Goal: Task Accomplishment & Management: Use online tool/utility

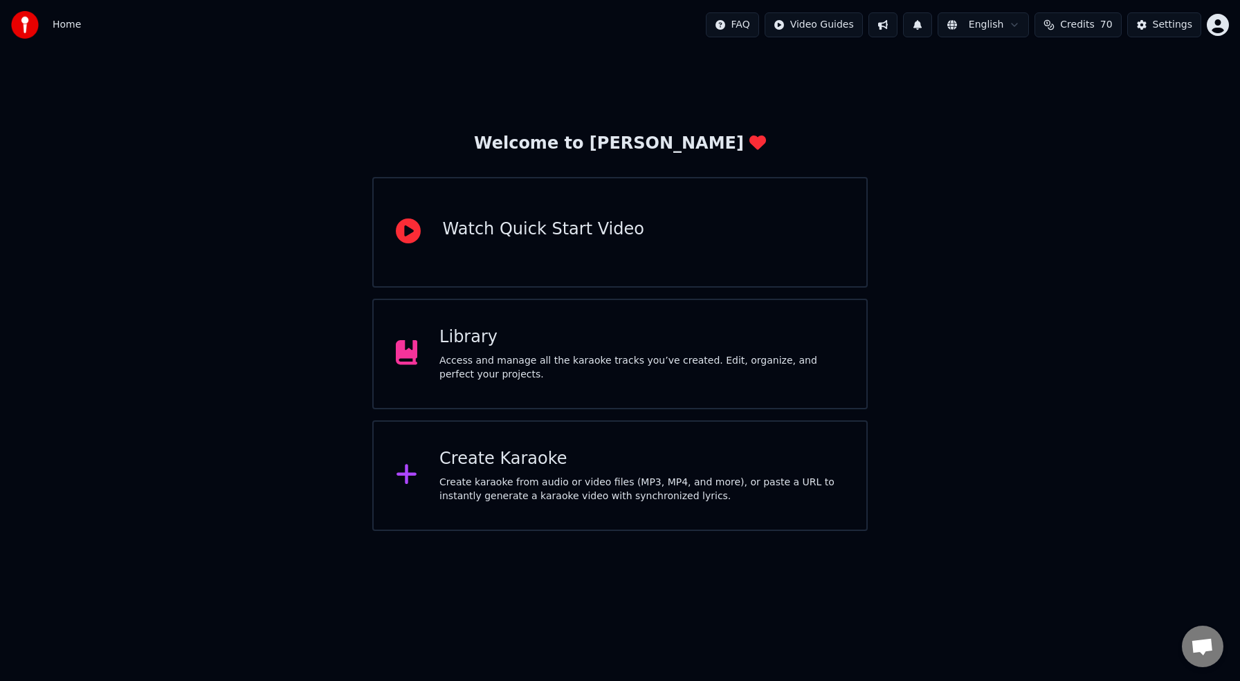
click at [531, 481] on div "Create karaoke from audio or video files (MP3, MP4, and more), or paste a URL t…" at bounding box center [641, 490] width 405 height 28
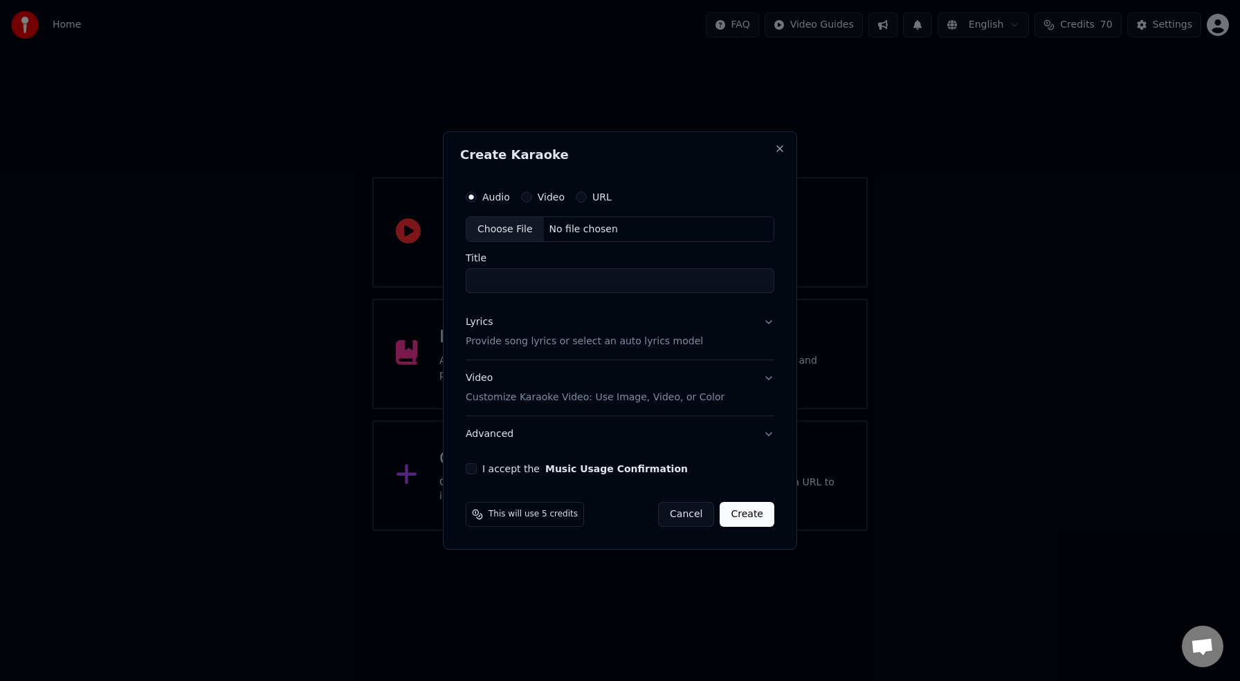
click at [599, 277] on input "Title" at bounding box center [620, 281] width 309 height 25
type input "*"
type input "**********"
click at [611, 344] on p "Provide song lyrics or select an auto lyrics model" at bounding box center [584, 342] width 237 height 14
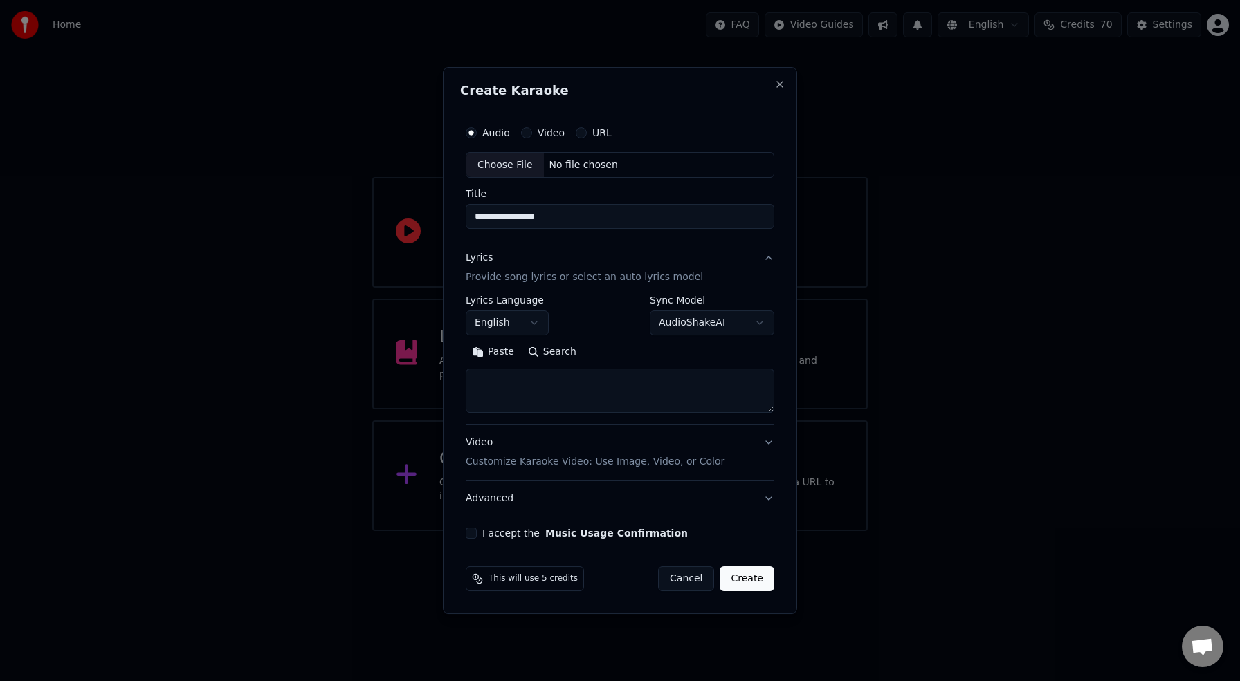
click at [534, 325] on body "**********" at bounding box center [620, 265] width 1240 height 531
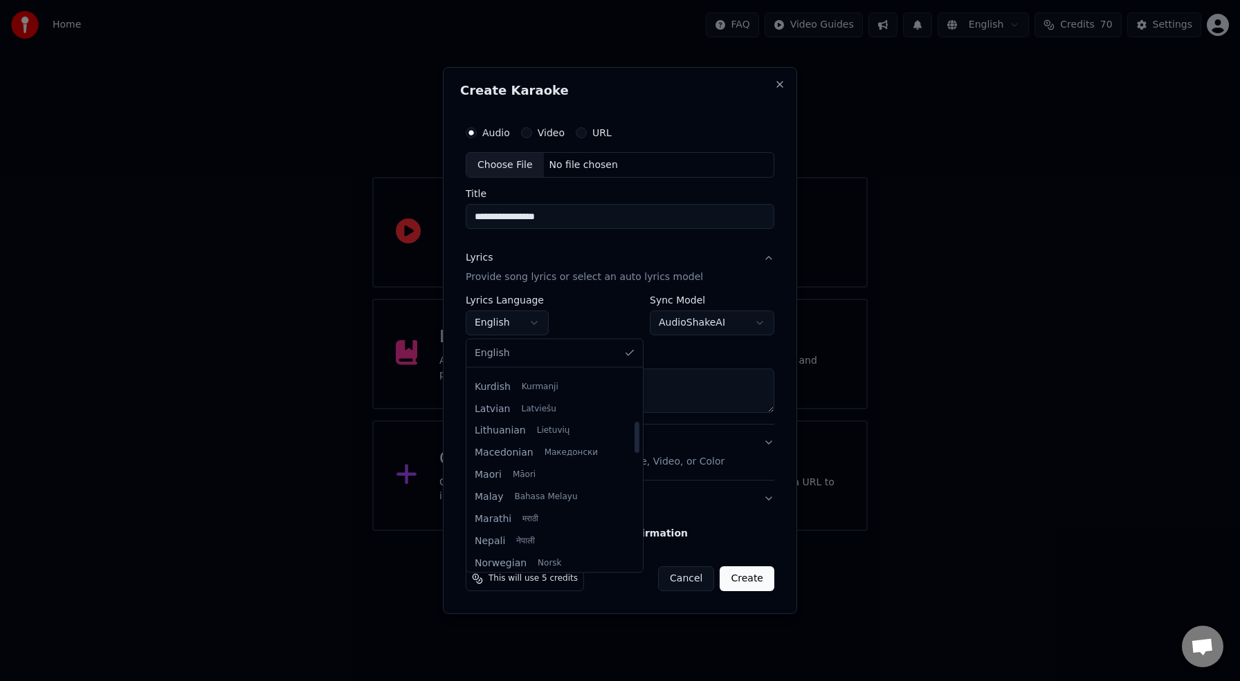
scroll to position [1062, 0]
select select "**"
drag, startPoint x: 524, startPoint y: 536, endPoint x: 537, endPoint y: 508, distance: 31.3
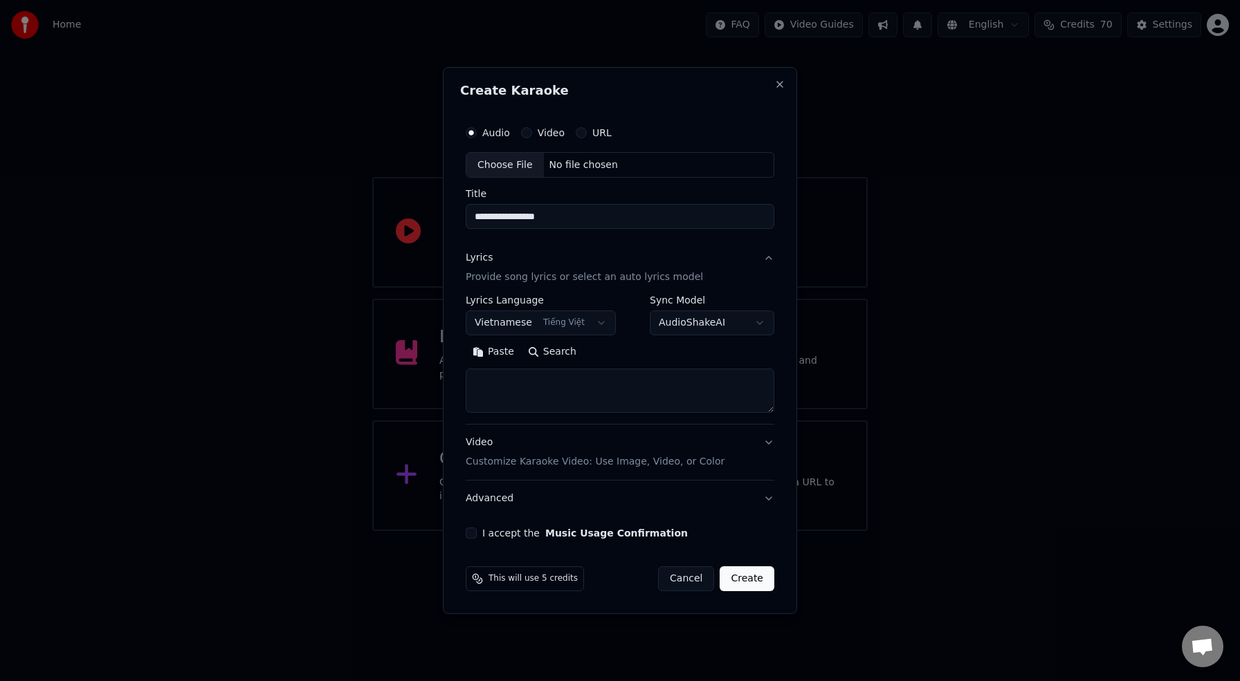
click at [562, 398] on textarea at bounding box center [620, 391] width 309 height 44
paste textarea "**********"
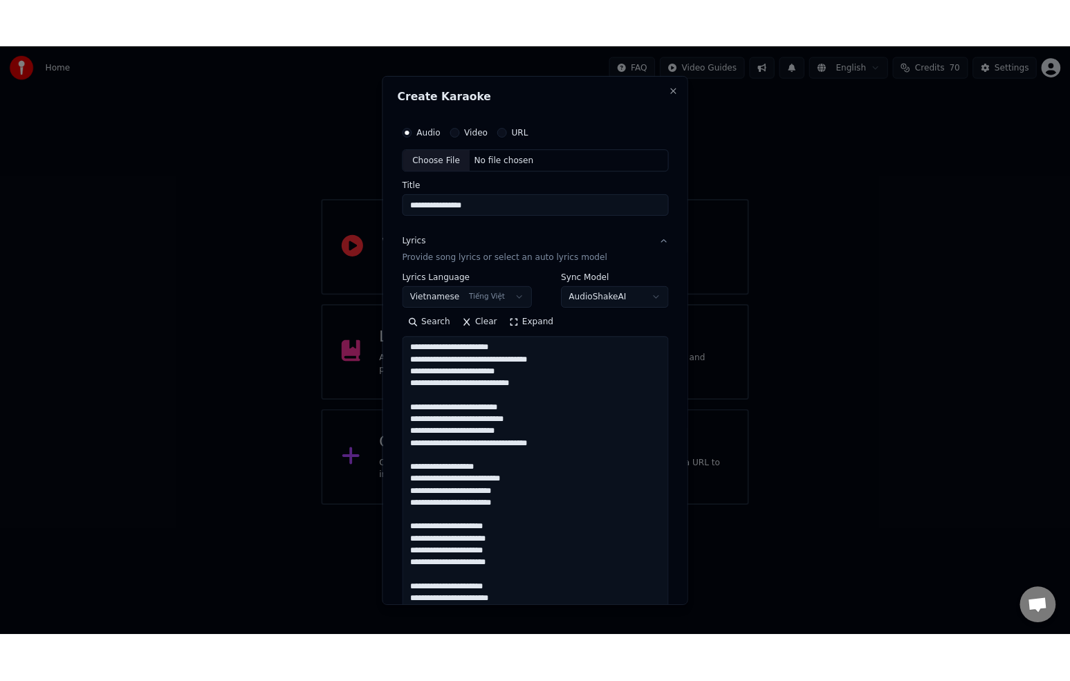
scroll to position [764, 0]
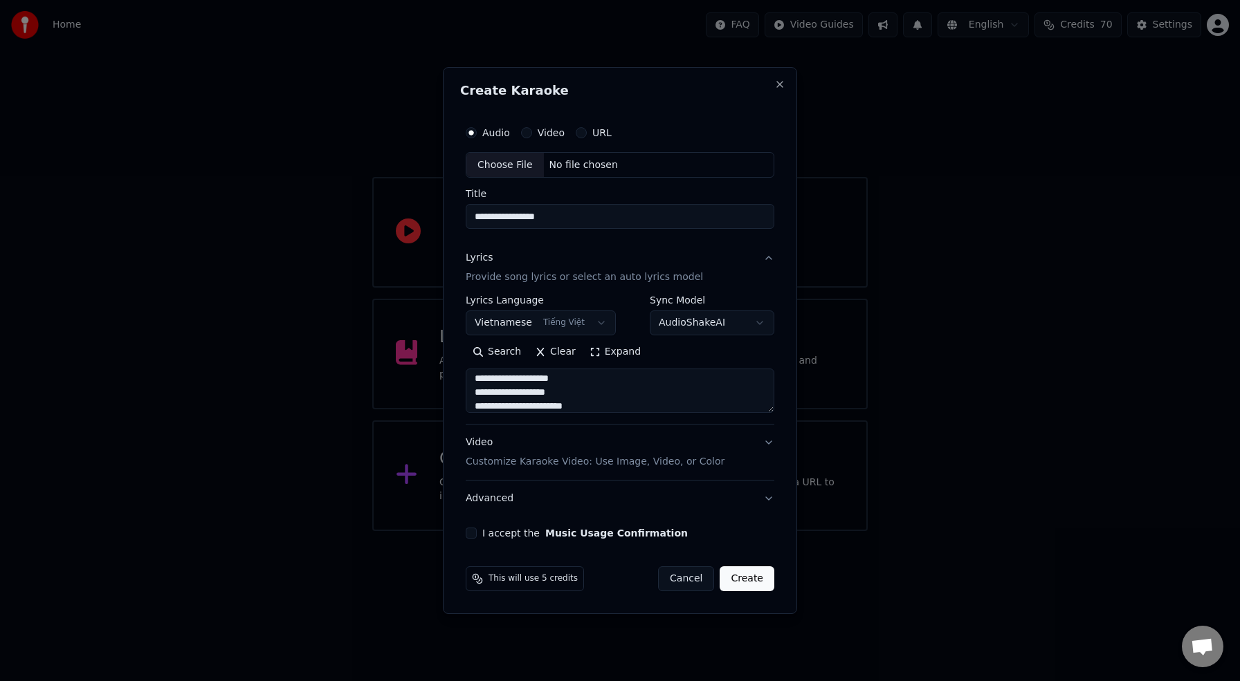
type textarea "**********"
click at [628, 465] on p "Customize Karaoke Video: Use Image, Video, or Color" at bounding box center [595, 462] width 259 height 14
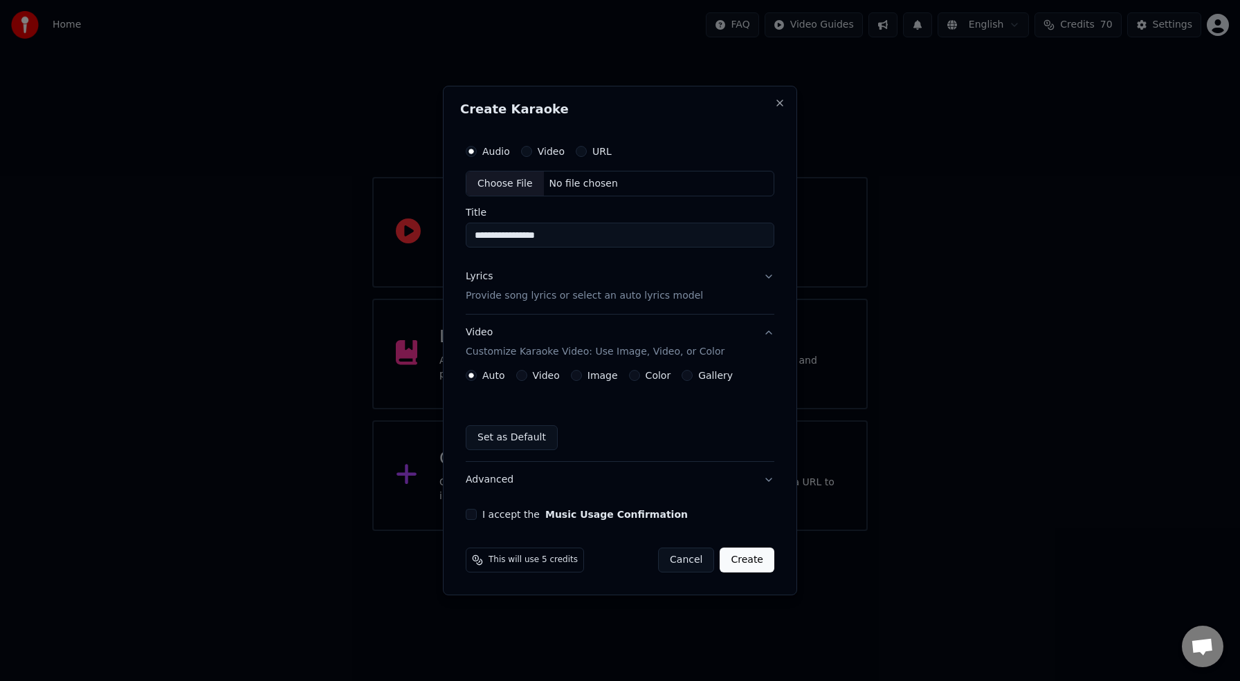
click at [538, 377] on label "Video" at bounding box center [546, 376] width 27 height 10
click at [527, 377] on button "Video" at bounding box center [521, 375] width 11 height 11
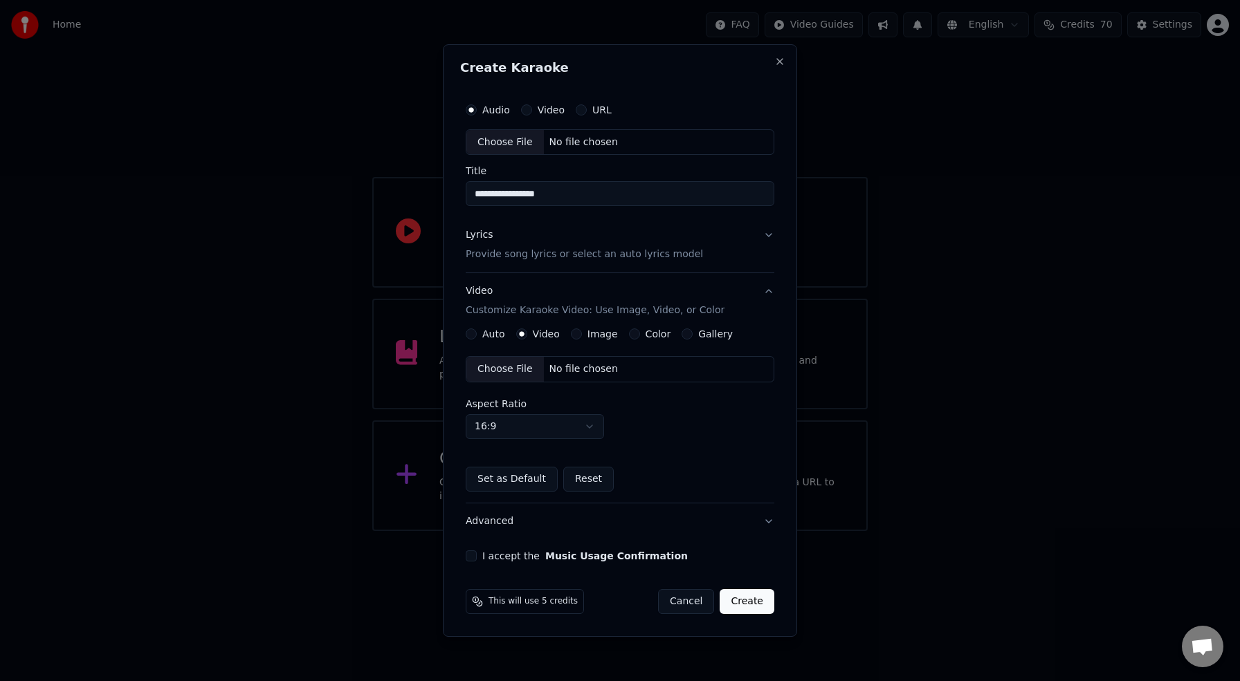
click at [503, 370] on div "Choose File" at bounding box center [504, 369] width 77 height 25
click at [470, 558] on button "I accept the Music Usage Confirmation" at bounding box center [468, 556] width 11 height 11
click at [514, 141] on div "Choose File" at bounding box center [501, 142] width 77 height 25
type input "**********"
click at [742, 605] on button "Create" at bounding box center [749, 601] width 55 height 25
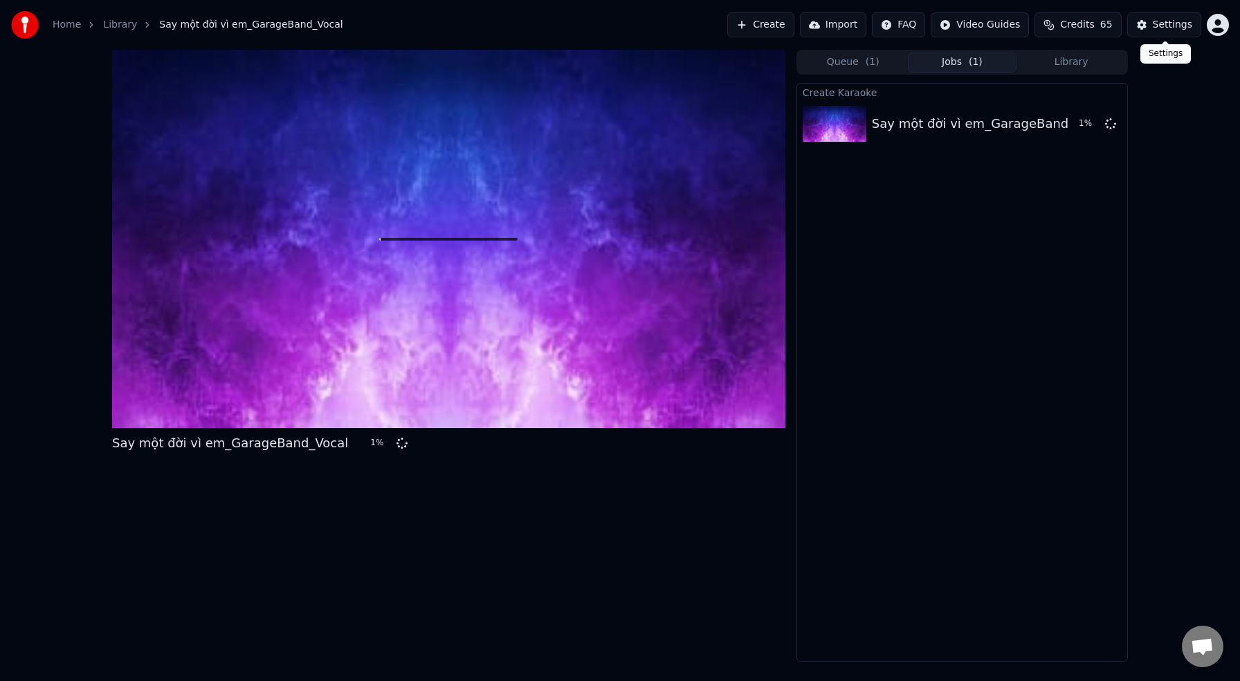
click at [1175, 24] on div "Settings" at bounding box center [1171, 25] width 39 height 14
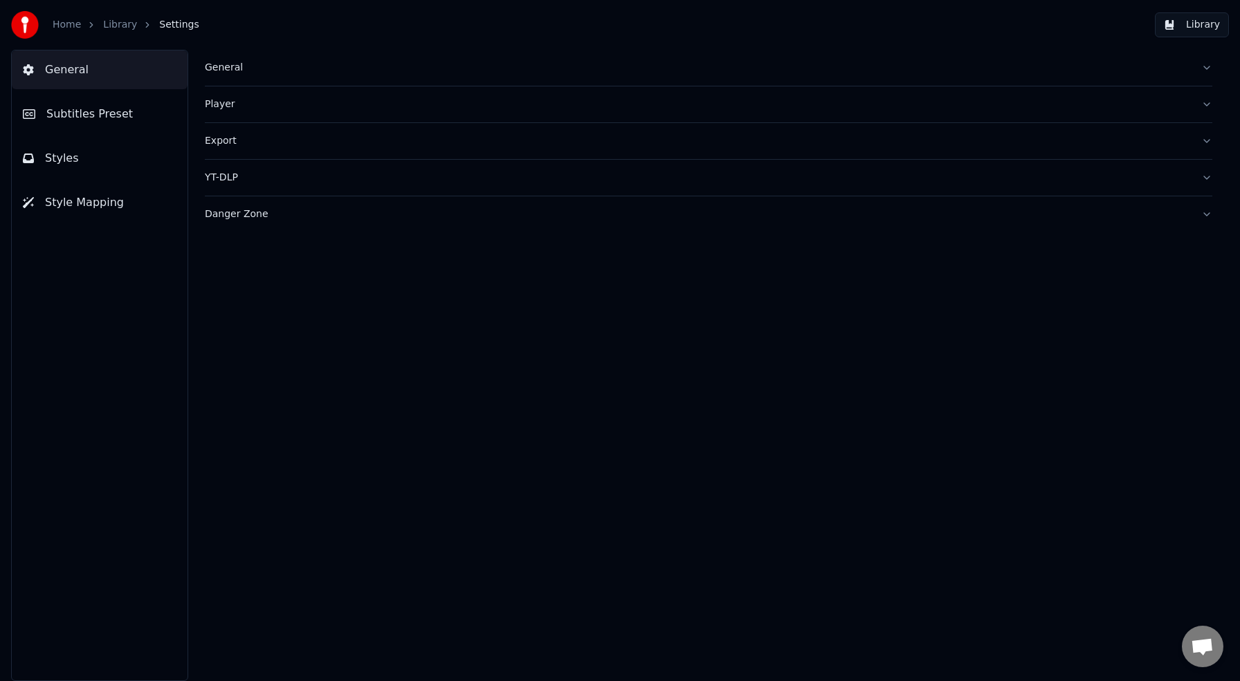
click at [226, 69] on div "General" at bounding box center [697, 68] width 985 height 14
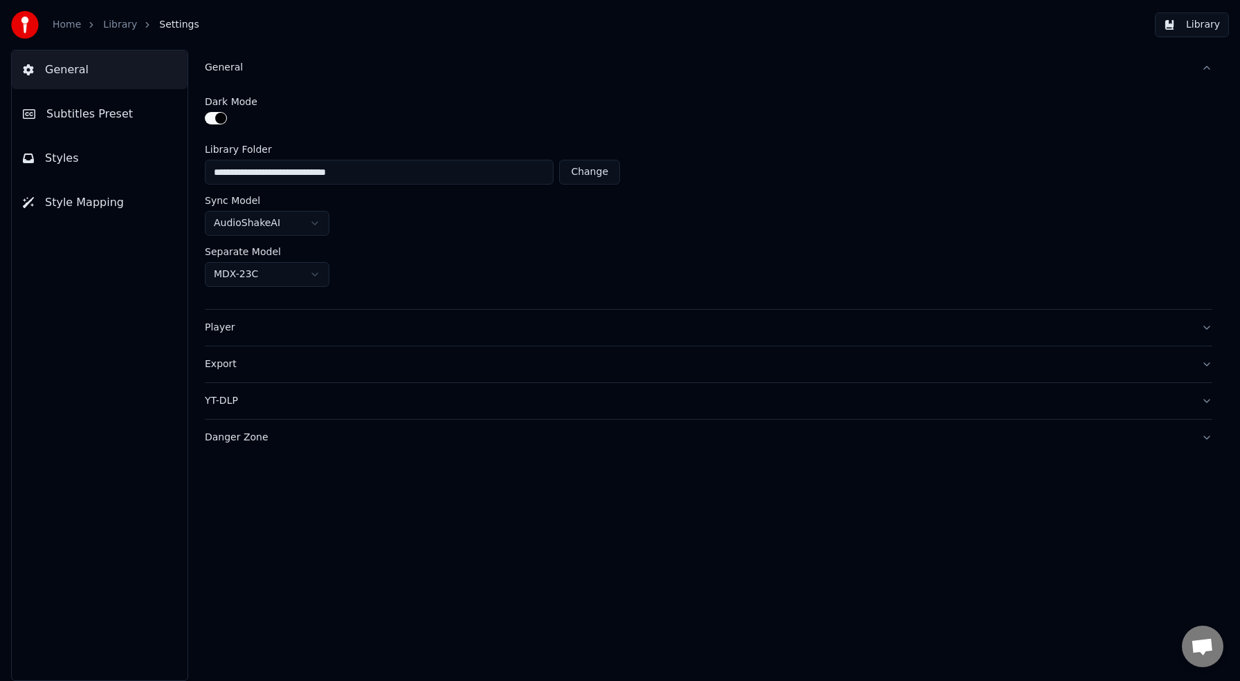
click at [220, 122] on button "button" at bounding box center [216, 118] width 22 height 12
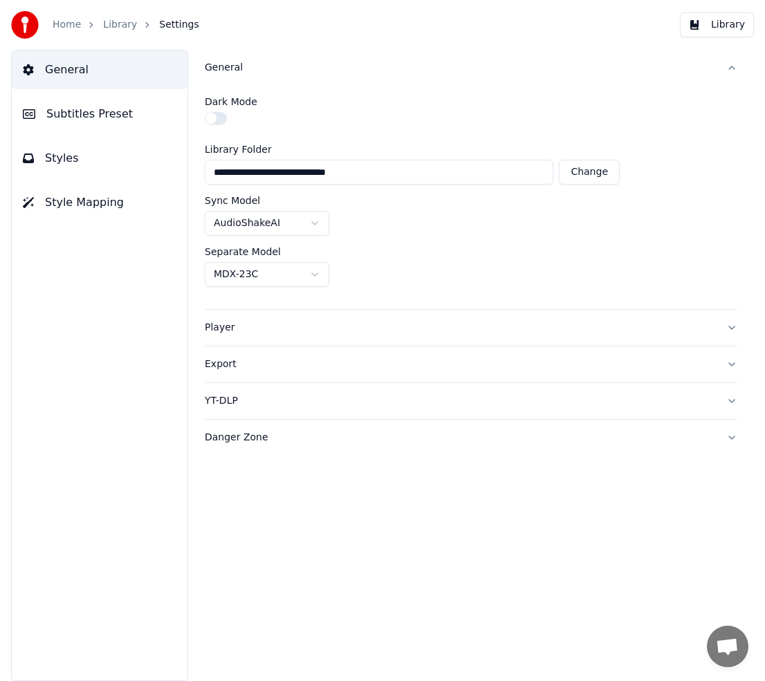
click at [74, 27] on link "Home" at bounding box center [67, 25] width 28 height 14
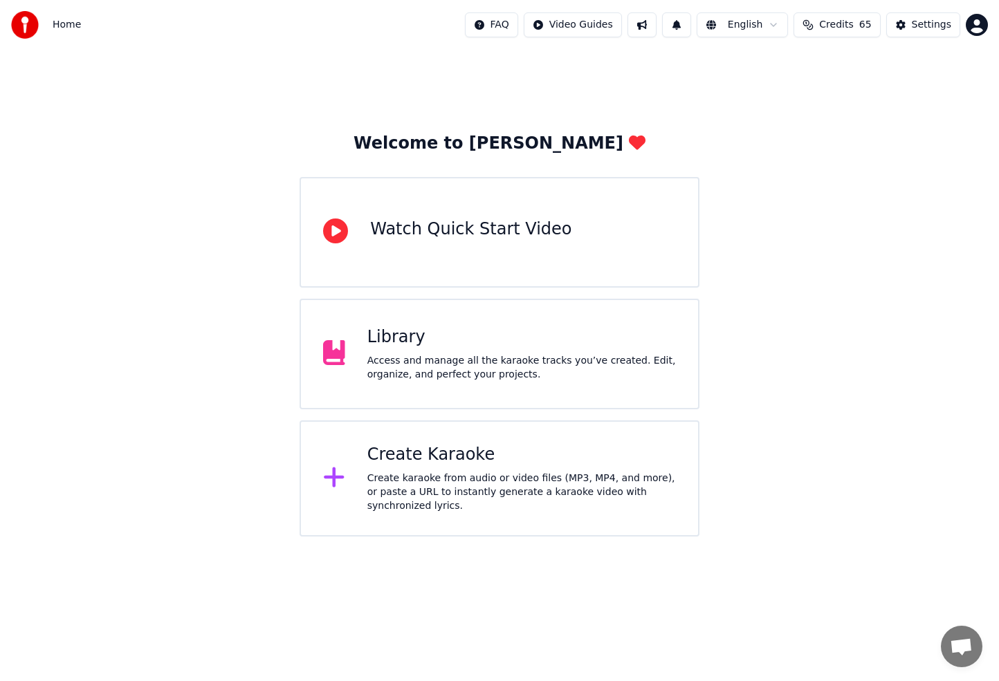
click at [417, 462] on div "Create Karaoke" at bounding box center [521, 455] width 309 height 22
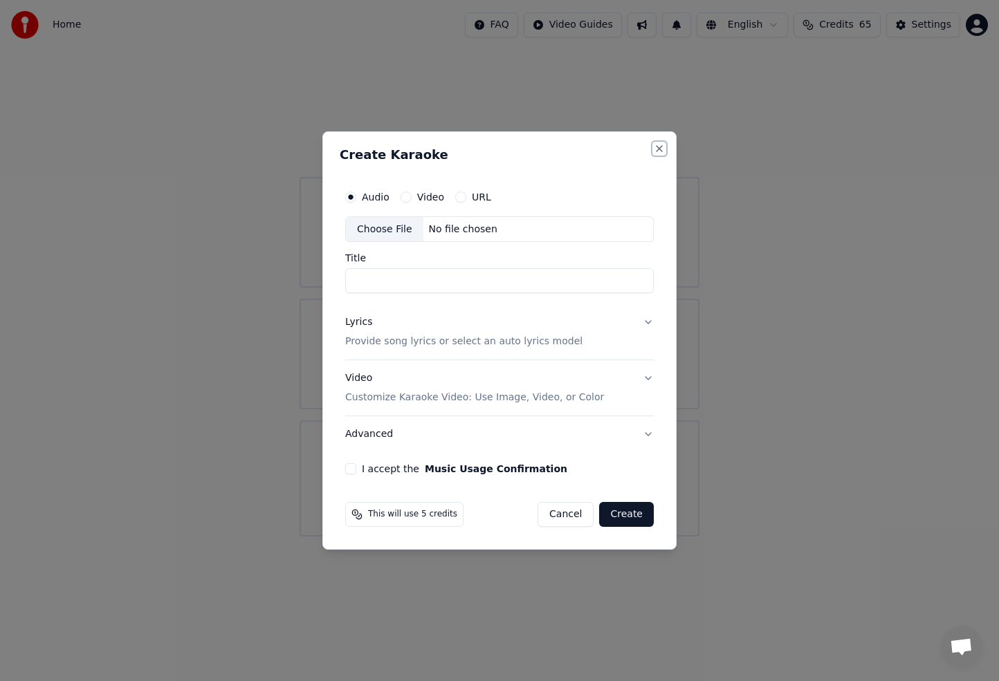
click at [659, 148] on button "Close" at bounding box center [659, 148] width 11 height 11
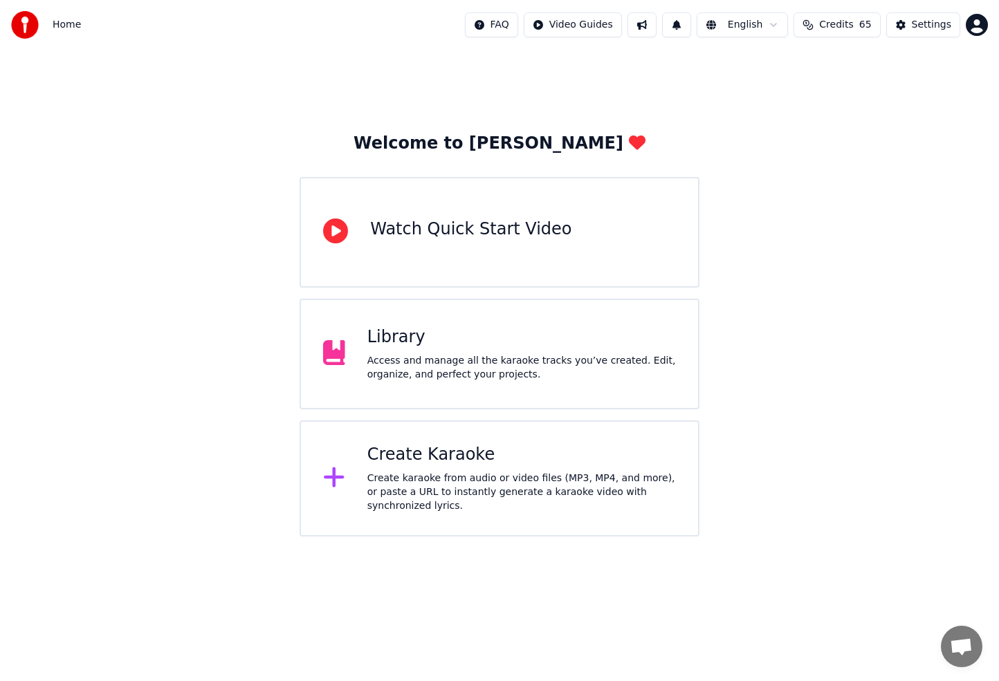
click at [533, 329] on div "Library" at bounding box center [521, 338] width 309 height 22
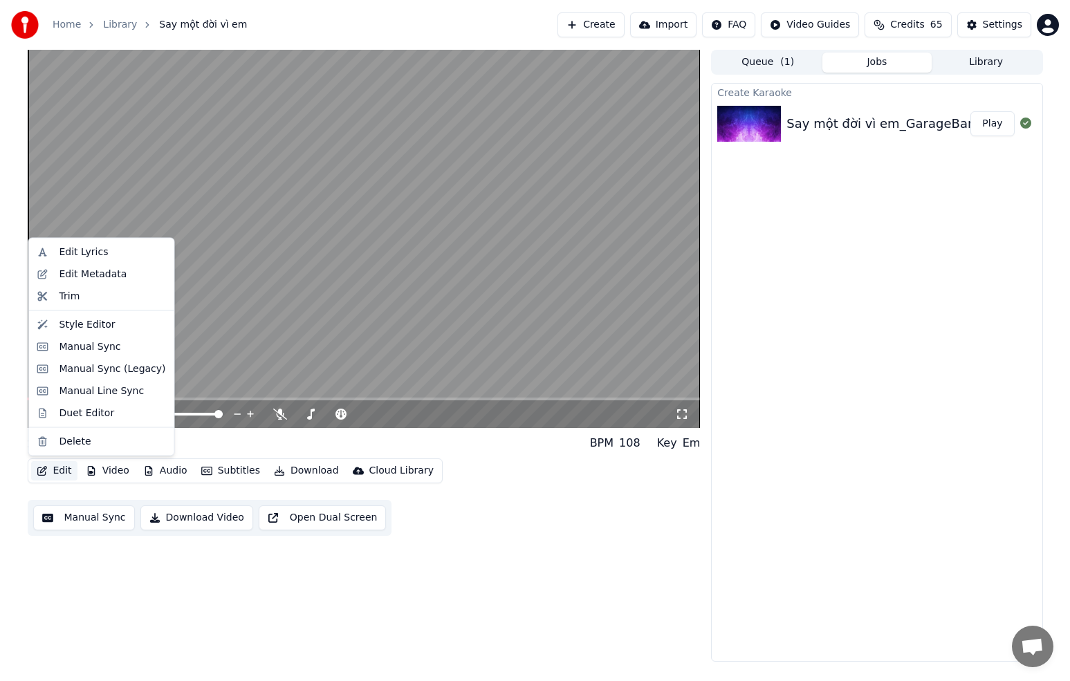
click at [66, 473] on button "Edit" at bounding box center [54, 470] width 46 height 19
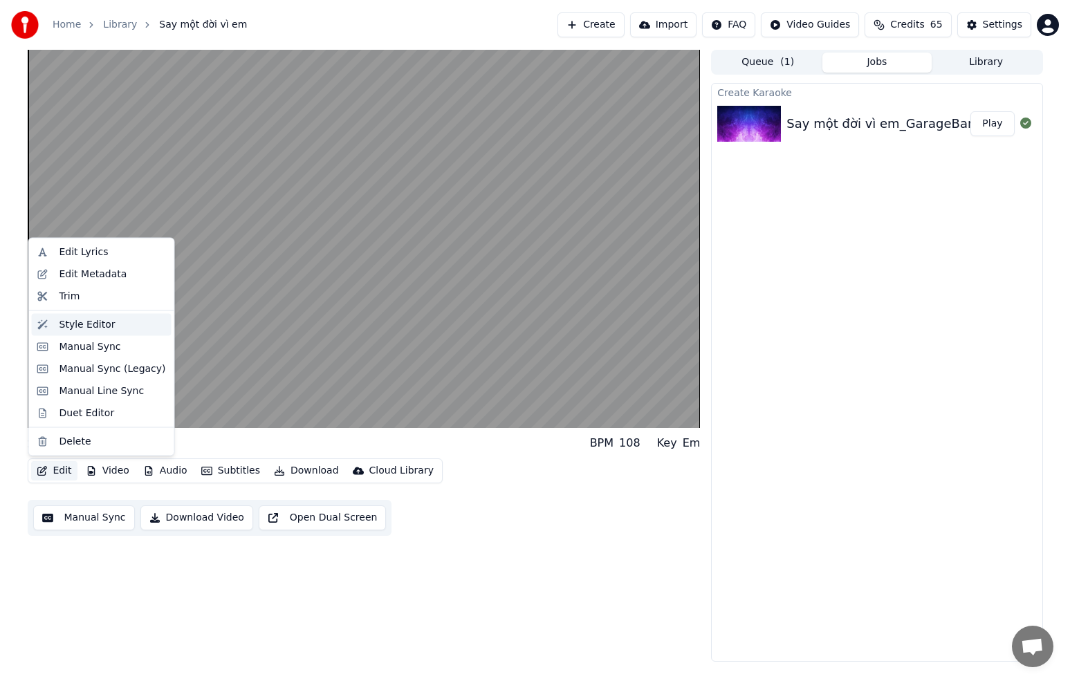
click at [95, 324] on div "Style Editor" at bounding box center [87, 325] width 56 height 14
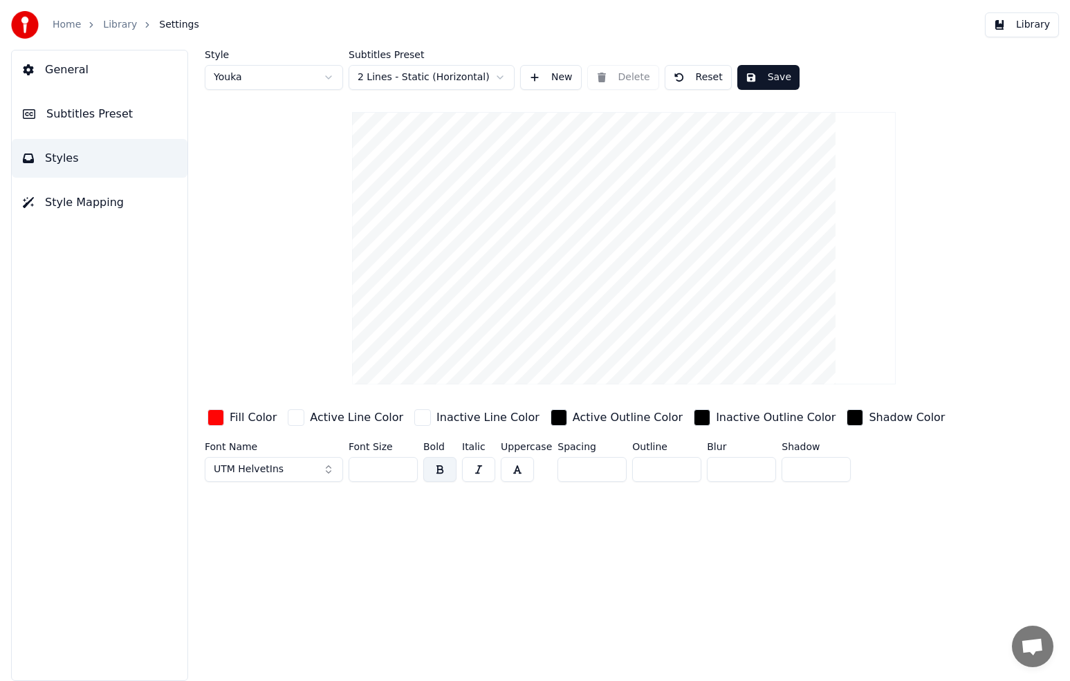
click at [495, 80] on html "Home Library Settings Library General Subtitles Preset Styles Style Mapping Sty…" at bounding box center [535, 340] width 1070 height 681
click at [330, 72] on html "Home Library Settings Library General Subtitles Preset Styles Style Mapping Sty…" at bounding box center [535, 340] width 1070 height 681
click at [315, 44] on html "Home Library Settings Library General Subtitles Preset Styles Style Mapping Sty…" at bounding box center [535, 340] width 1070 height 681
click at [473, 80] on html "Home Library Settings Library General Subtitles Preset Styles Style Mapping Sty…" at bounding box center [535, 340] width 1070 height 681
click at [221, 419] on div "button" at bounding box center [216, 418] width 17 height 17
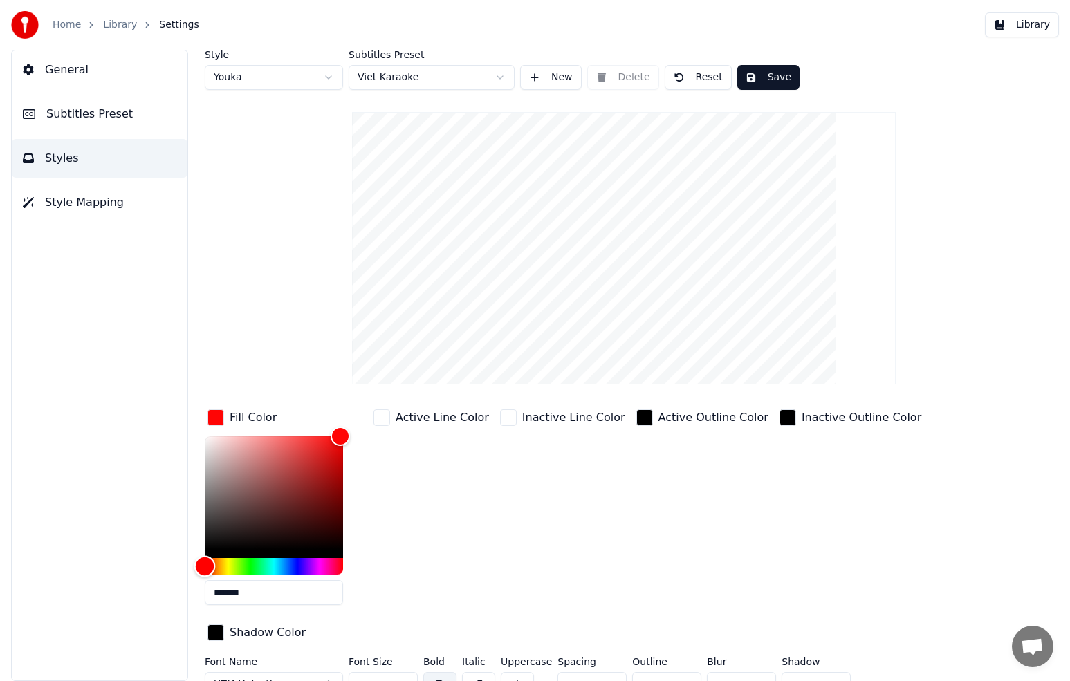
click at [322, 567] on div "Hue" at bounding box center [274, 566] width 138 height 17
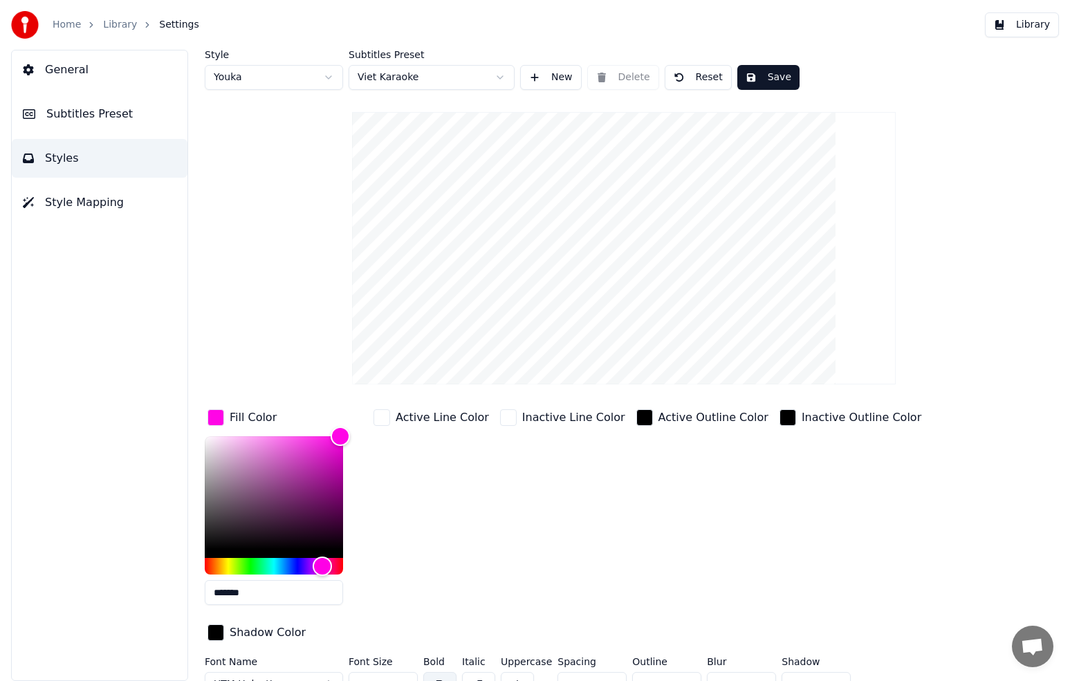
click at [439, 508] on div "Active Line Color" at bounding box center [431, 512] width 121 height 210
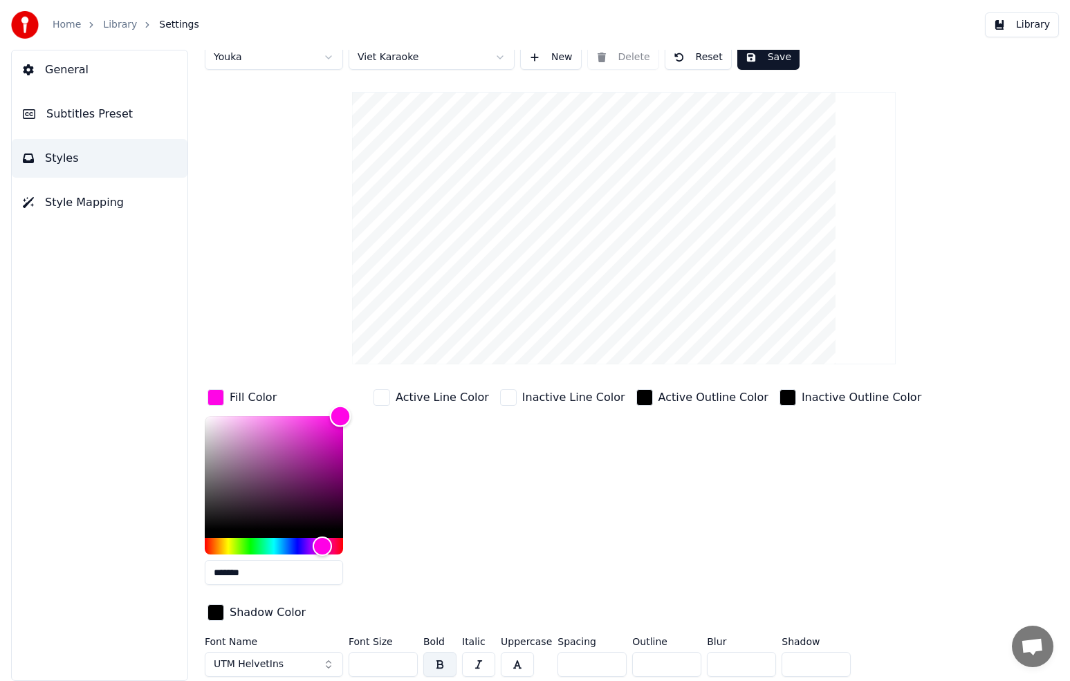
type input "*******"
click at [339, 417] on div "Color" at bounding box center [339, 417] width 21 height 21
click at [441, 458] on div "Active Line Color" at bounding box center [431, 492] width 121 height 210
click at [311, 265] on div "Style Youka Subtitles Preset Viet Karaoke New Delete Reset Save Fill Color ****…" at bounding box center [624, 356] width 838 height 653
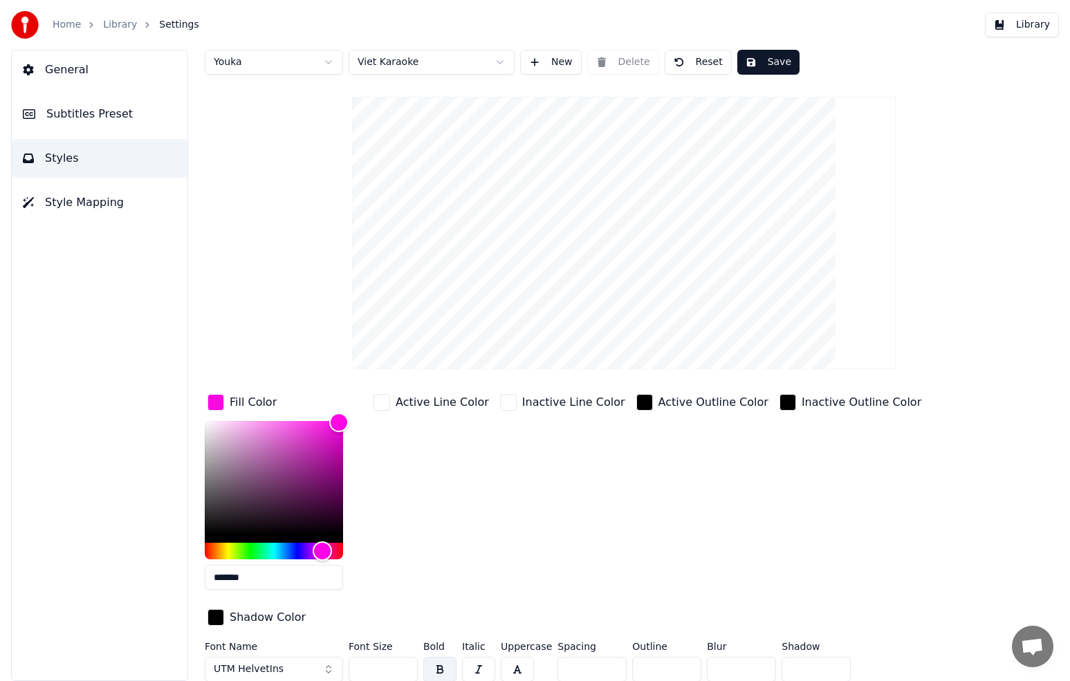
click at [776, 62] on button "Save" at bounding box center [768, 62] width 62 height 25
click at [227, 202] on div "Style Youka Subtitles Preset Viet Karaoke New Delete Reset Done Fill Color ****…" at bounding box center [624, 361] width 838 height 653
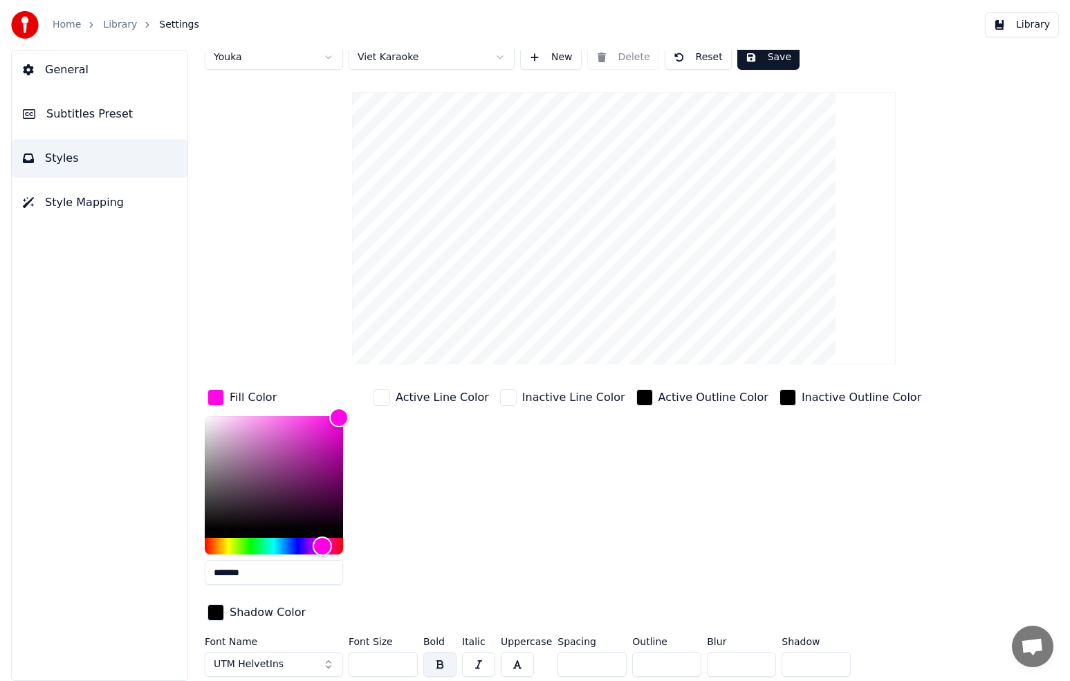
scroll to position [0, 0]
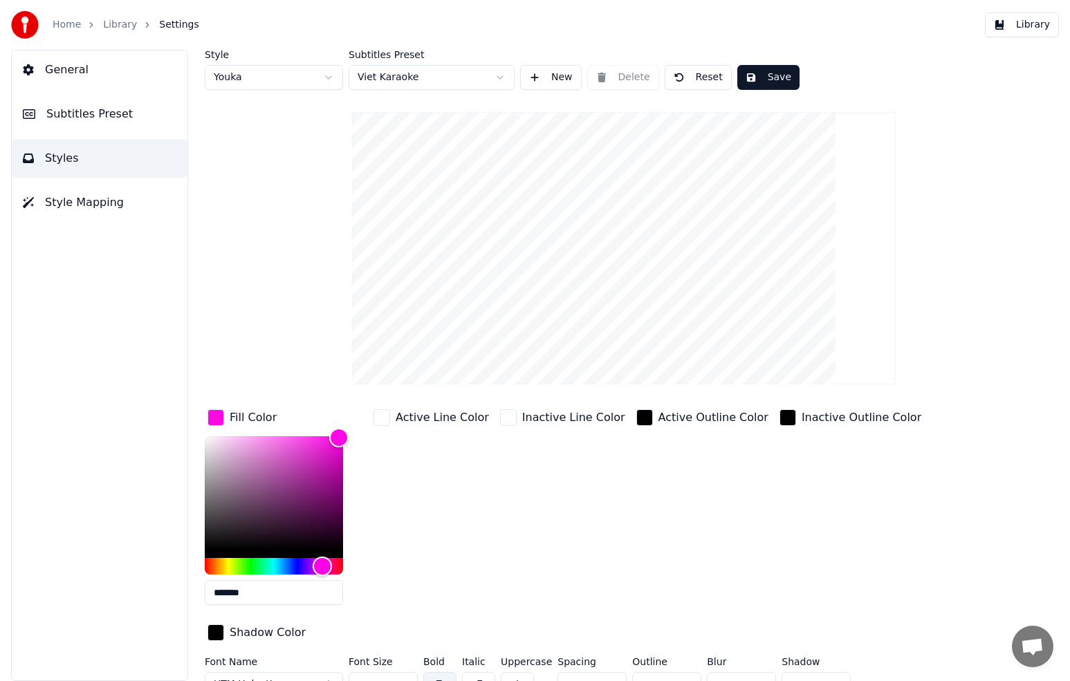
click at [90, 107] on span "Subtitles Preset" at bounding box center [89, 114] width 86 height 17
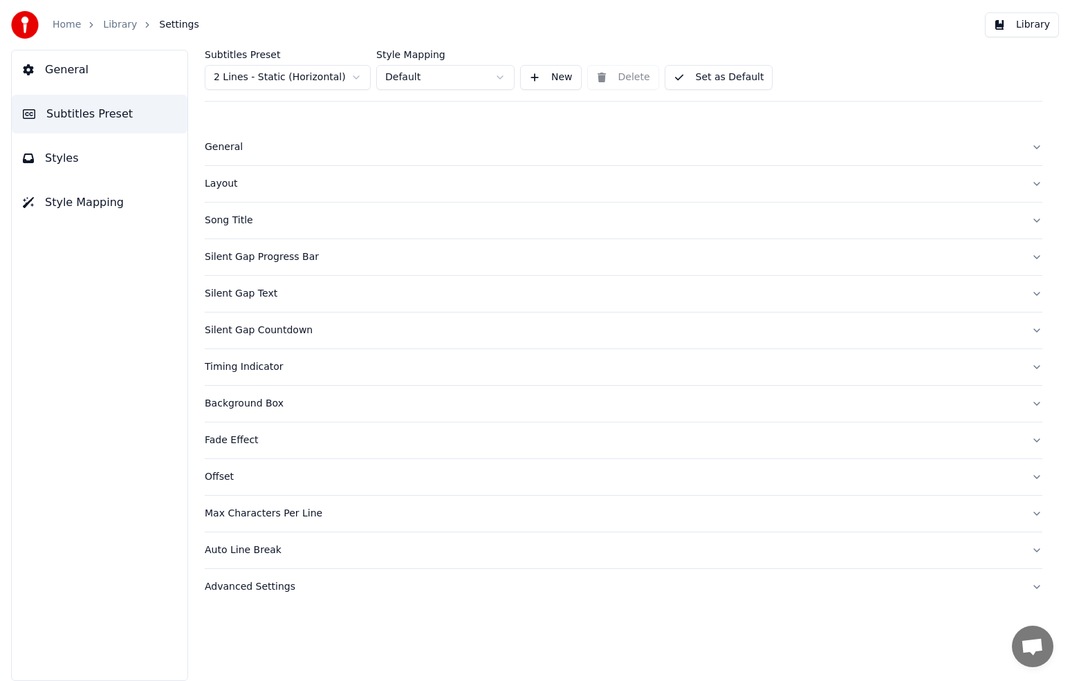
click at [232, 186] on div "Layout" at bounding box center [613, 184] width 816 height 14
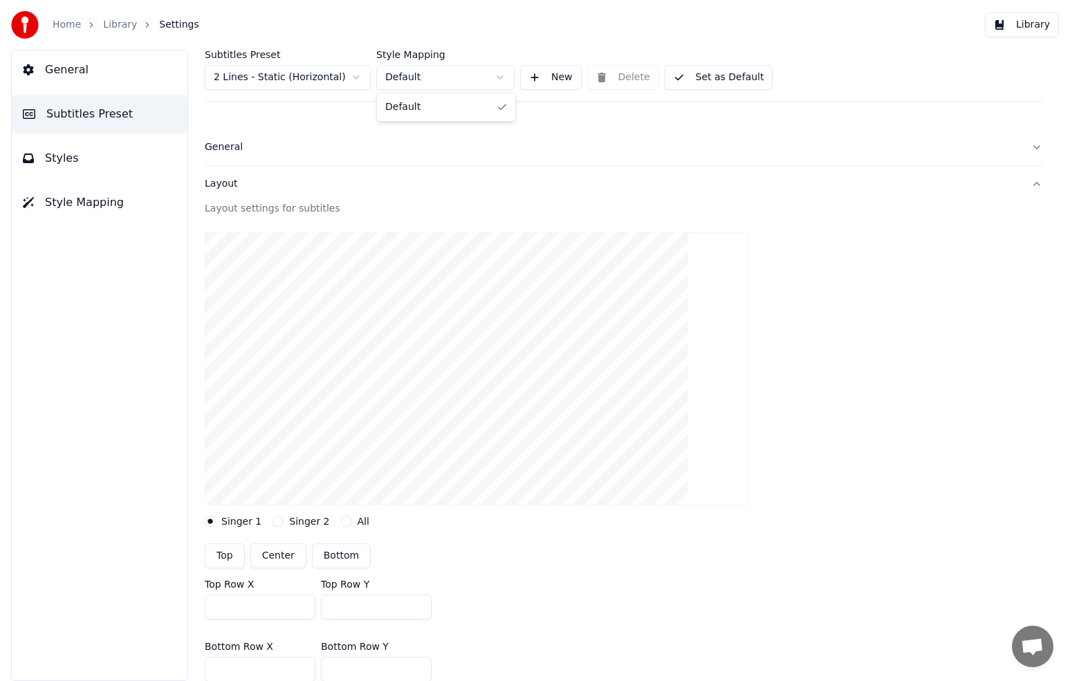
click at [497, 77] on html "Home Library Settings Library General Subtitles Preset Styles Style Mapping Sub…" at bounding box center [535, 340] width 1070 height 681
click at [362, 77] on html "Home Library Settings Library General Subtitles Preset Styles Style Mapping Sub…" at bounding box center [535, 340] width 1070 height 681
type input "***"
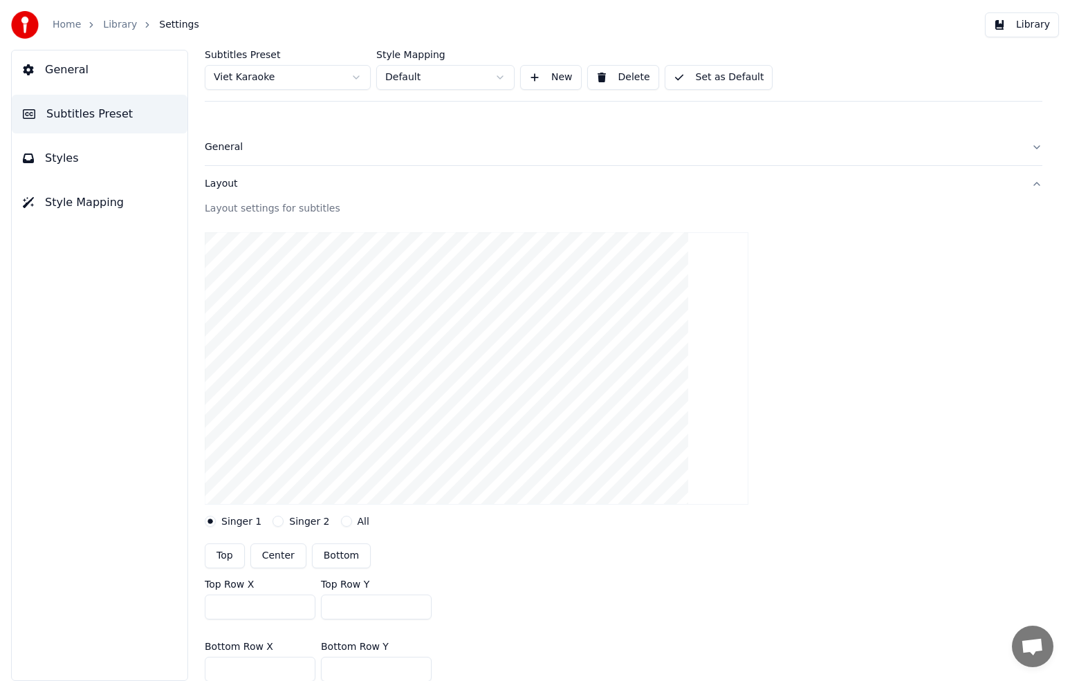
click at [739, 80] on button "Set as Default" at bounding box center [719, 77] width 109 height 25
click at [50, 156] on span "Styles" at bounding box center [62, 158] width 34 height 17
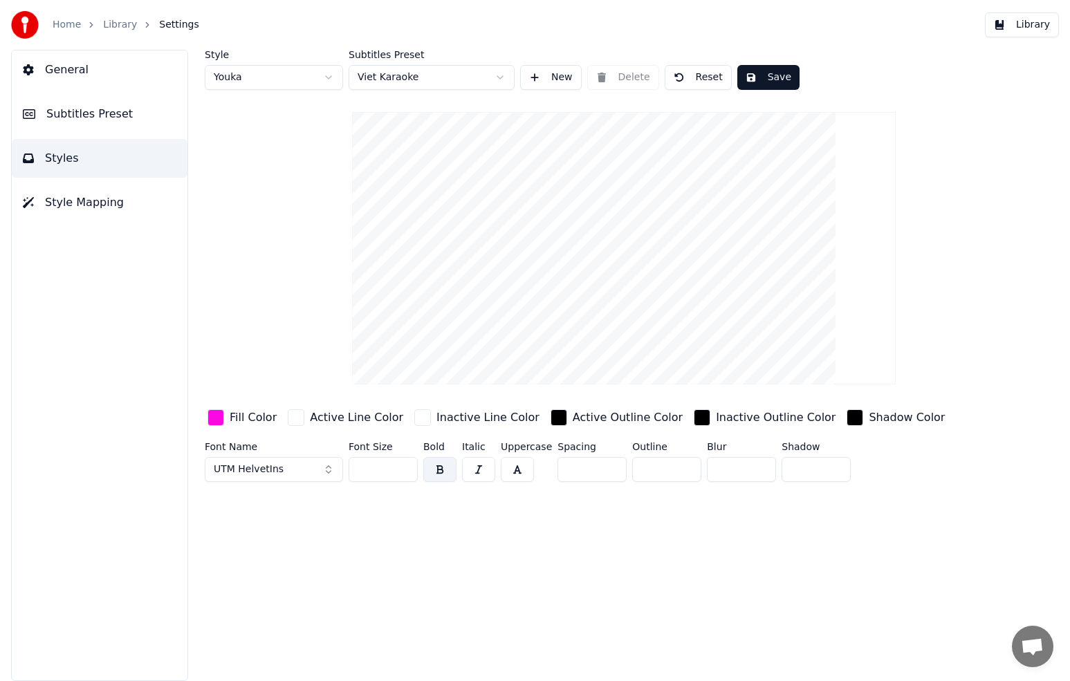
scroll to position [0, 0]
click at [86, 74] on button "General" at bounding box center [100, 69] width 176 height 39
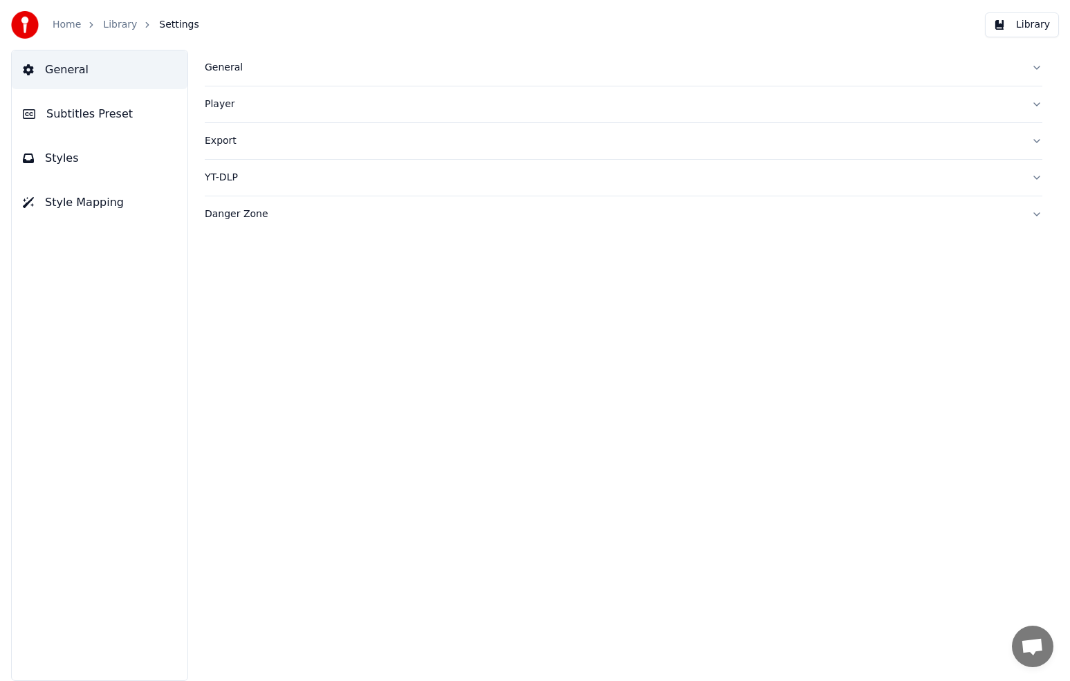
click at [1034, 24] on button "Library" at bounding box center [1022, 24] width 74 height 25
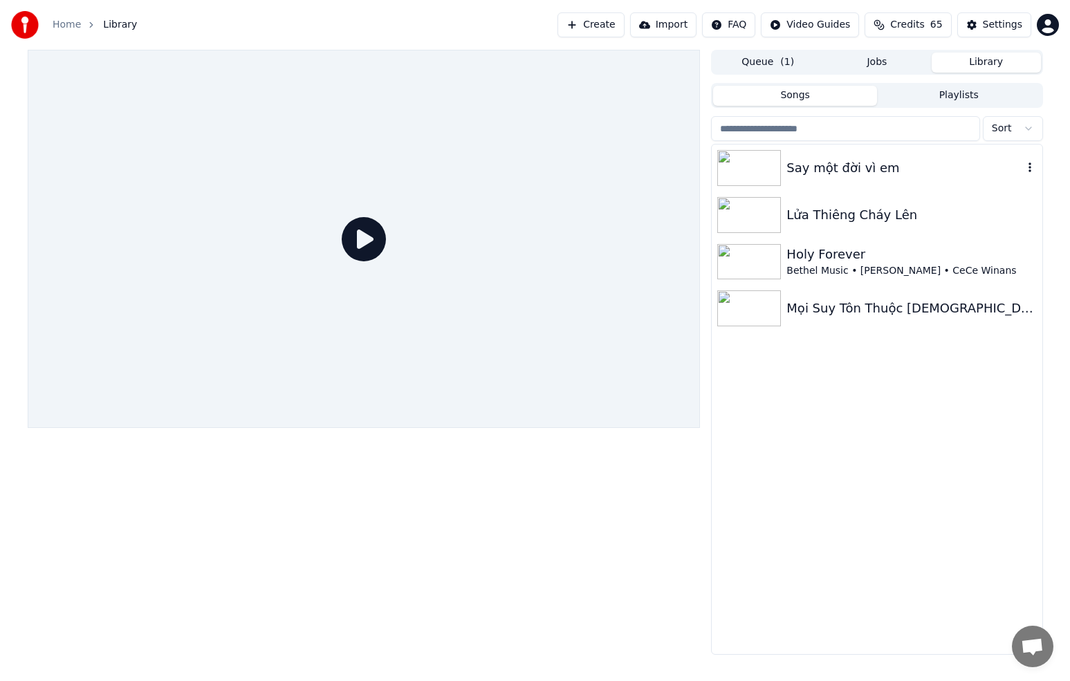
click at [867, 169] on div "Say một đời vì em" at bounding box center [905, 167] width 236 height 19
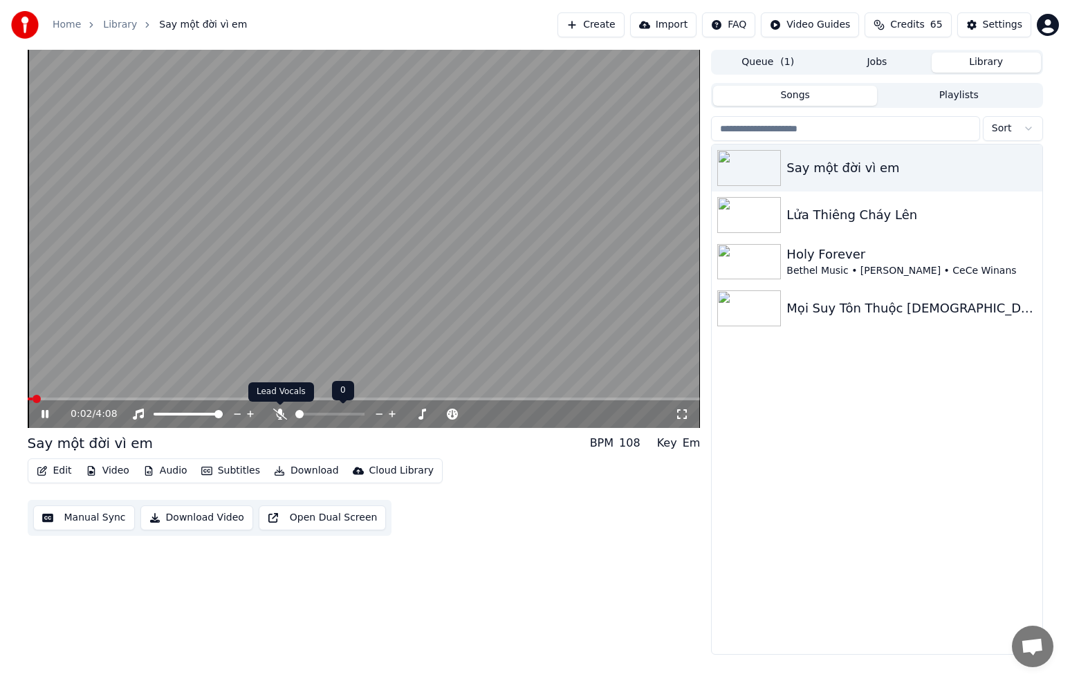
click at [284, 418] on icon at bounding box center [280, 414] width 14 height 11
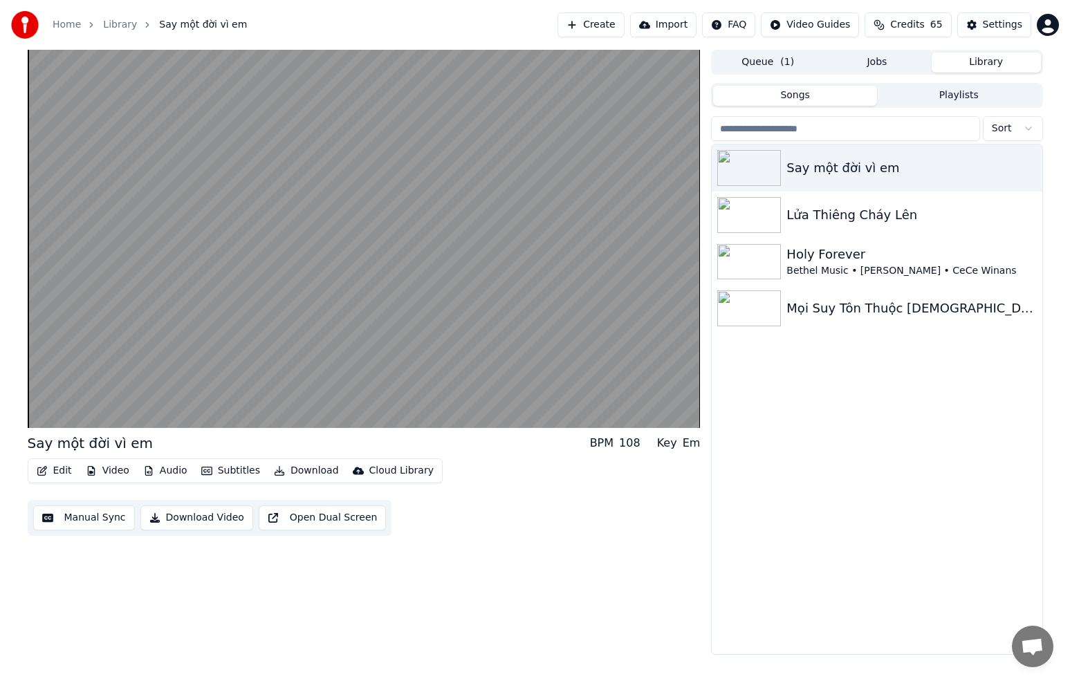
click at [724, 517] on div "Say một đời vì em Lửa Thiêng Cháy Lên Holy Forever Bethel Music • [PERSON_…" at bounding box center [877, 400] width 330 height 510
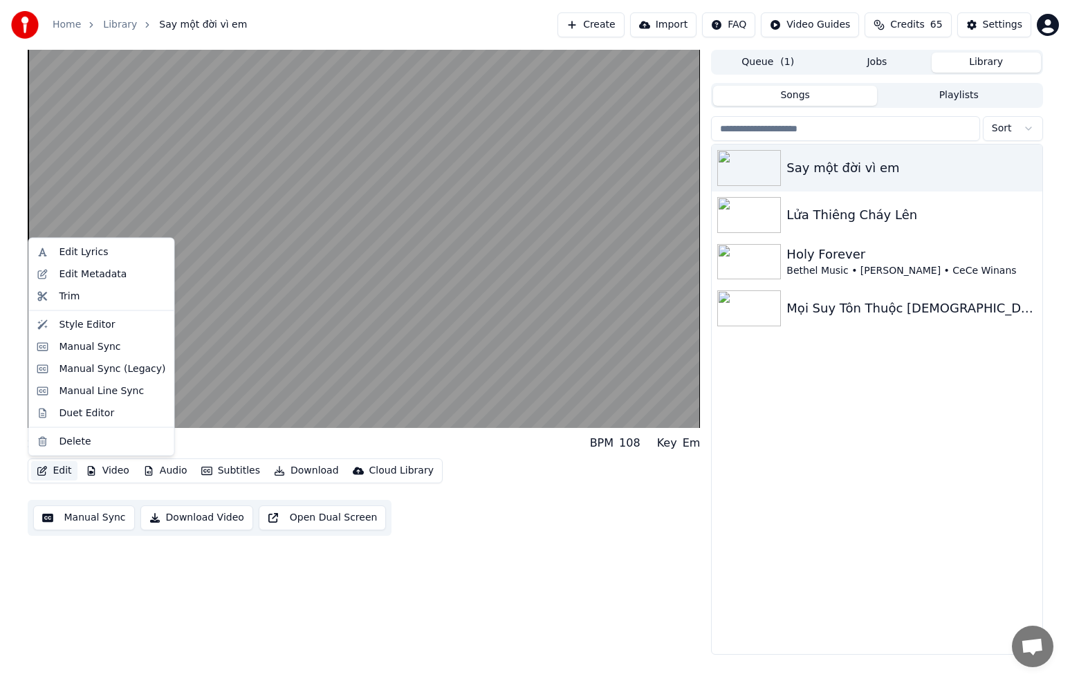
click at [65, 472] on button "Edit" at bounding box center [54, 470] width 46 height 19
click at [98, 324] on div "Style Editor" at bounding box center [87, 325] width 56 height 14
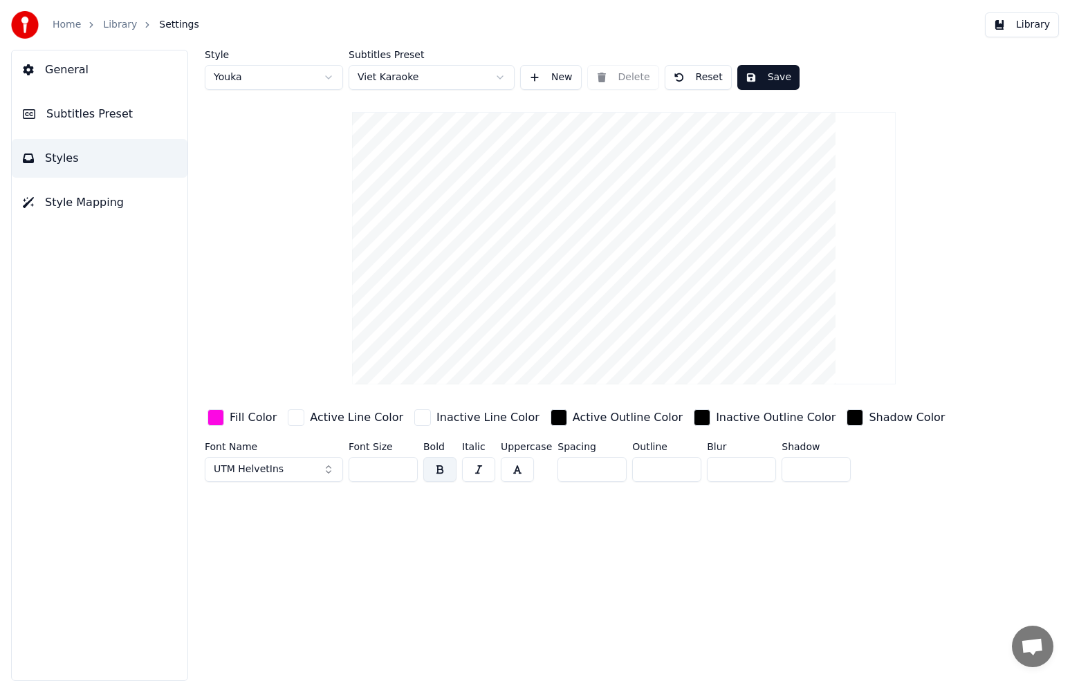
click at [109, 118] on span "Subtitles Preset" at bounding box center [89, 114] width 86 height 17
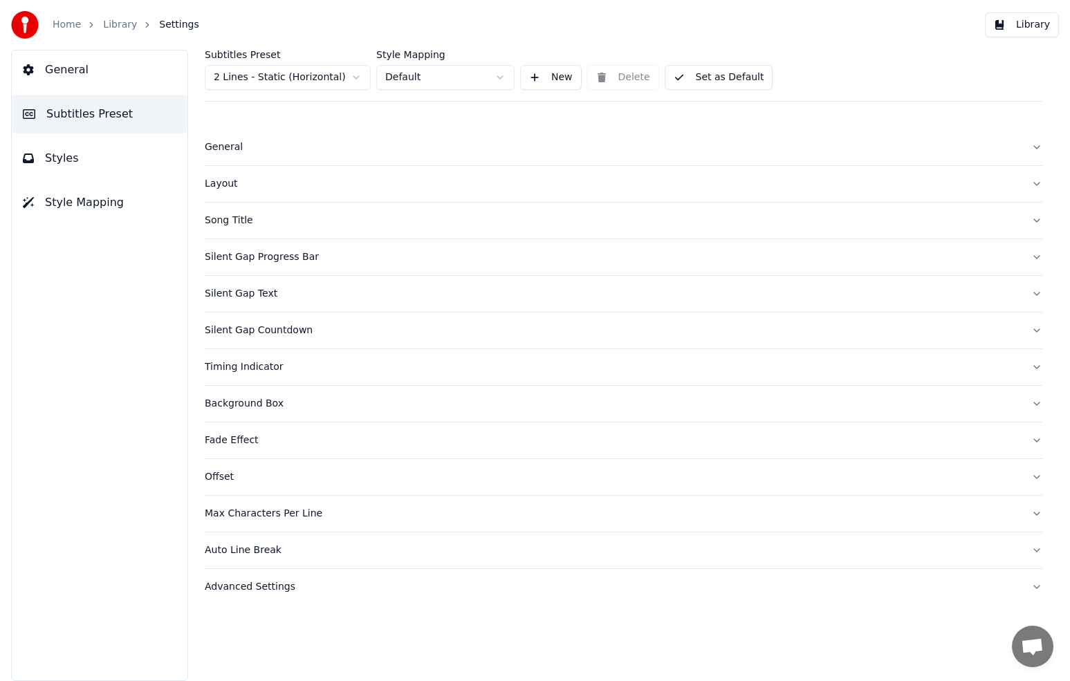
click at [230, 184] on div "Layout" at bounding box center [613, 184] width 816 height 14
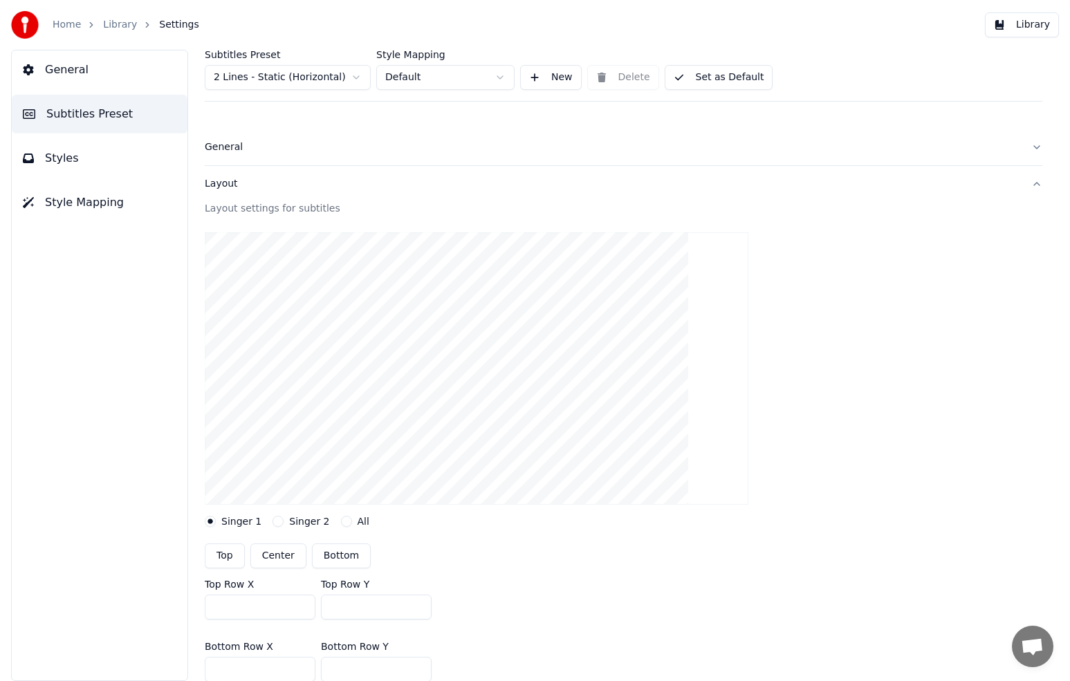
click at [350, 77] on html "Home Library Settings Library General Subtitles Preset Styles Style Mapping Sub…" at bounding box center [535, 340] width 1070 height 681
type input "***"
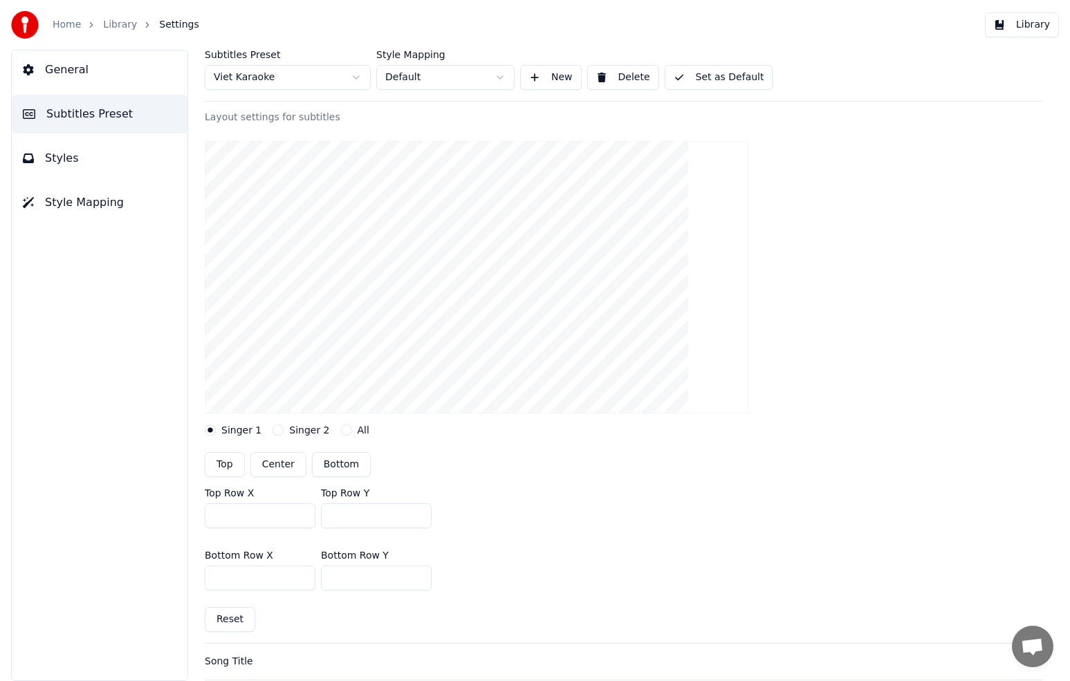
scroll to position [91, 0]
click at [725, 79] on button "Set as Default" at bounding box center [719, 77] width 109 height 25
click at [713, 77] on button "Done" at bounding box center [698, 77] width 66 height 25
click at [1045, 21] on button "Library" at bounding box center [1022, 24] width 74 height 25
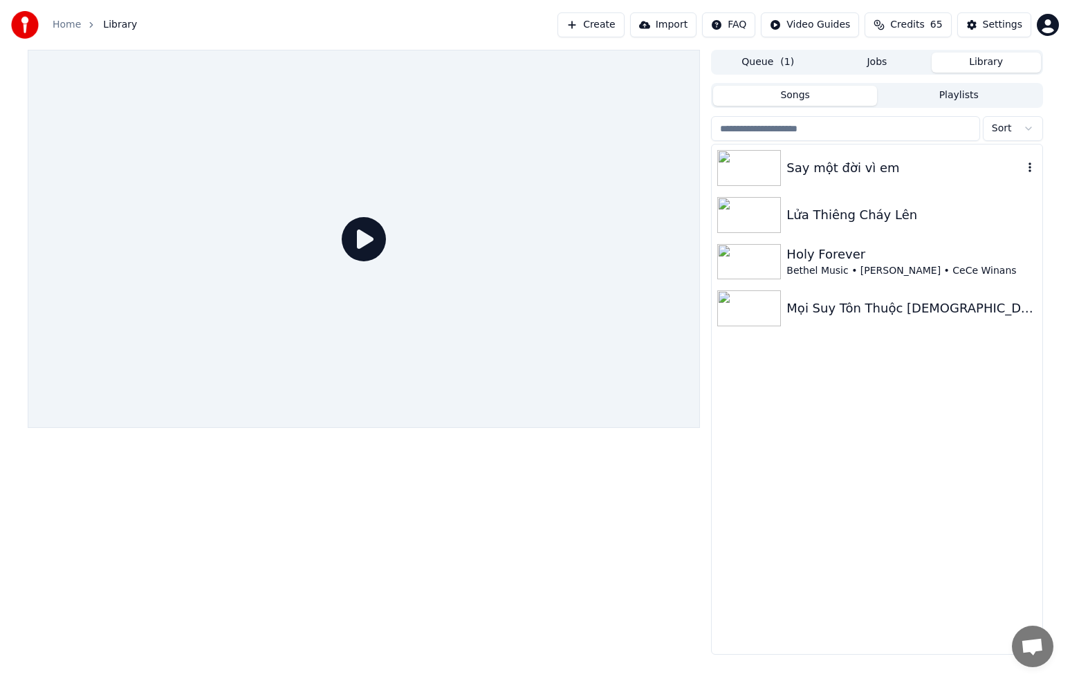
click at [791, 174] on div "Say một đời vì em" at bounding box center [905, 167] width 236 height 19
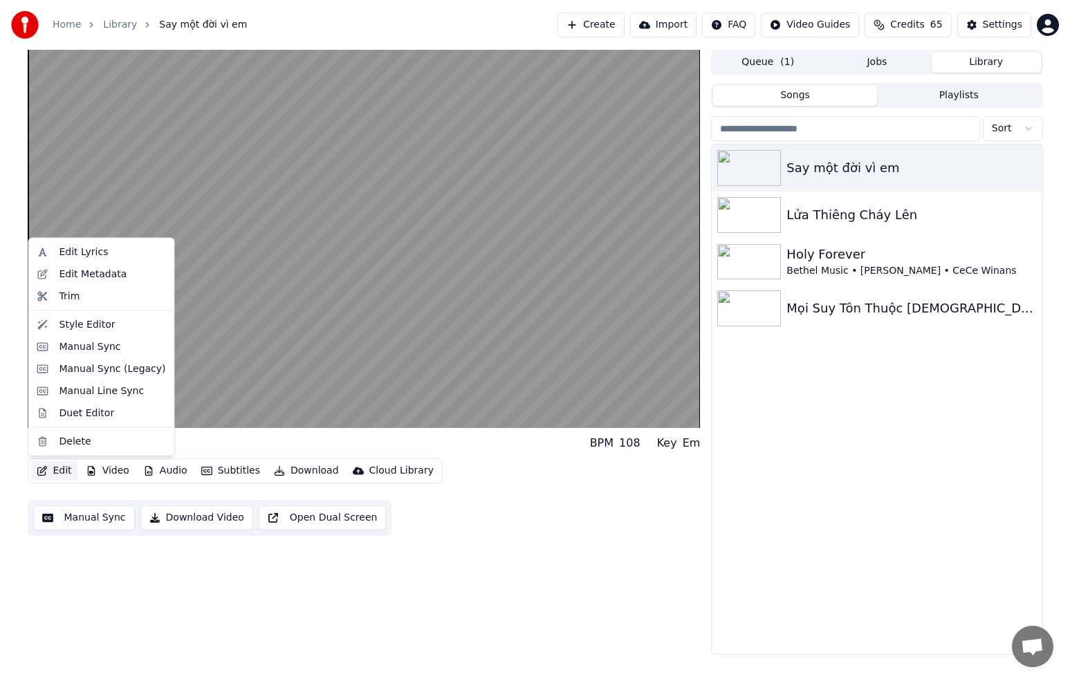
click at [59, 471] on button "Edit" at bounding box center [54, 470] width 46 height 19
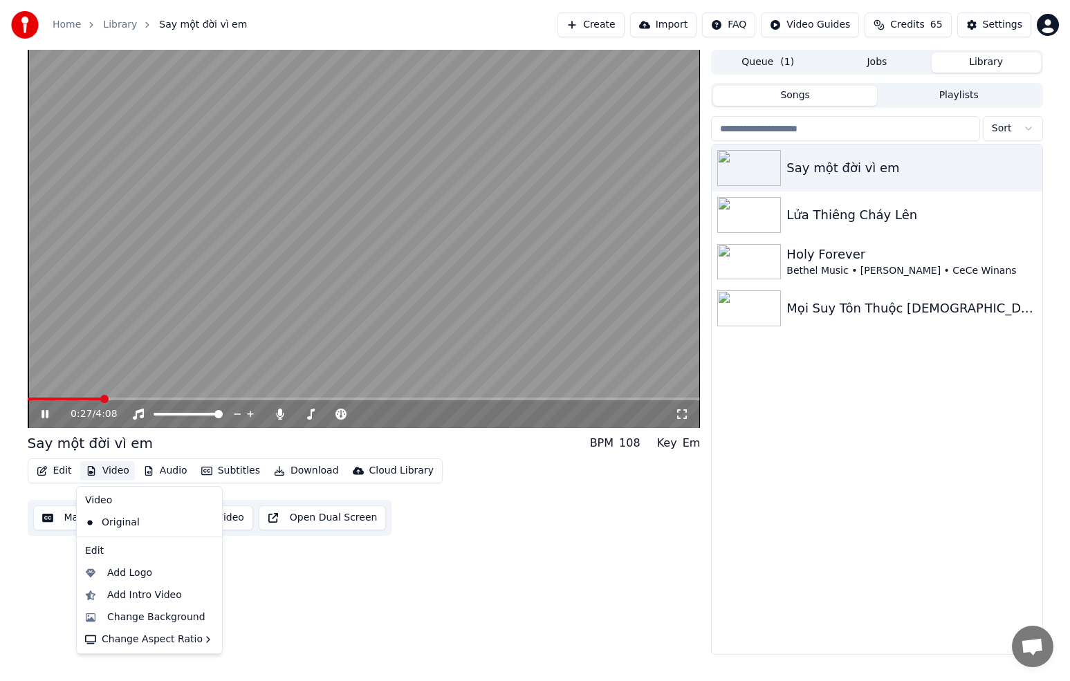
drag, startPoint x: 40, startPoint y: 552, endPoint x: 46, endPoint y: 497, distance: 54.9
click at [39, 551] on div "0:27 / 4:08 Say một đời vì em BPM 108 Key Em Edit Video Audio Subtitles Downloa…" at bounding box center [364, 352] width 673 height 605
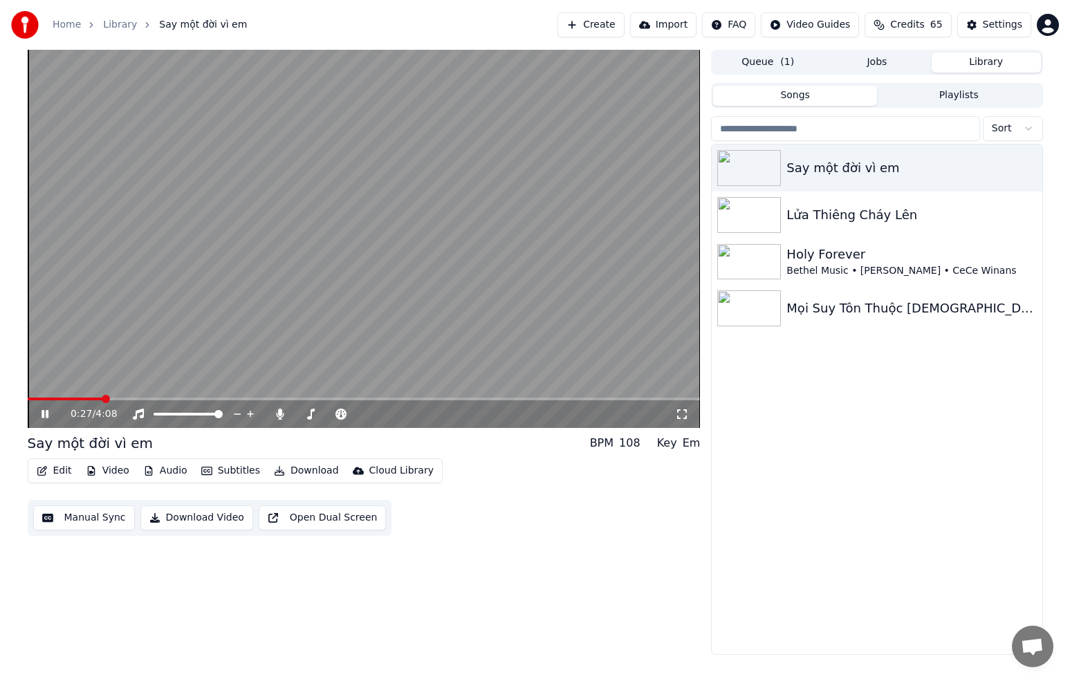
click at [59, 470] on button "Edit" at bounding box center [54, 470] width 46 height 19
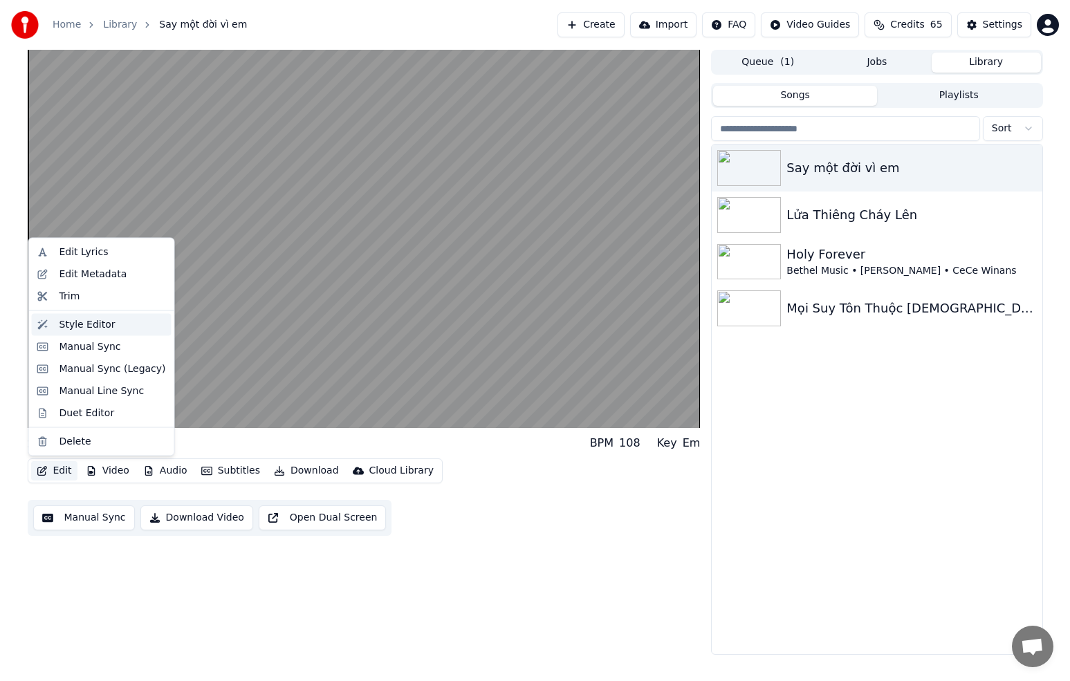
click at [94, 323] on div "Style Editor" at bounding box center [87, 325] width 56 height 14
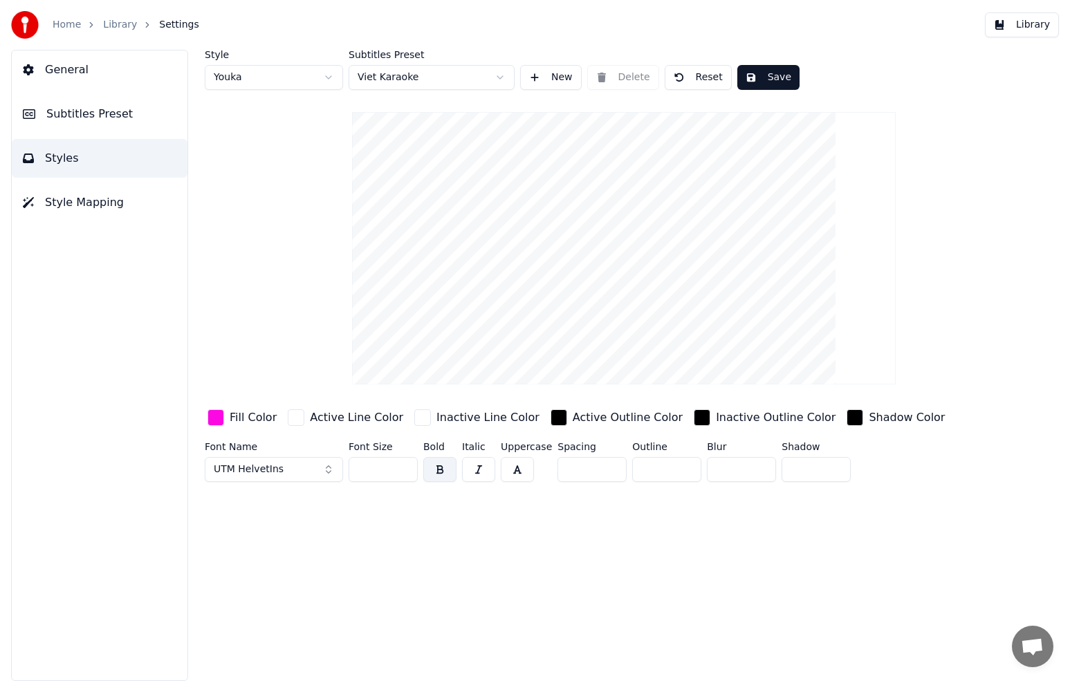
click at [104, 110] on span "Subtitles Preset" at bounding box center [89, 114] width 86 height 17
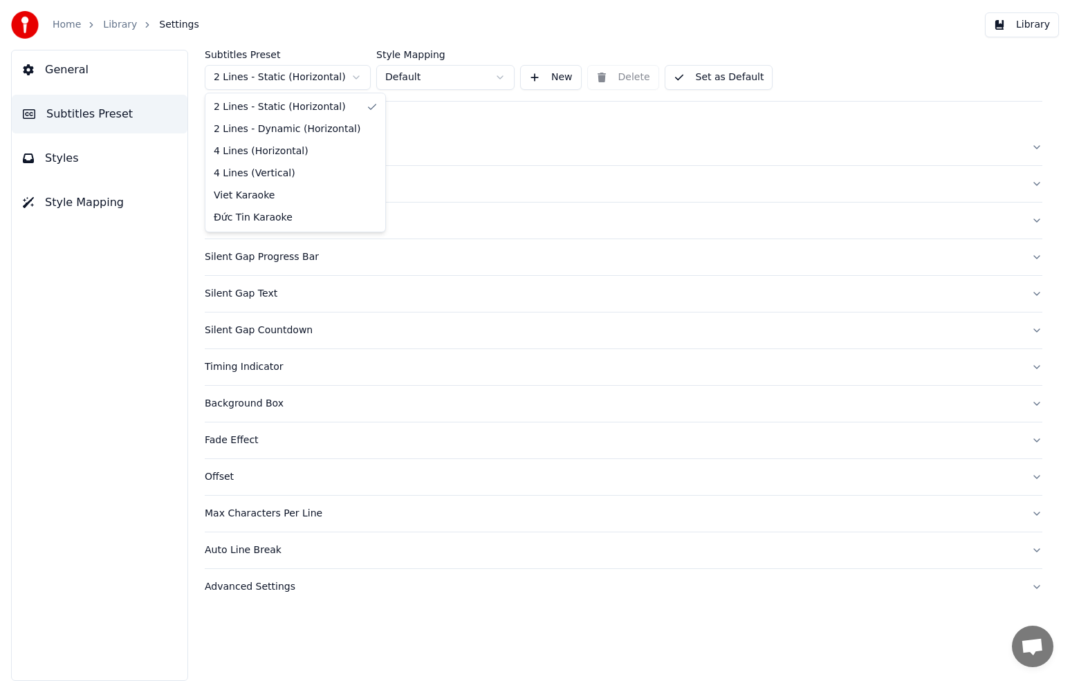
click at [333, 77] on html "Home Library Settings Library General Subtitles Preset Styles Style Mapping Sub…" at bounding box center [535, 340] width 1070 height 681
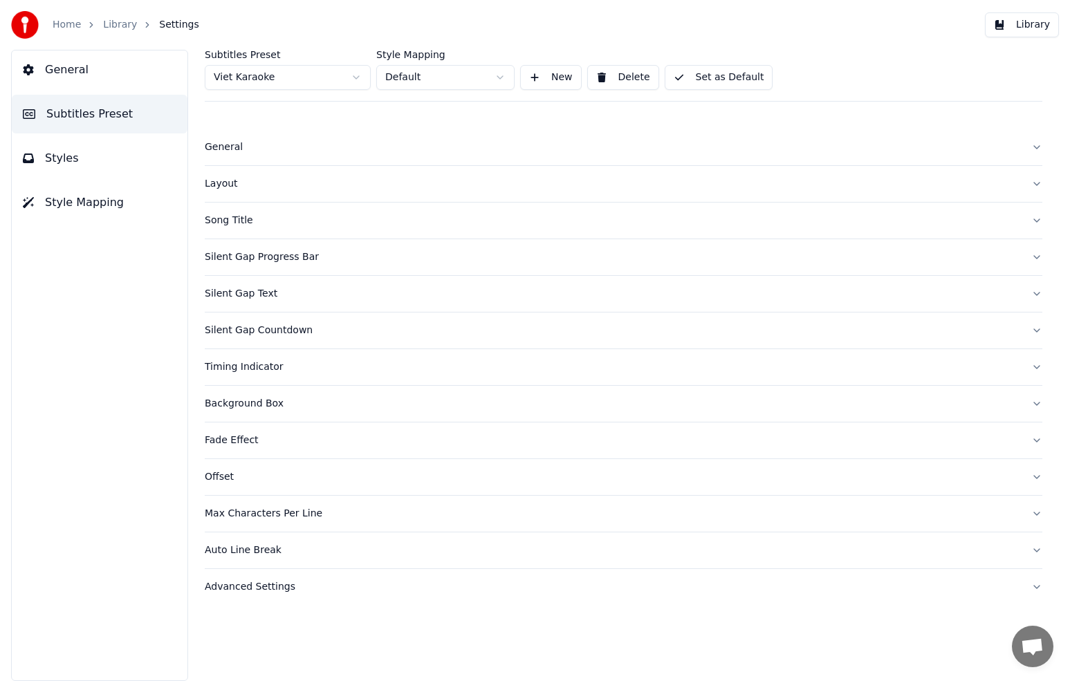
click at [226, 187] on div "Layout" at bounding box center [613, 184] width 816 height 14
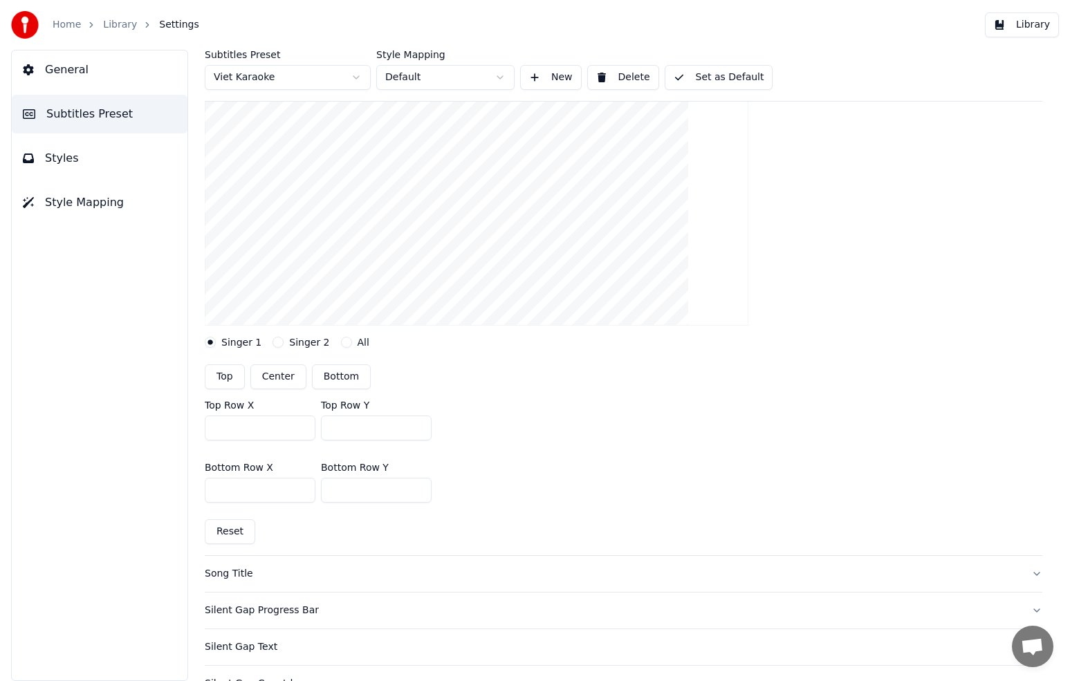
scroll to position [178, 0]
click at [353, 429] on input "***" at bounding box center [376, 428] width 111 height 25
drag, startPoint x: 368, startPoint y: 430, endPoint x: 314, endPoint y: 431, distance: 54.0
click at [314, 431] on div "Top Row X *** Top Row Y *" at bounding box center [624, 421] width 838 height 62
type input "***"
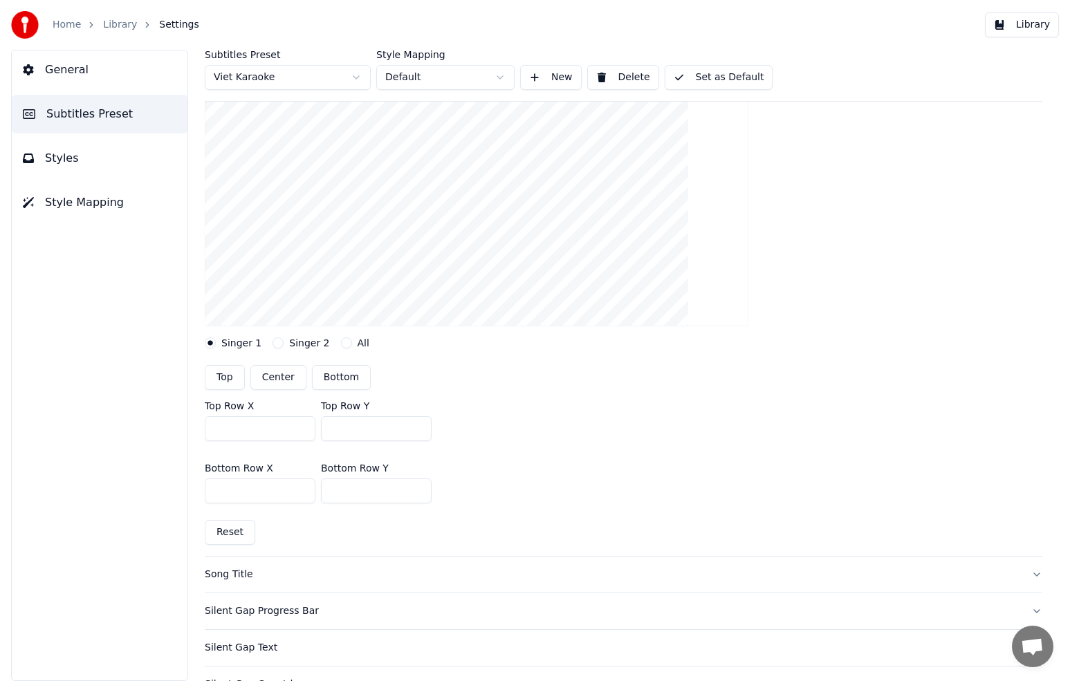
click at [527, 449] on div "Top Row X *** Top Row Y ***" at bounding box center [624, 421] width 838 height 62
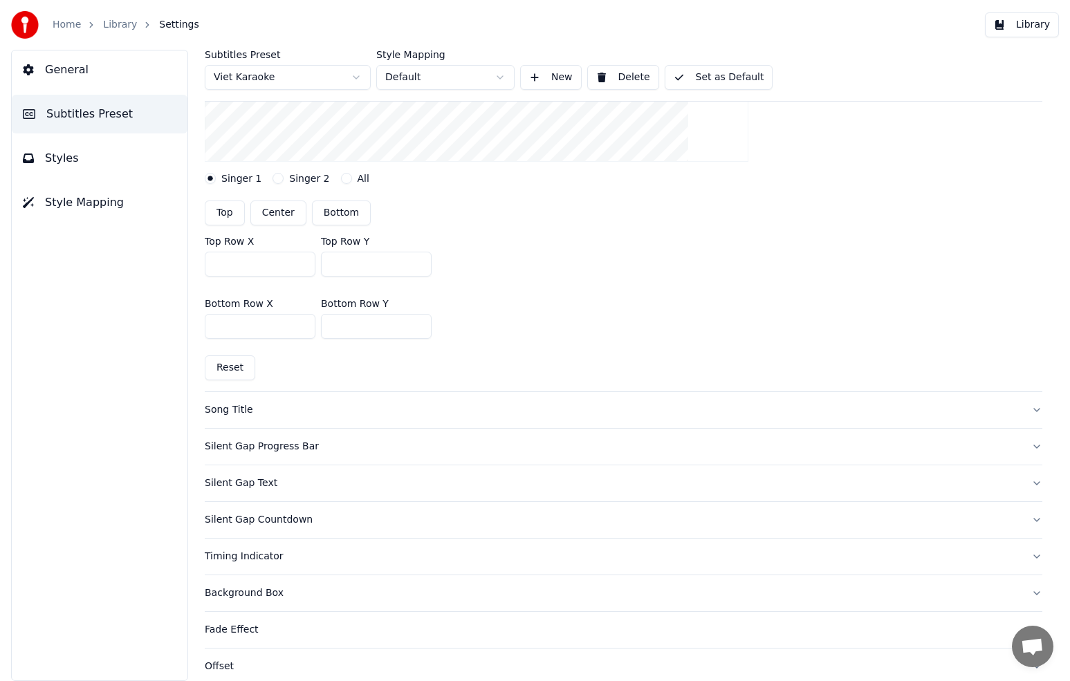
scroll to position [449, 0]
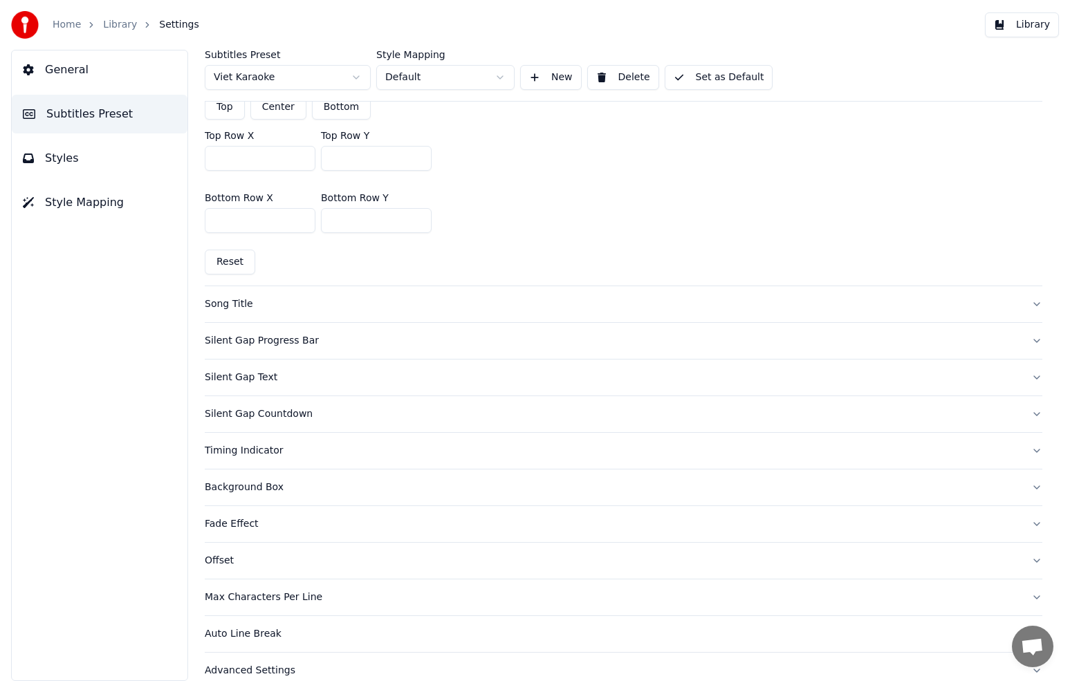
click at [276, 338] on div "Silent Gap Progress Bar" at bounding box center [613, 341] width 816 height 14
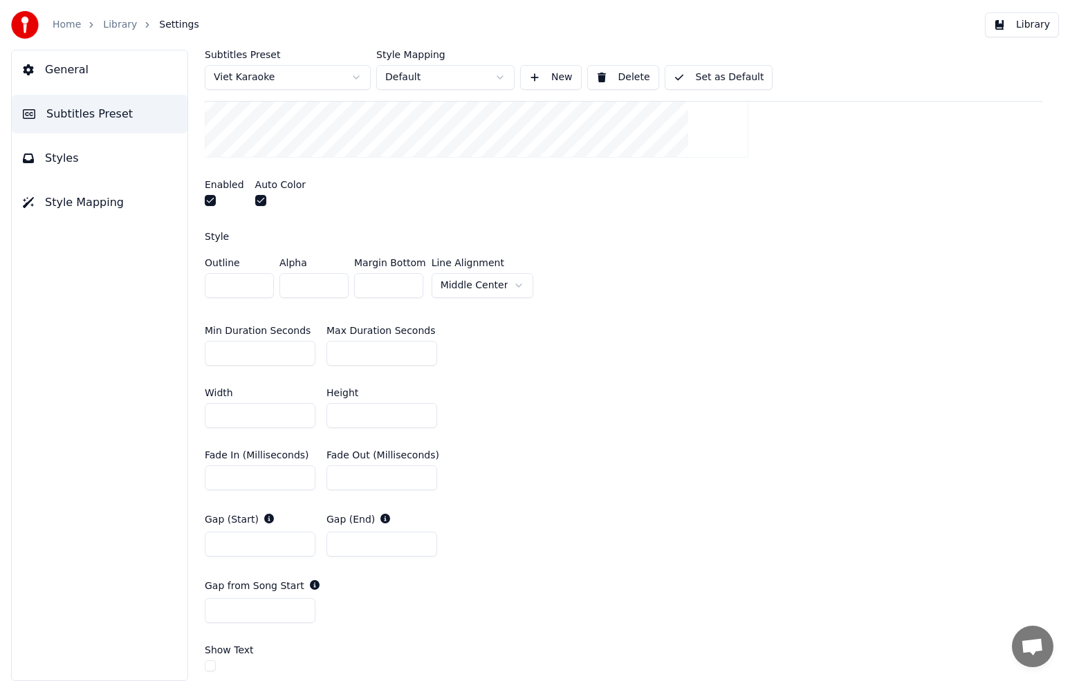
scroll to position [403, 0]
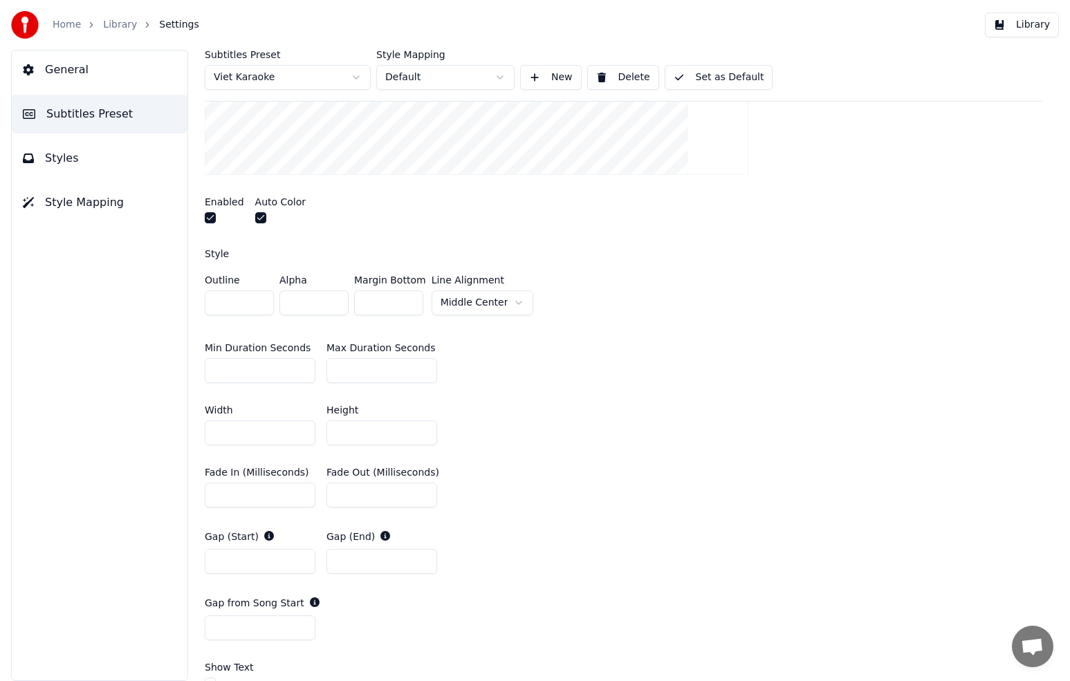
drag, startPoint x: 225, startPoint y: 297, endPoint x: 196, endPoint y: 295, distance: 28.5
click at [196, 295] on div "Subtitles Preset Viet Karaoke Style Mapping Default New Delete Set as Default G…" at bounding box center [623, 366] width 893 height 632
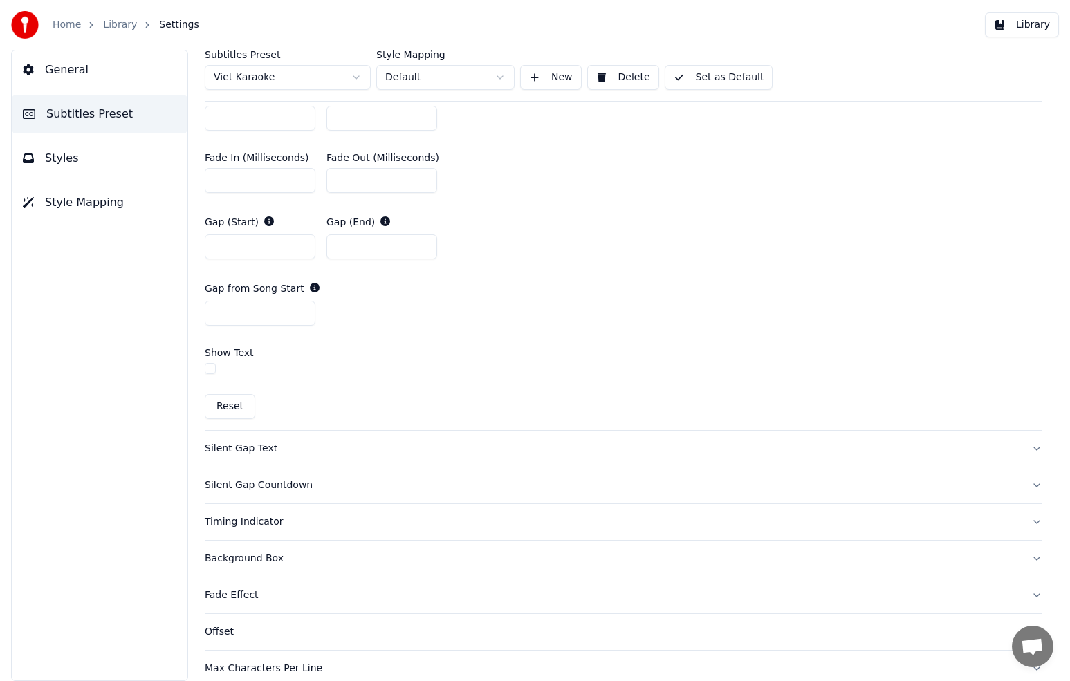
scroll to position [722, 0]
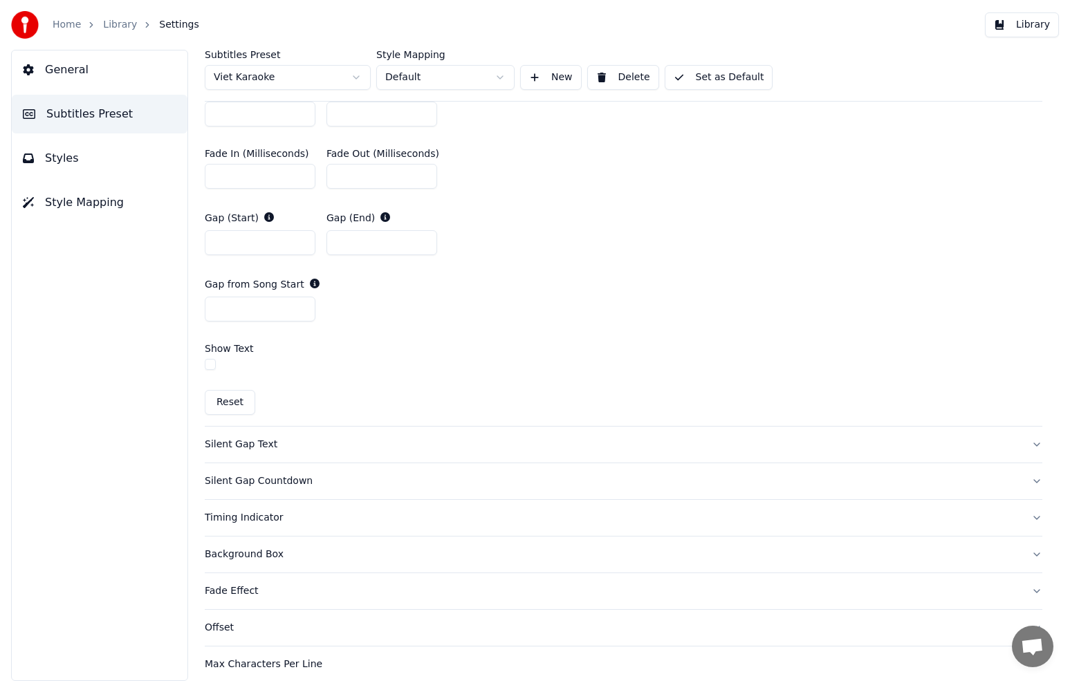
type input "*"
click at [212, 362] on button "button" at bounding box center [210, 364] width 11 height 11
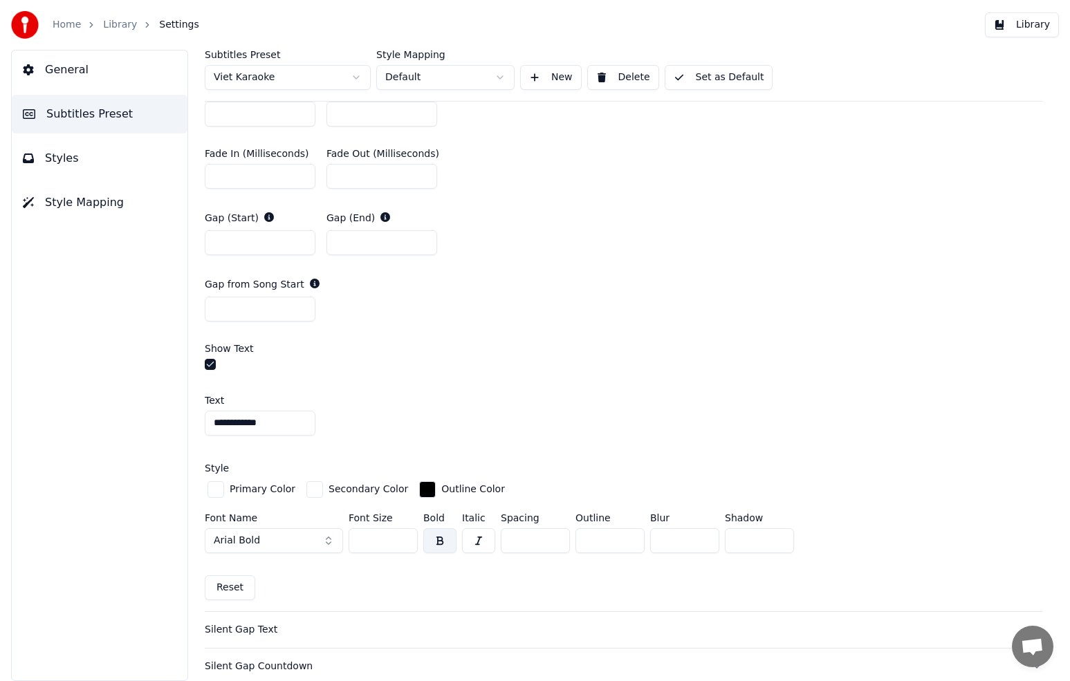
drag, startPoint x: 291, startPoint y: 426, endPoint x: 192, endPoint y: 412, distance: 99.3
click at [193, 412] on div "**********" at bounding box center [623, 366] width 893 height 632
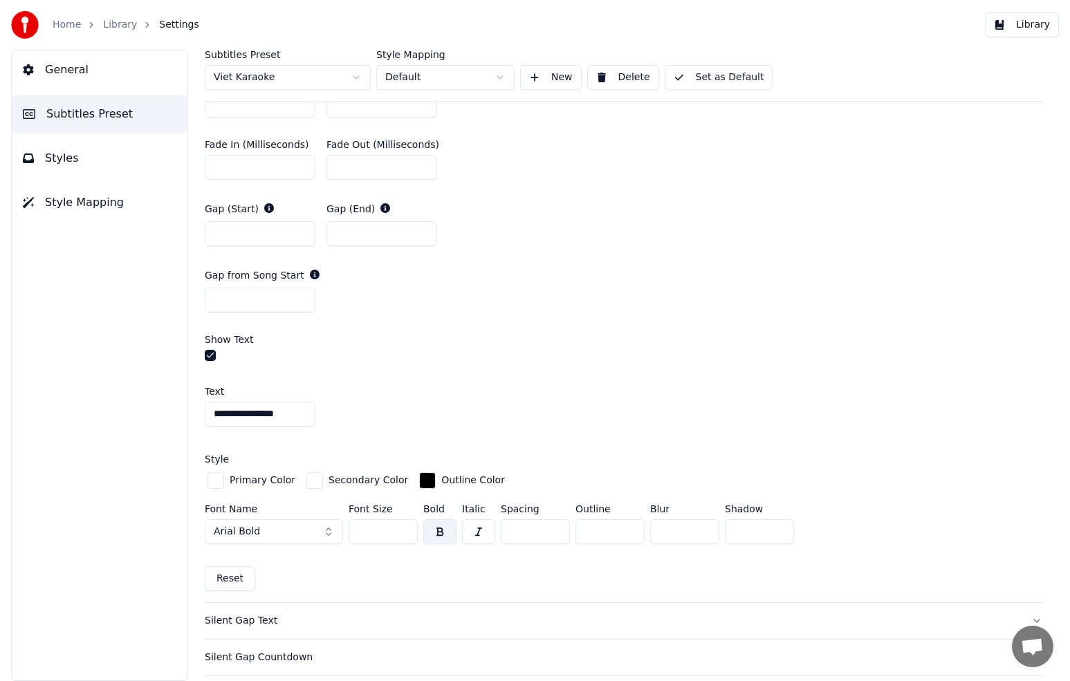
type input "**********"
click at [214, 476] on div "button" at bounding box center [216, 480] width 17 height 17
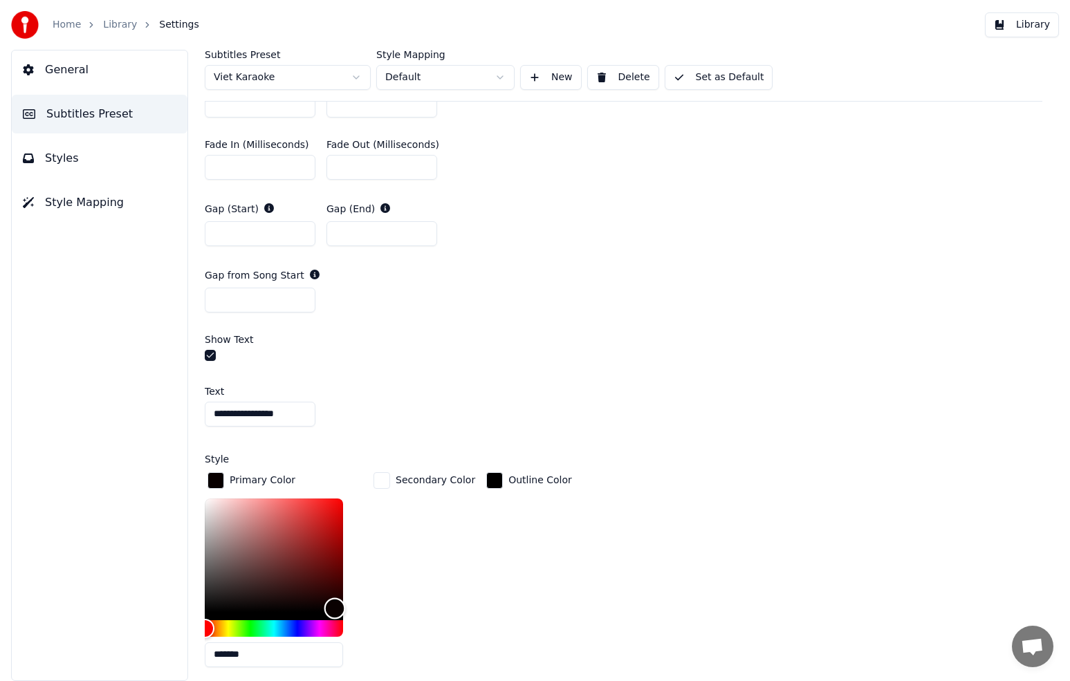
type input "*******"
drag, startPoint x: 264, startPoint y: 562, endPoint x: 356, endPoint y: 616, distance: 107.3
click at [356, 616] on div "*******" at bounding box center [285, 585] width 160 height 174
click at [385, 602] on div "Secondary Color" at bounding box center [424, 574] width 107 height 209
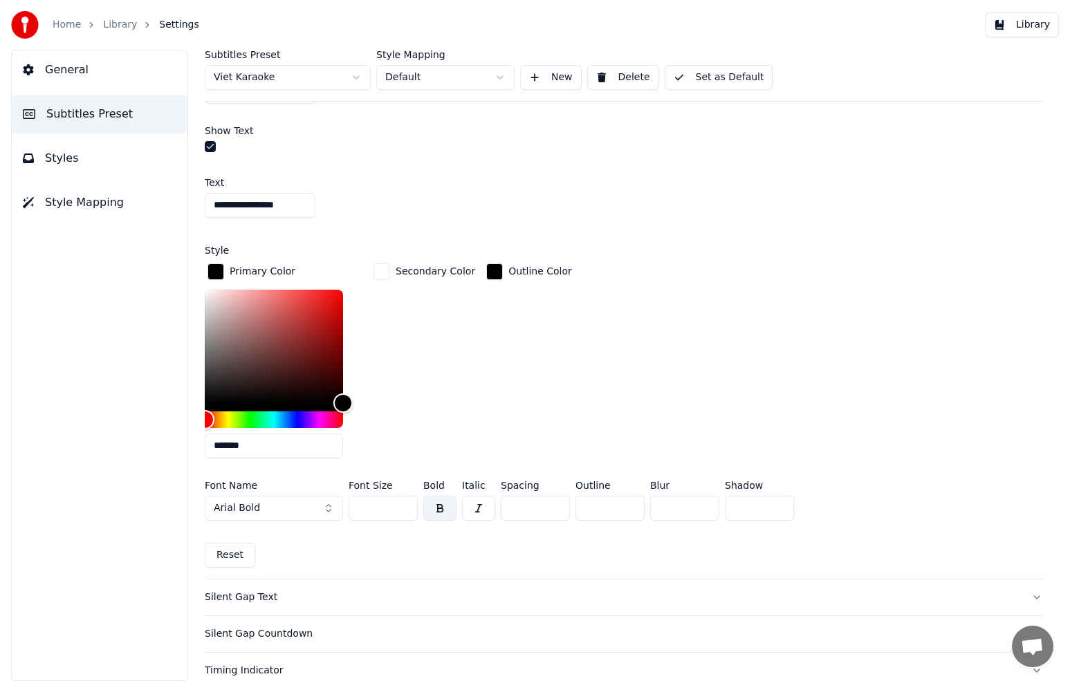
scroll to position [944, 0]
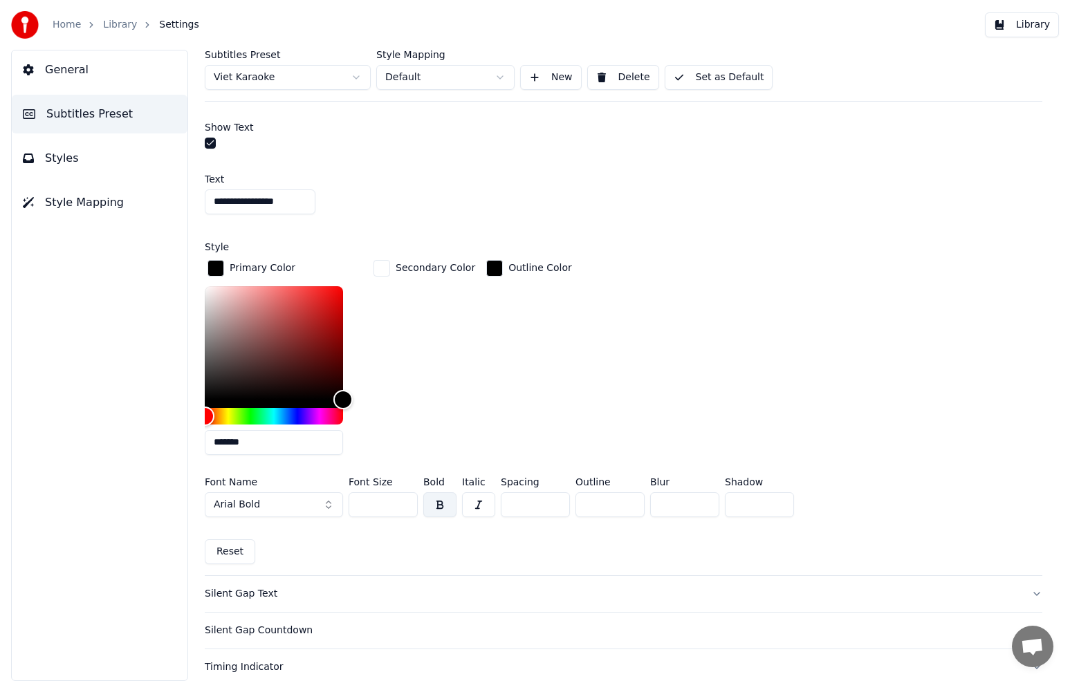
drag, startPoint x: 306, startPoint y: 501, endPoint x: 321, endPoint y: 502, distance: 15.3
click at [306, 501] on button "Arial Bold" at bounding box center [274, 505] width 138 height 25
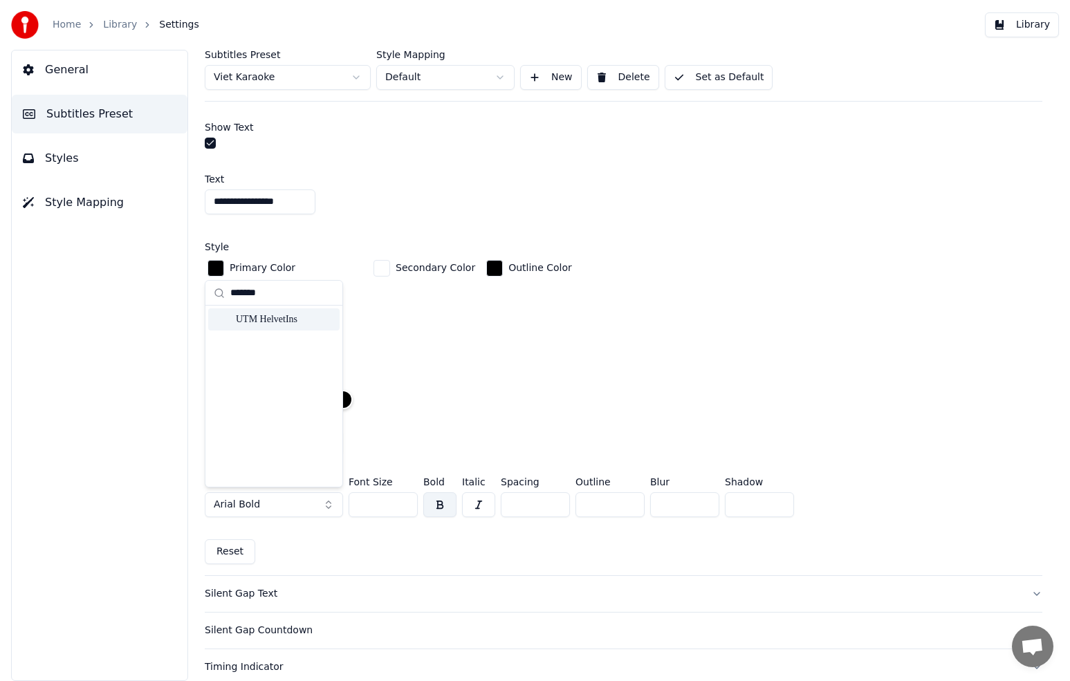
type input "*******"
click at [267, 320] on div "UTM HelvetIns" at bounding box center [285, 320] width 98 height 14
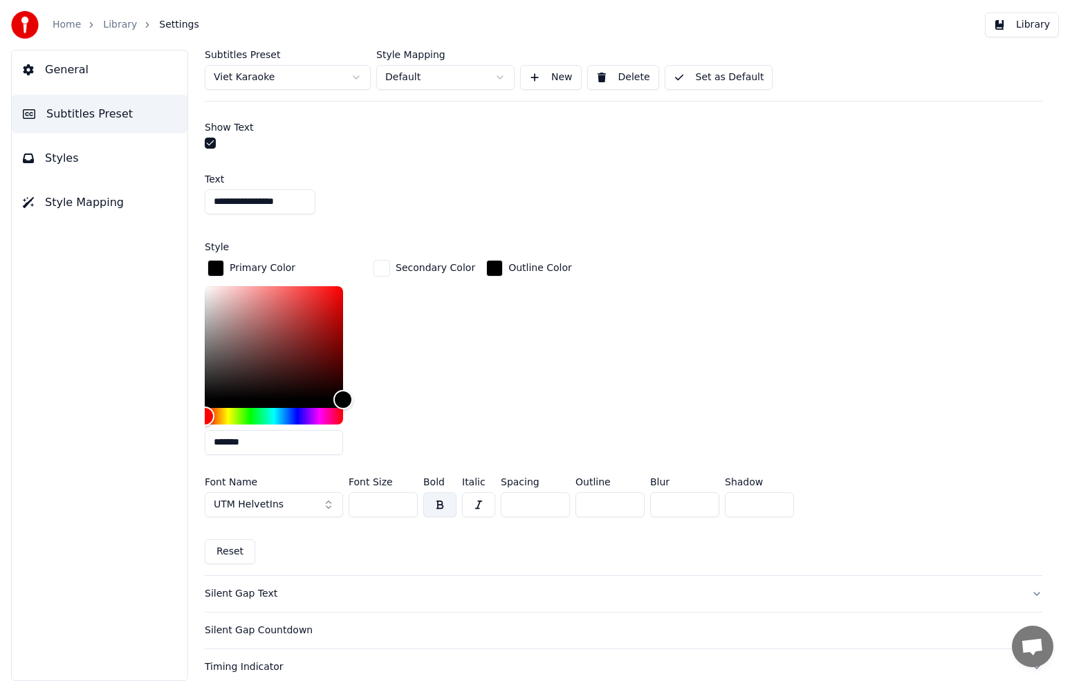
drag, startPoint x: 374, startPoint y: 504, endPoint x: 334, endPoint y: 502, distance: 40.2
click at [334, 502] on div "Font Name UTM HelvetIns Font Size ** Bold Italic Spacing * Outline * Blur * Sha…" at bounding box center [624, 500] width 838 height 46
type input "***"
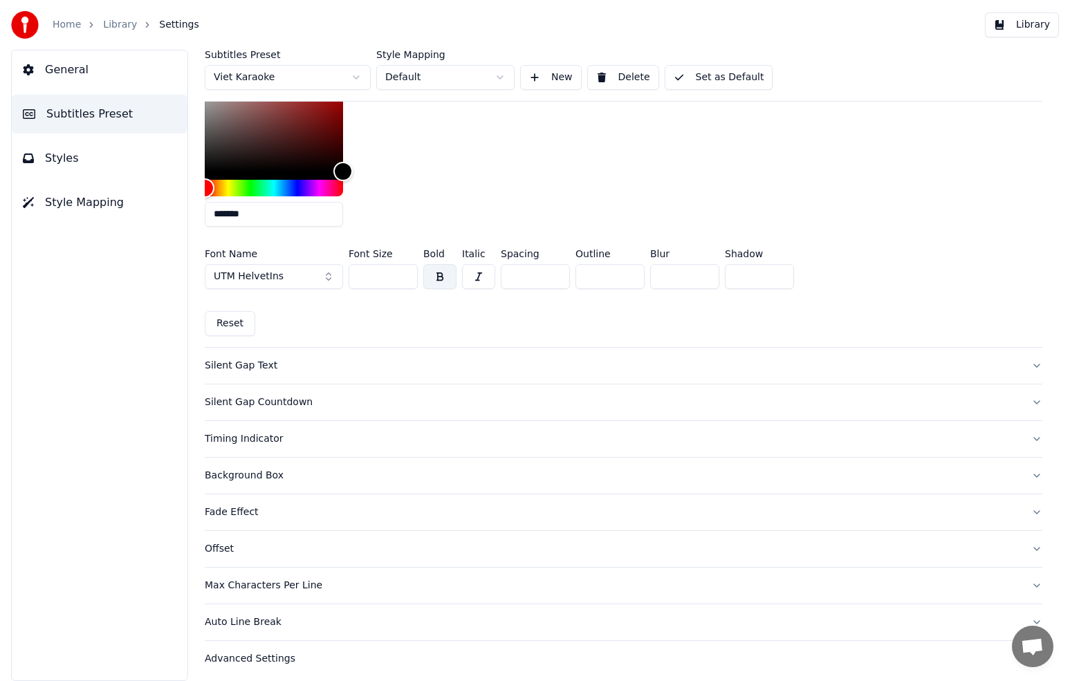
scroll to position [1177, 0]
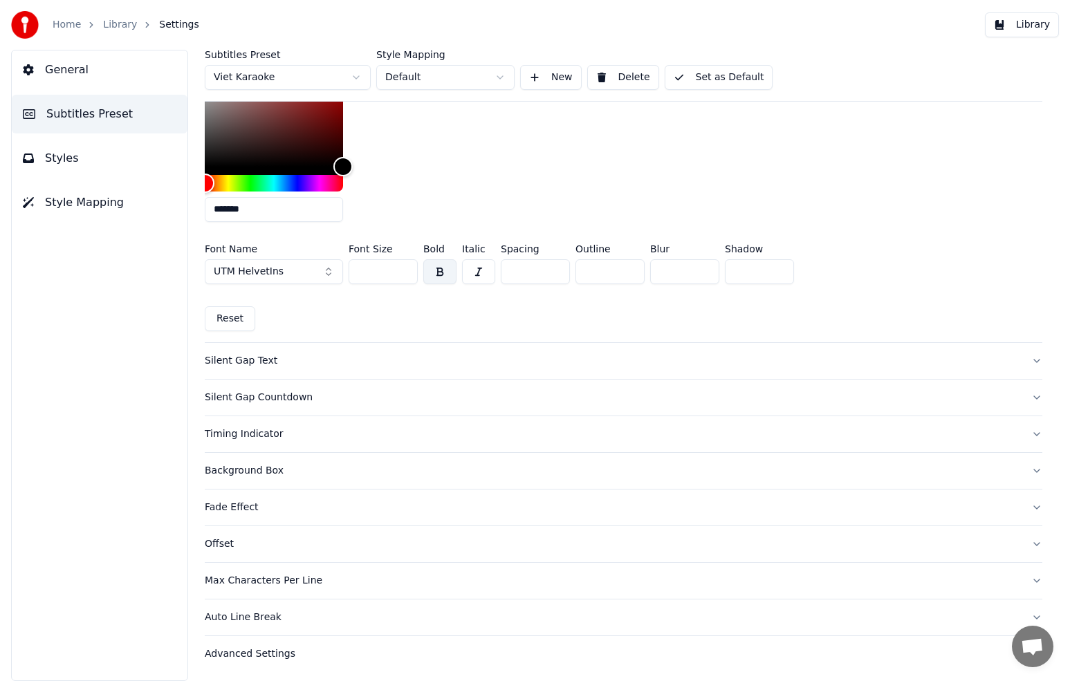
click at [256, 578] on div "Max Characters Per Line" at bounding box center [613, 581] width 816 height 14
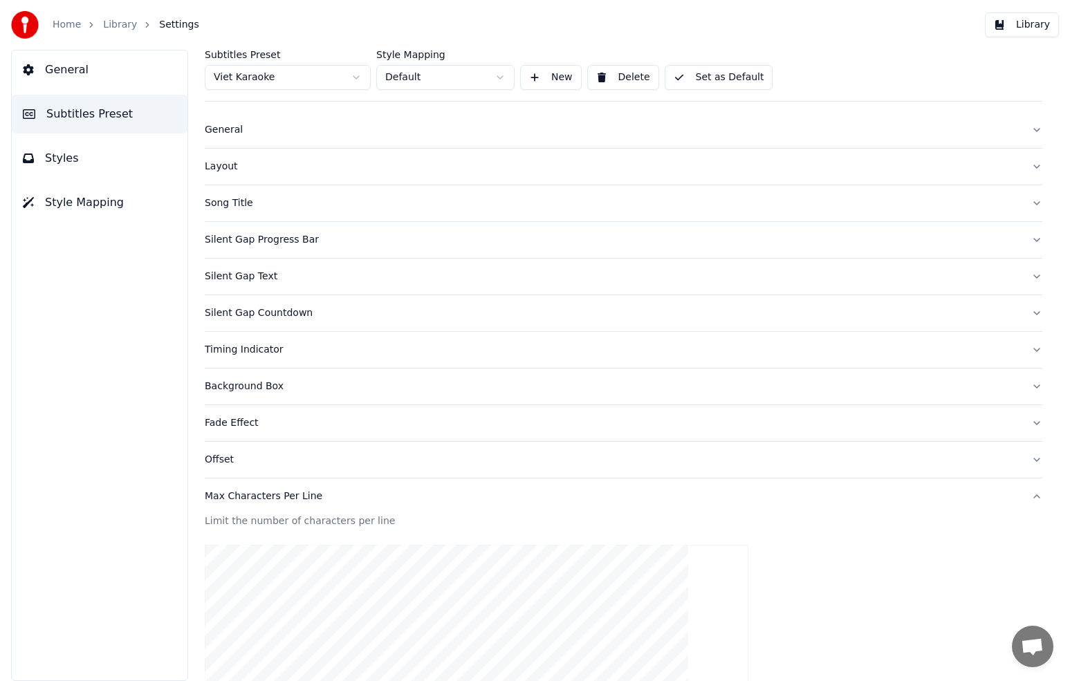
scroll to position [0, 0]
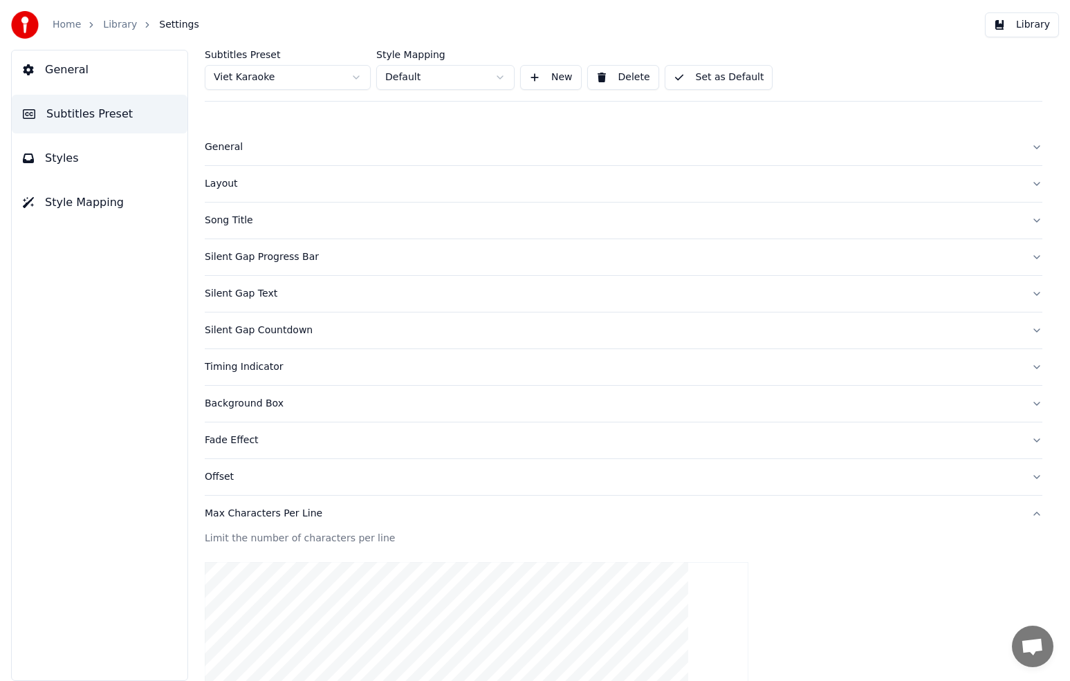
click at [720, 77] on button "Set as Default" at bounding box center [719, 77] width 109 height 25
click at [1022, 25] on button "Library" at bounding box center [1022, 24] width 74 height 25
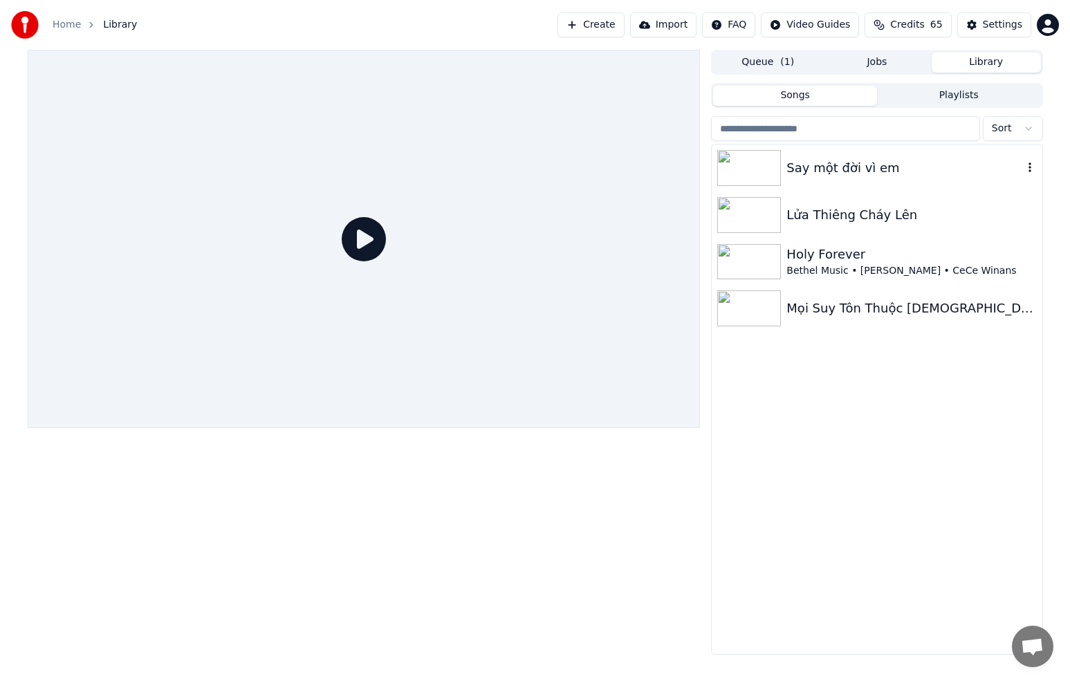
click at [804, 174] on div "Say một đời vì em" at bounding box center [905, 167] width 236 height 19
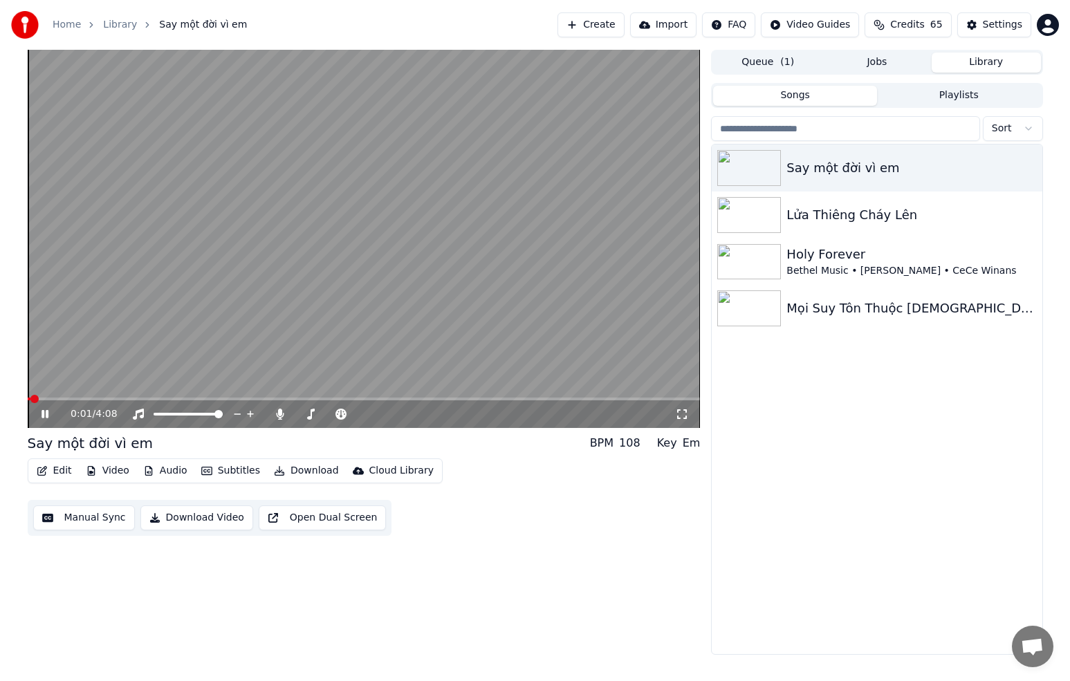
click at [75, 398] on span at bounding box center [364, 399] width 673 height 3
click at [152, 403] on div "0:18 / 4:08" at bounding box center [364, 415] width 673 height 28
click at [145, 399] on span at bounding box center [364, 399] width 673 height 3
click at [699, 572] on div "0:45 / 4:08 Say một đời vì em BPM 108 Key Em Edit Video Audio Subtitles Downloa…" at bounding box center [364, 352] width 673 height 605
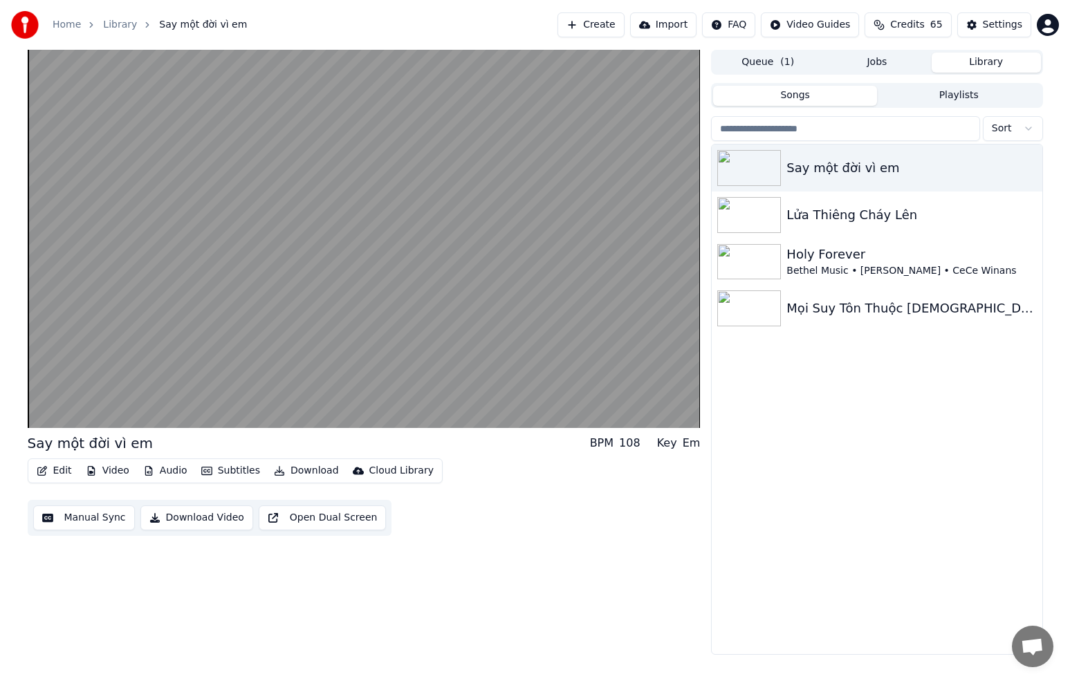
click at [69, 472] on button "Edit" at bounding box center [54, 470] width 46 height 19
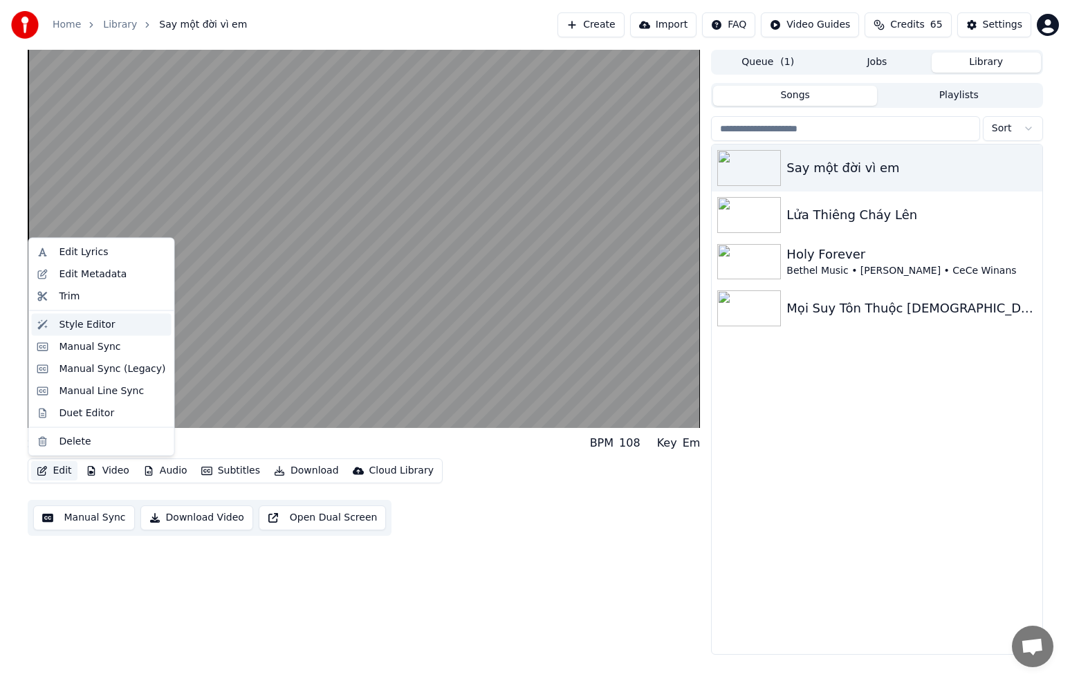
click at [86, 323] on div "Style Editor" at bounding box center [87, 325] width 56 height 14
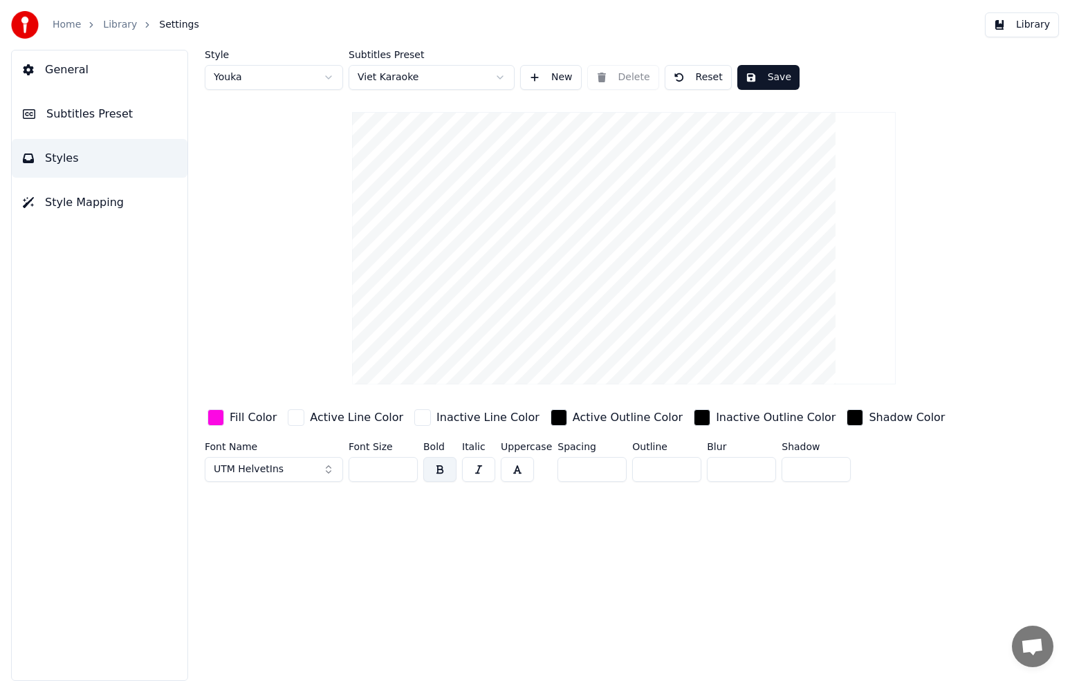
click at [119, 114] on span "Subtitles Preset" at bounding box center [89, 114] width 86 height 17
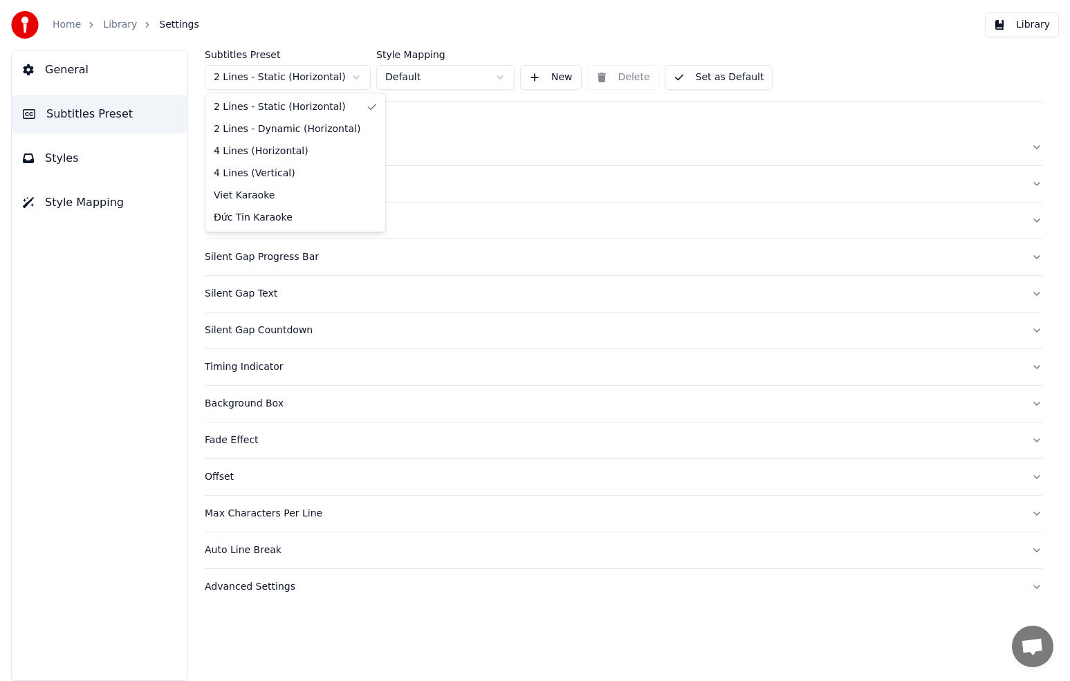
click at [351, 77] on html "Home Library Settings Library General Subtitles Preset Styles Style Mapping Sub…" at bounding box center [535, 340] width 1070 height 681
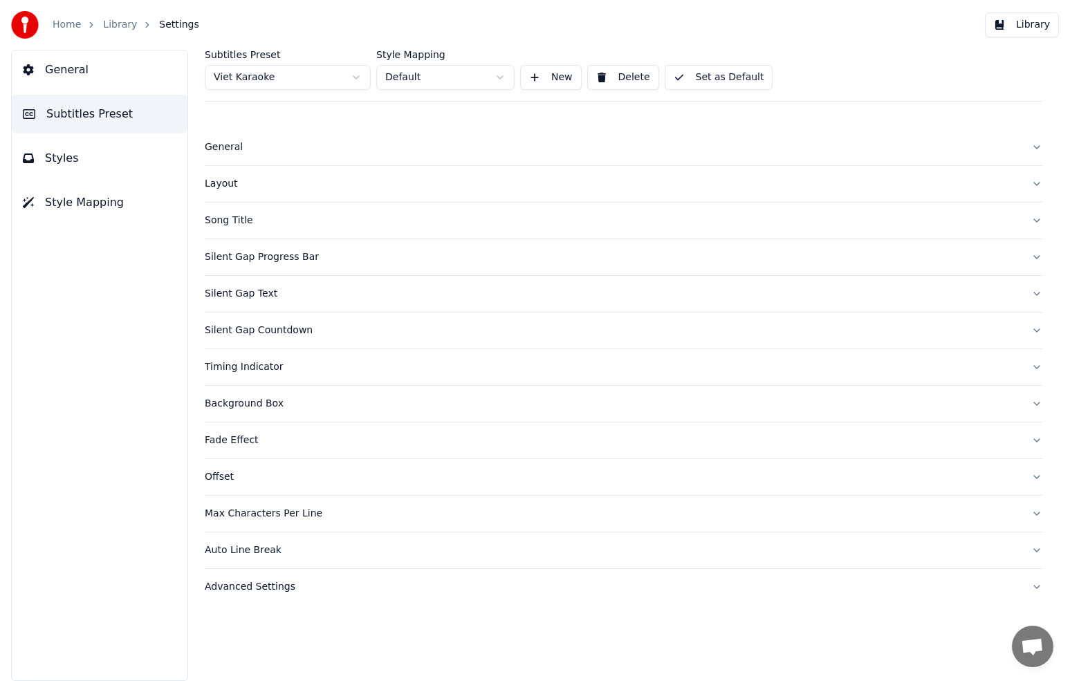
click at [228, 185] on div "Layout" at bounding box center [613, 184] width 816 height 14
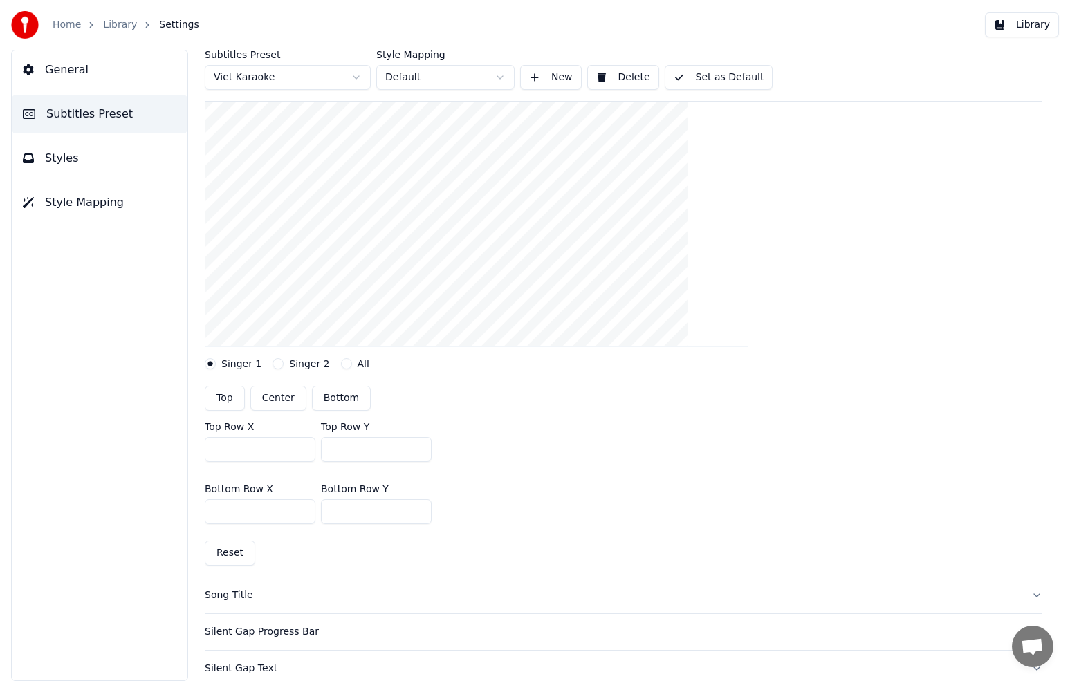
scroll to position [163, 0]
drag, startPoint x: 364, startPoint y: 508, endPoint x: 336, endPoint y: 506, distance: 27.8
click at [336, 506] on input "***" at bounding box center [376, 507] width 111 height 25
type input "***"
click at [714, 75] on button "Set as Default" at bounding box center [719, 77] width 109 height 25
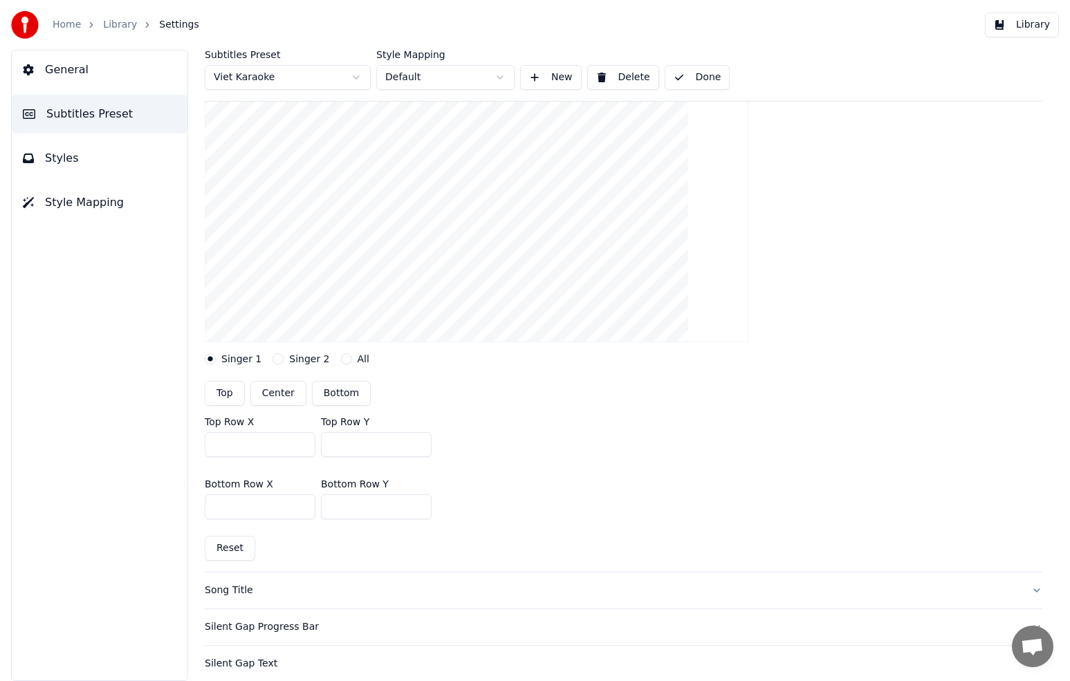
click at [1038, 28] on button "Library" at bounding box center [1022, 24] width 74 height 25
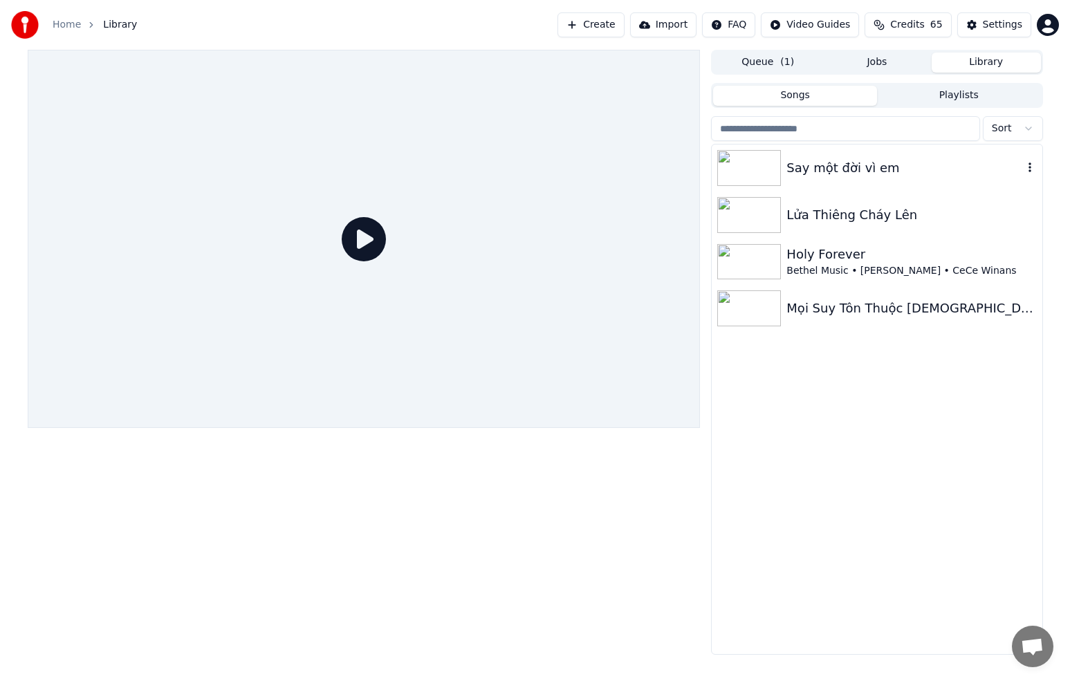
click at [821, 172] on div "Say một đời vì em" at bounding box center [905, 167] width 236 height 19
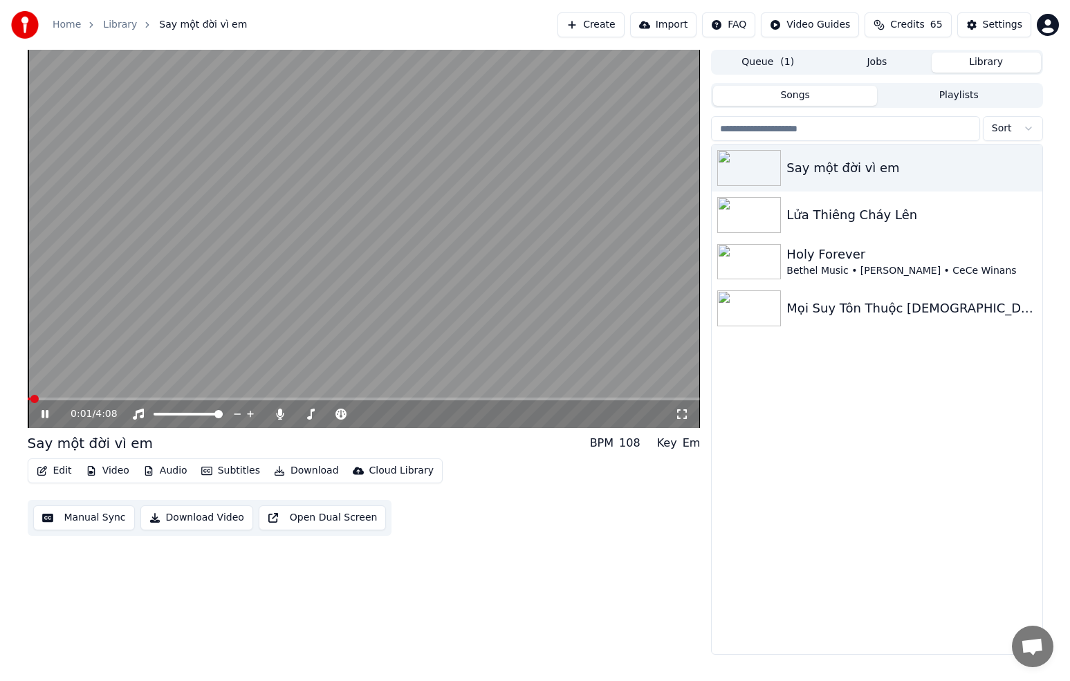
click at [214, 401] on div "0:01 / 4:08" at bounding box center [364, 415] width 673 height 28
click at [214, 398] on span at bounding box center [364, 399] width 673 height 3
click at [285, 398] on span at bounding box center [364, 399] width 673 height 3
click at [90, 400] on span at bounding box center [59, 399] width 62 height 3
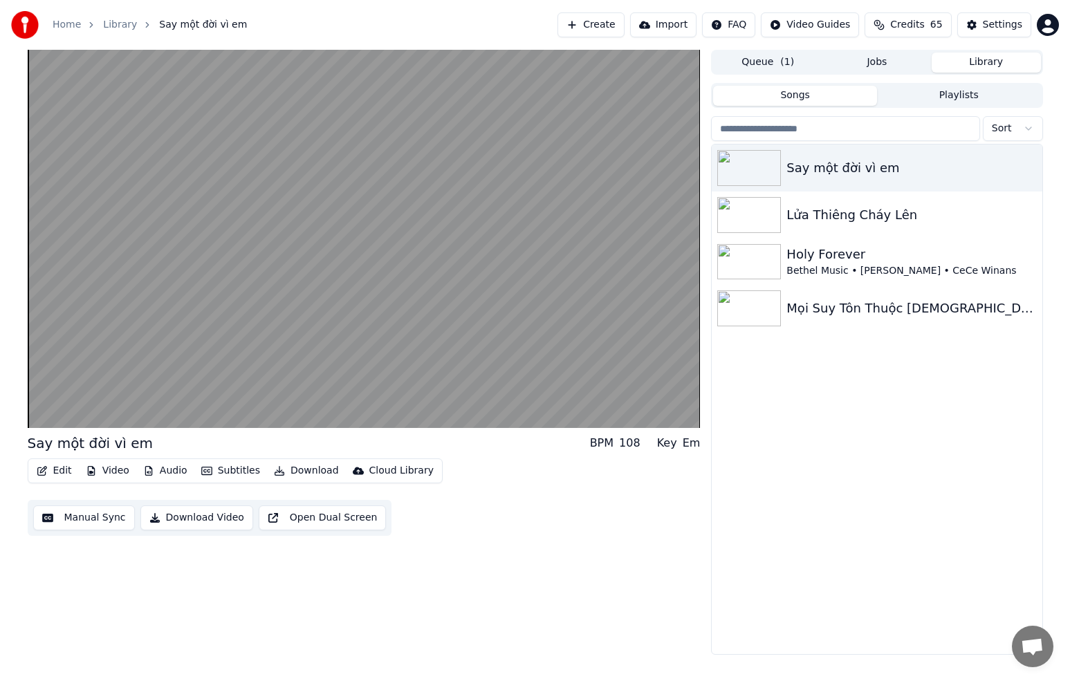
click at [94, 520] on button "Manual Sync" at bounding box center [84, 518] width 102 height 25
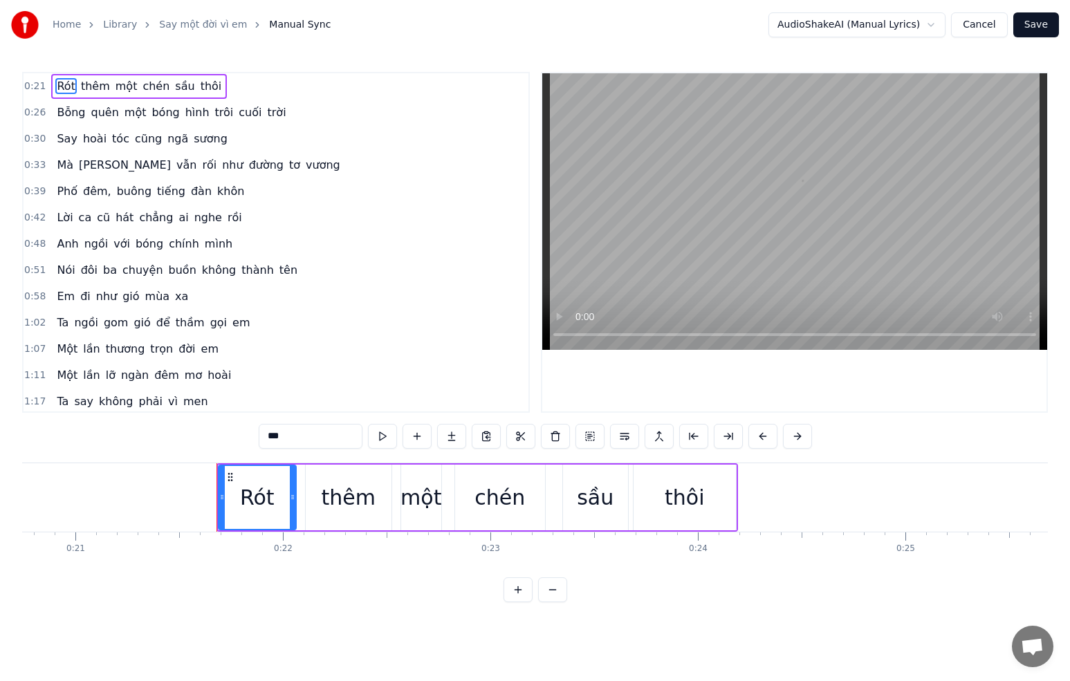
scroll to position [0, 4430]
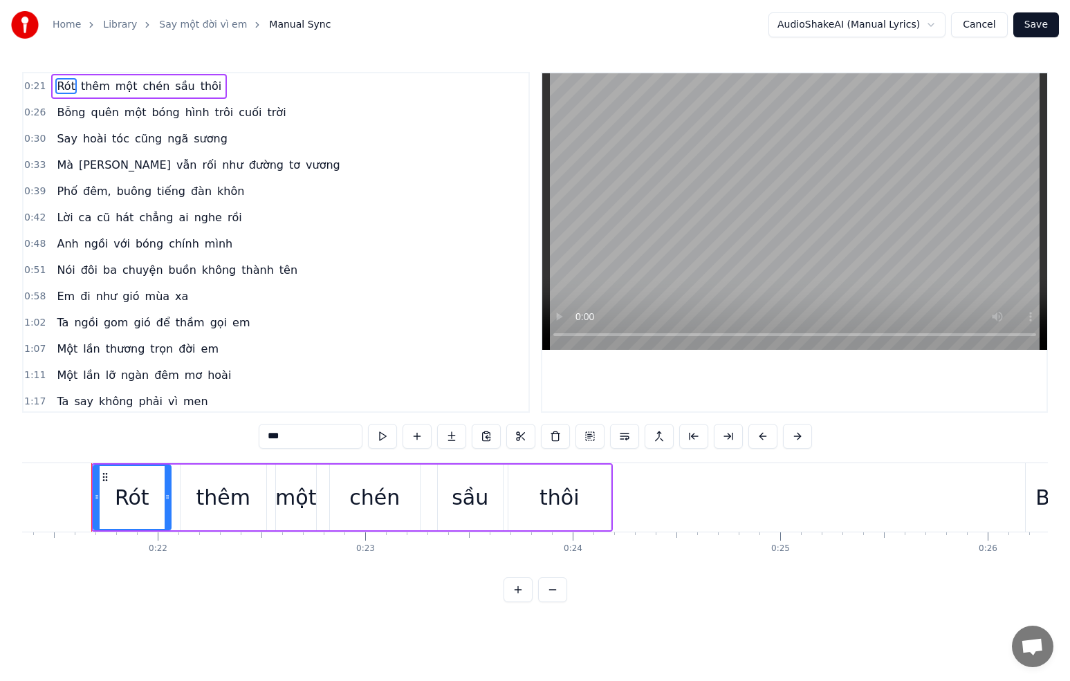
click at [174, 139] on span "ngã" at bounding box center [178, 139] width 24 height 16
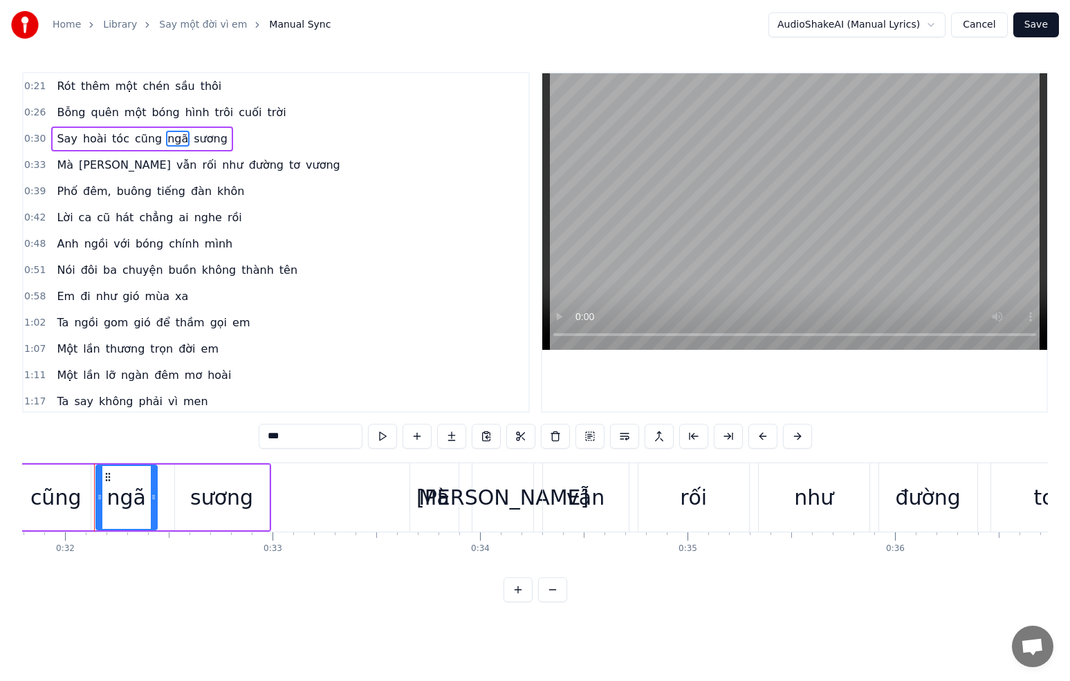
scroll to position [0, 6600]
drag, startPoint x: 279, startPoint y: 435, endPoint x: 293, endPoint y: 433, distance: 14.0
click at [293, 433] on input "***" at bounding box center [311, 436] width 104 height 25
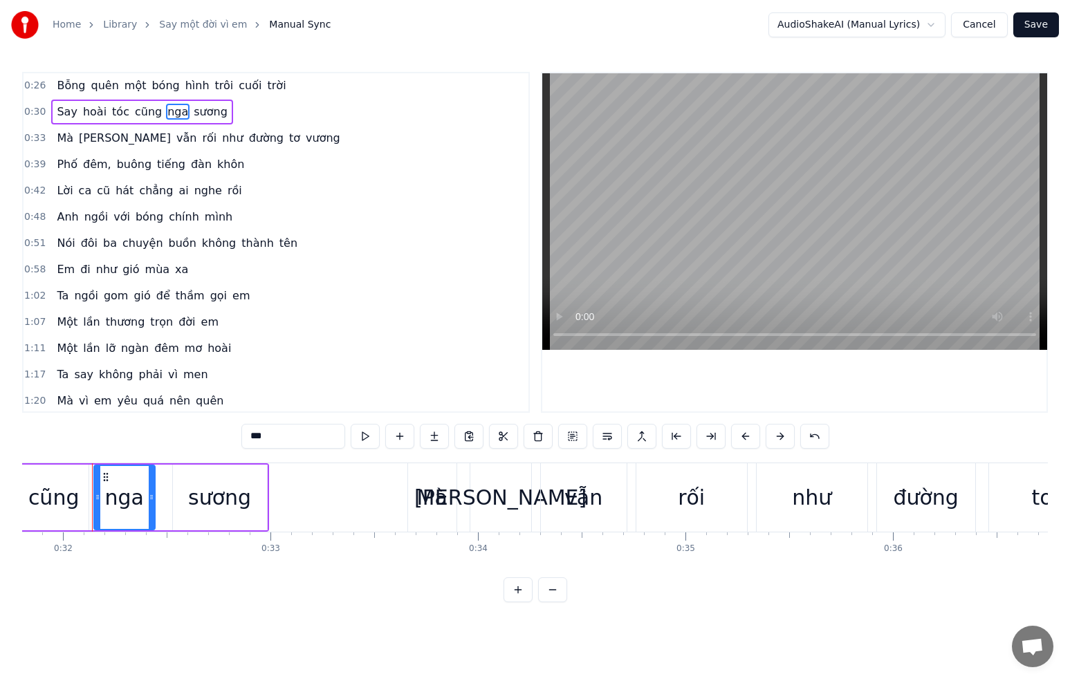
scroll to position [37, 0]
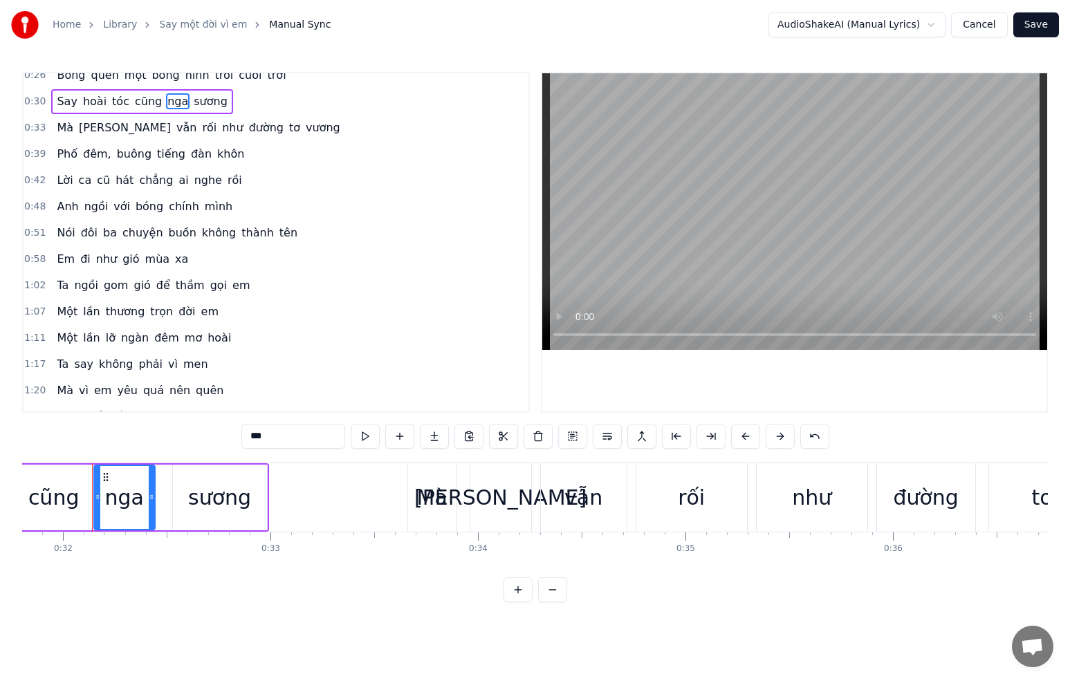
drag, startPoint x: 272, startPoint y: 437, endPoint x: 237, endPoint y: 434, distance: 34.7
click at [238, 434] on div "0:21 Rót thêm một chén sầu thôi 0:26 Bỗng quên một bóng hình trôi cuối trời 0:3…" at bounding box center [535, 337] width 1026 height 531
type input "*"
paste input "**********"
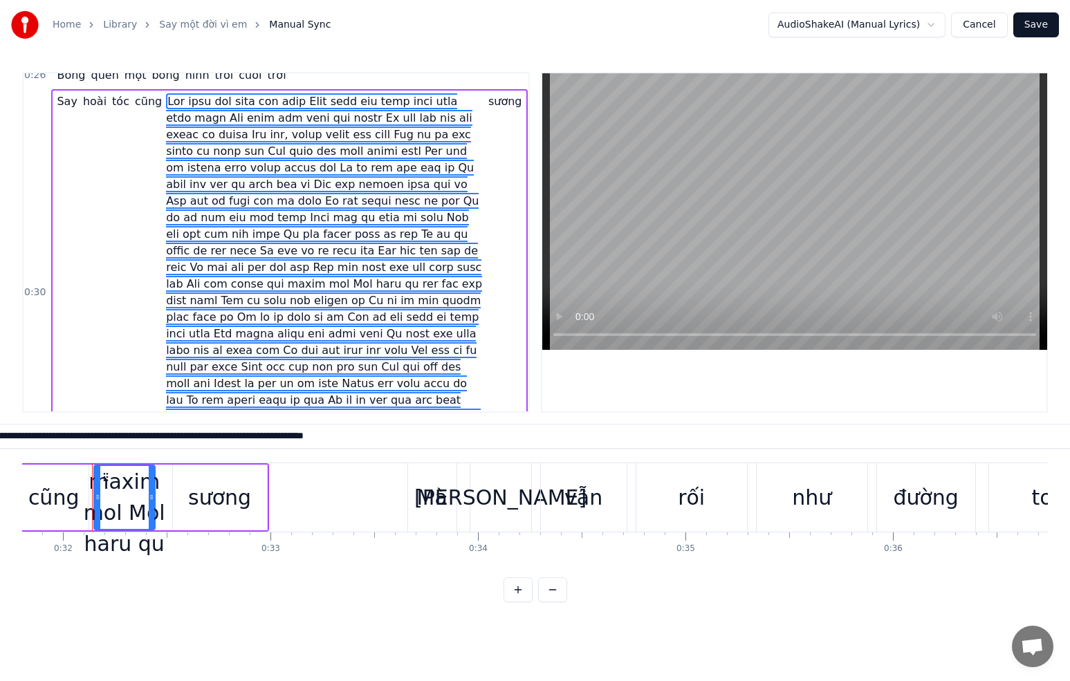
scroll to position [0, 695]
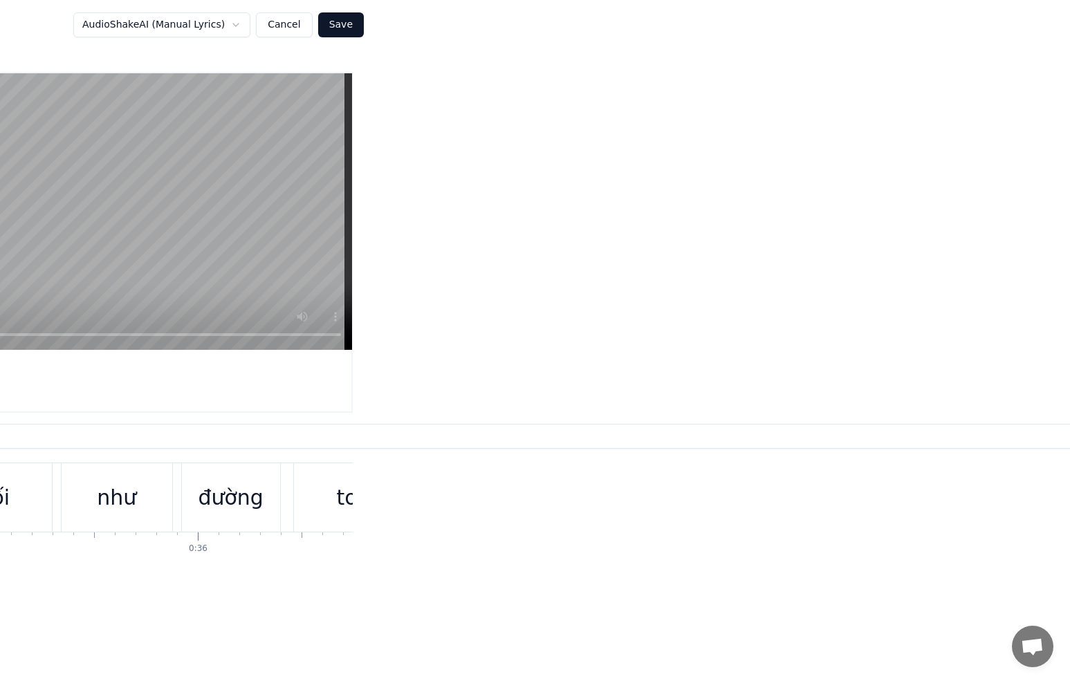
type input "**********"
click at [277, 21] on button "Cancel" at bounding box center [284, 24] width 56 height 25
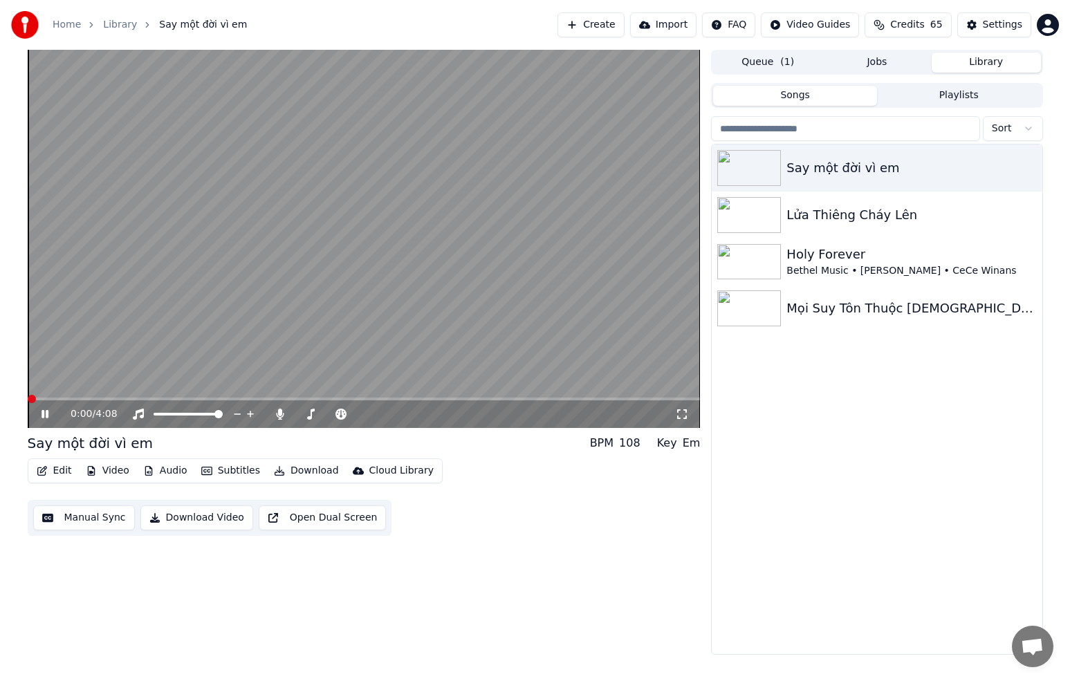
click at [79, 518] on button "Manual Sync" at bounding box center [84, 518] width 102 height 25
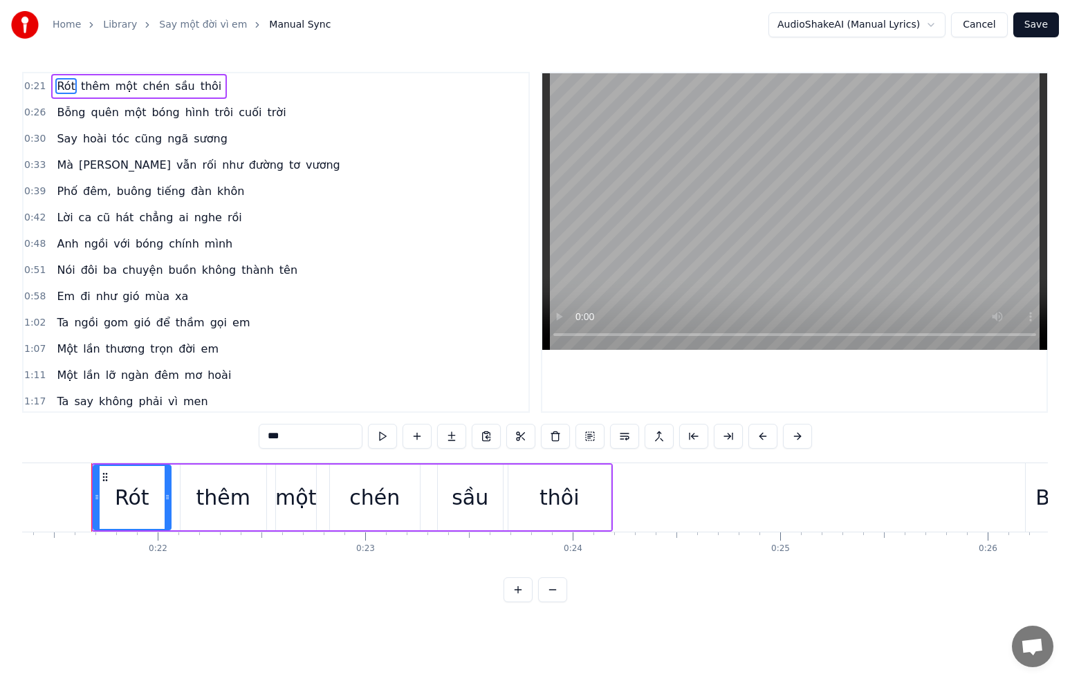
click at [174, 142] on span "ngã" at bounding box center [178, 139] width 24 height 16
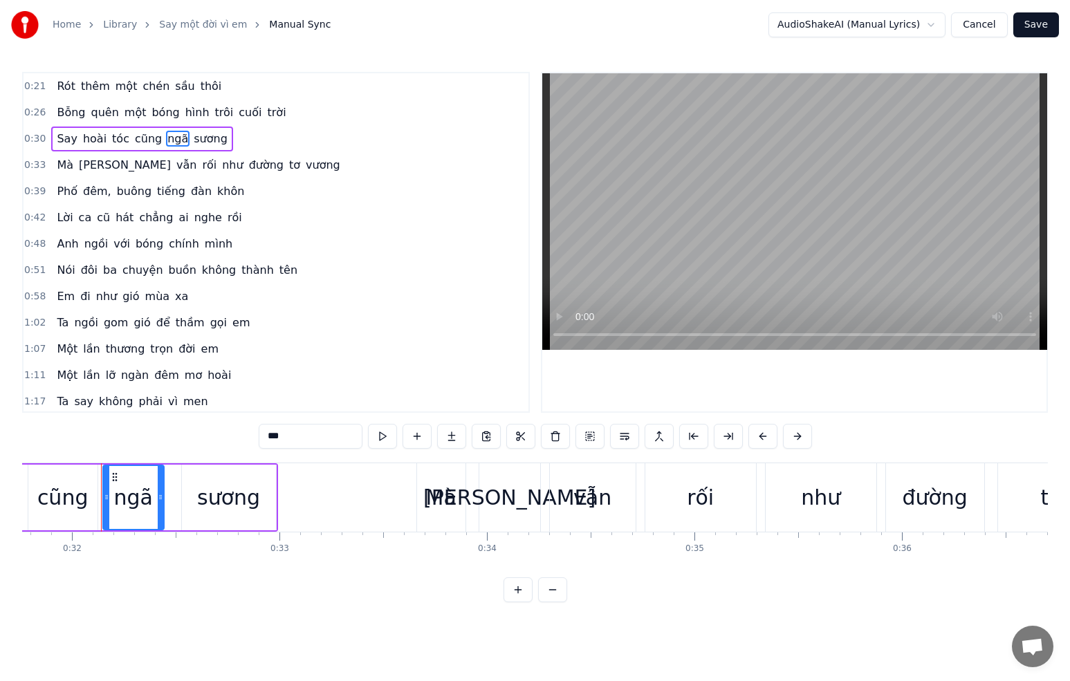
scroll to position [0, 6600]
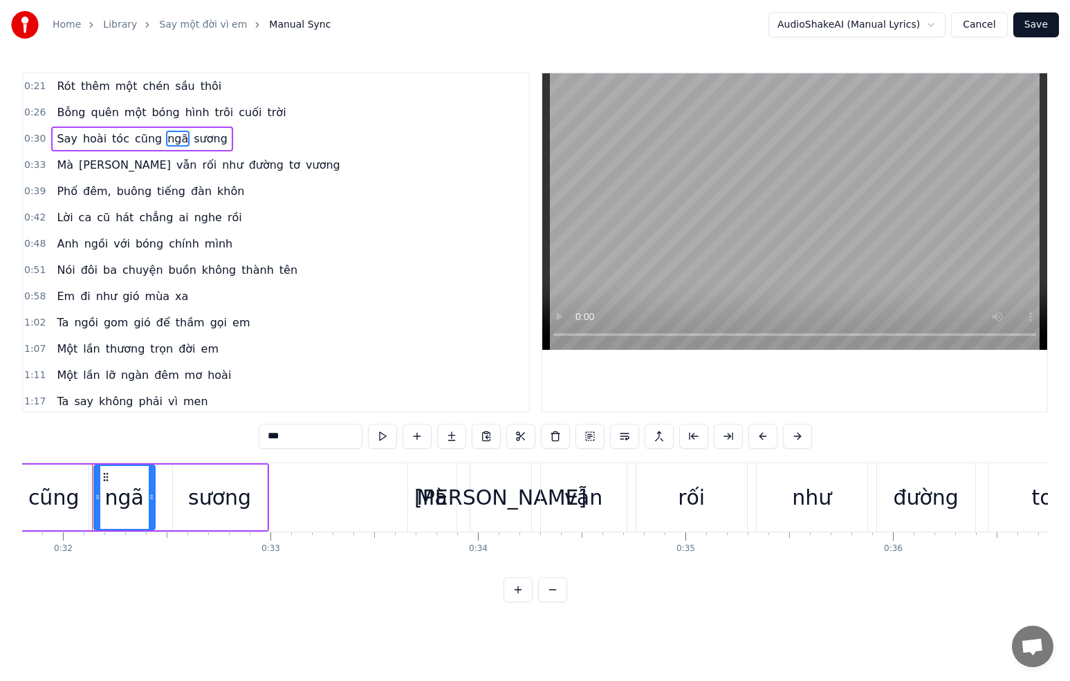
drag, startPoint x: 293, startPoint y: 438, endPoint x: 255, endPoint y: 432, distance: 37.9
click at [255, 432] on div "0:21 Rót thêm một chén sầu thôi 0:26 Bỗng quên một bóng hình trôi cuối trời 0:3…" at bounding box center [535, 337] width 1026 height 531
paste input "**********"
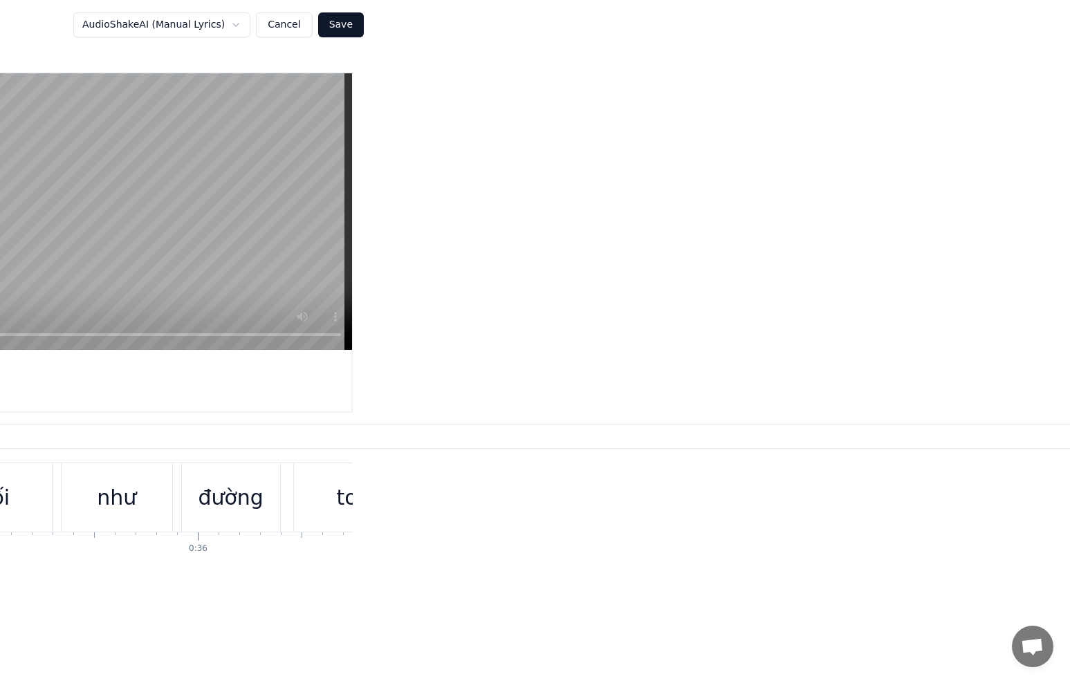
scroll to position [0, 695]
type input "**********"
click at [294, 24] on button "Cancel" at bounding box center [285, 24] width 56 height 25
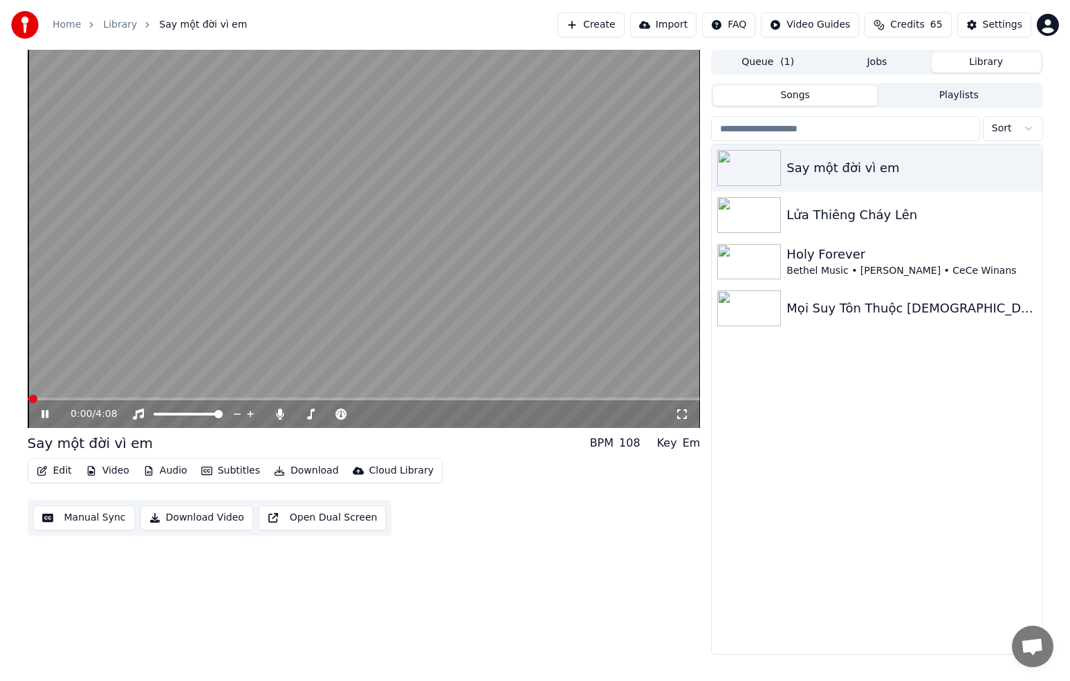
click at [113, 522] on button "Manual Sync" at bounding box center [84, 518] width 102 height 25
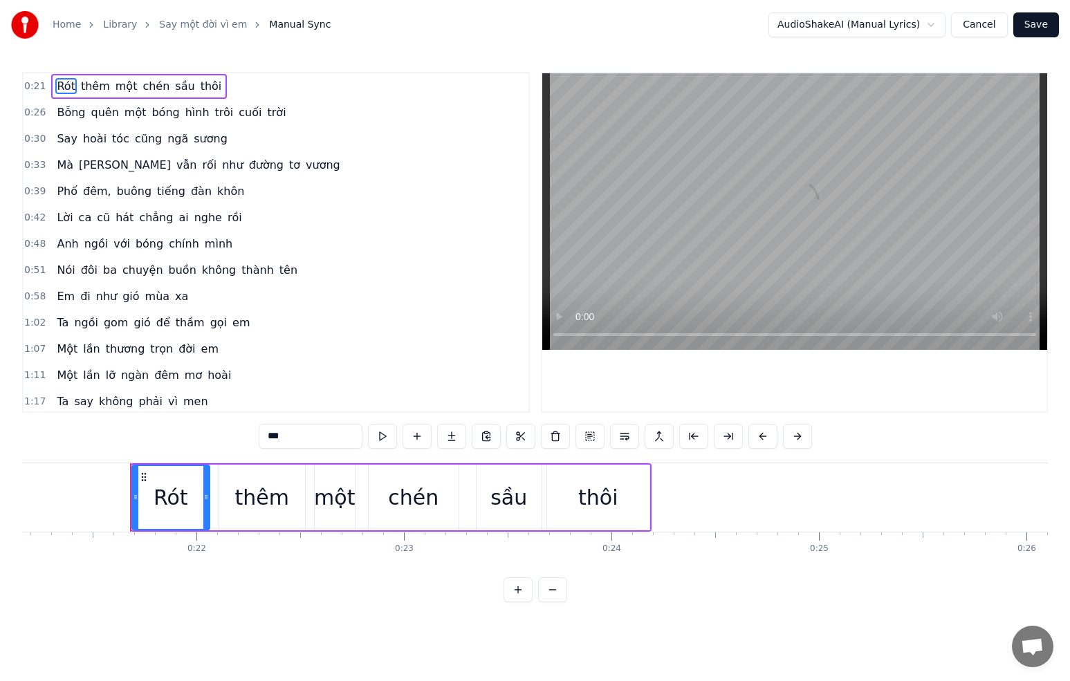
scroll to position [0, 4430]
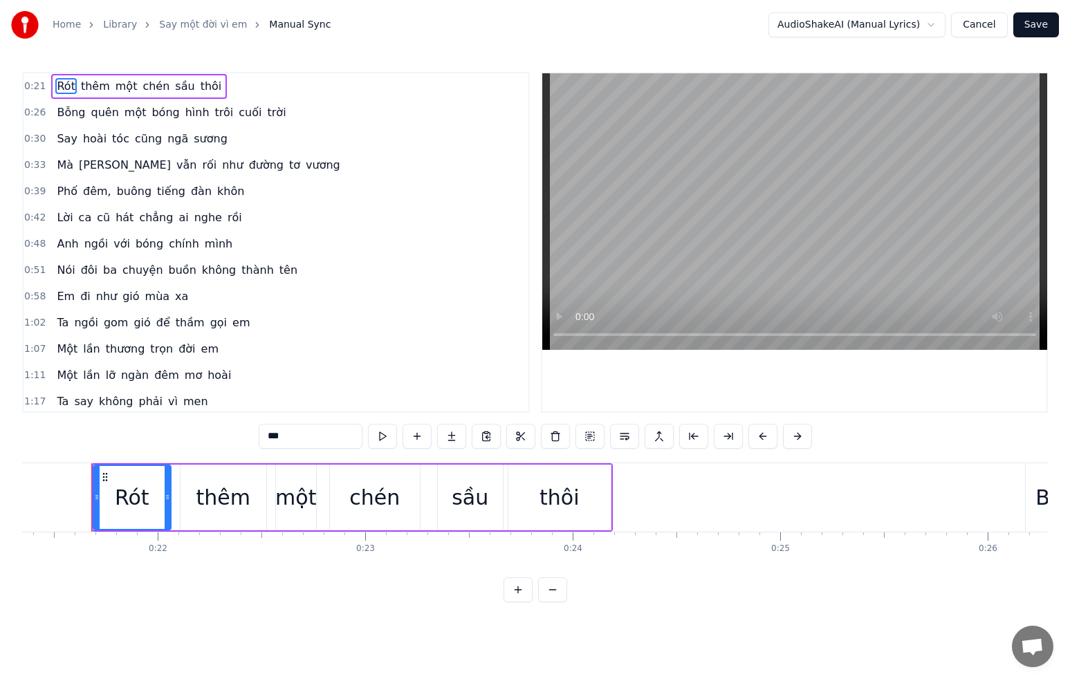
click at [176, 140] on span "ngã" at bounding box center [178, 139] width 24 height 16
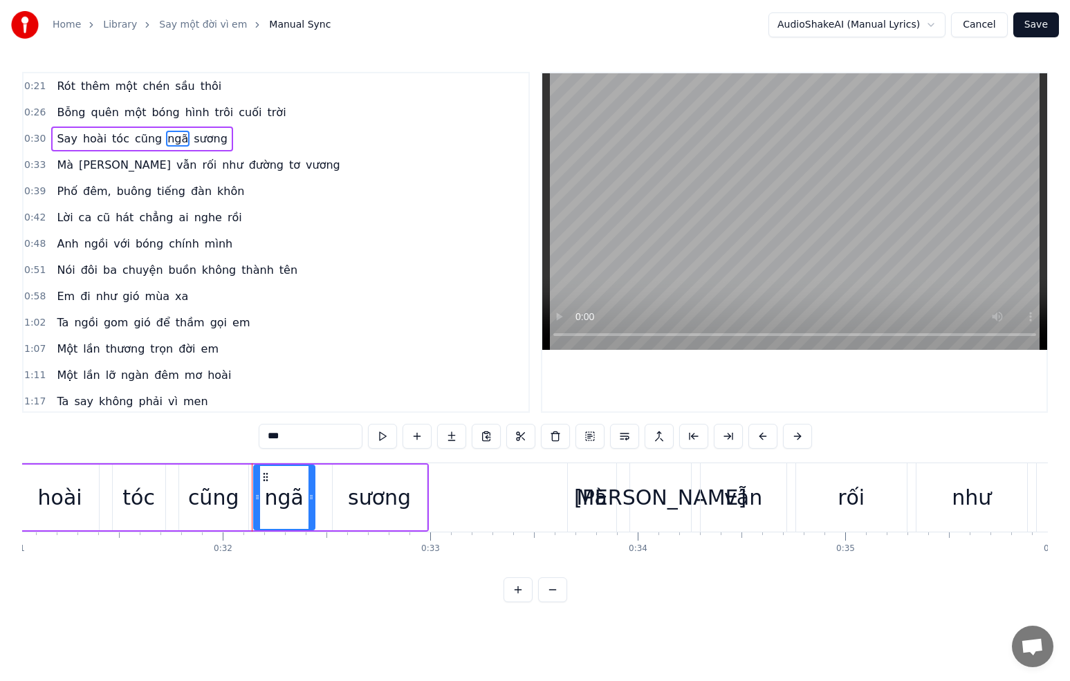
scroll to position [0, 6600]
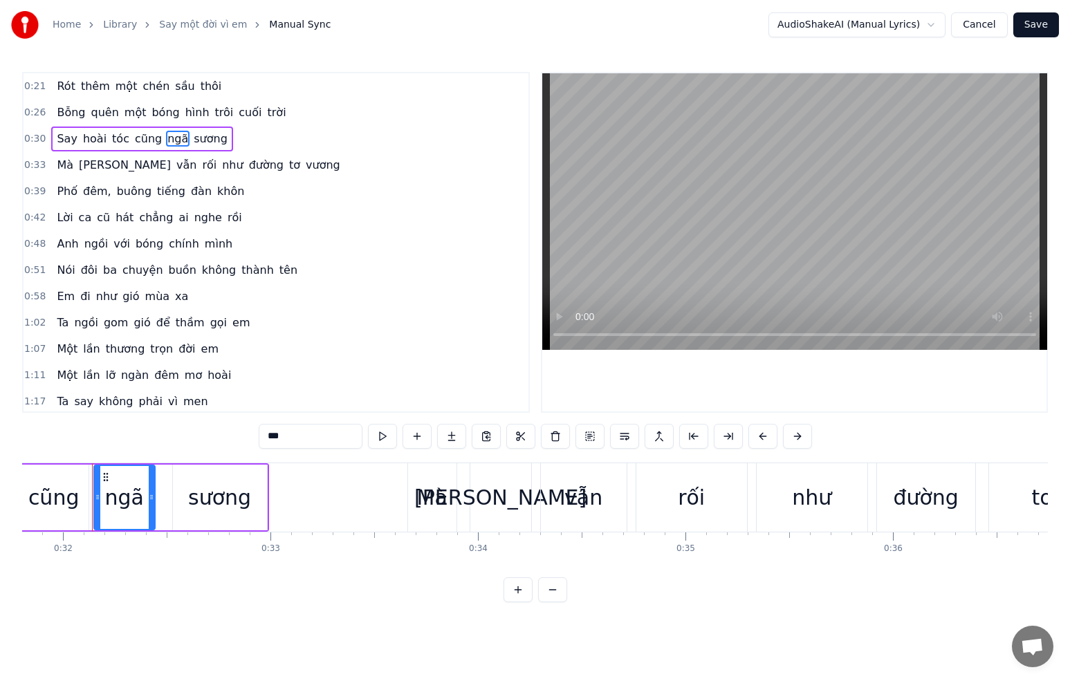
click at [286, 433] on input "***" at bounding box center [311, 436] width 104 height 25
click at [291, 439] on input "***" at bounding box center [311, 436] width 104 height 25
paste input "*"
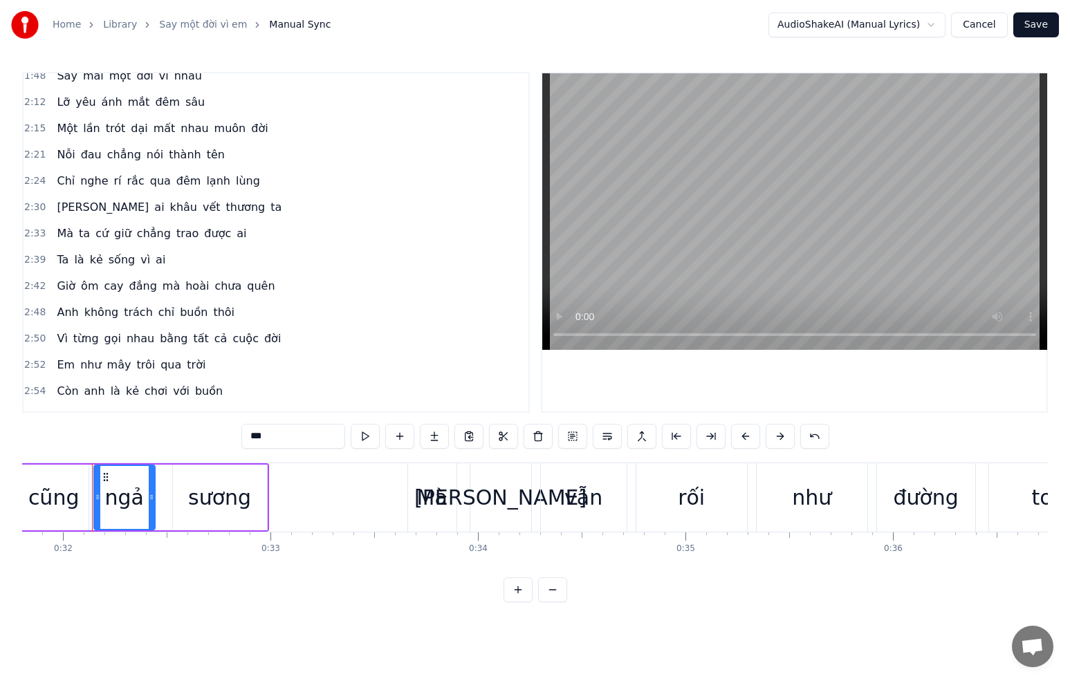
scroll to position [512, 0]
type input "***"
click at [1033, 20] on button "Save" at bounding box center [1036, 24] width 46 height 25
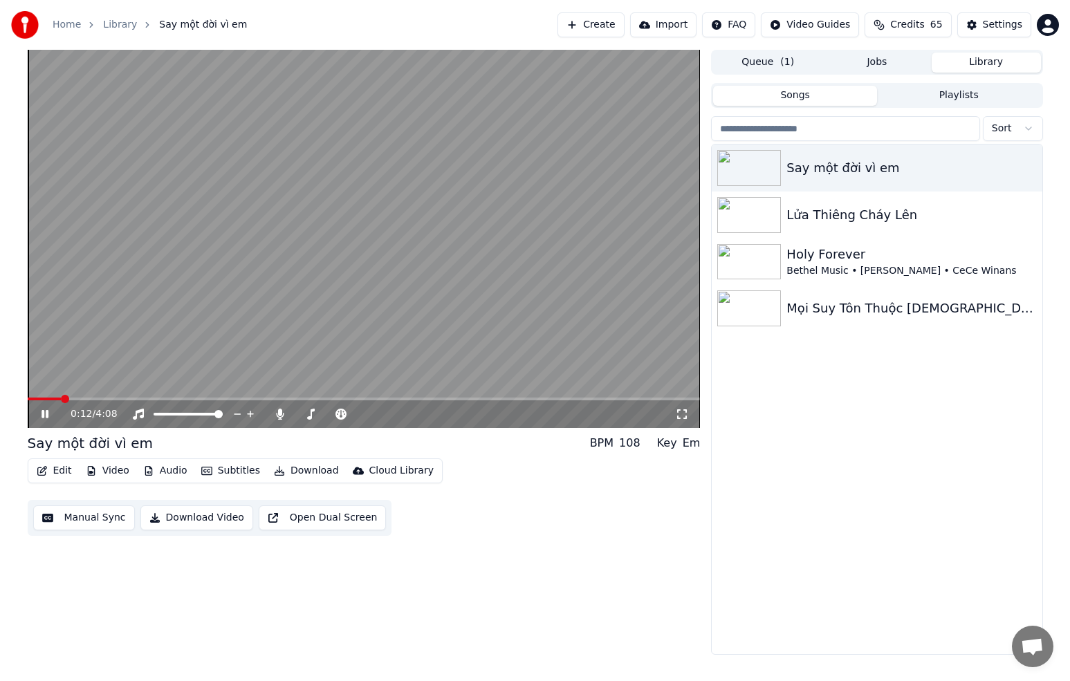
click at [60, 475] on button "Edit" at bounding box center [54, 470] width 46 height 19
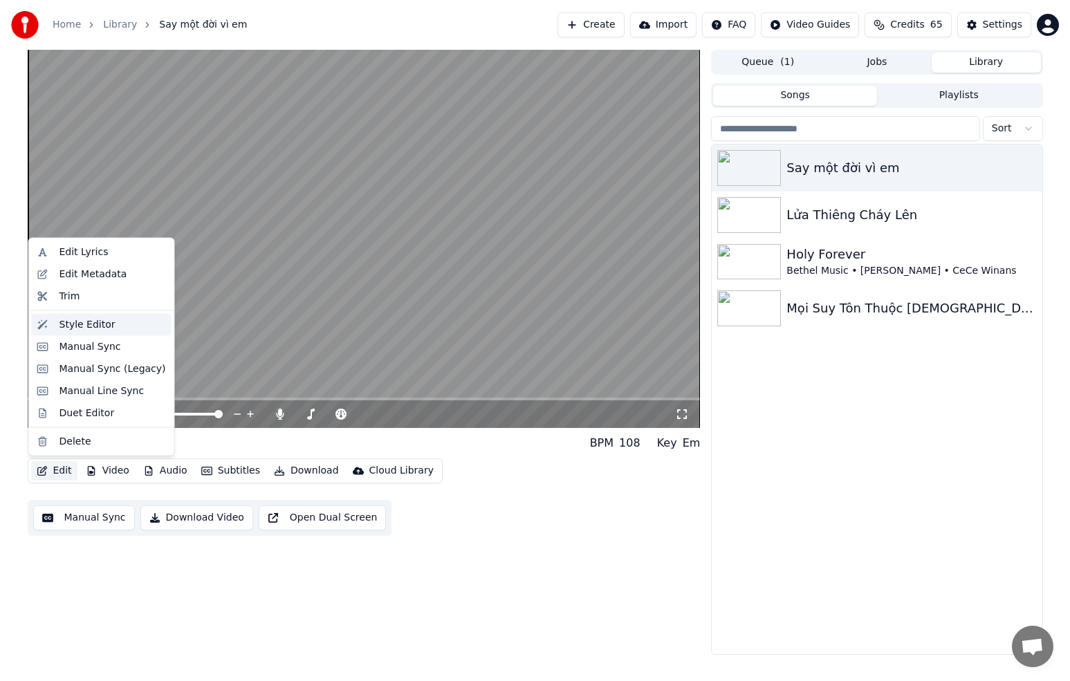
click at [89, 327] on div "Style Editor" at bounding box center [87, 325] width 56 height 14
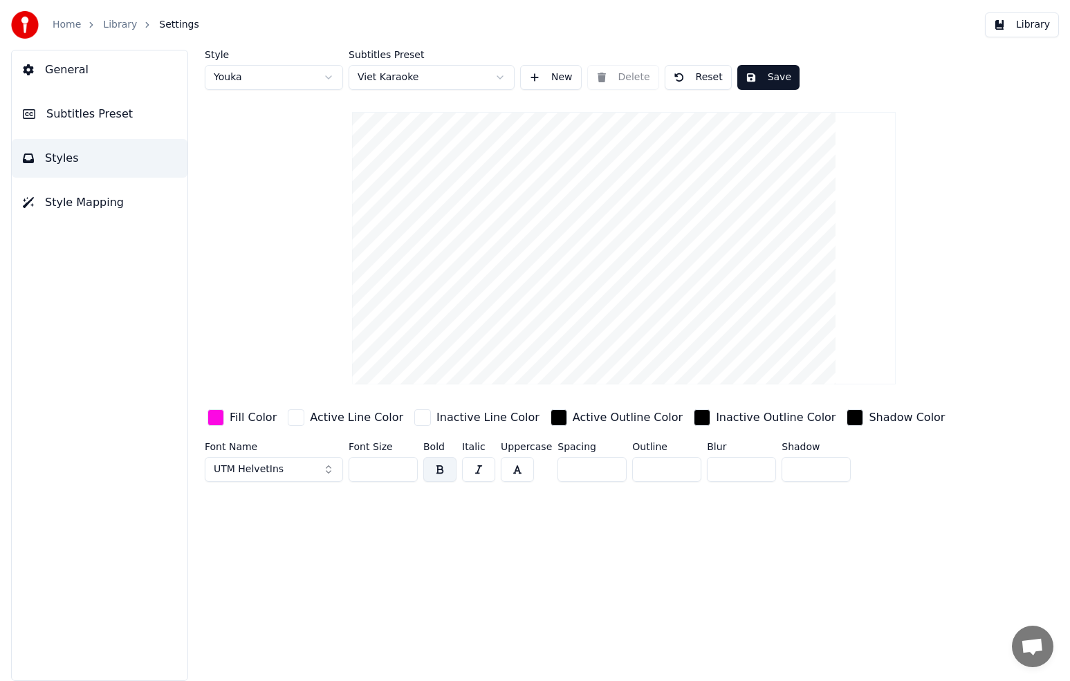
click at [72, 118] on span "Subtitles Preset" at bounding box center [89, 114] width 86 height 17
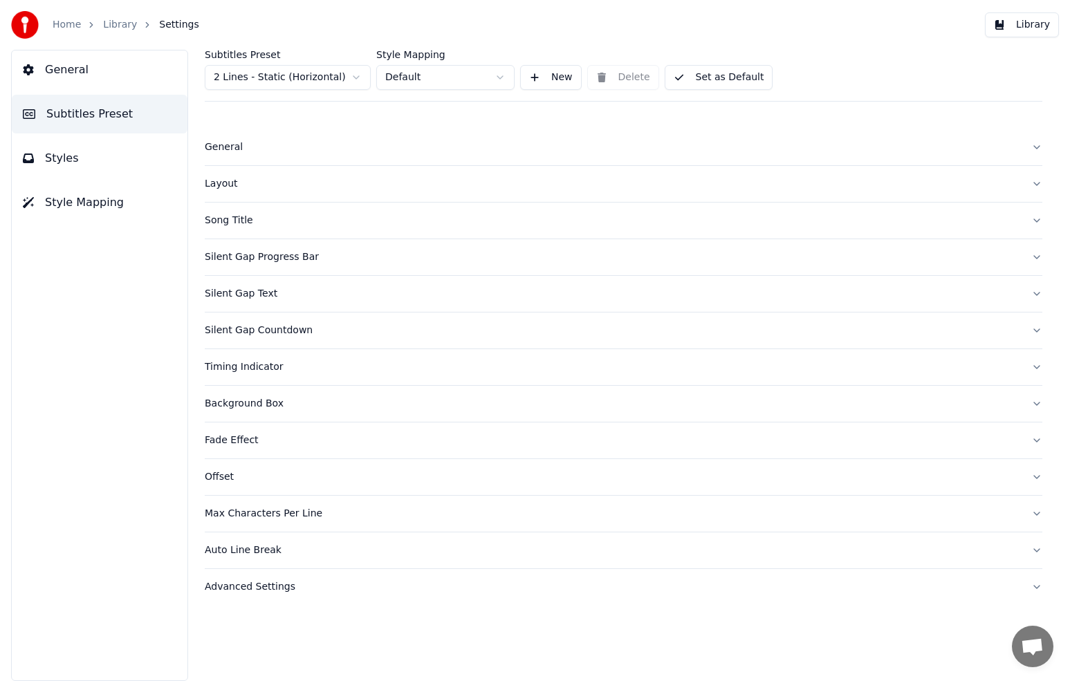
click at [357, 80] on html "Home Library Settings Library General Subtitles Preset Styles Style Mapping Sub…" at bounding box center [535, 340] width 1070 height 681
click at [276, 260] on div "Silent Gap Progress Bar" at bounding box center [613, 257] width 816 height 14
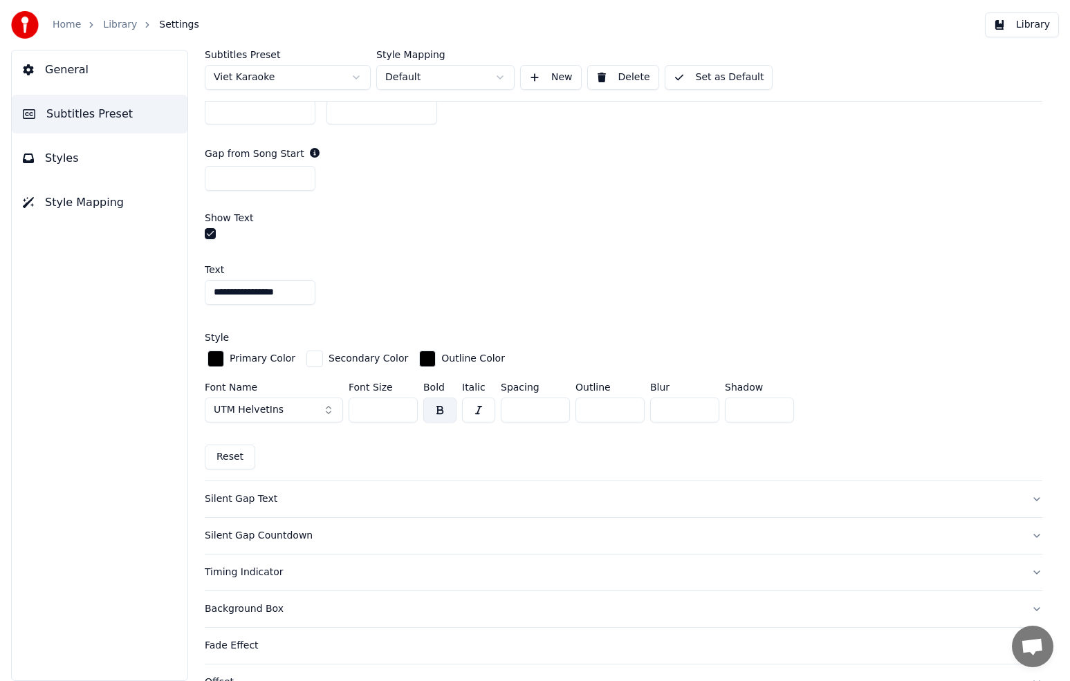
scroll to position [854, 0]
click at [419, 358] on div "button" at bounding box center [427, 357] width 17 height 17
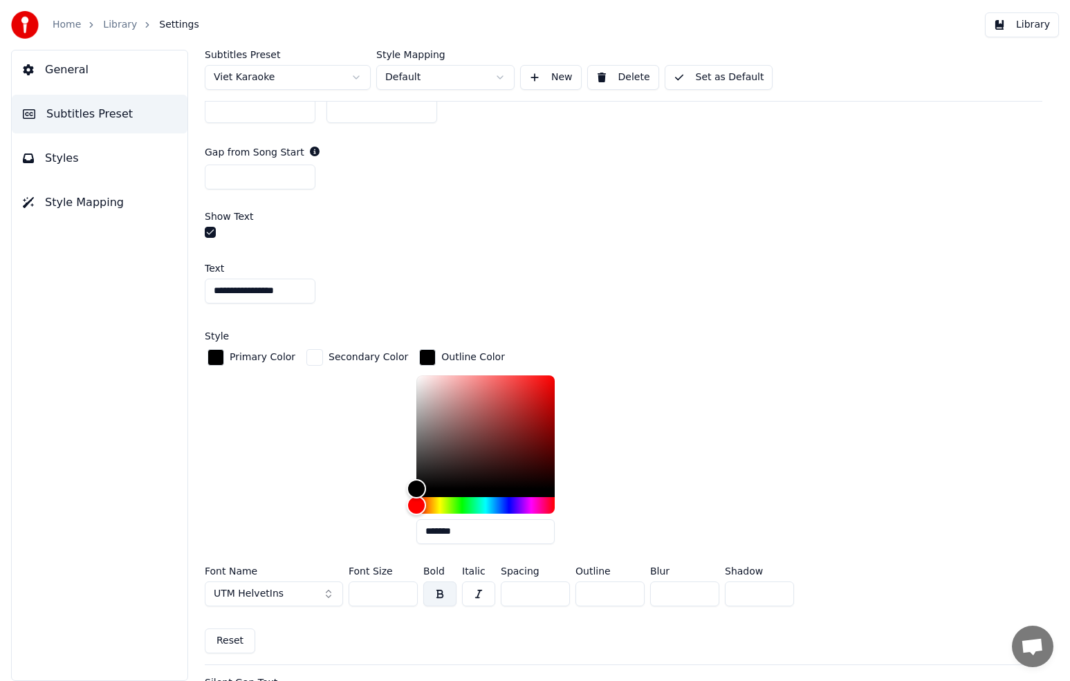
click at [592, 401] on div "Primary Color Secondary Color Outline Color *******" at bounding box center [624, 451] width 838 height 209
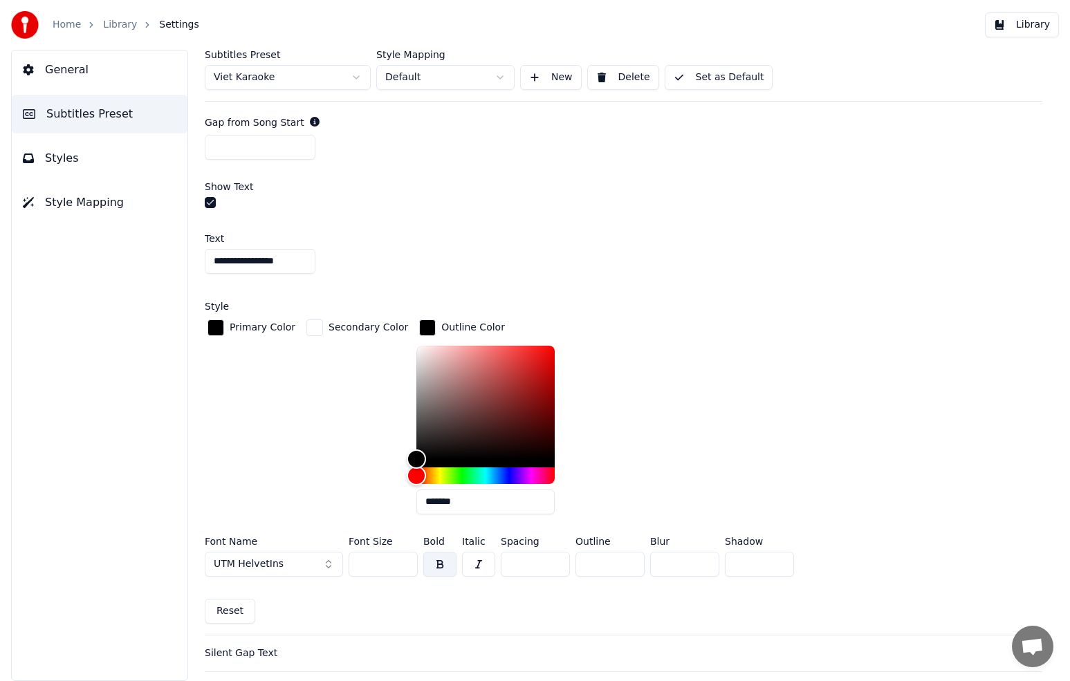
scroll to position [866, 0]
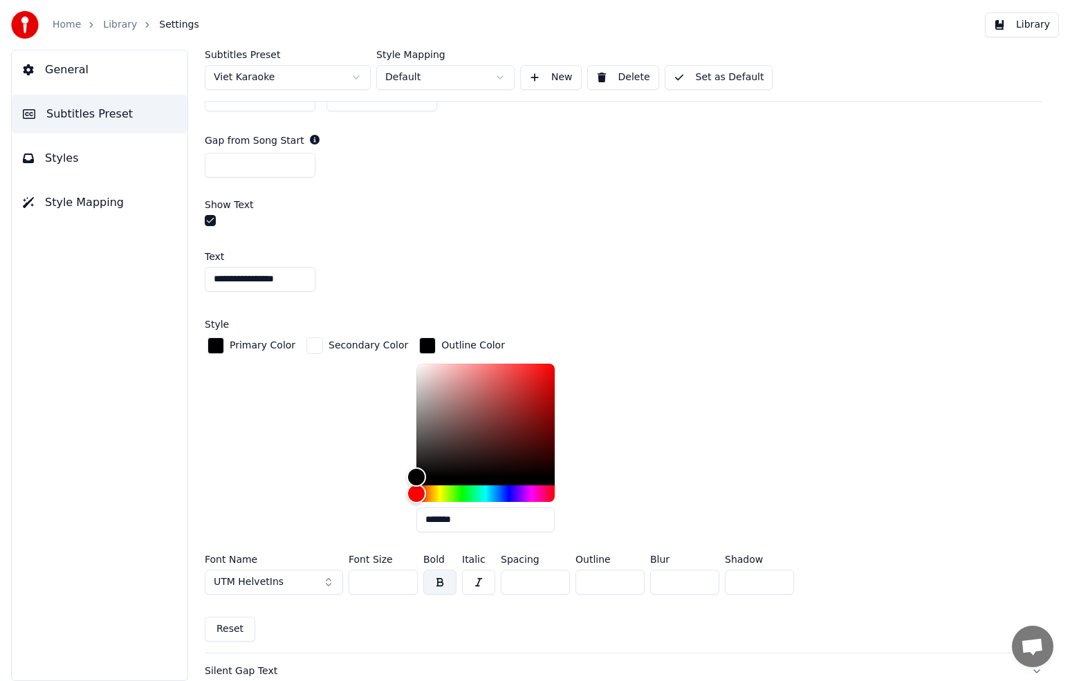
click at [586, 403] on div "Primary Color Secondary Color Outline Color *******" at bounding box center [624, 439] width 838 height 209
click at [330, 358] on div "Secondary Color" at bounding box center [357, 439] width 107 height 209
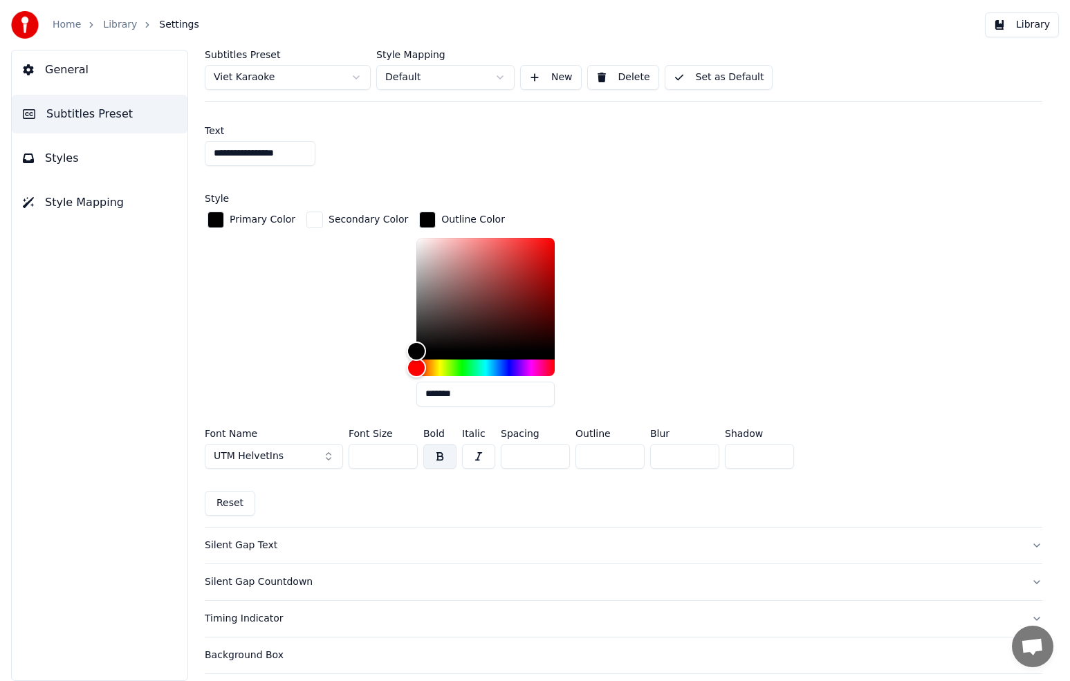
scroll to position [1022, 0]
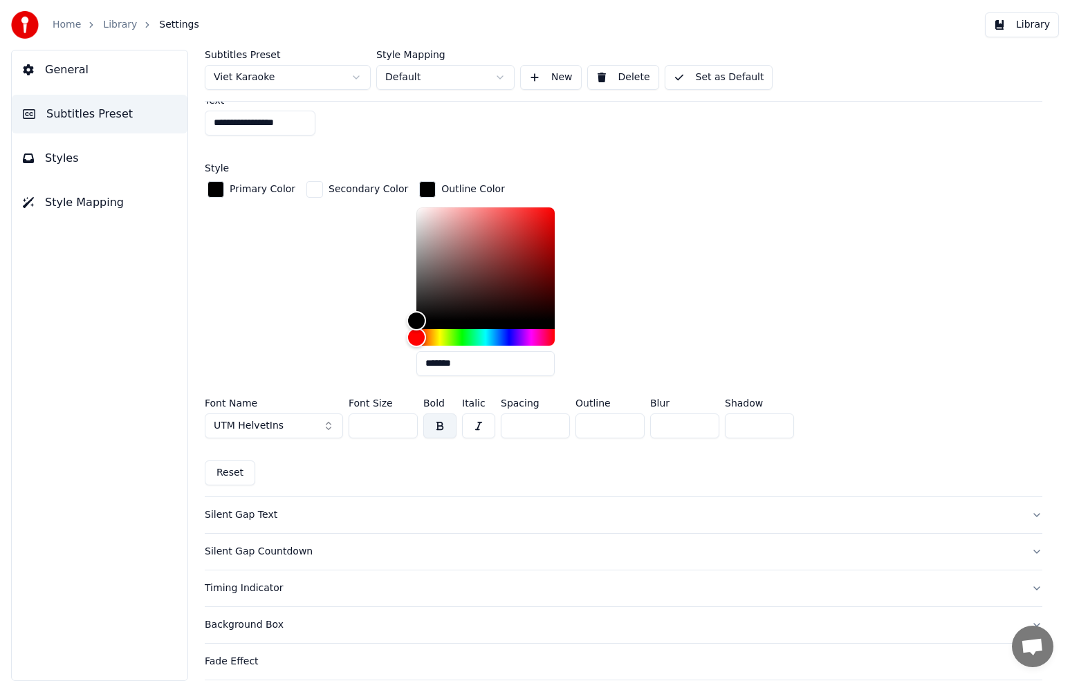
click at [601, 310] on div "Primary Color Secondary Color Outline Color *******" at bounding box center [624, 282] width 838 height 209
click at [419, 185] on div "button" at bounding box center [427, 189] width 17 height 17
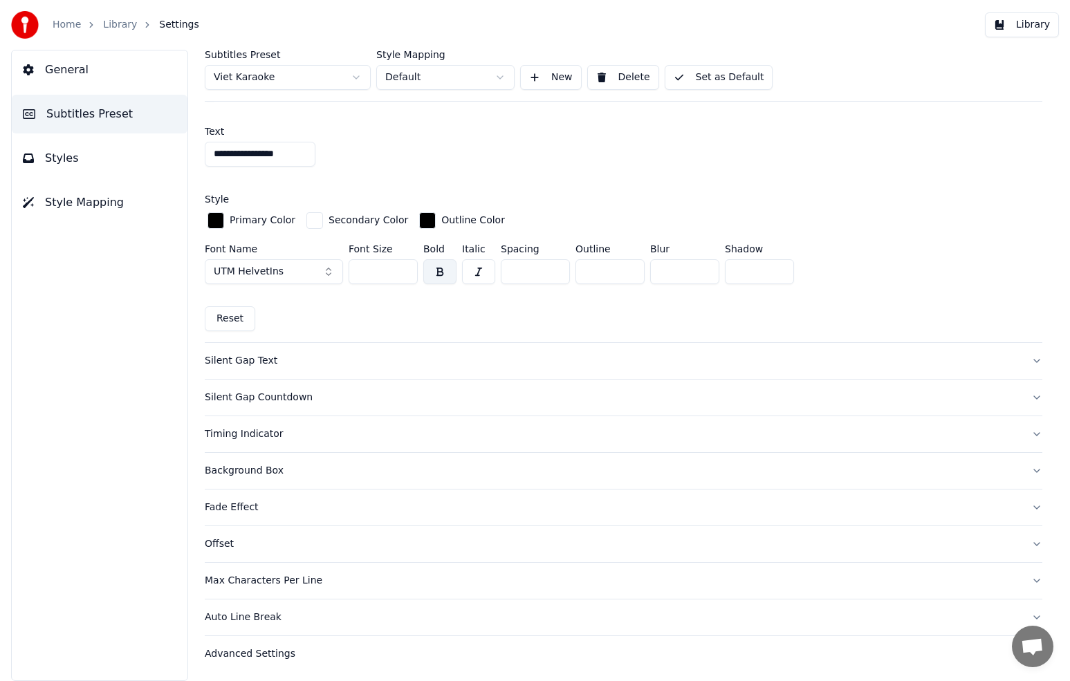
drag, startPoint x: 621, startPoint y: 268, endPoint x: 573, endPoint y: 268, distance: 47.7
click at [573, 268] on div "Font Name UTM HelvetIns Font Size *** Bold Italic Spacing * Outline * Blur * Sh…" at bounding box center [624, 267] width 838 height 46
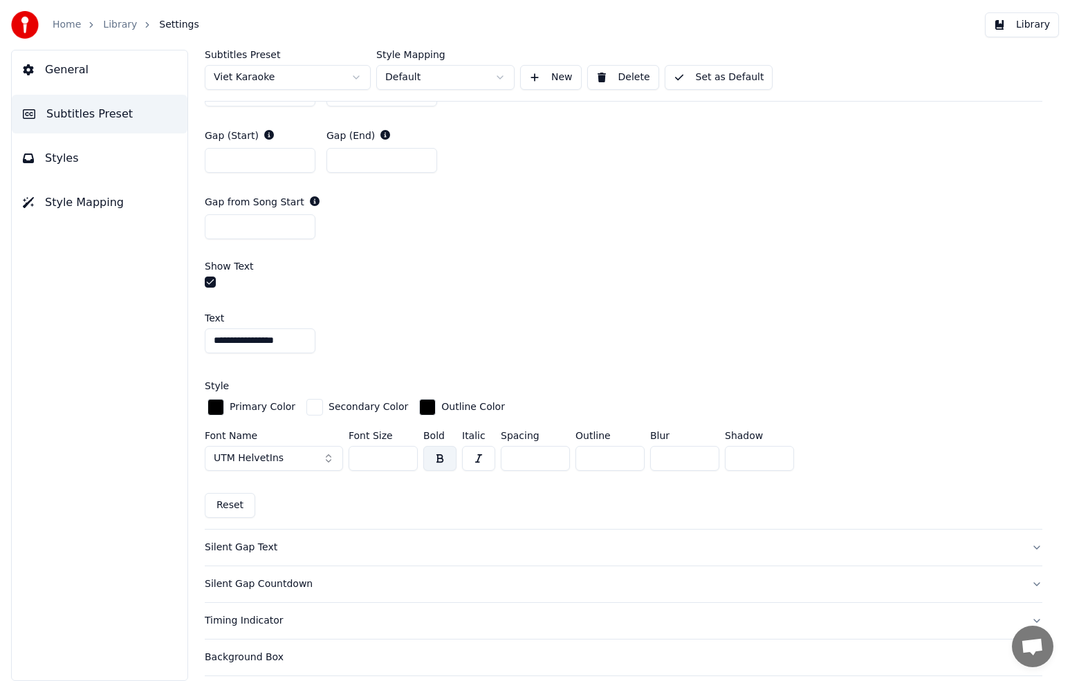
scroll to position [810, 0]
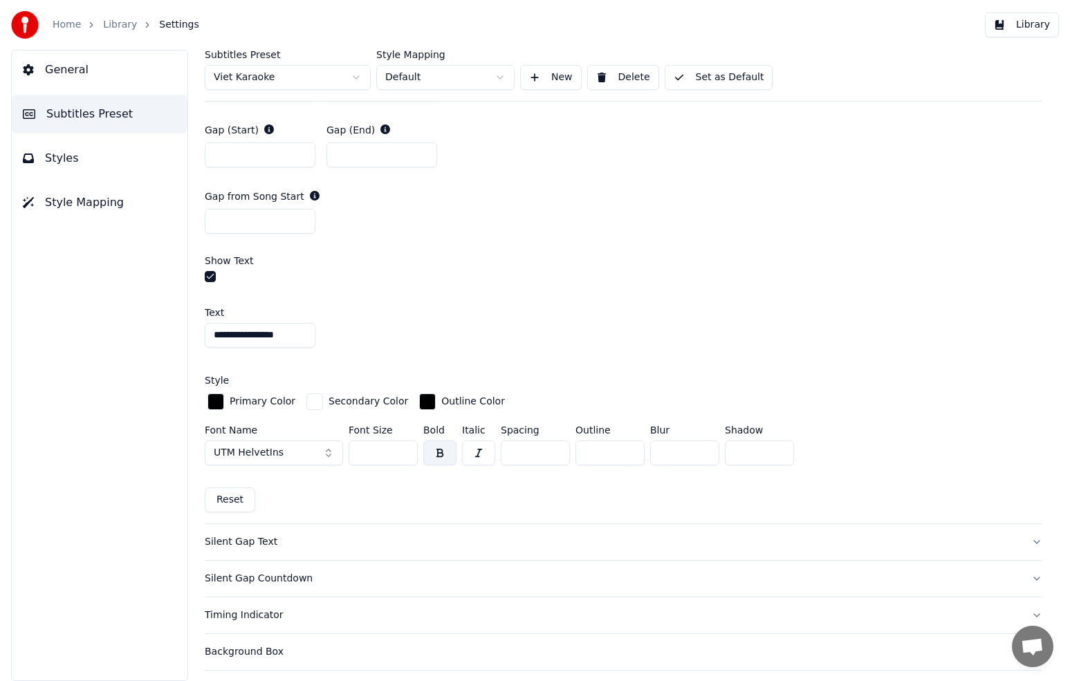
type input "*"
drag, startPoint x: 382, startPoint y: 454, endPoint x: 347, endPoint y: 450, distance: 34.8
click at [347, 450] on div "Font Name UTM HelvetIns Font Size *** Bold Italic Spacing * Outline * Blur * Sh…" at bounding box center [624, 448] width 838 height 46
click at [670, 313] on div "Text" at bounding box center [624, 313] width 838 height 10
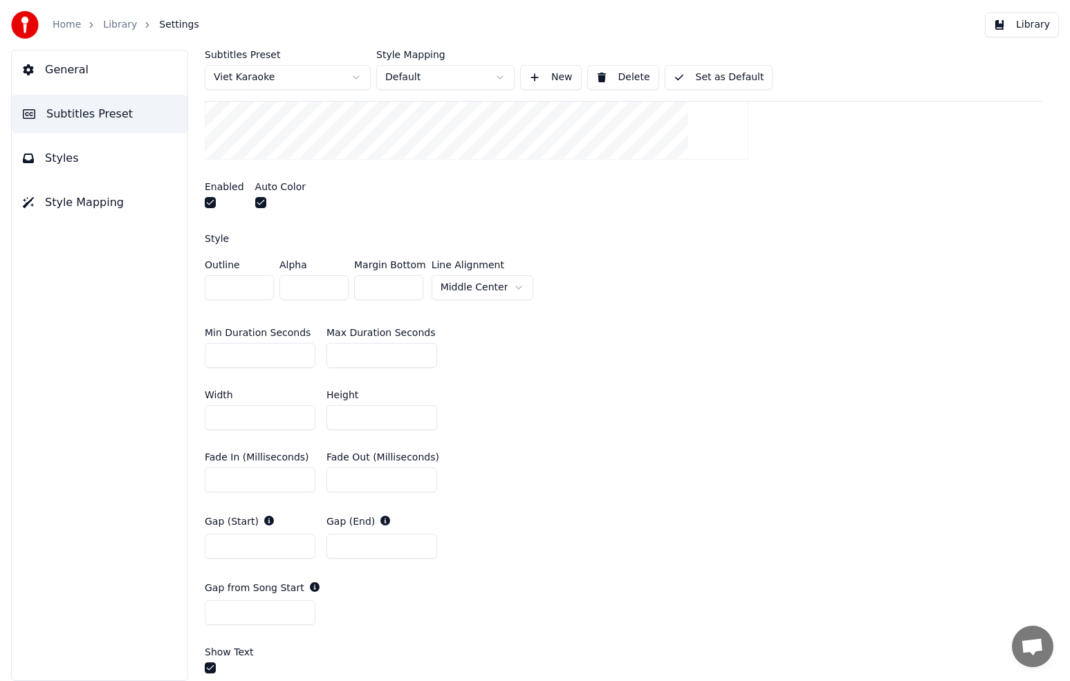
scroll to position [991, 0]
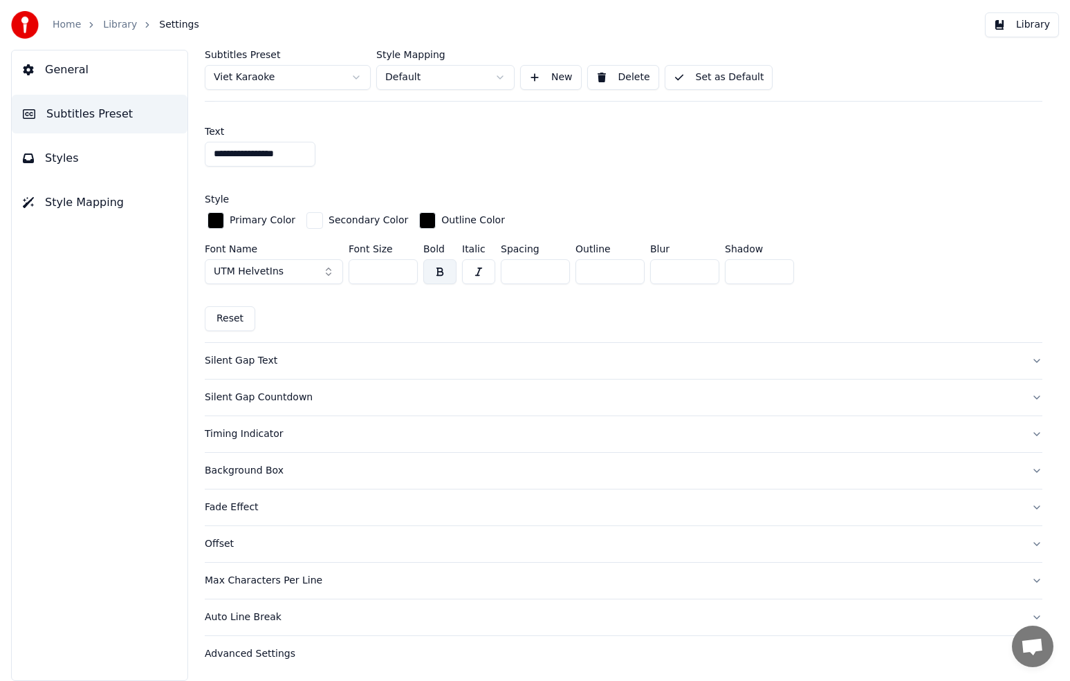
drag, startPoint x: 367, startPoint y: 270, endPoint x: 339, endPoint y: 267, distance: 27.8
click at [340, 267] on div "Font Name UTM HelvetIns Font Size ** Bold Italic Spacing * Outline * Blur * Sha…" at bounding box center [624, 267] width 838 height 46
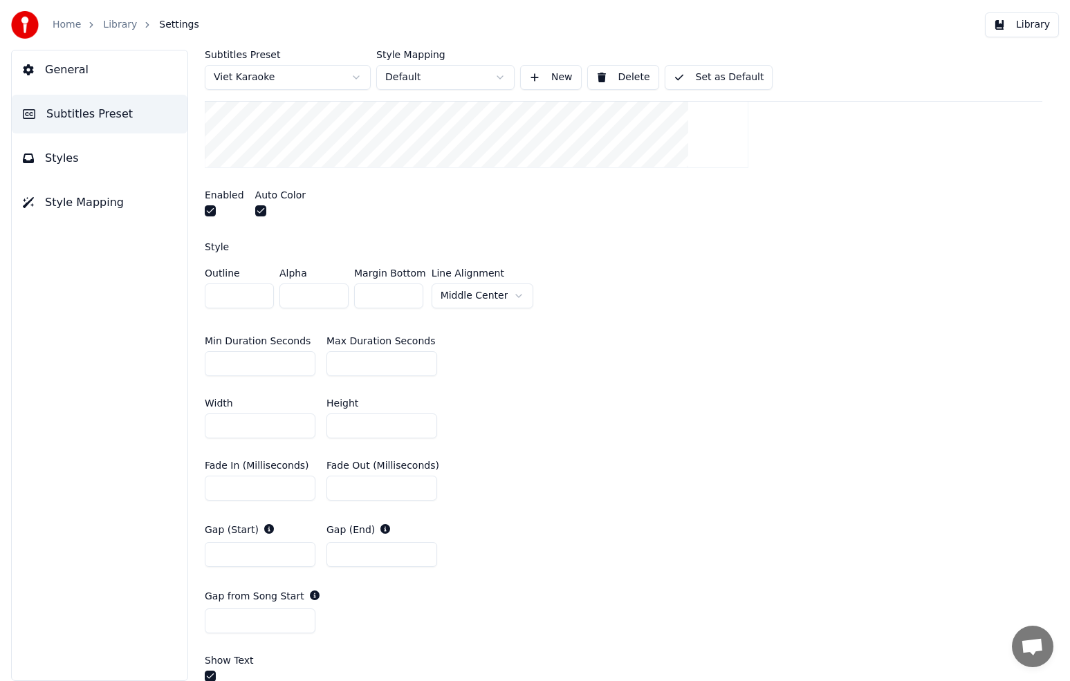
scroll to position [409, 0]
type input "***"
drag, startPoint x: 358, startPoint y: 430, endPoint x: 318, endPoint y: 429, distance: 40.1
click at [318, 429] on div "Width *** Height **" at bounding box center [624, 420] width 838 height 62
type input "***"
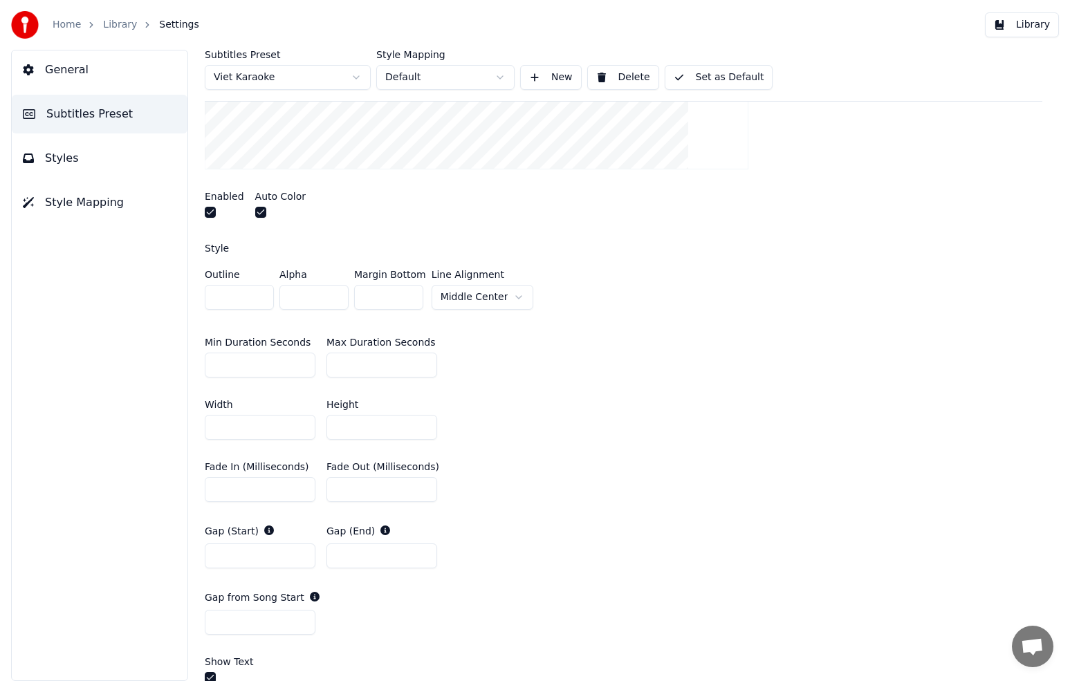
click at [756, 358] on div "Min Duration Seconds ** Max Duration Seconds **" at bounding box center [624, 358] width 838 height 62
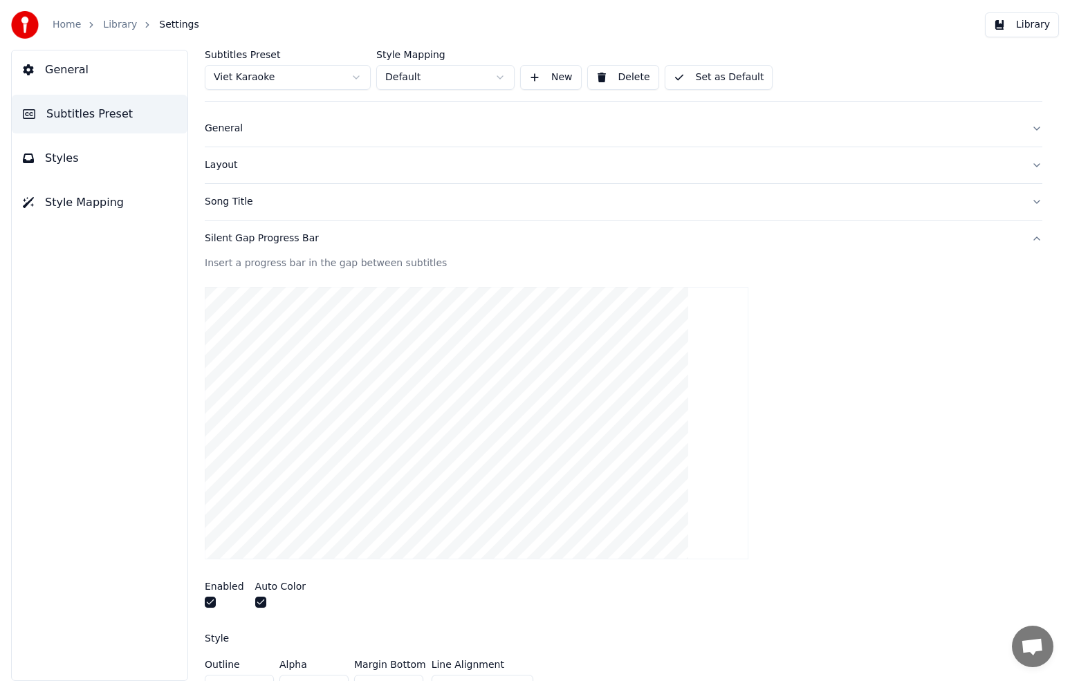
scroll to position [45, 0]
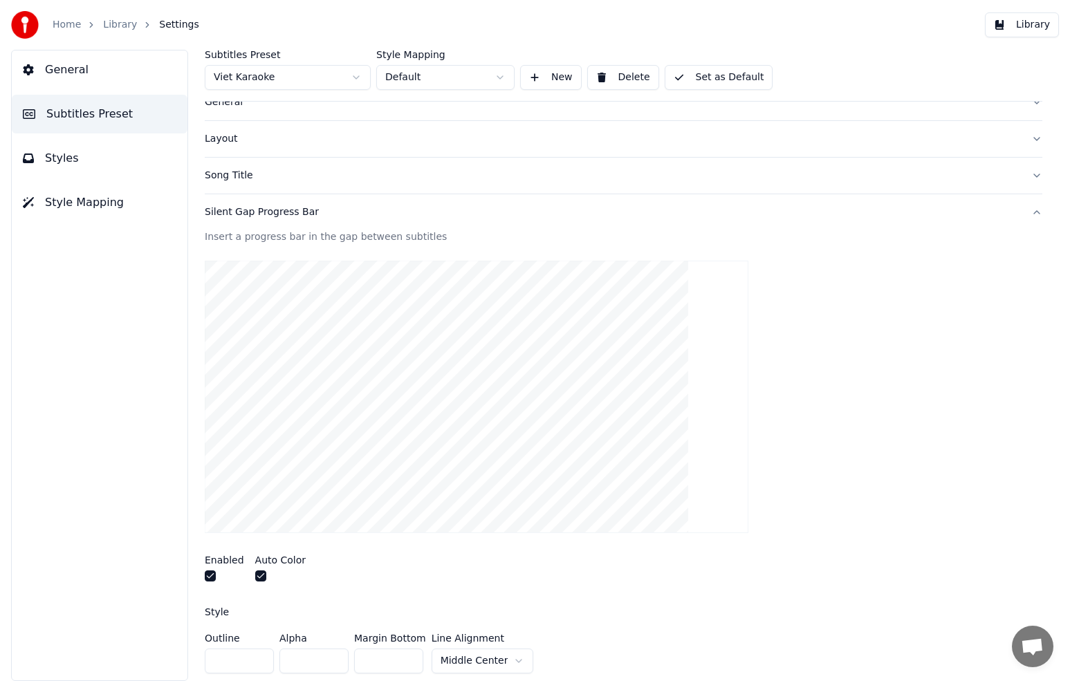
click at [726, 78] on button "Set as Default" at bounding box center [719, 77] width 109 height 25
click at [1020, 28] on button "Library" at bounding box center [1022, 24] width 74 height 25
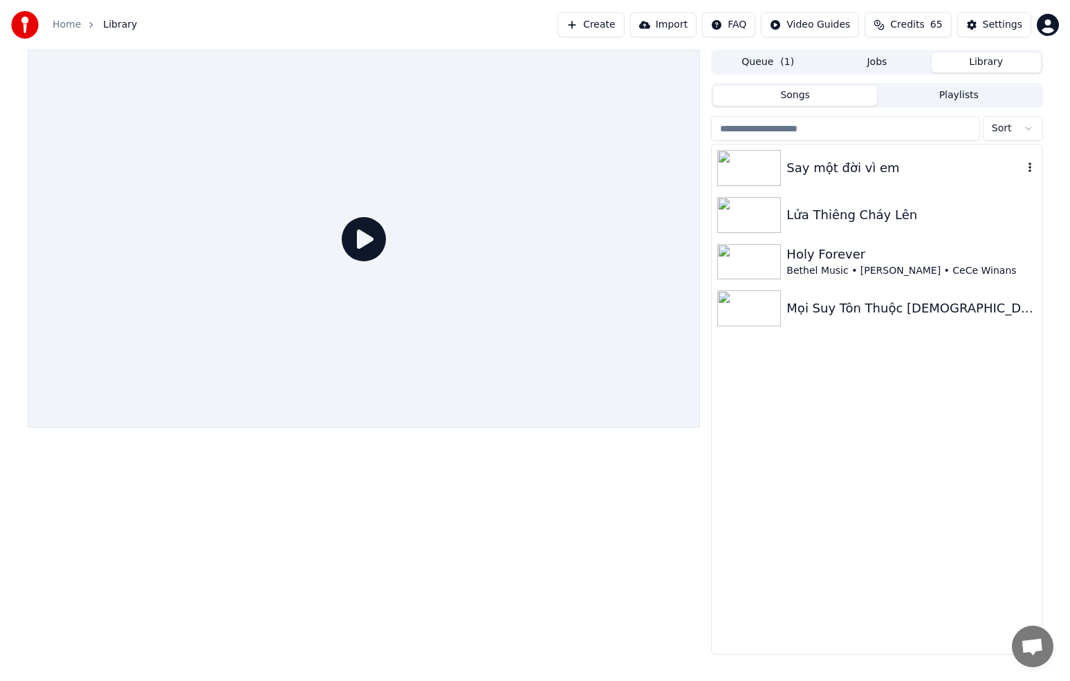
click at [861, 185] on div "Say một đời vì em" at bounding box center [877, 168] width 330 height 47
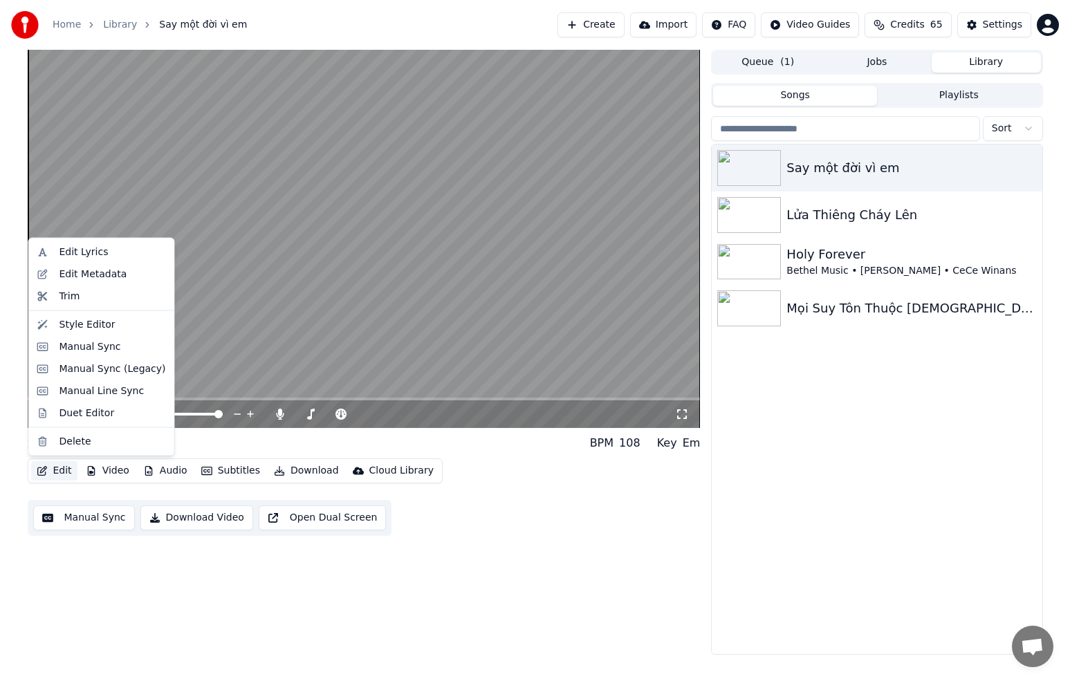
click at [65, 470] on button "Edit" at bounding box center [54, 470] width 46 height 19
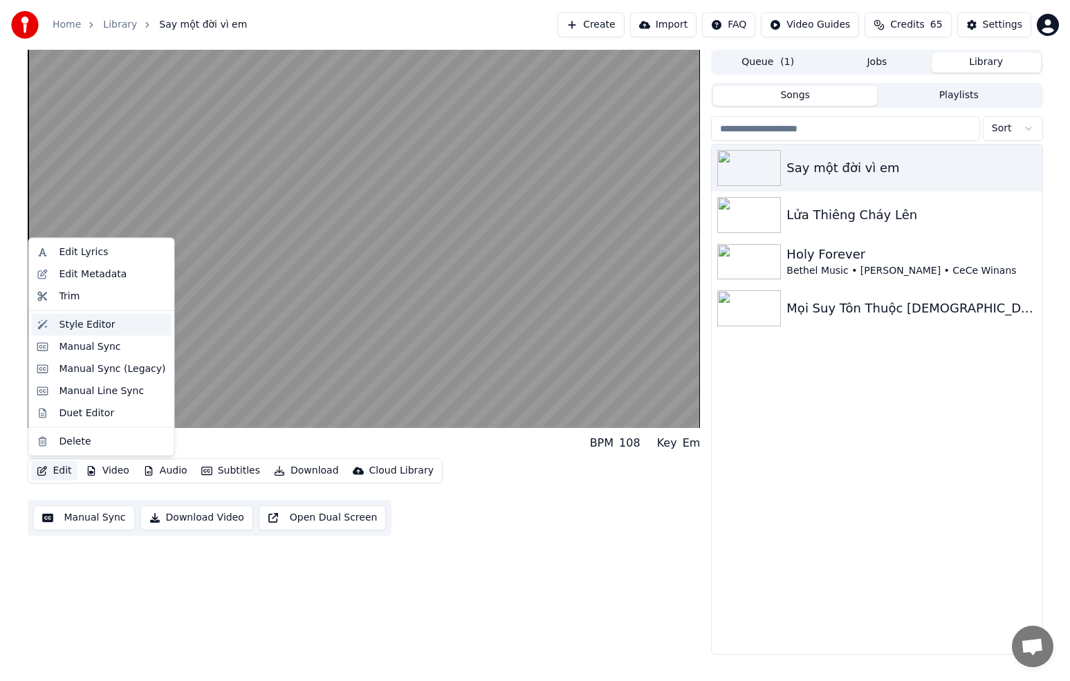
click at [96, 327] on div "Style Editor" at bounding box center [87, 325] width 56 height 14
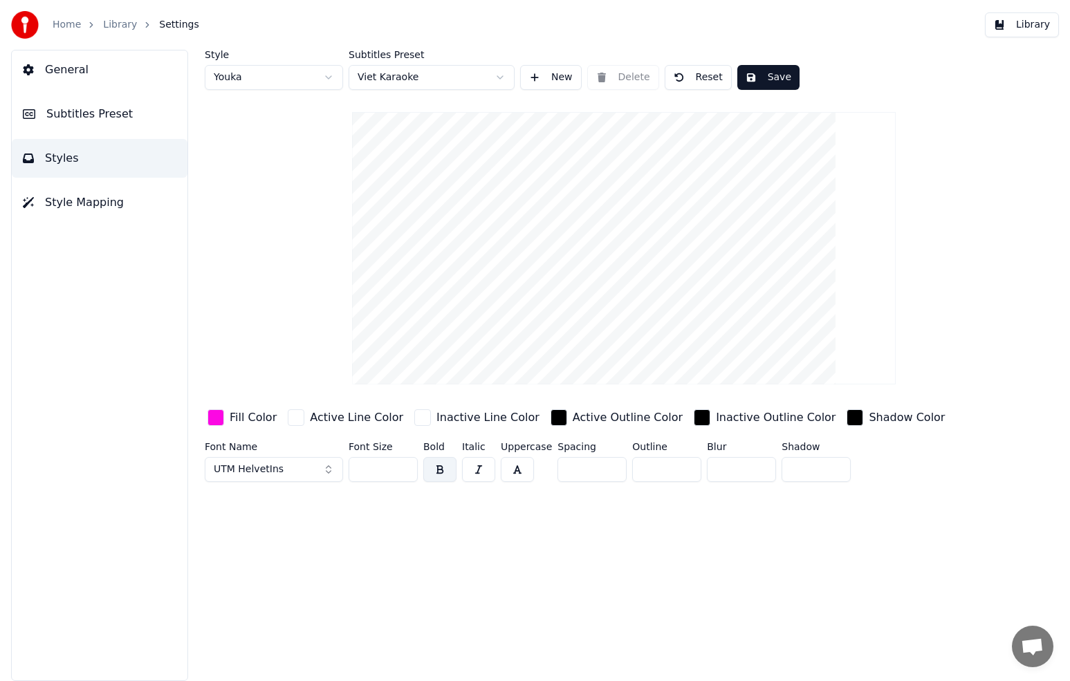
click at [94, 110] on span "Subtitles Preset" at bounding box center [89, 114] width 86 height 17
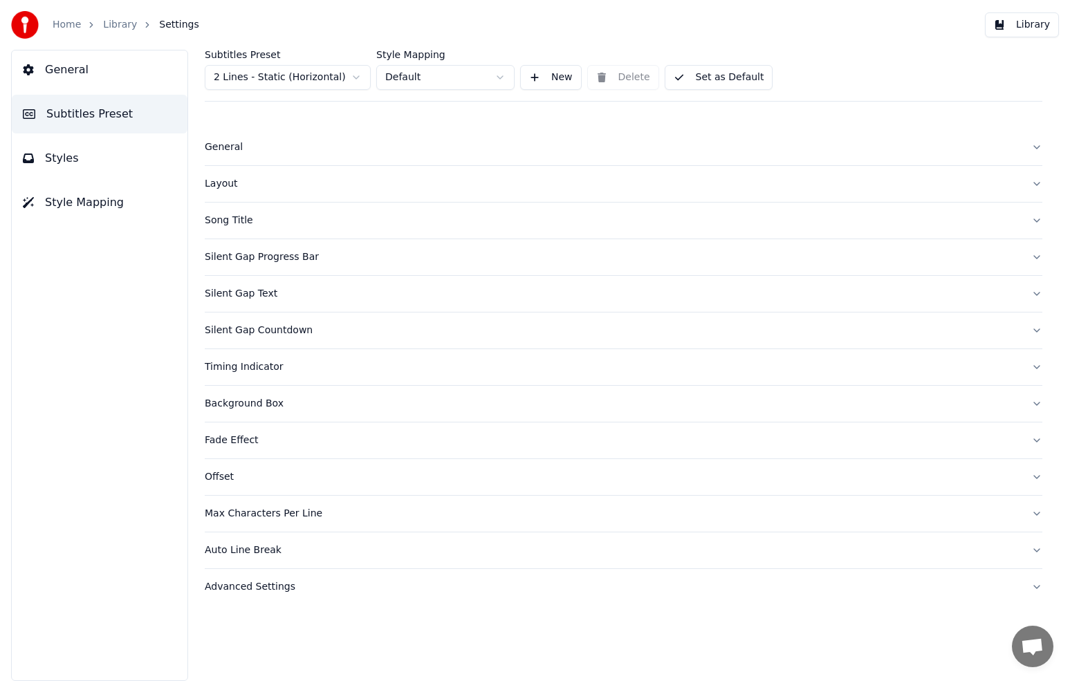
click at [255, 259] on div "Silent Gap Progress Bar" at bounding box center [613, 257] width 816 height 14
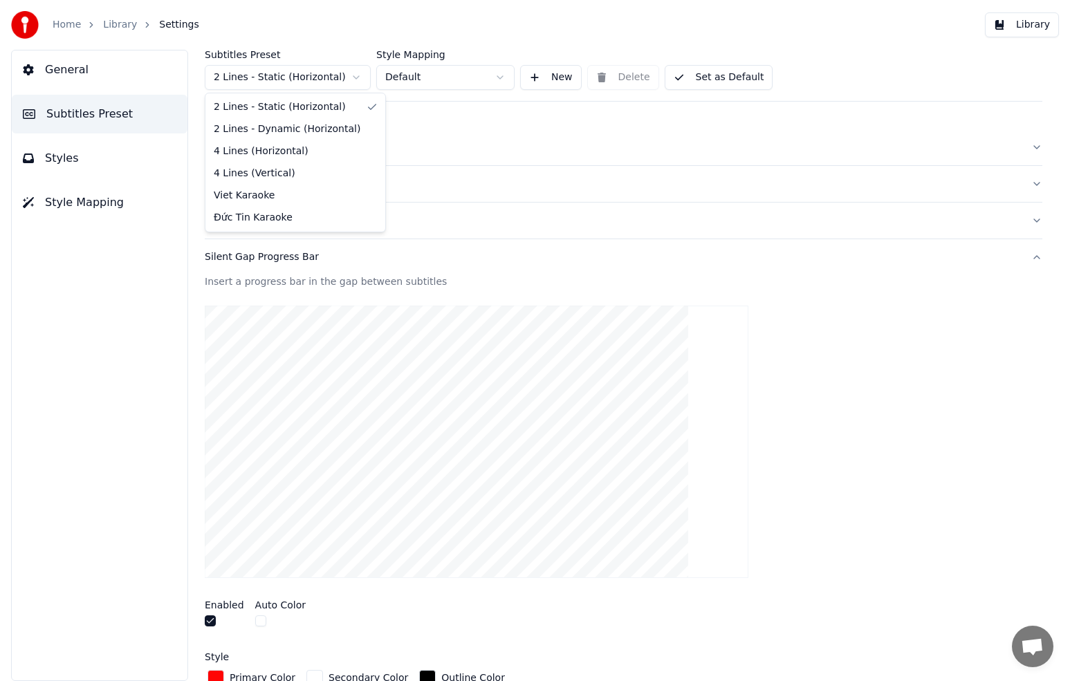
click at [352, 73] on html "Home Library Settings Library General Subtitles Preset Styles Style Mapping Sub…" at bounding box center [535, 340] width 1070 height 681
type input "**********"
type input "***"
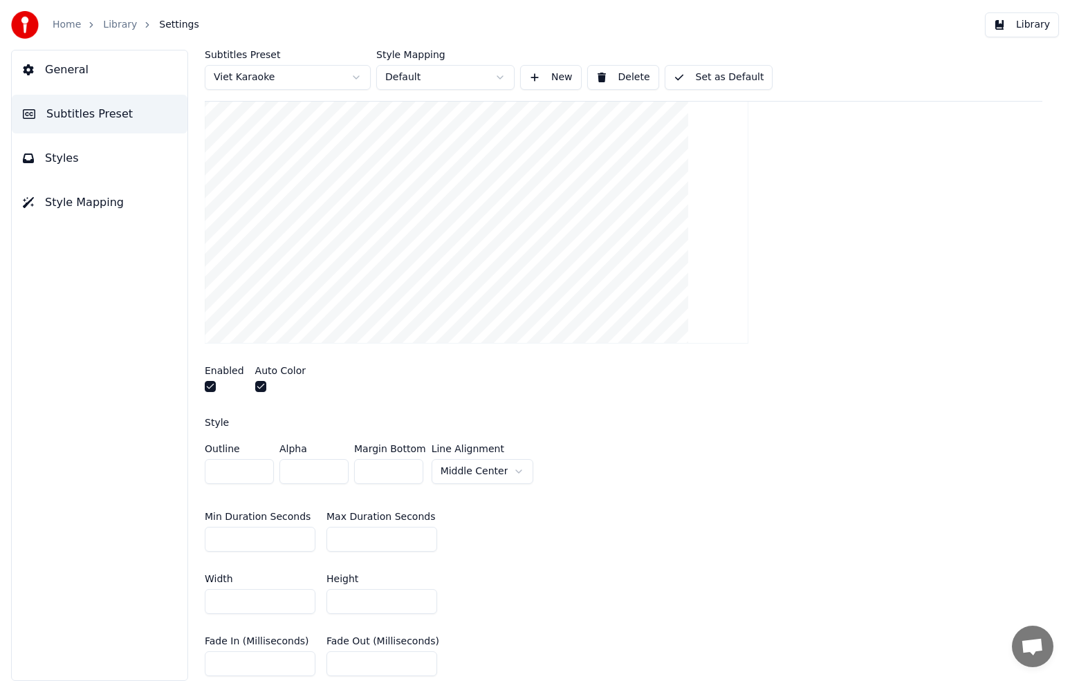
scroll to position [228, 0]
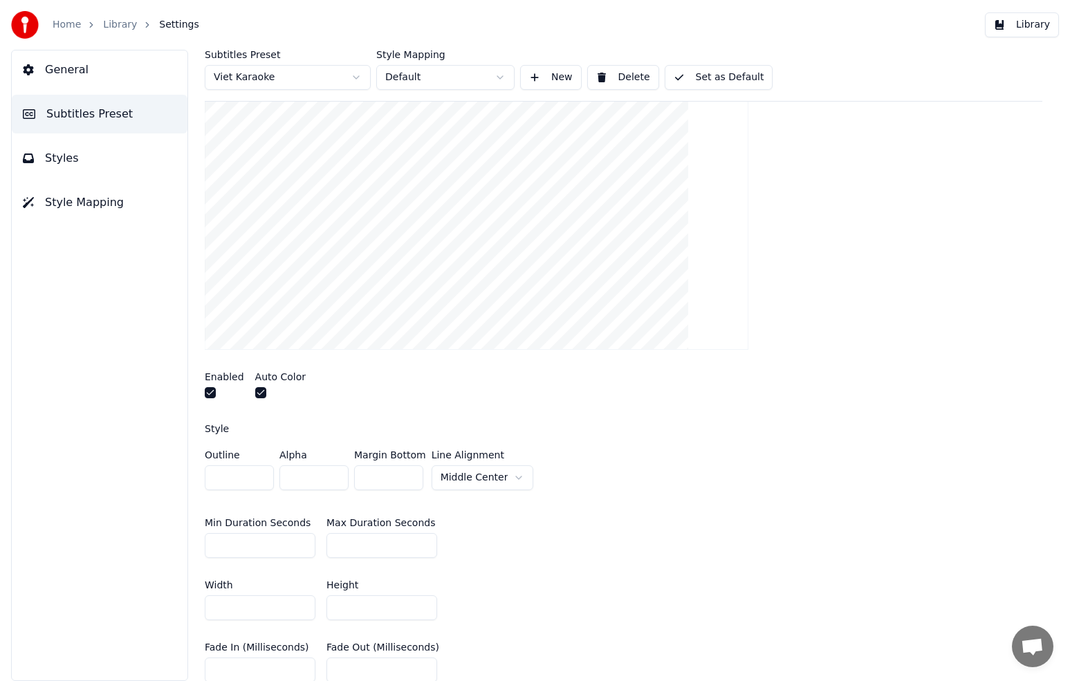
click at [259, 393] on button "button" at bounding box center [260, 392] width 11 height 11
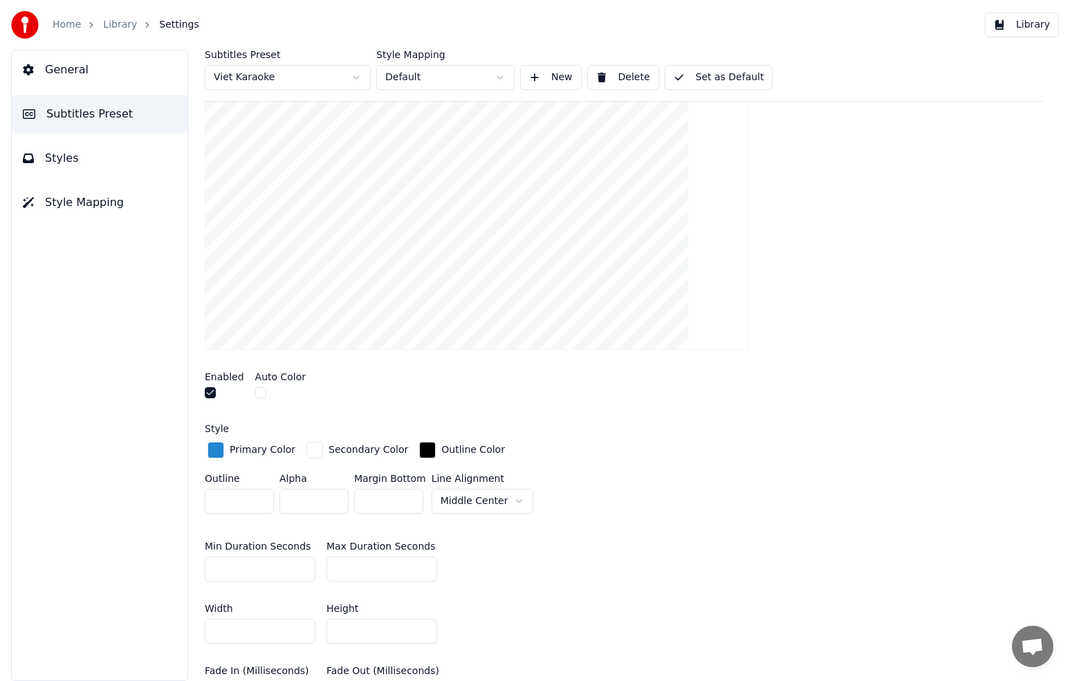
click at [217, 449] on div "button" at bounding box center [216, 450] width 17 height 17
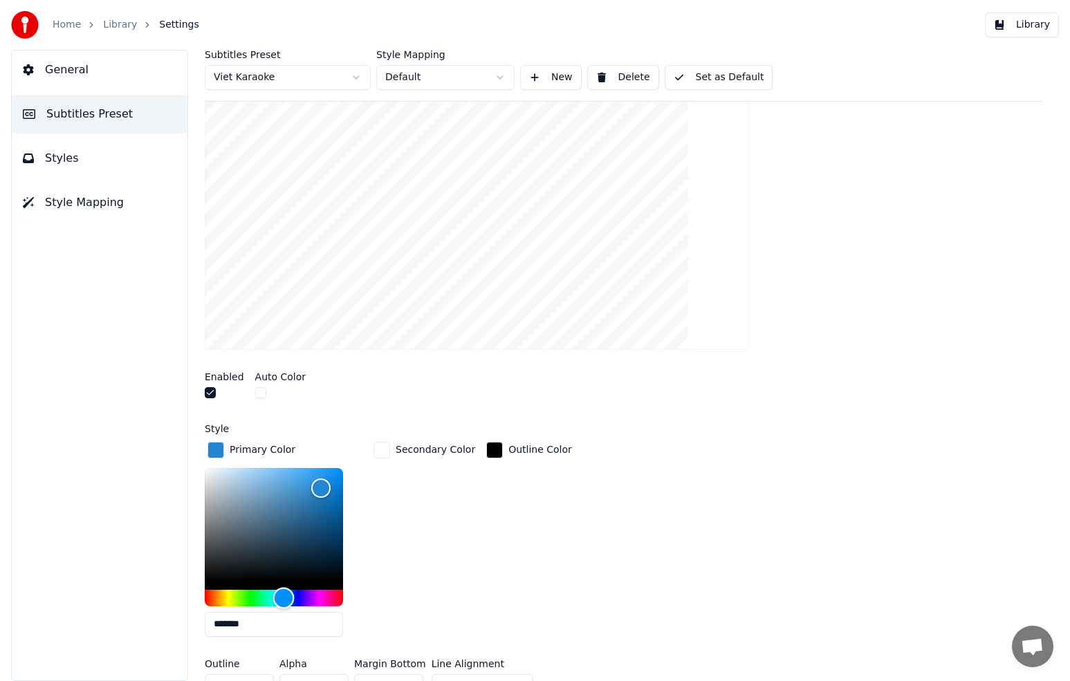
type input "*******"
click at [322, 601] on div "Hue" at bounding box center [274, 598] width 138 height 17
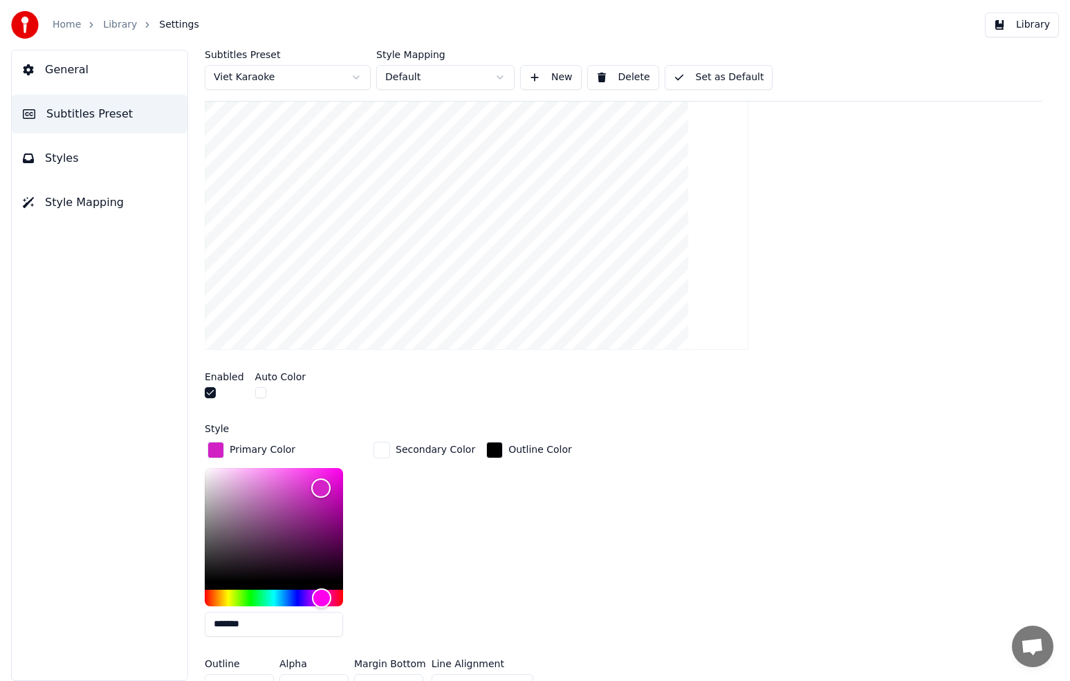
click at [550, 489] on div "Outline Color" at bounding box center [529, 543] width 91 height 209
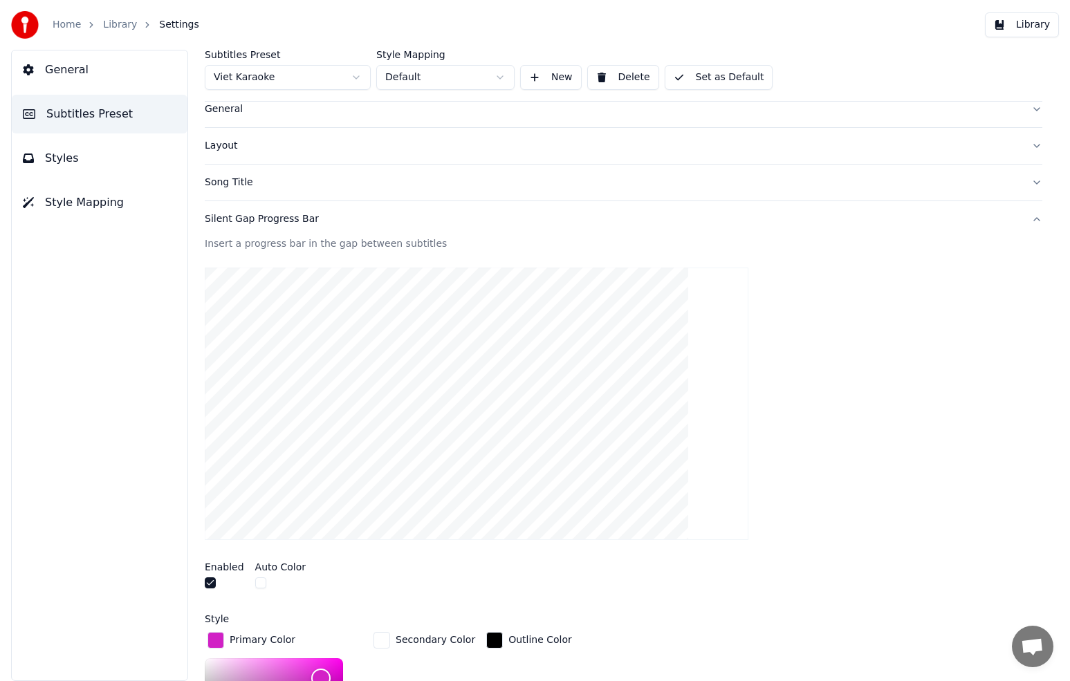
scroll to position [0, 0]
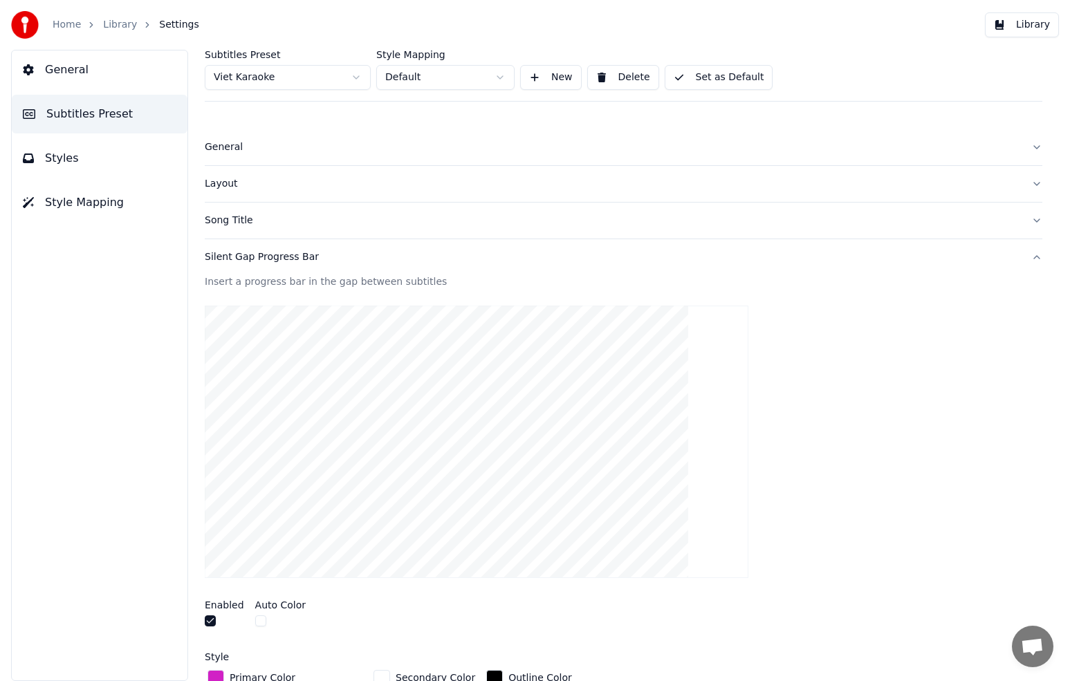
click at [735, 77] on button "Set as Default" at bounding box center [719, 77] width 109 height 25
click at [1028, 27] on button "Library" at bounding box center [1022, 24] width 74 height 25
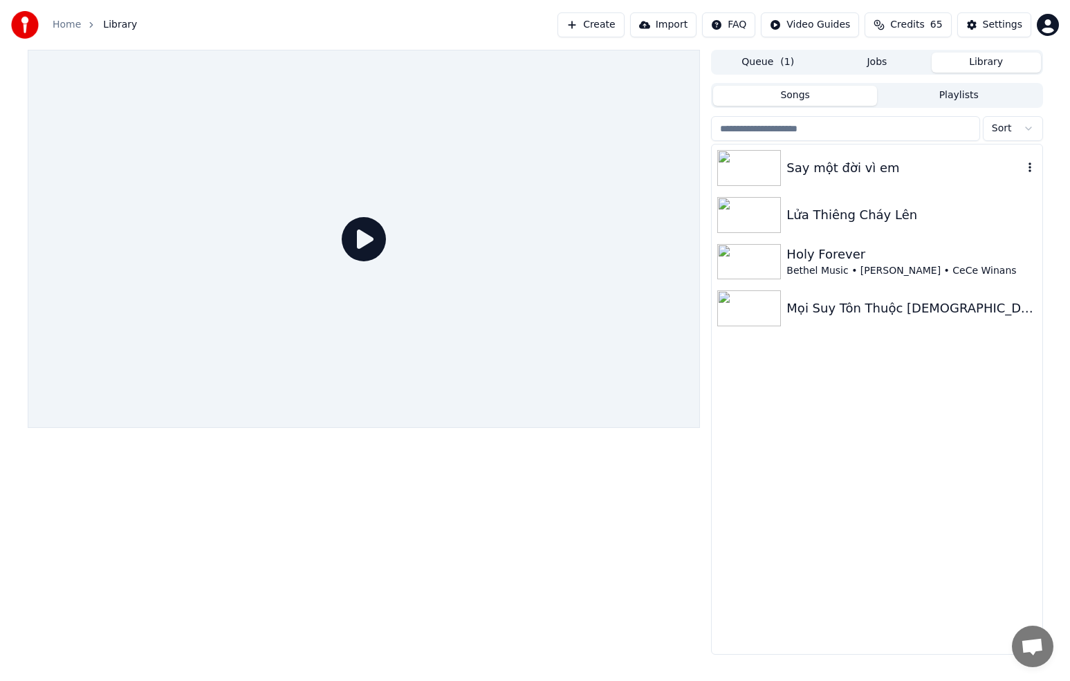
click at [836, 176] on div "Say một đời vì em" at bounding box center [905, 167] width 236 height 19
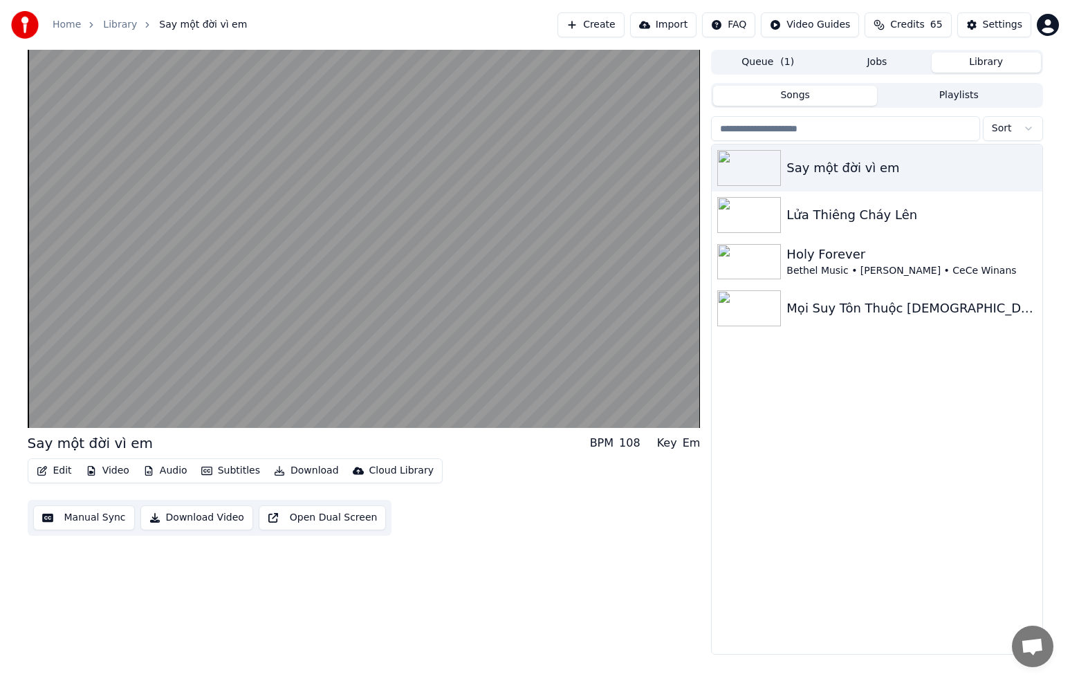
click at [64, 470] on button "Edit" at bounding box center [54, 470] width 46 height 19
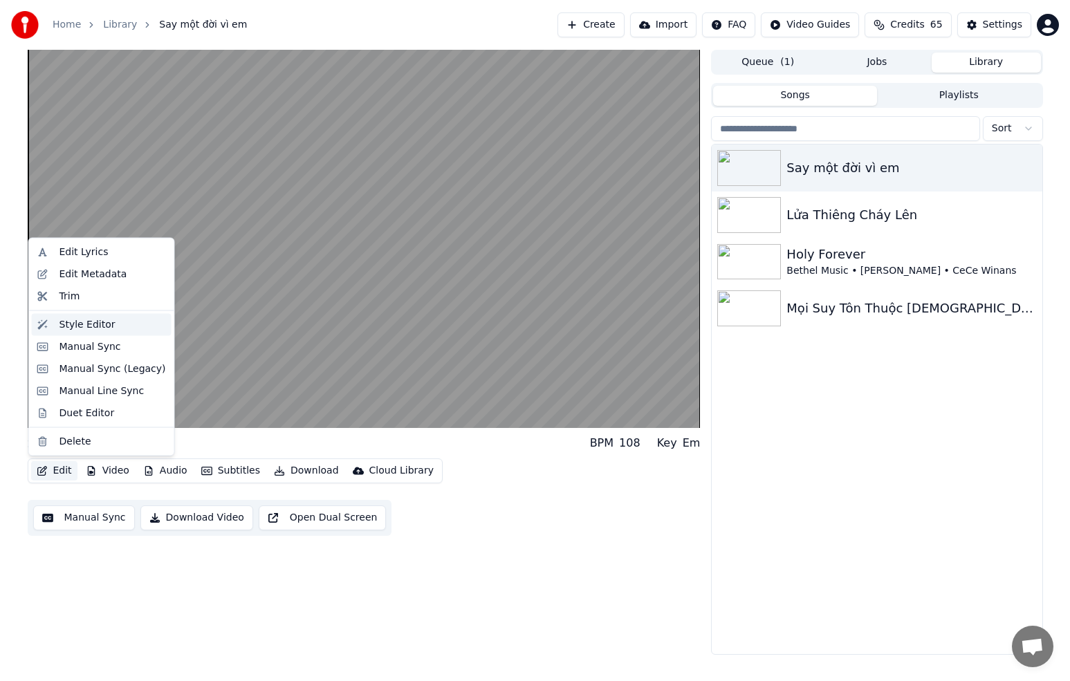
click at [113, 325] on div "Style Editor" at bounding box center [112, 325] width 107 height 14
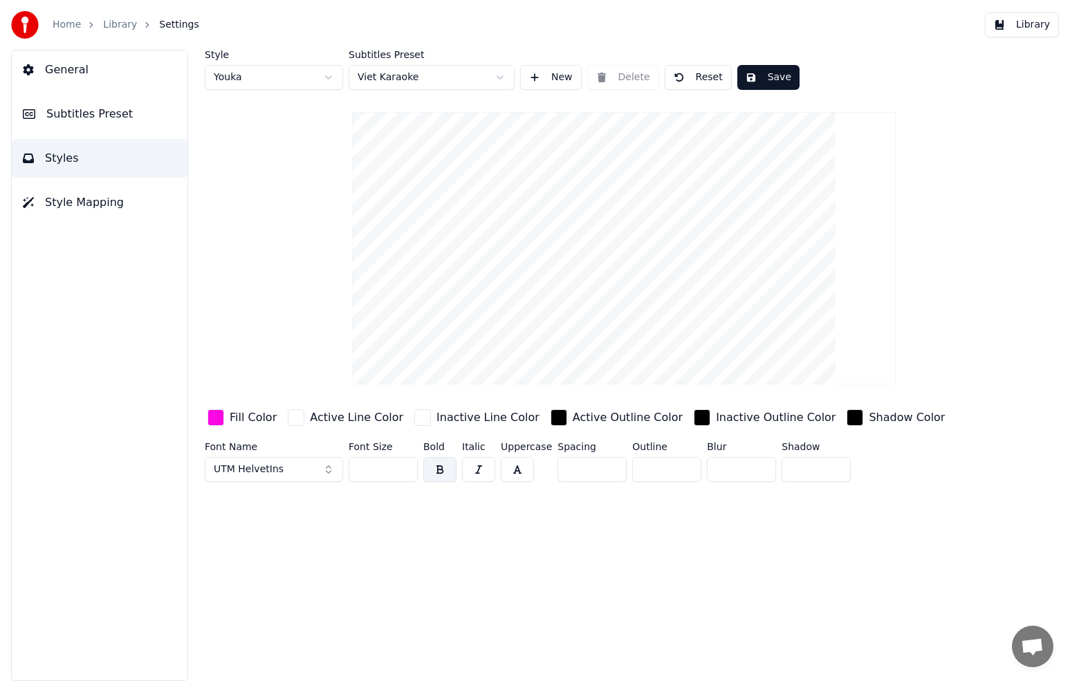
click at [133, 115] on button "Subtitles Preset" at bounding box center [100, 114] width 176 height 39
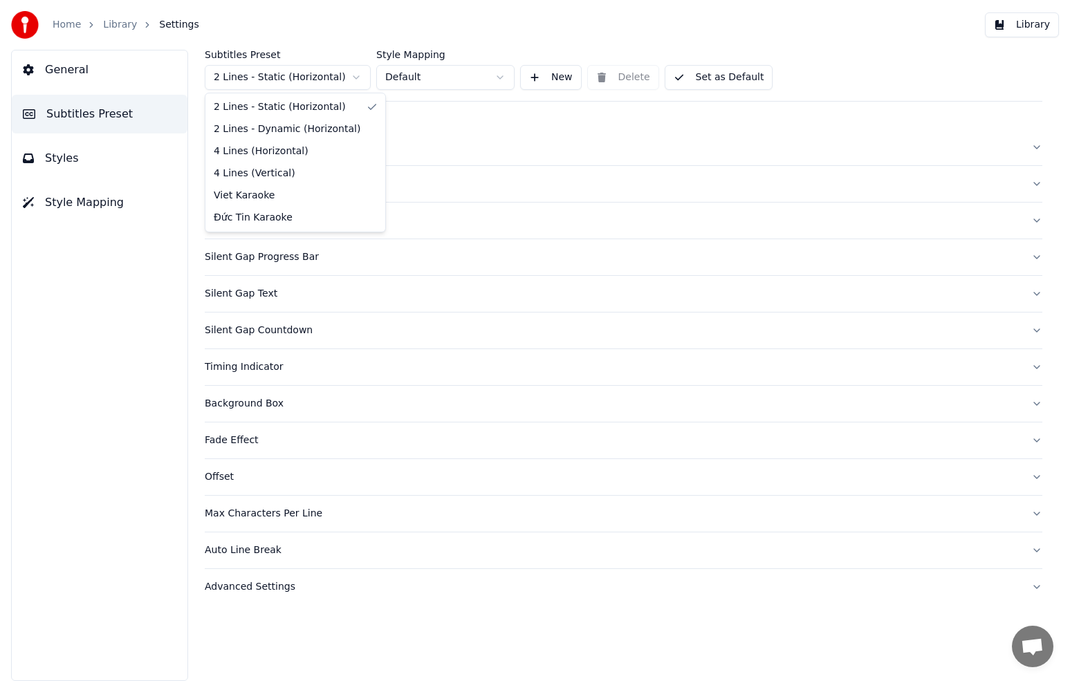
click at [298, 80] on html "Home Library Settings Library General Subtitles Preset Styles Style Mapping Sub…" at bounding box center [535, 340] width 1070 height 681
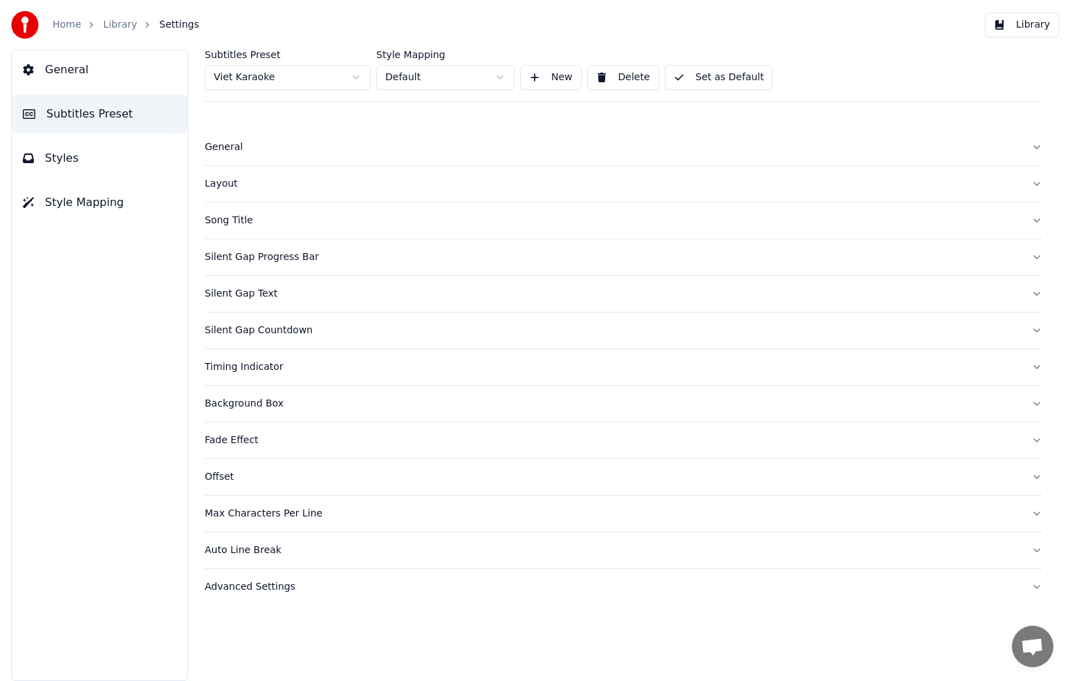
click at [284, 516] on div "Max Characters Per Line" at bounding box center [613, 514] width 816 height 14
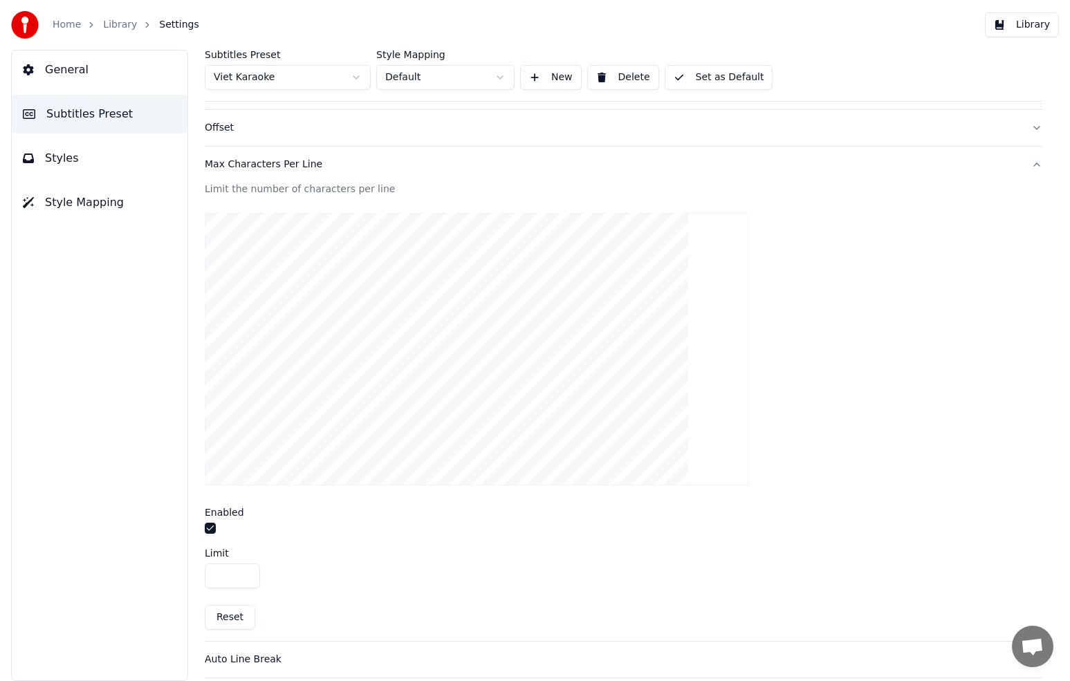
scroll to position [393, 0]
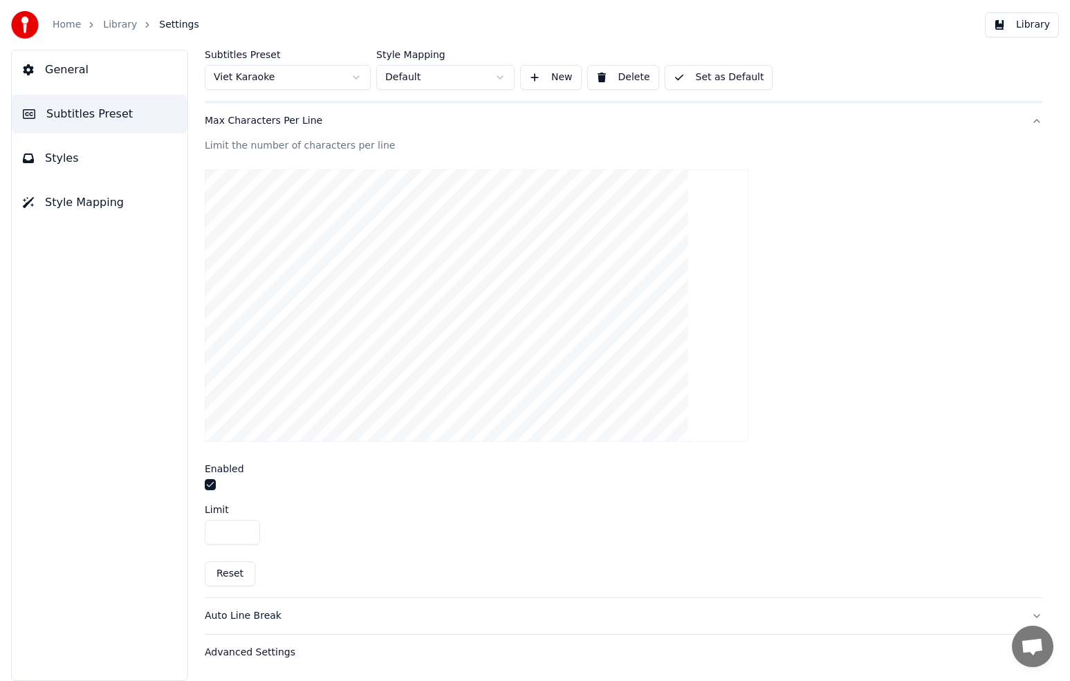
drag, startPoint x: 232, startPoint y: 529, endPoint x: 201, endPoint y: 531, distance: 30.5
click at [201, 531] on div "Subtitles Preset Viet Karaoke Style Mapping Default New Delete Set as Default G…" at bounding box center [623, 366] width 893 height 632
type input "**"
drag, startPoint x: 721, startPoint y: 75, endPoint x: 732, endPoint y: 71, distance: 10.9
click at [721, 74] on button "Set as Default" at bounding box center [719, 77] width 109 height 25
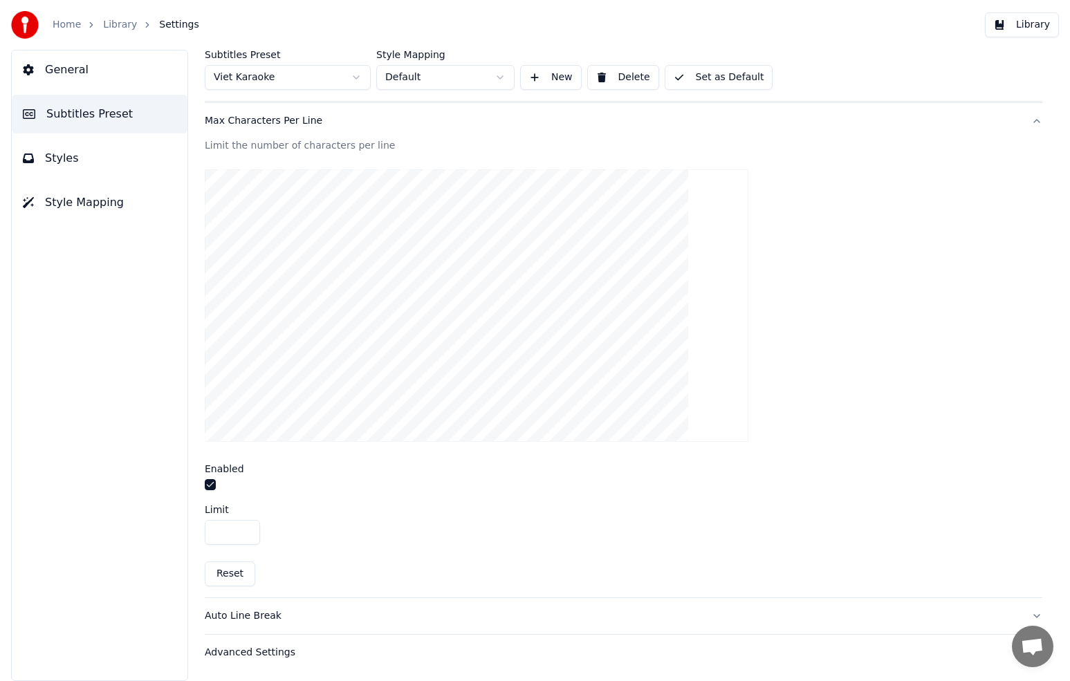
click at [1022, 26] on button "Library" at bounding box center [1022, 24] width 74 height 25
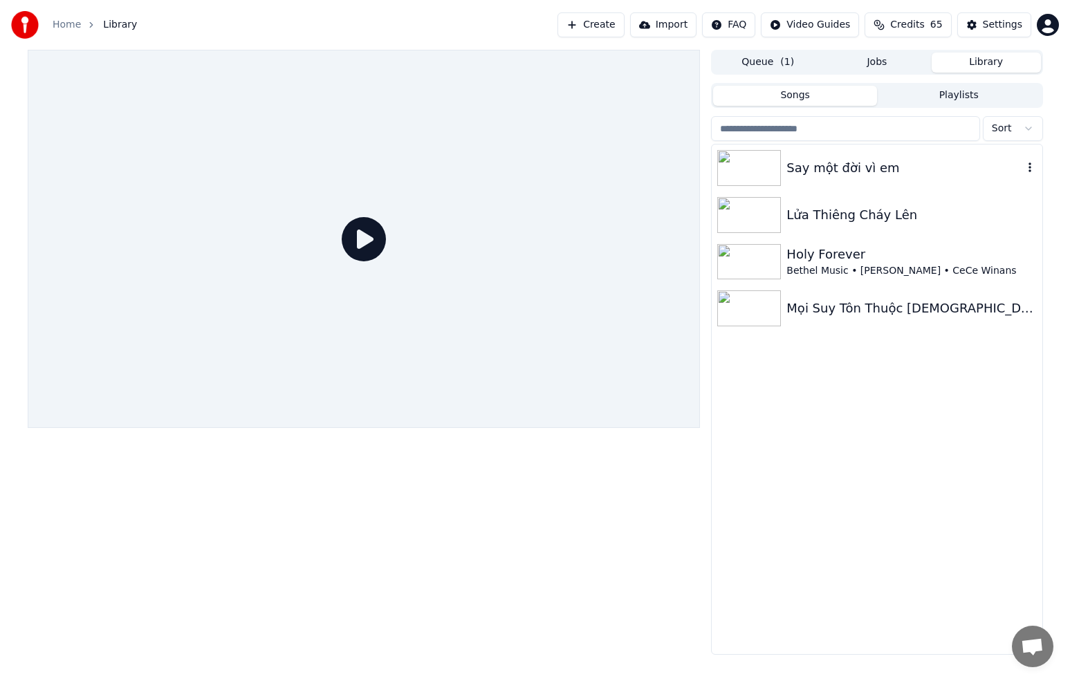
click at [771, 169] on img at bounding box center [749, 168] width 64 height 36
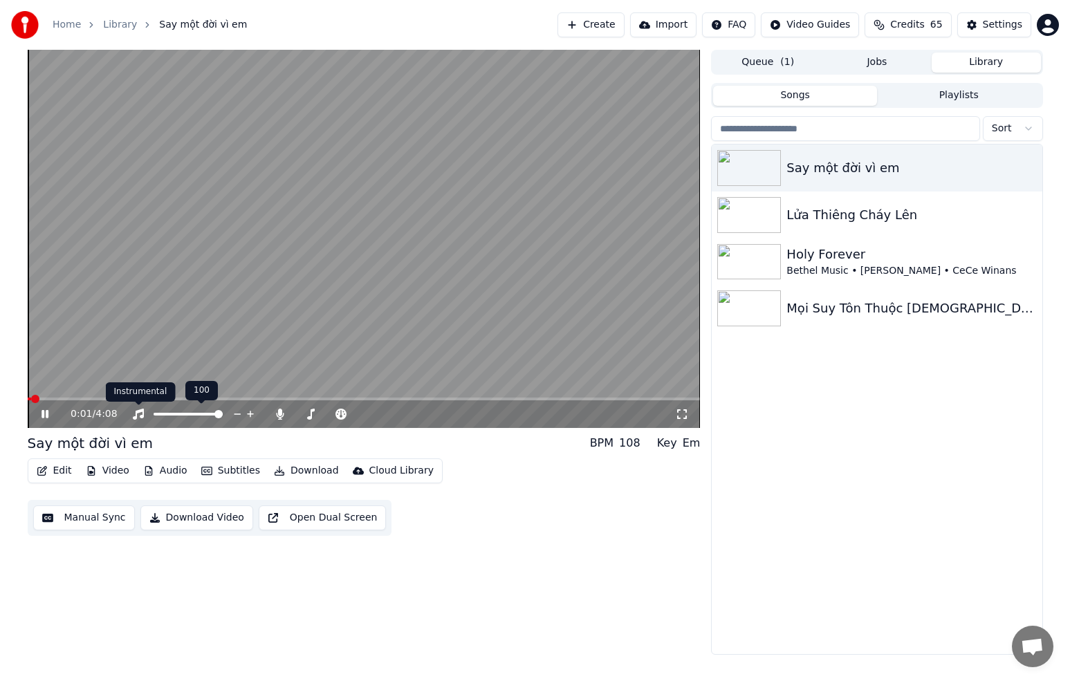
click at [163, 395] on div "Instrumental Instrumental" at bounding box center [141, 392] width 70 height 19
click at [107, 395] on video at bounding box center [364, 239] width 673 height 378
click at [108, 400] on span at bounding box center [364, 399] width 673 height 3
click at [49, 410] on icon at bounding box center [55, 414] width 33 height 11
click at [52, 398] on span at bounding box center [69, 399] width 82 height 3
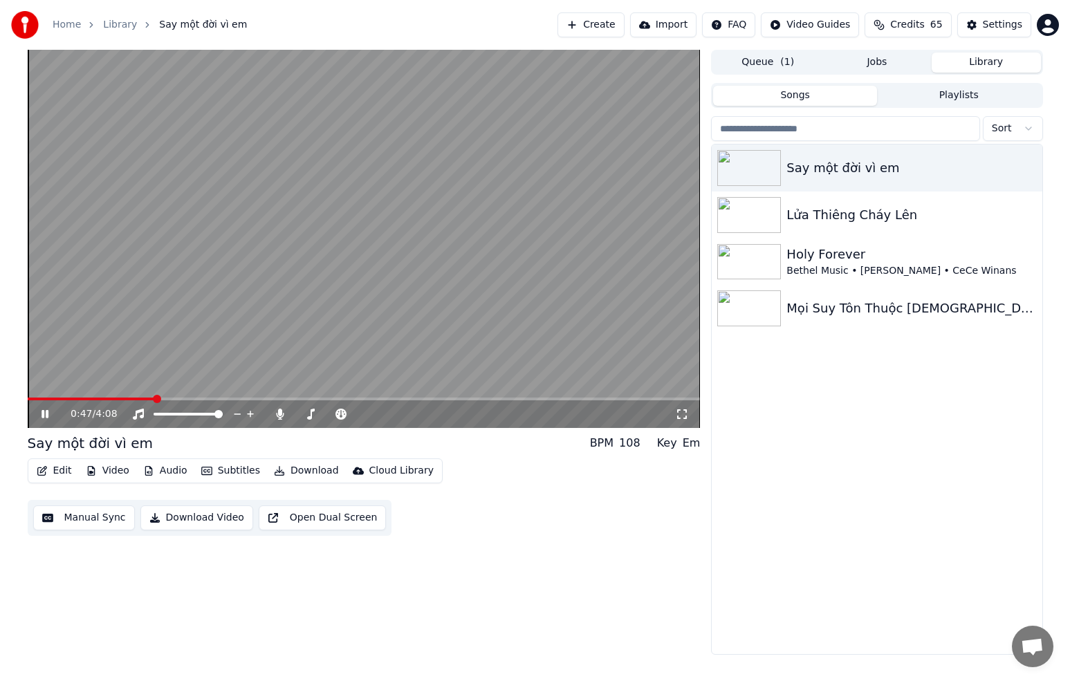
click at [154, 407] on div "0:47 / 4:08" at bounding box center [364, 413] width 673 height 30
click at [160, 401] on span at bounding box center [157, 399] width 8 height 8
click at [163, 399] on span at bounding box center [165, 399] width 8 height 8
click at [139, 397] on video at bounding box center [364, 239] width 673 height 378
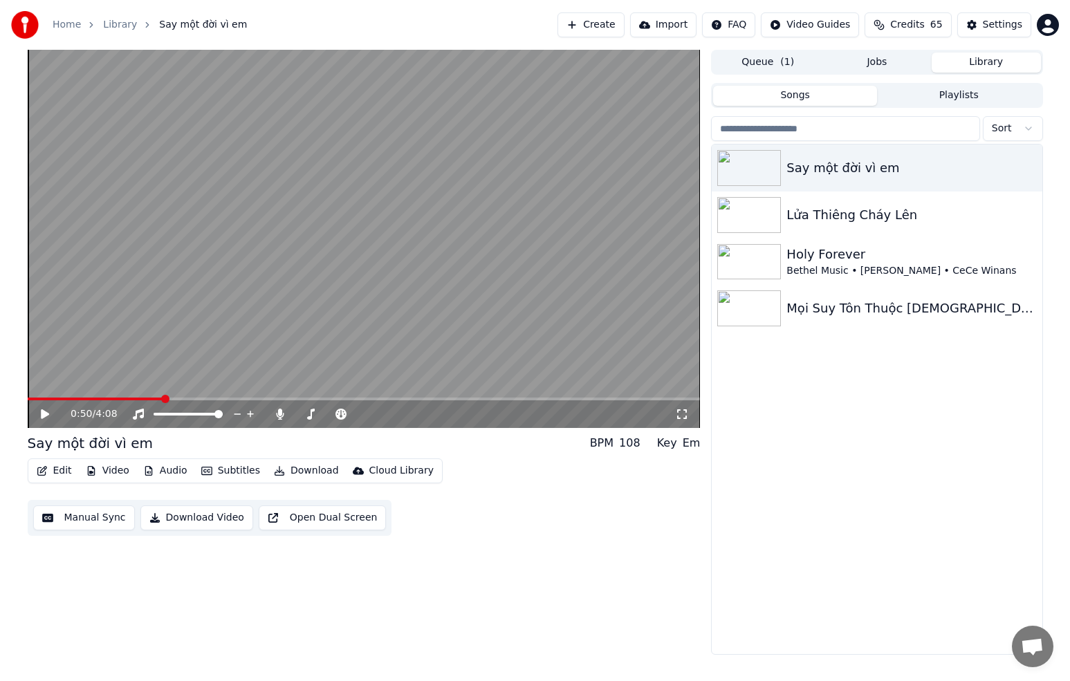
click at [139, 398] on span at bounding box center [96, 399] width 136 height 3
click at [113, 399] on span at bounding box center [71, 399] width 86 height 3
click at [100, 399] on span at bounding box center [71, 399] width 86 height 3
click at [126, 399] on span at bounding box center [364, 399] width 673 height 3
click at [145, 399] on span at bounding box center [364, 399] width 673 height 3
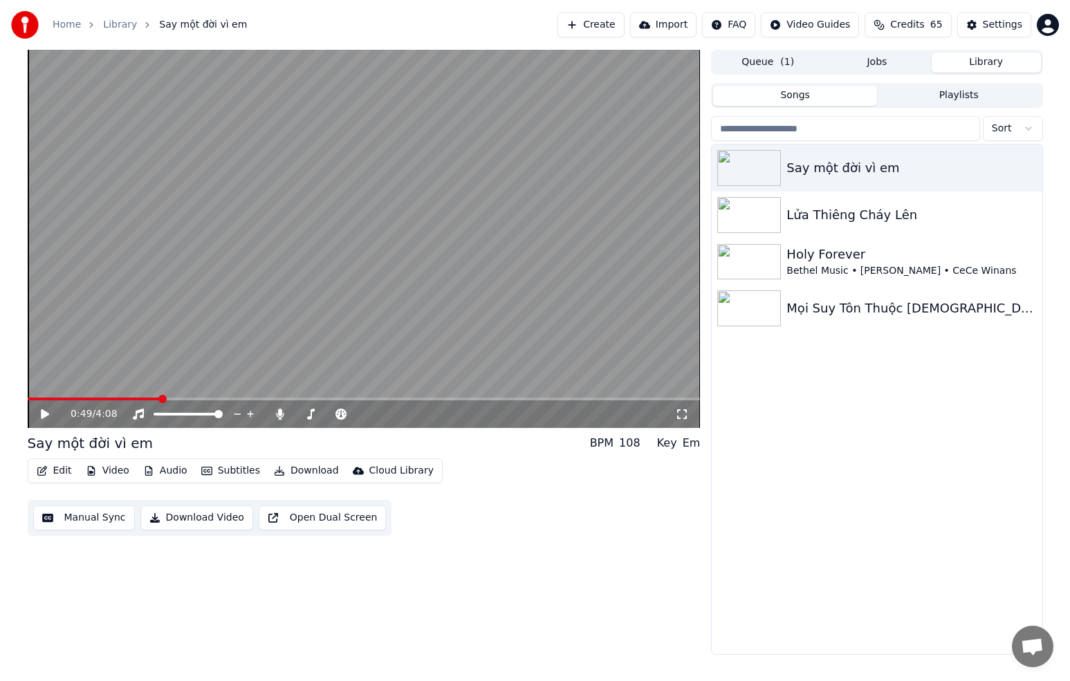
click at [159, 399] on span at bounding box center [364, 399] width 673 height 3
click at [185, 398] on span at bounding box center [364, 399] width 673 height 3
click at [199, 397] on video at bounding box center [364, 239] width 673 height 378
click at [212, 398] on span at bounding box center [364, 399] width 673 height 3
click at [241, 398] on span at bounding box center [364, 399] width 673 height 3
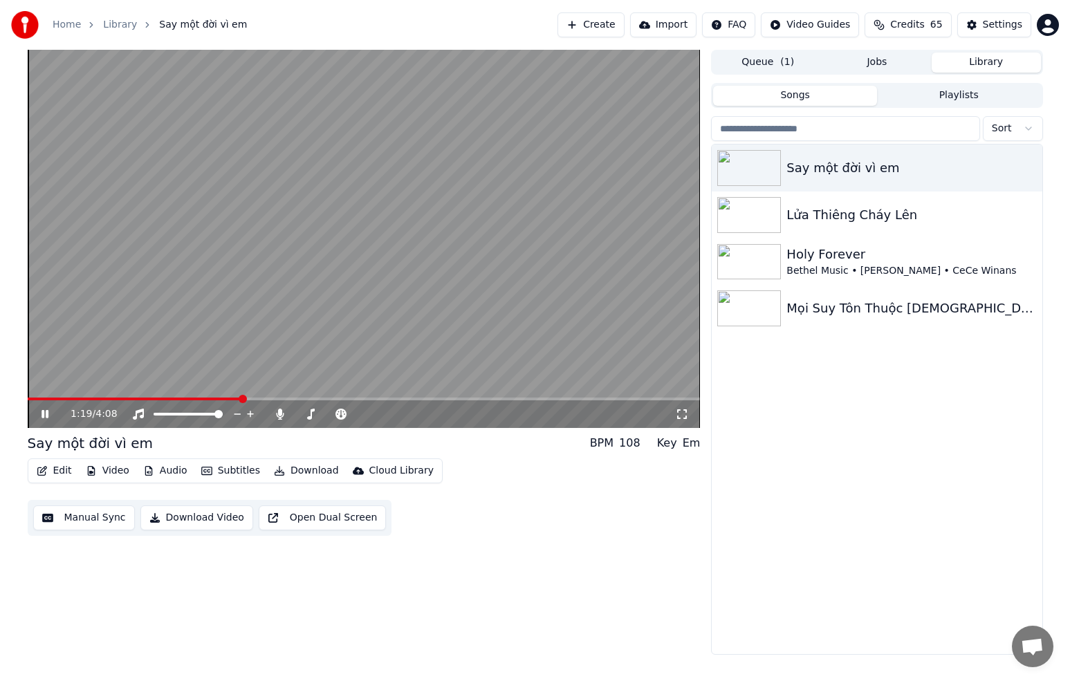
click at [261, 396] on video at bounding box center [364, 239] width 673 height 378
click at [277, 398] on span at bounding box center [364, 399] width 673 height 3
click at [282, 398] on span at bounding box center [364, 399] width 673 height 3
click at [282, 398] on span at bounding box center [283, 399] width 8 height 8
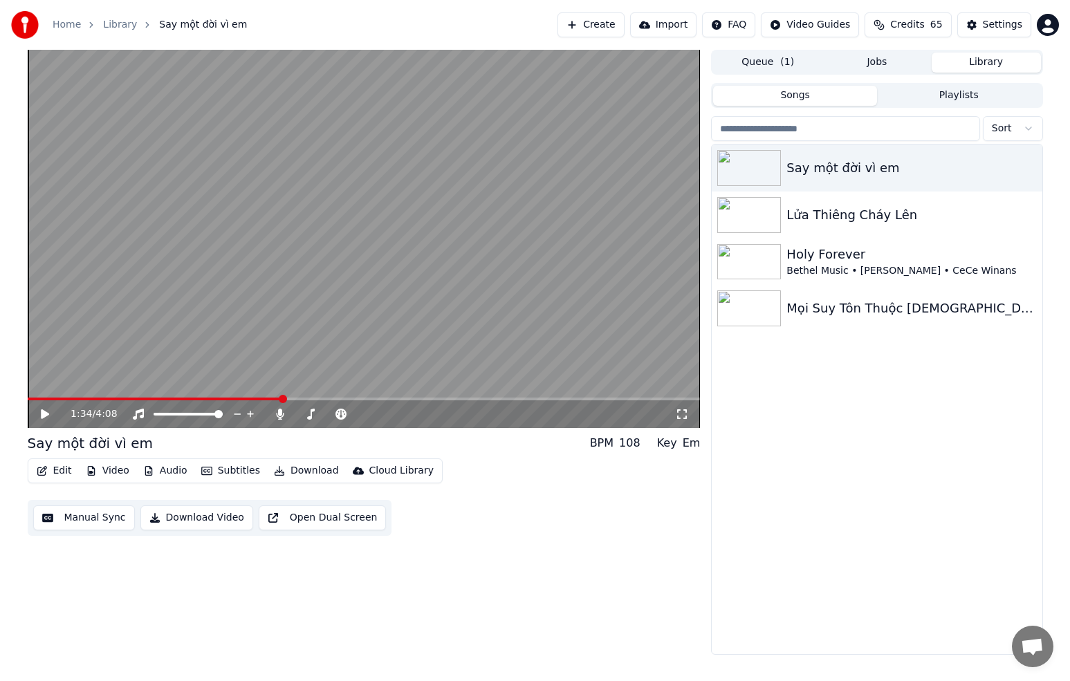
drag, startPoint x: 45, startPoint y: 414, endPoint x: 83, endPoint y: 403, distance: 39.6
click at [48, 413] on icon at bounding box center [55, 414] width 33 height 11
click at [260, 396] on video at bounding box center [364, 239] width 673 height 378
click at [45, 413] on icon at bounding box center [45, 415] width 8 height 10
click at [42, 412] on icon at bounding box center [45, 415] width 8 height 10
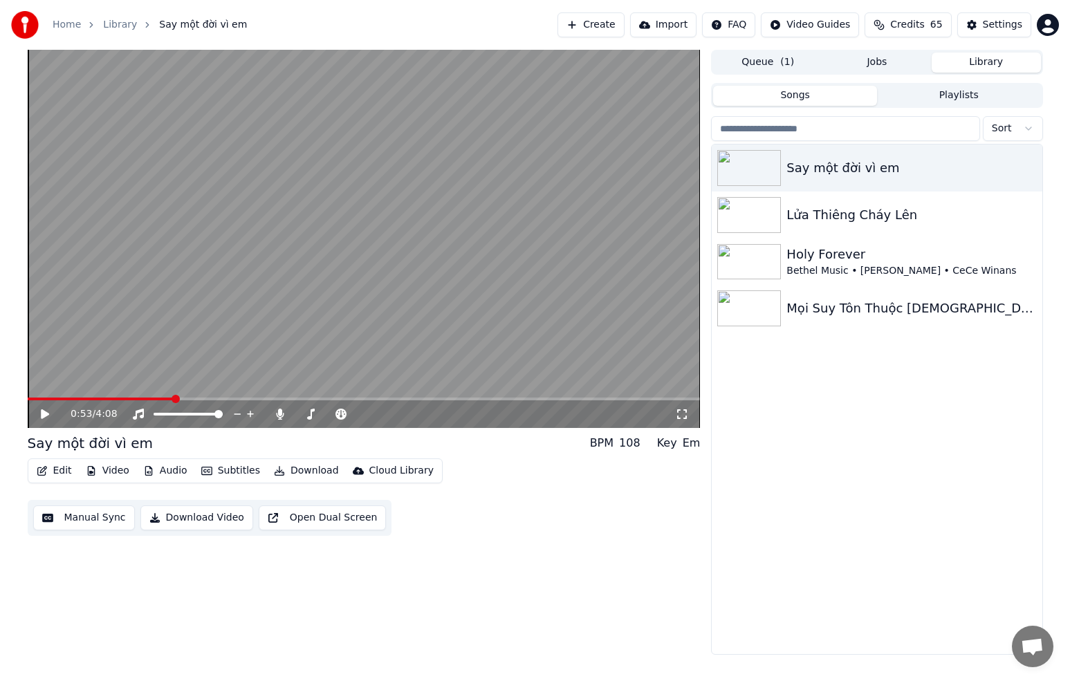
click at [94, 517] on button "Manual Sync" at bounding box center [84, 518] width 102 height 25
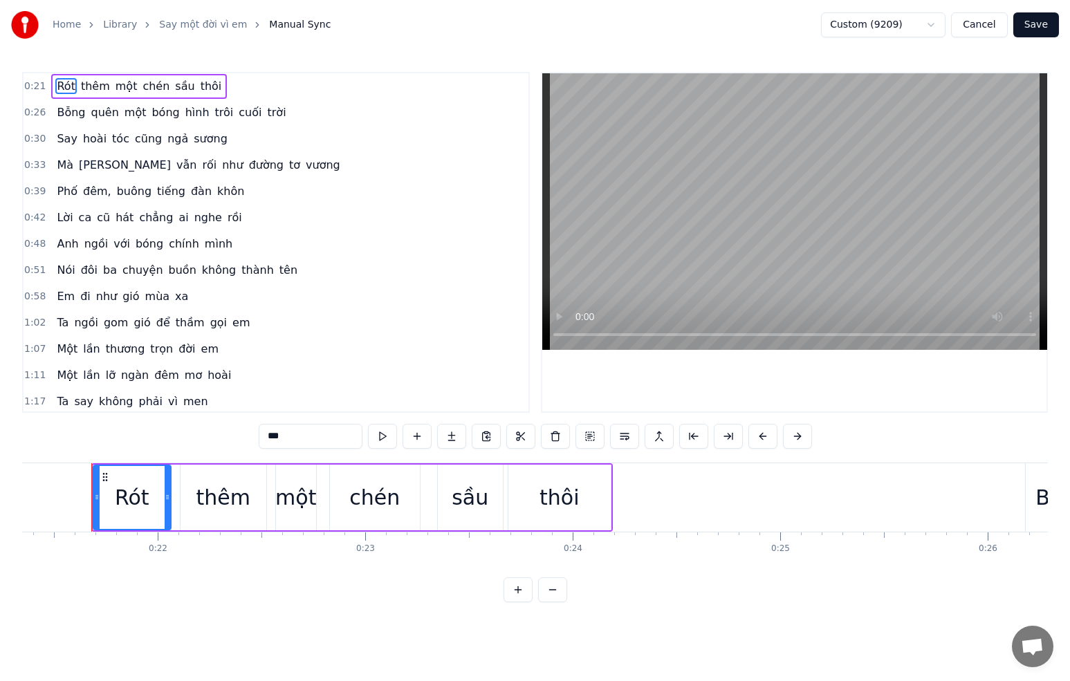
click at [72, 248] on span "Anh" at bounding box center [67, 244] width 24 height 16
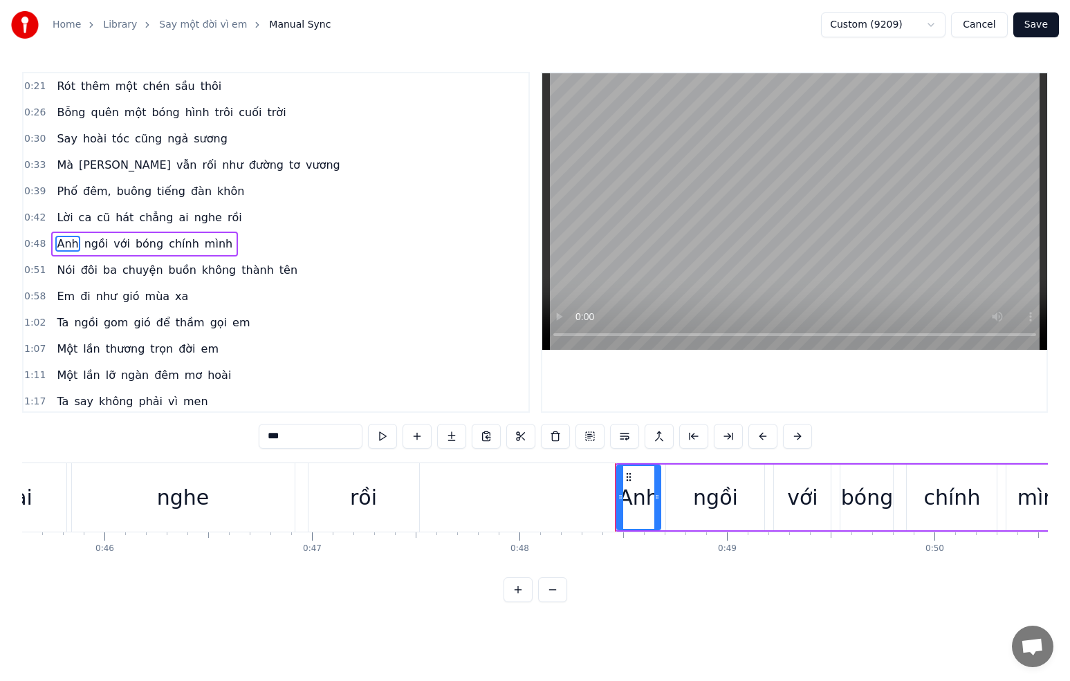
scroll to position [0, 9987]
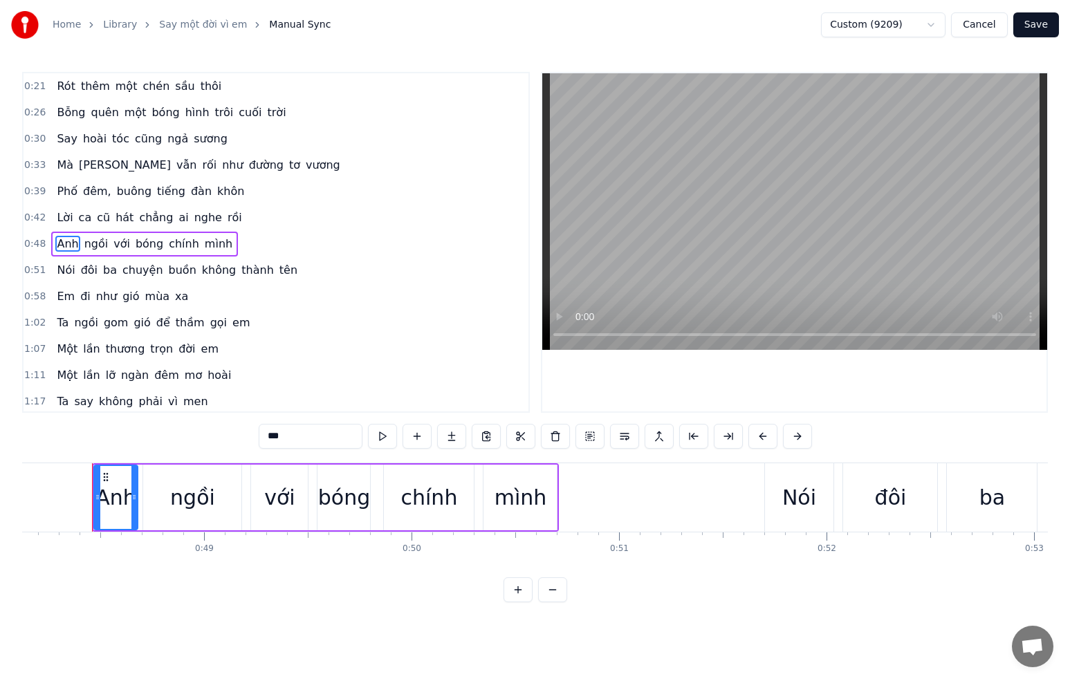
drag, startPoint x: 291, startPoint y: 433, endPoint x: 260, endPoint y: 434, distance: 31.1
click at [261, 434] on input "***" at bounding box center [311, 436] width 104 height 25
type input "**"
click at [1031, 28] on button "Save" at bounding box center [1036, 24] width 46 height 25
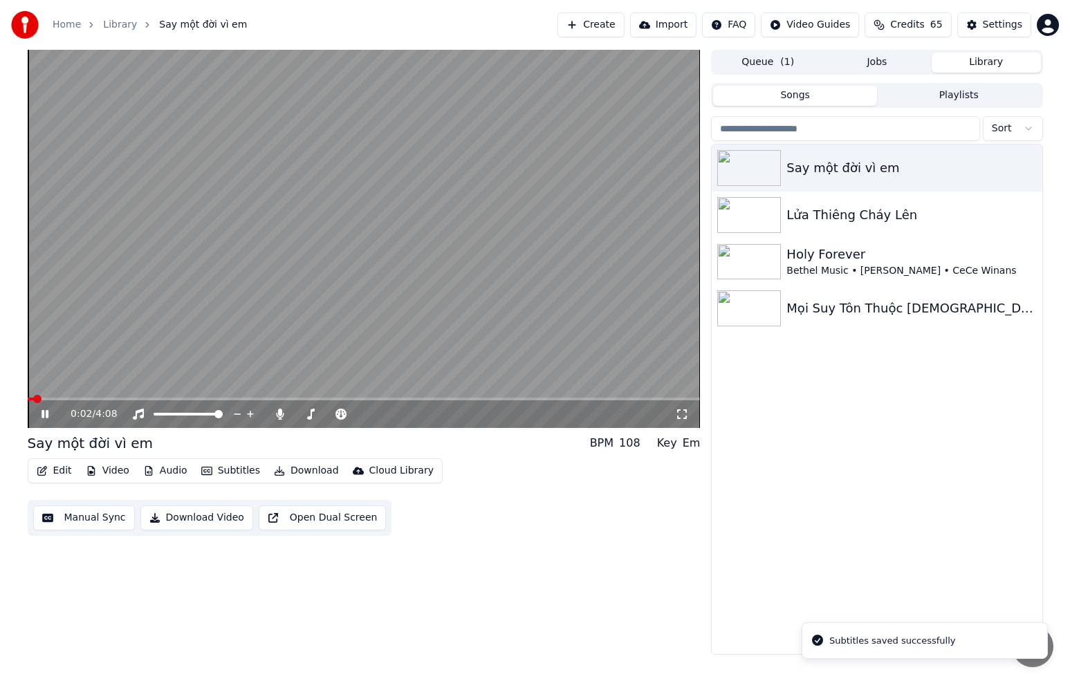
click at [60, 401] on div "0:02 / 4:08" at bounding box center [364, 415] width 673 height 28
click at [63, 400] on span at bounding box center [364, 399] width 673 height 3
click at [46, 415] on icon at bounding box center [45, 414] width 7 height 8
click at [89, 401] on span at bounding box center [93, 399] width 8 height 8
click at [115, 398] on span at bounding box center [364, 399] width 673 height 3
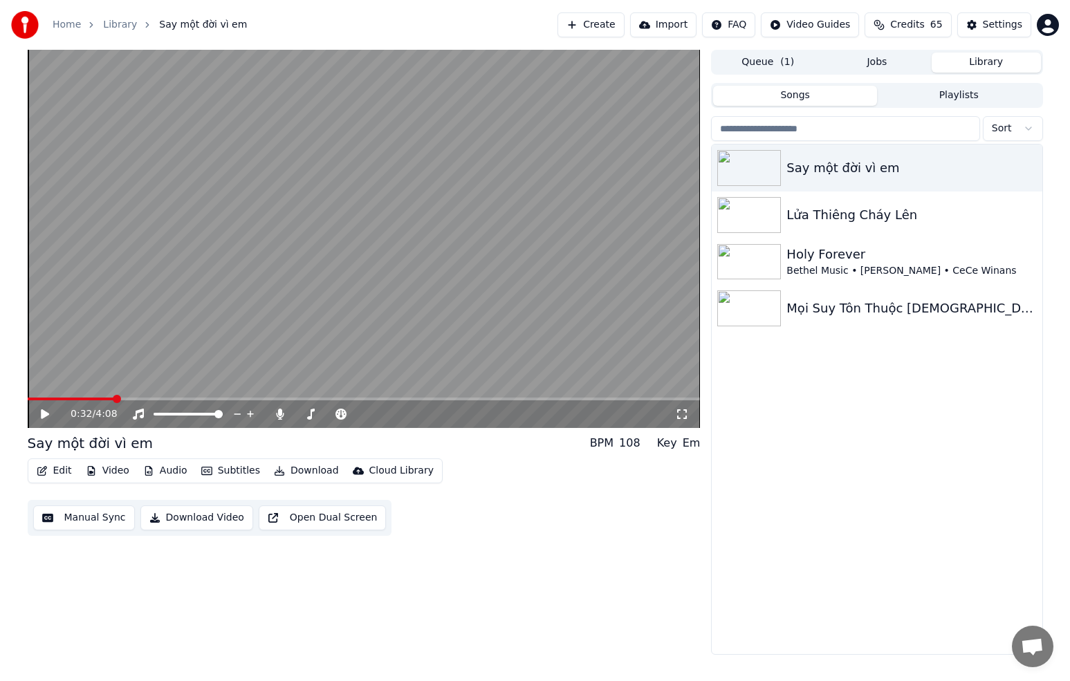
click at [142, 398] on span at bounding box center [364, 399] width 673 height 3
click at [156, 397] on video at bounding box center [364, 239] width 673 height 378
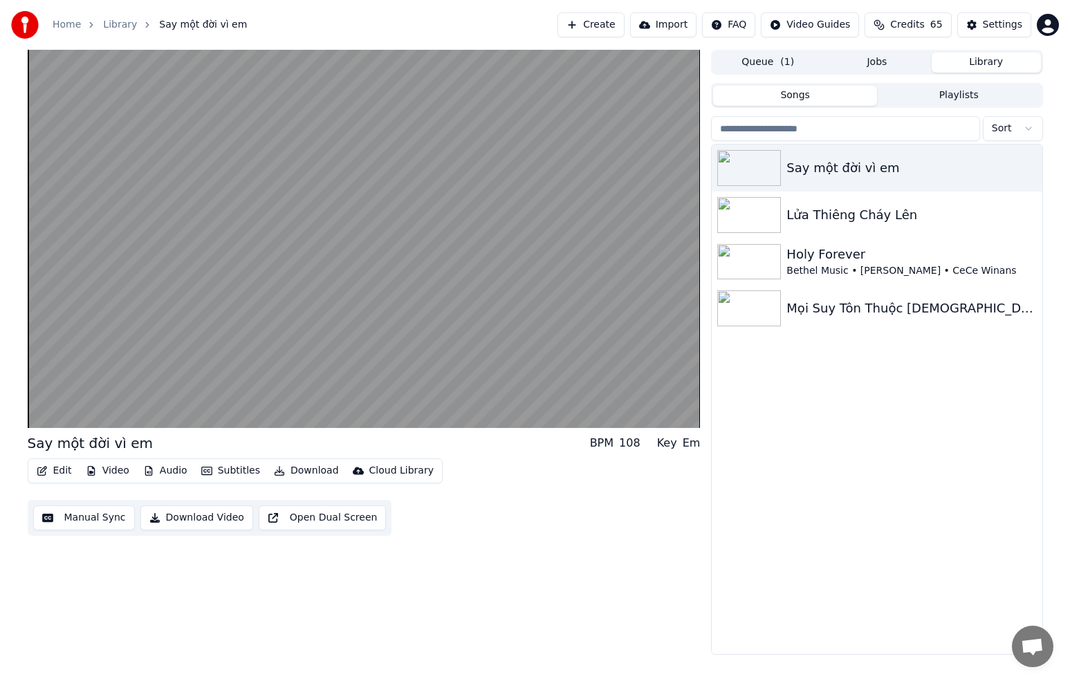
click at [115, 519] on button "Manual Sync" at bounding box center [84, 518] width 102 height 25
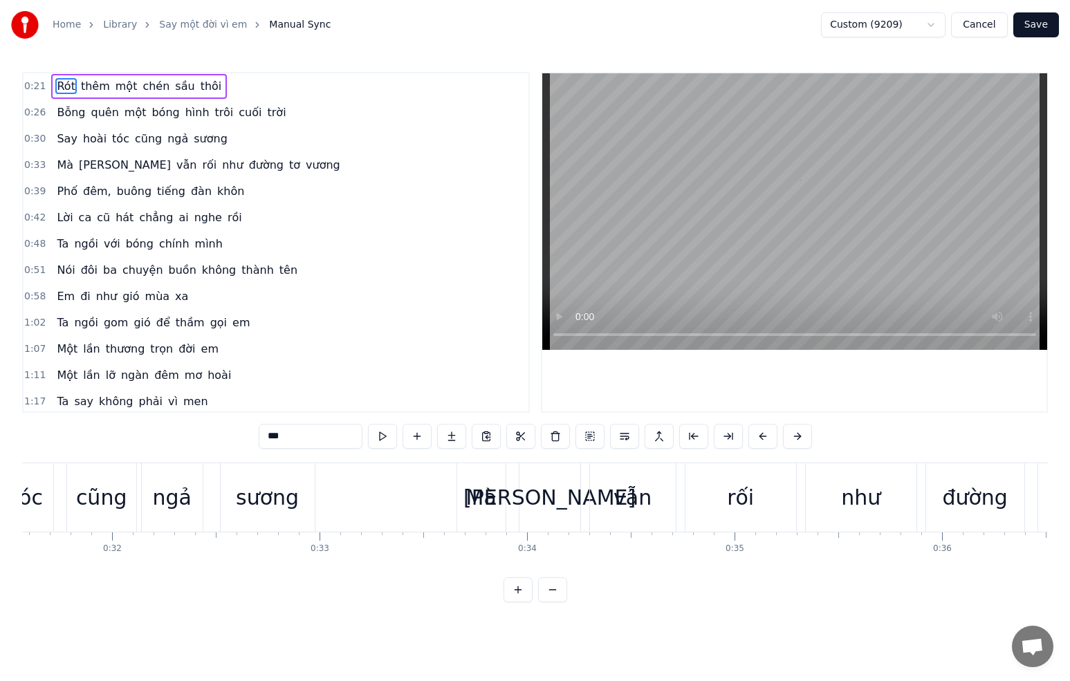
scroll to position [0, 6559]
click at [698, 498] on div "rối" at bounding box center [732, 497] width 111 height 68
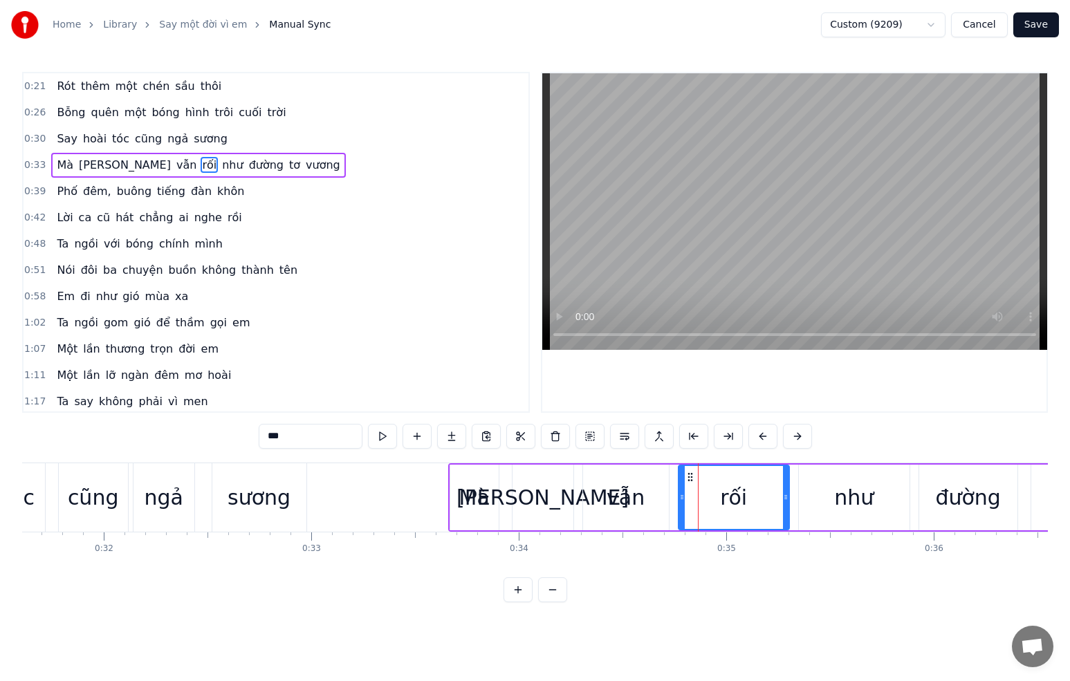
click at [632, 495] on div "vẫn" at bounding box center [626, 497] width 38 height 31
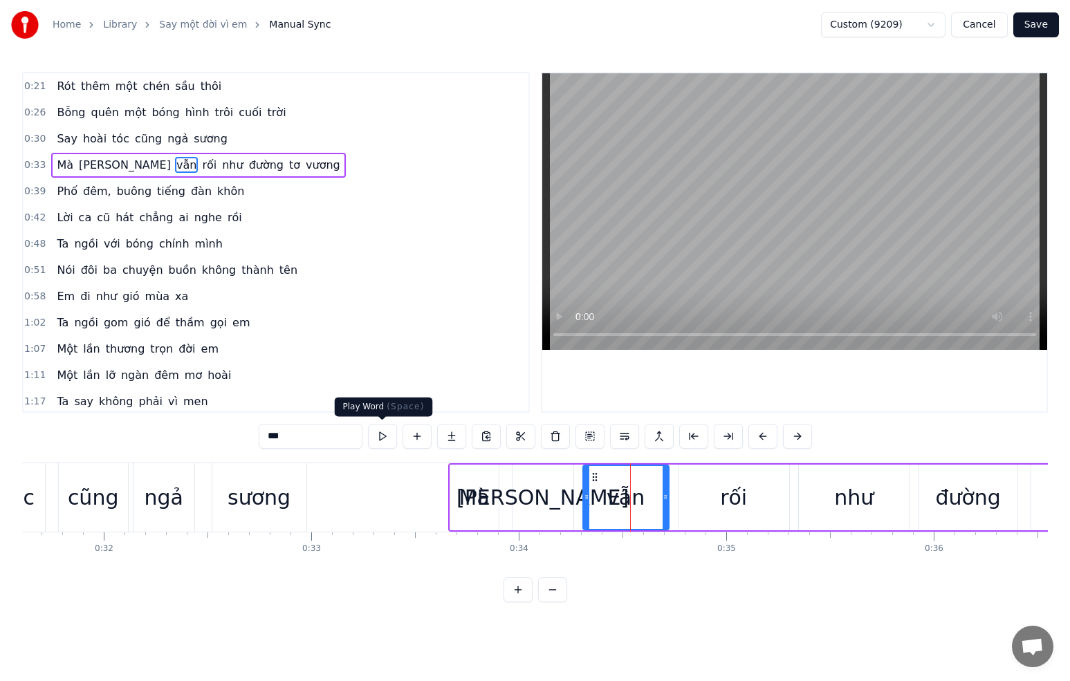
click at [386, 436] on button at bounding box center [382, 436] width 29 height 25
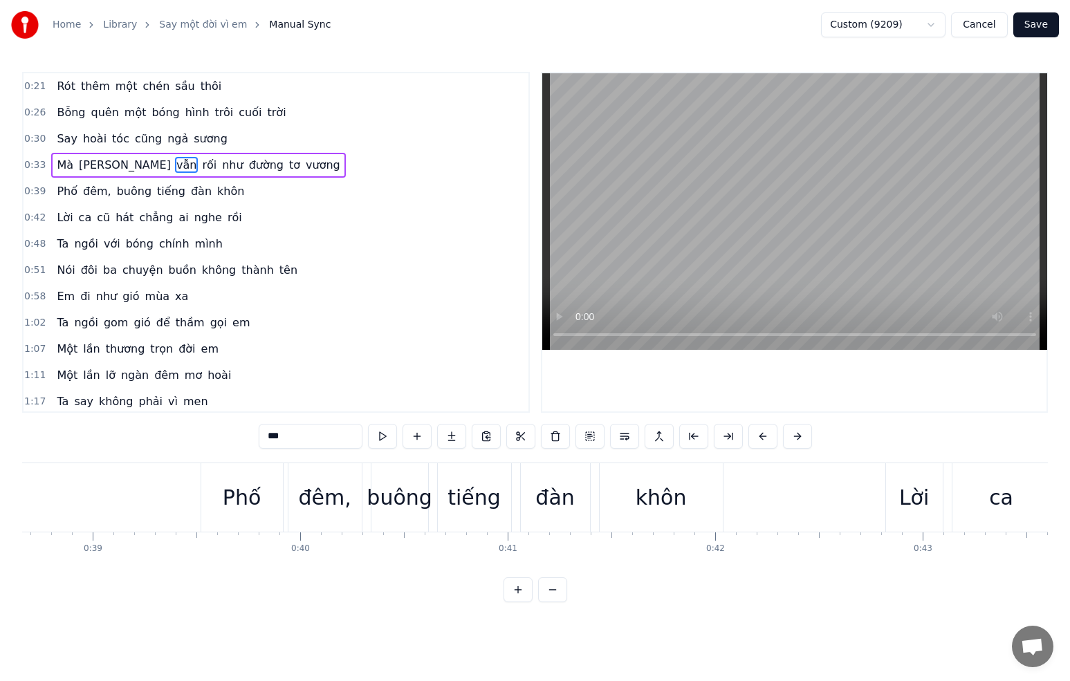
scroll to position [0, 8024]
click at [341, 491] on div "đêm," at bounding box center [323, 497] width 53 height 31
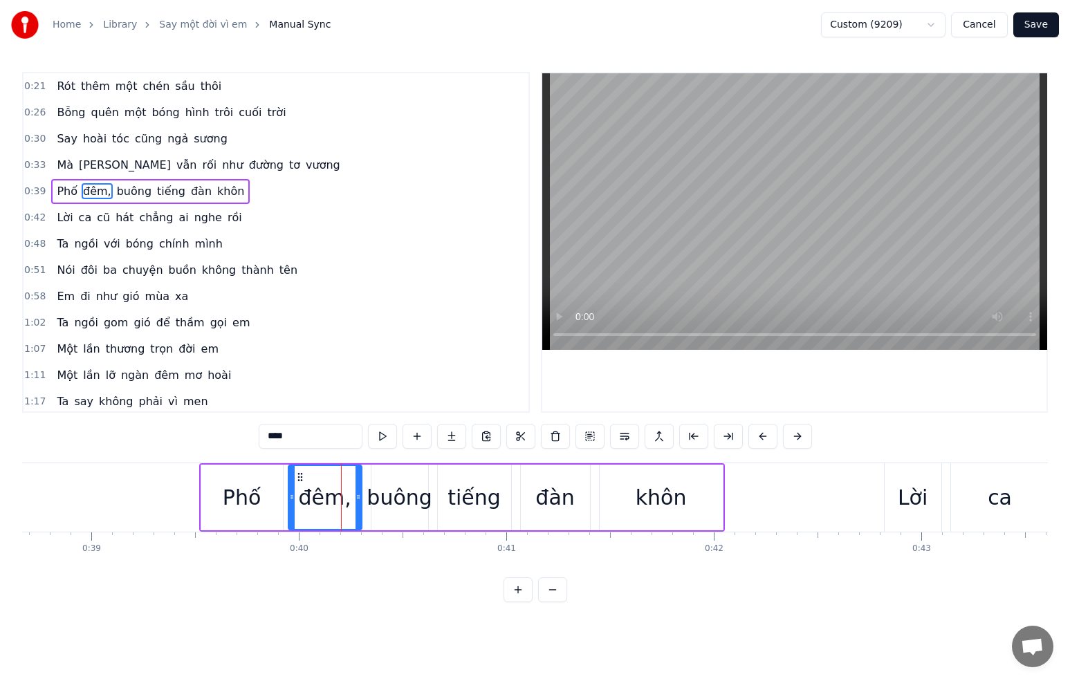
click at [305, 436] on input "****" at bounding box center [311, 436] width 104 height 25
click at [460, 572] on div "0:21 Rót thêm một chén sầu thôi 0:26 Bỗng quên một bóng hình trôi cuối trời 0:3…" at bounding box center [535, 337] width 1026 height 531
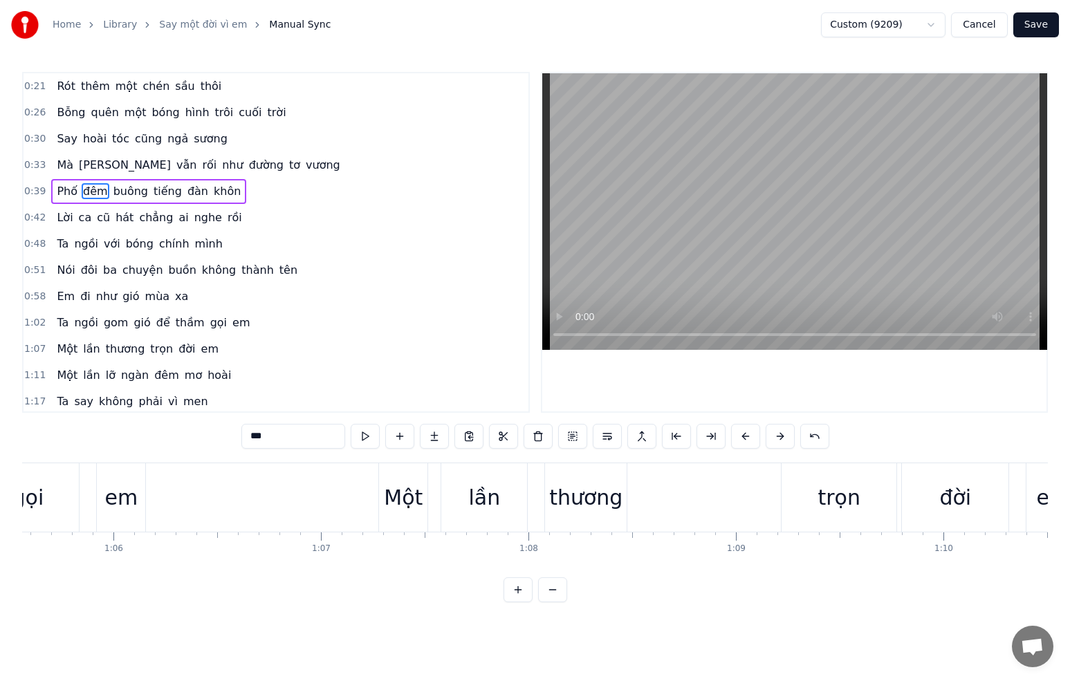
scroll to position [0, 13606]
click at [405, 497] on div "Một" at bounding box center [402, 497] width 39 height 31
type input "***"
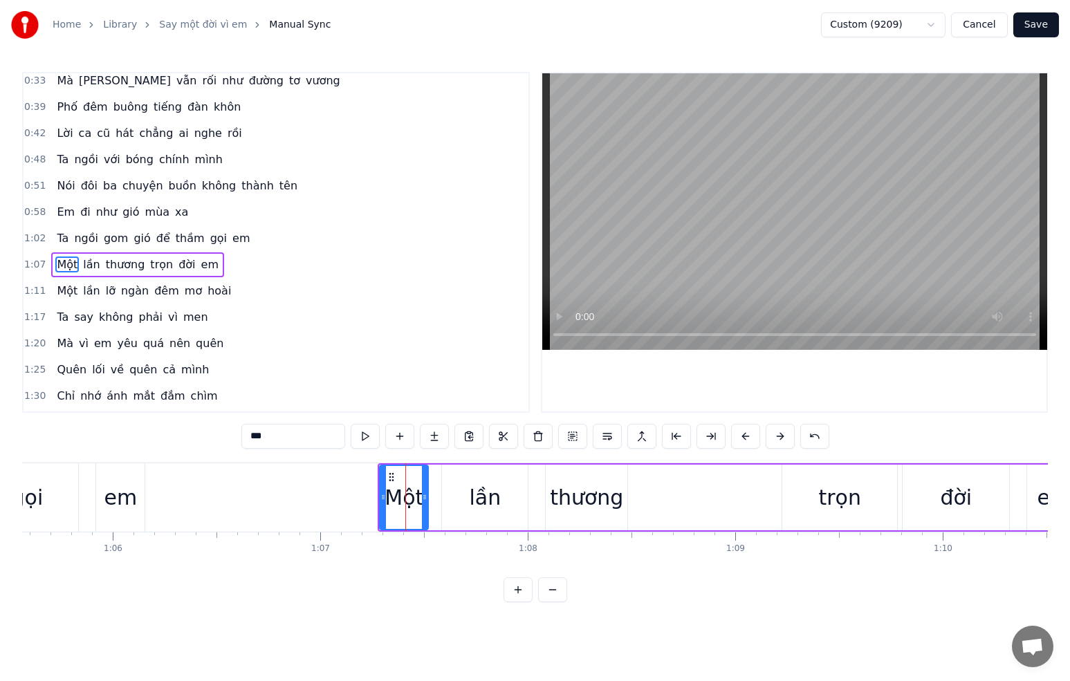
scroll to position [107, 0]
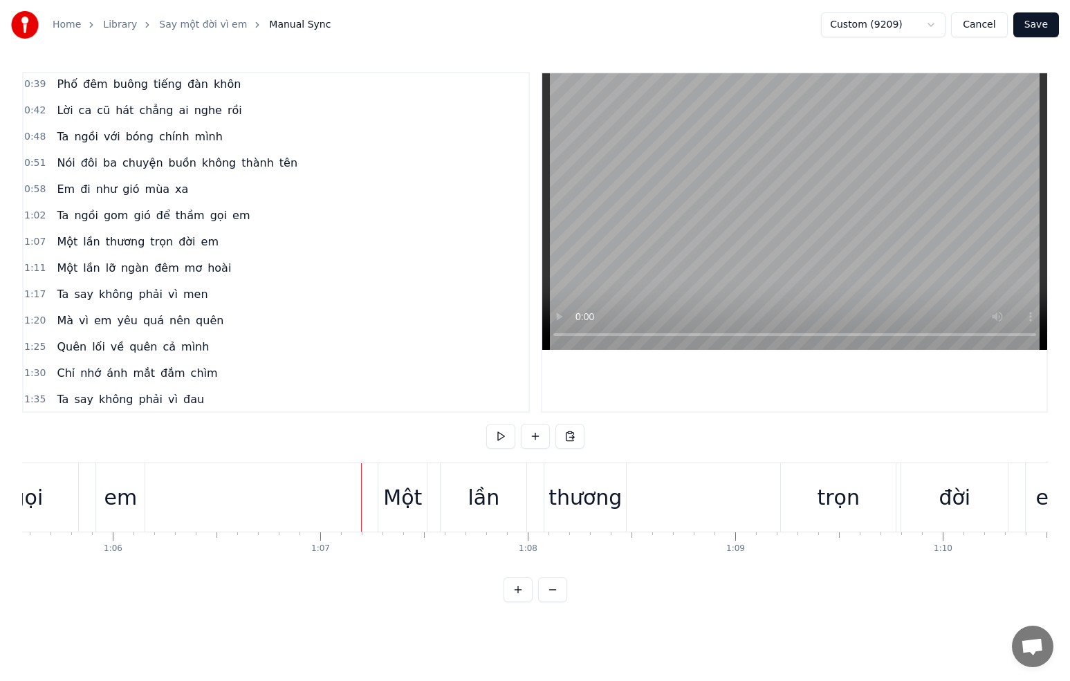
click at [389, 499] on div "Một" at bounding box center [402, 497] width 39 height 31
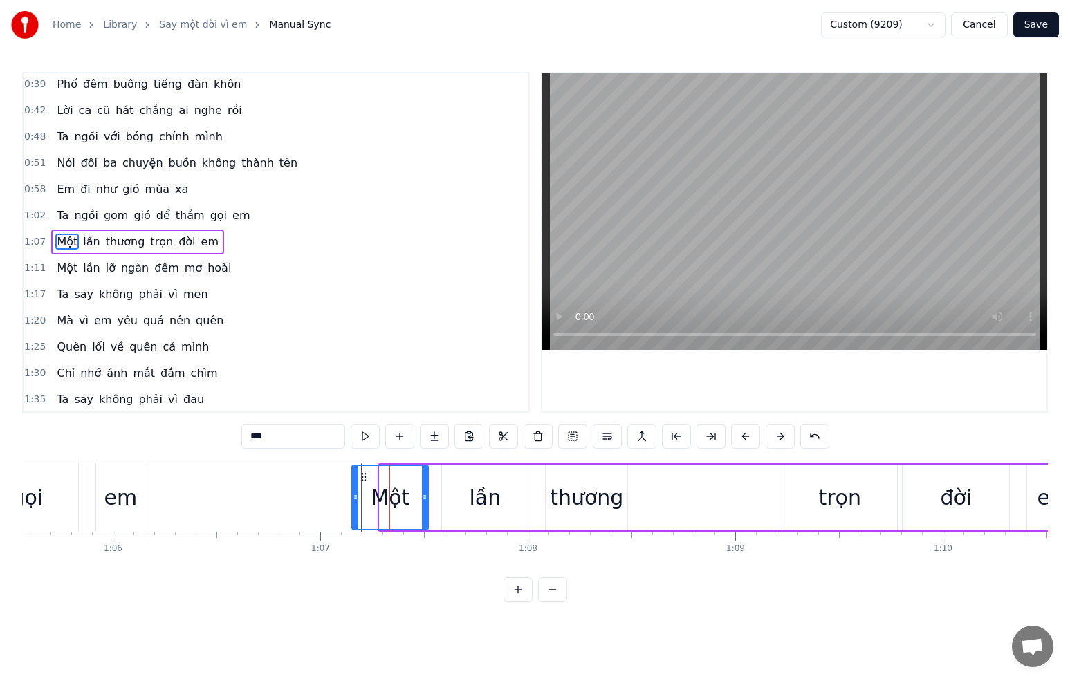
drag, startPoint x: 383, startPoint y: 499, endPoint x: 355, endPoint y: 498, distance: 27.7
click at [355, 498] on icon at bounding box center [356, 497] width 6 height 11
drag, startPoint x: 424, startPoint y: 497, endPoint x: 408, endPoint y: 497, distance: 15.9
click at [408, 497] on circle at bounding box center [408, 497] width 1 height 1
click at [462, 498] on div "lần" at bounding box center [485, 498] width 86 height 66
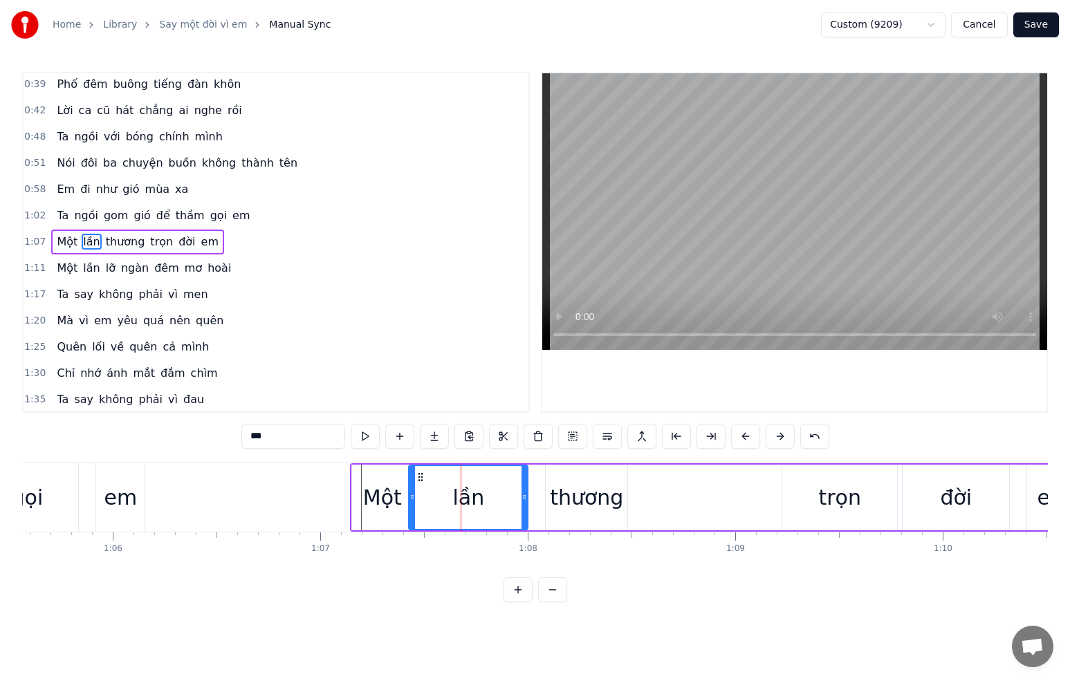
click at [412, 499] on icon at bounding box center [413, 497] width 6 height 11
click at [421, 498] on div "lần" at bounding box center [469, 497] width 118 height 63
click at [379, 496] on div "Một" at bounding box center [382, 497] width 39 height 31
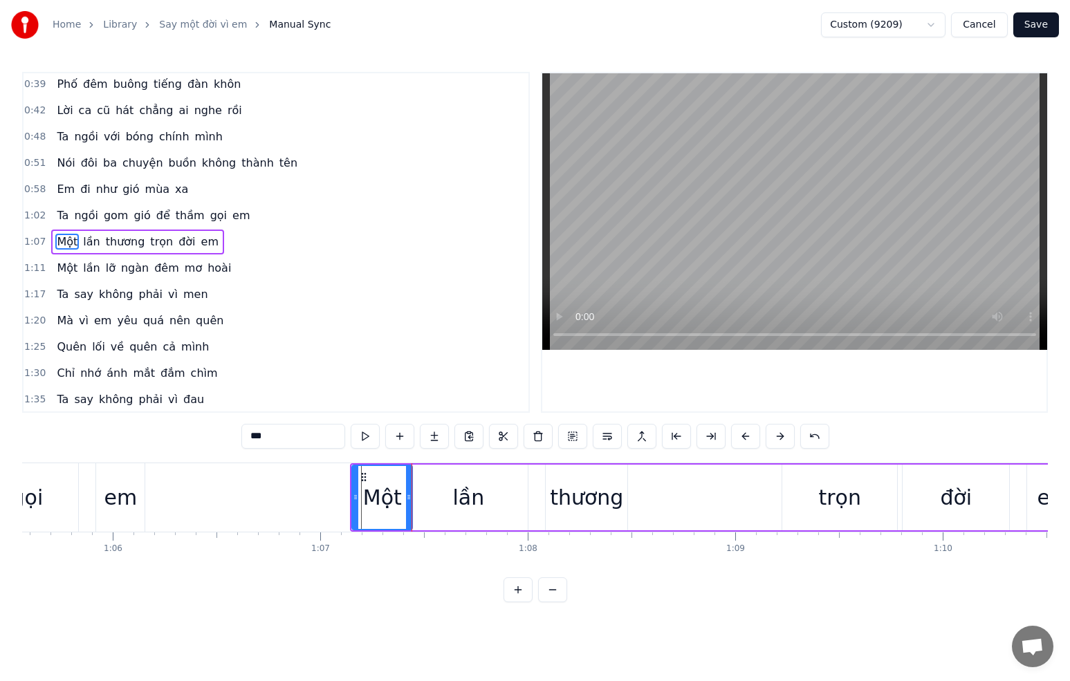
click at [552, 493] on div "thương" at bounding box center [587, 498] width 82 height 66
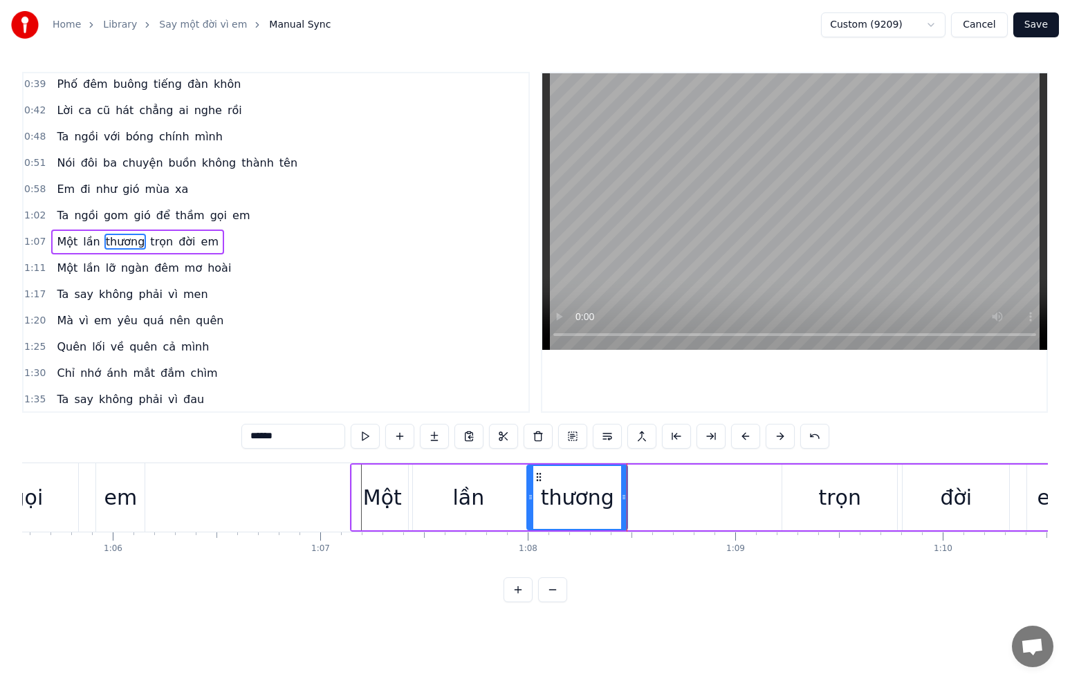
drag, startPoint x: 550, startPoint y: 499, endPoint x: 533, endPoint y: 498, distance: 17.3
click at [533, 498] on icon at bounding box center [531, 497] width 6 height 11
click at [822, 498] on div "trọn" at bounding box center [840, 497] width 42 height 31
type input "****"
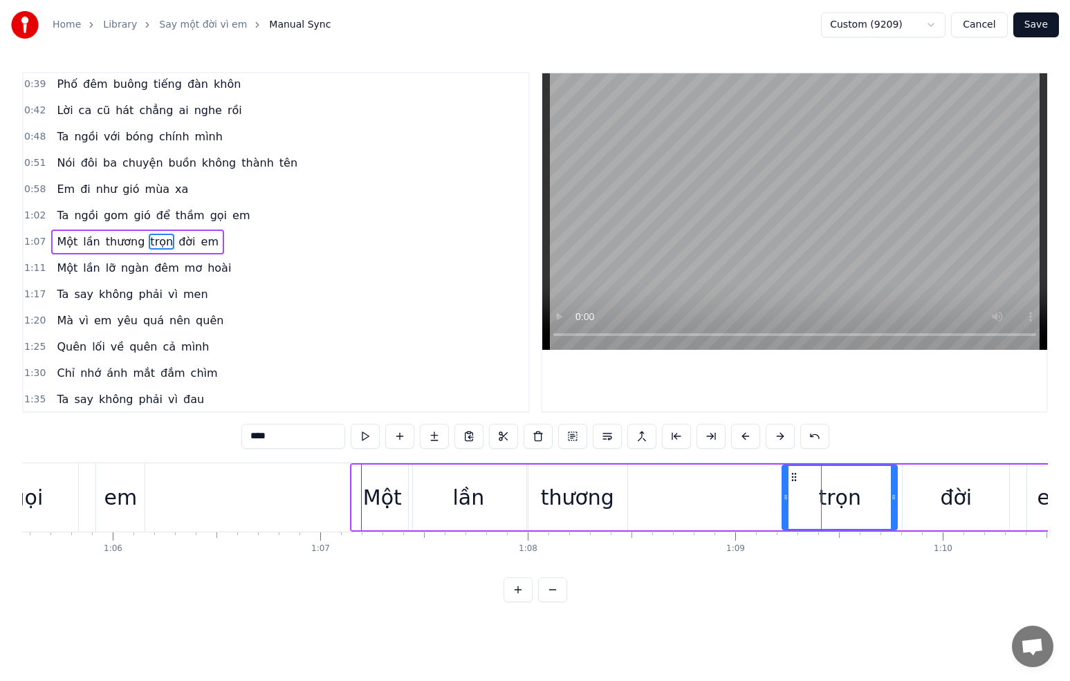
click at [764, 500] on div "Một lần thương trọn đời em" at bounding box center [716, 497] width 732 height 68
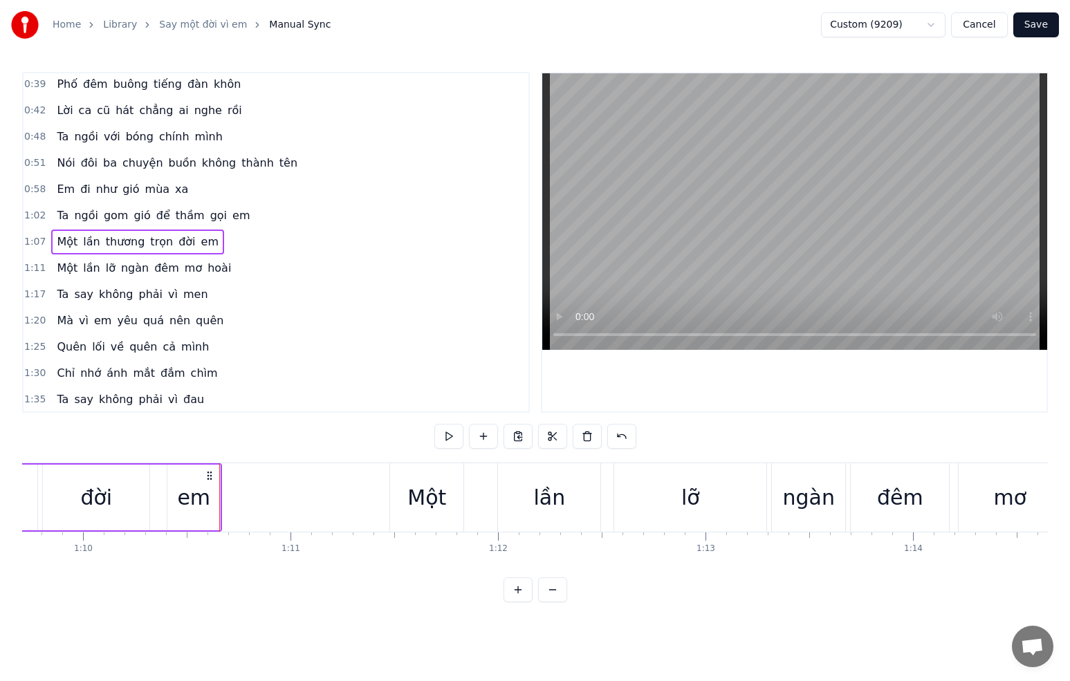
scroll to position [0, 14534]
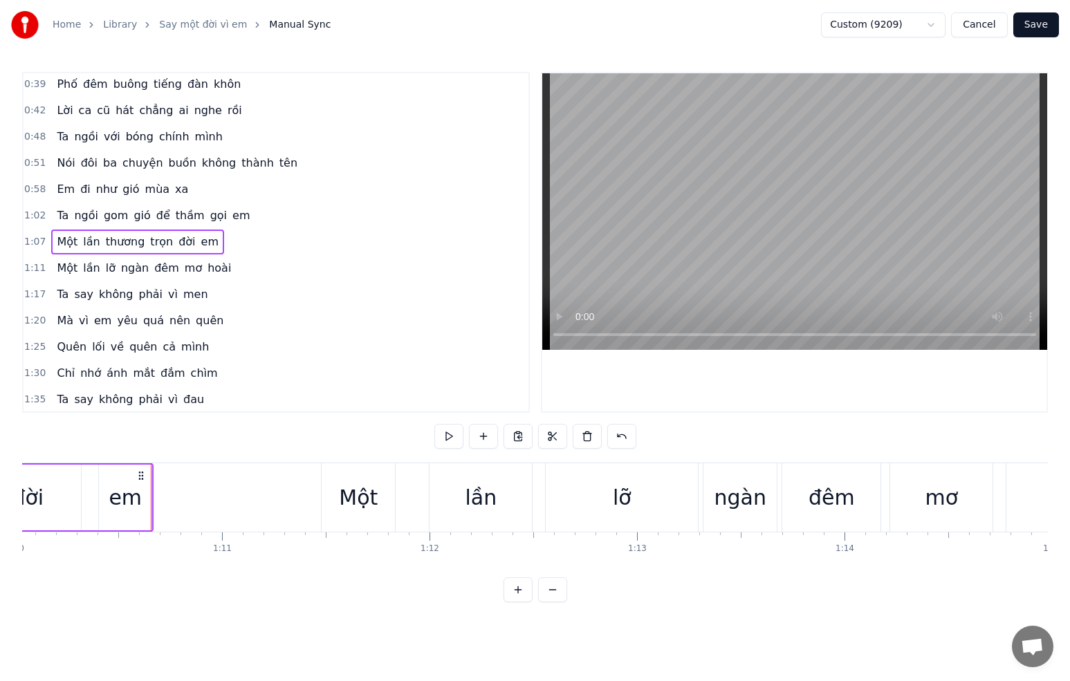
click at [341, 502] on div "Một" at bounding box center [358, 497] width 39 height 31
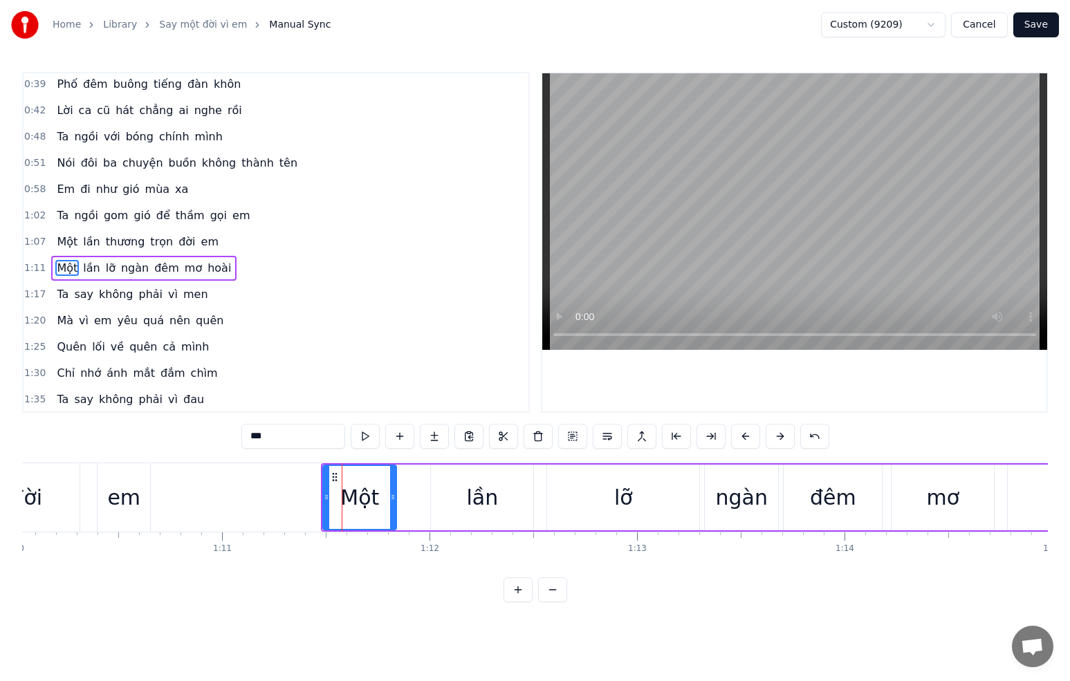
scroll to position [134, 0]
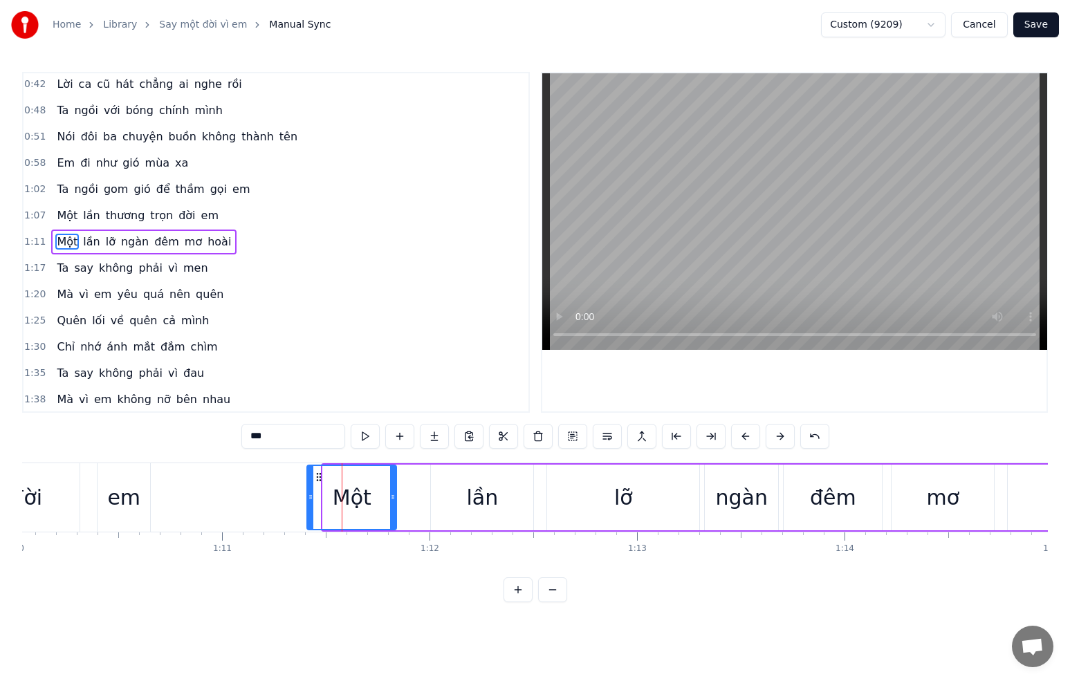
drag, startPoint x: 324, startPoint y: 499, endPoint x: 308, endPoint y: 500, distance: 15.9
click at [308, 500] on icon at bounding box center [311, 497] width 6 height 11
click at [449, 504] on div "lần" at bounding box center [482, 498] width 102 height 66
type input "***"
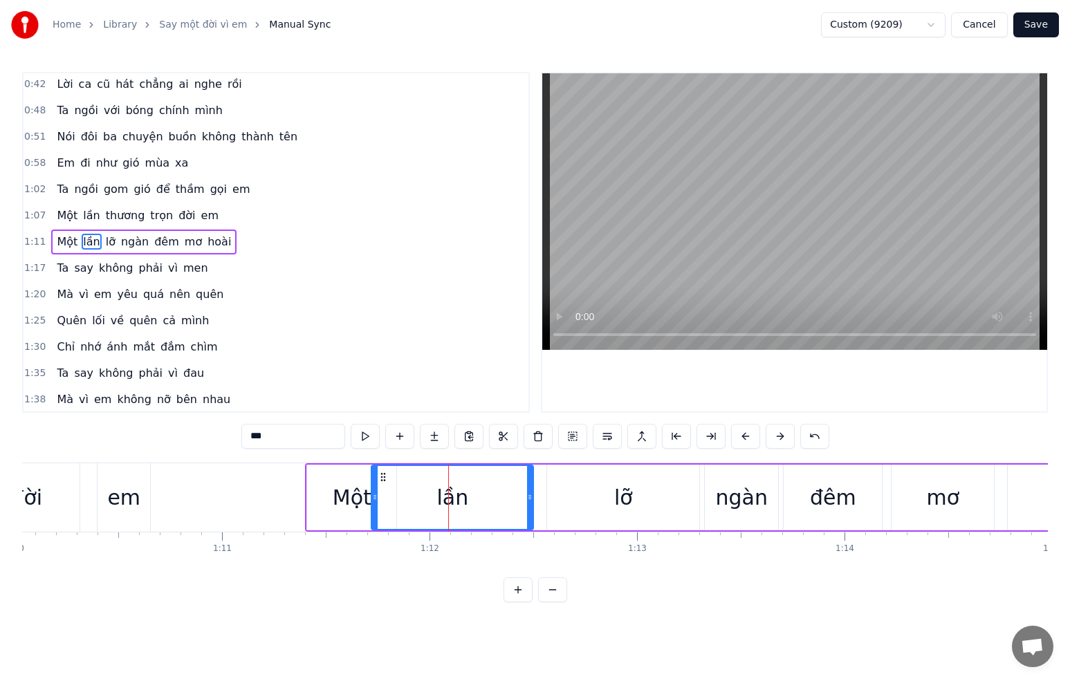
drag, startPoint x: 434, startPoint y: 502, endPoint x: 374, endPoint y: 499, distance: 59.6
click at [374, 499] on icon at bounding box center [375, 497] width 6 height 11
click at [412, 497] on div "lần" at bounding box center [452, 497] width 160 height 63
click at [384, 495] on div "lần" at bounding box center [452, 497] width 160 height 63
drag, startPoint x: 530, startPoint y: 497, endPoint x: 478, endPoint y: 496, distance: 51.9
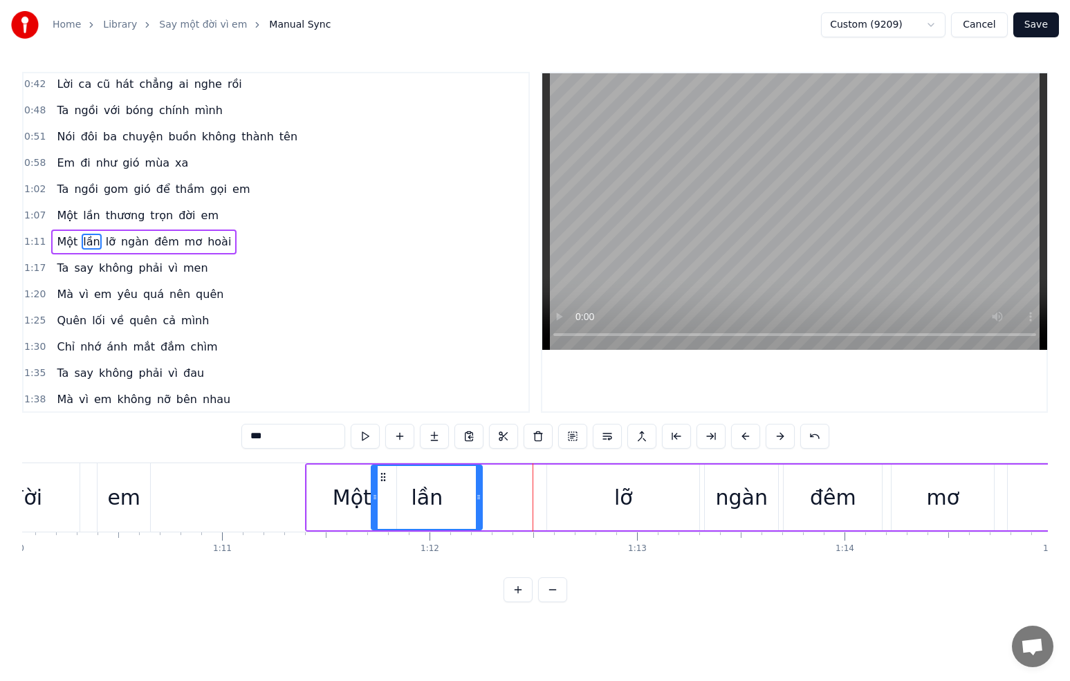
click at [478, 496] on icon at bounding box center [479, 497] width 6 height 11
click at [522, 495] on div "Một lần lỡ ngàn đêm mơ hoài" at bounding box center [910, 497] width 1210 height 68
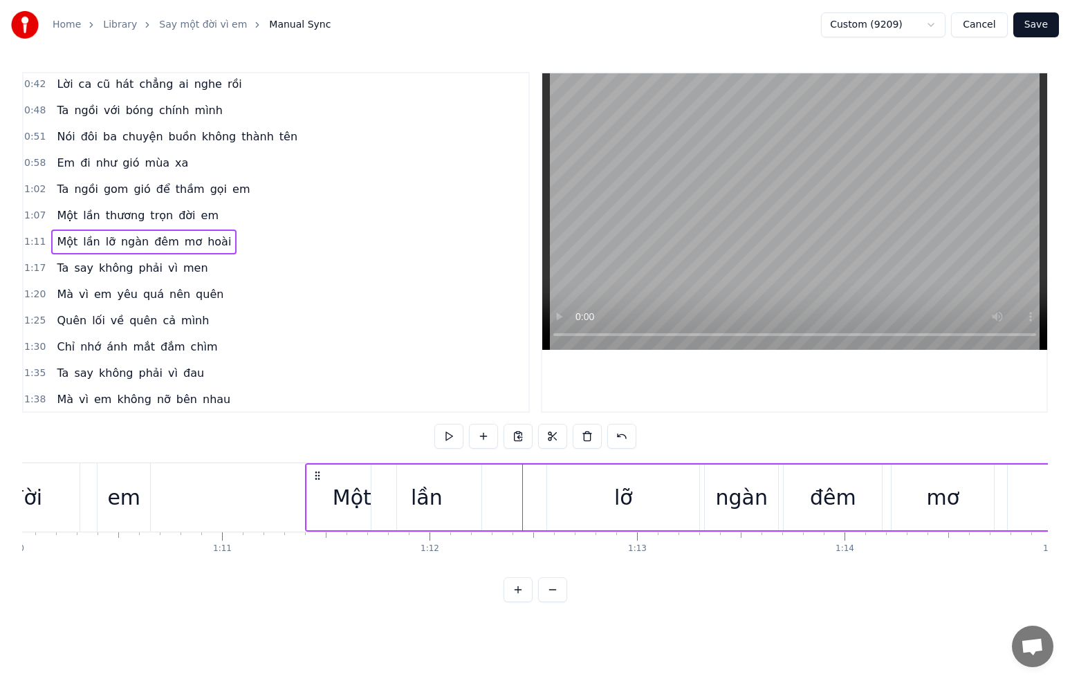
click at [576, 498] on div "lỡ" at bounding box center [623, 498] width 152 height 66
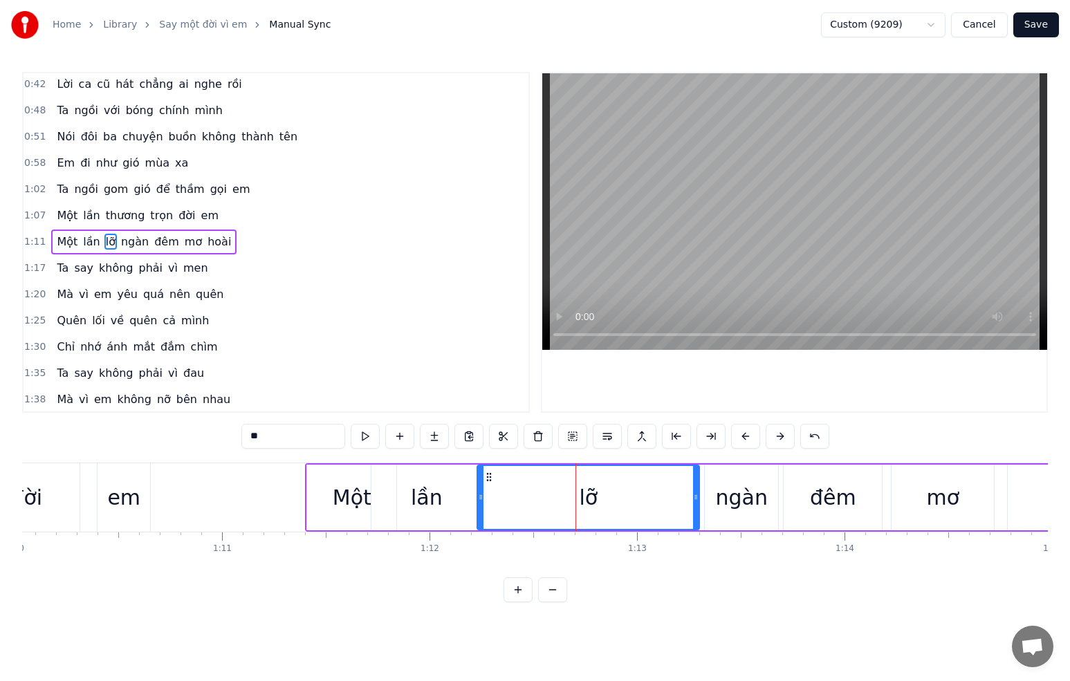
drag, startPoint x: 551, startPoint y: 499, endPoint x: 504, endPoint y: 501, distance: 47.1
click at [481, 500] on icon at bounding box center [481, 497] width 6 height 11
click at [507, 502] on div "lỡ" at bounding box center [588, 497] width 221 height 63
click at [506, 500] on div "lỡ" at bounding box center [588, 497] width 221 height 63
drag, startPoint x: 483, startPoint y: 497, endPoint x: 540, endPoint y: 497, distance: 56.7
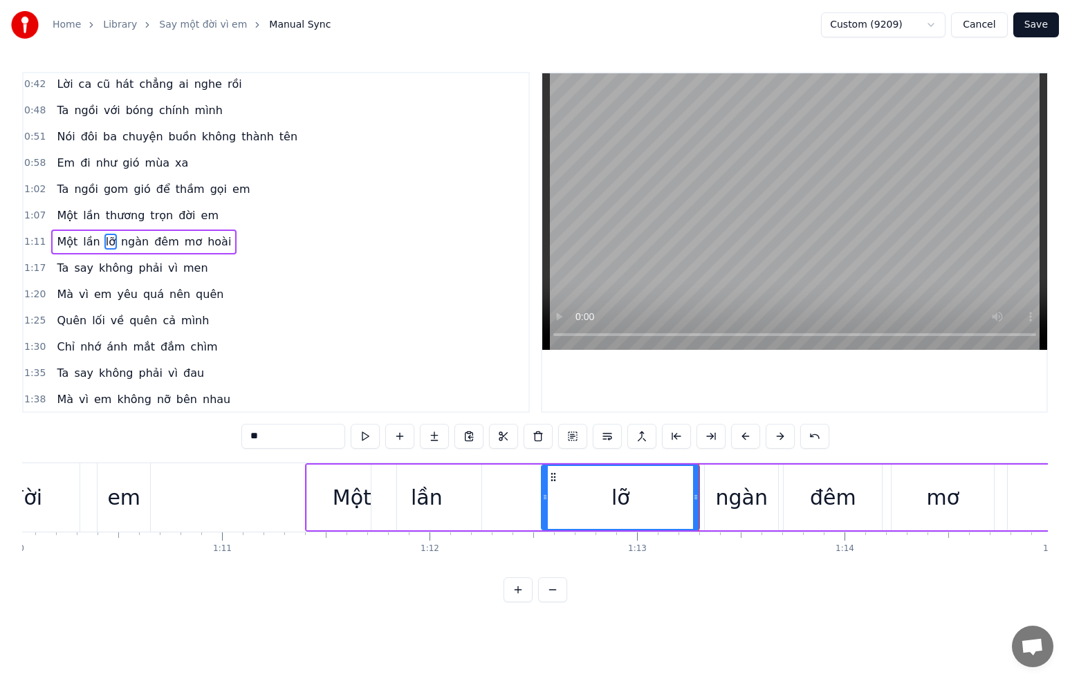
click at [546, 497] on div "lỡ" at bounding box center [620, 497] width 156 height 63
click at [459, 502] on div "lần" at bounding box center [426, 498] width 110 height 66
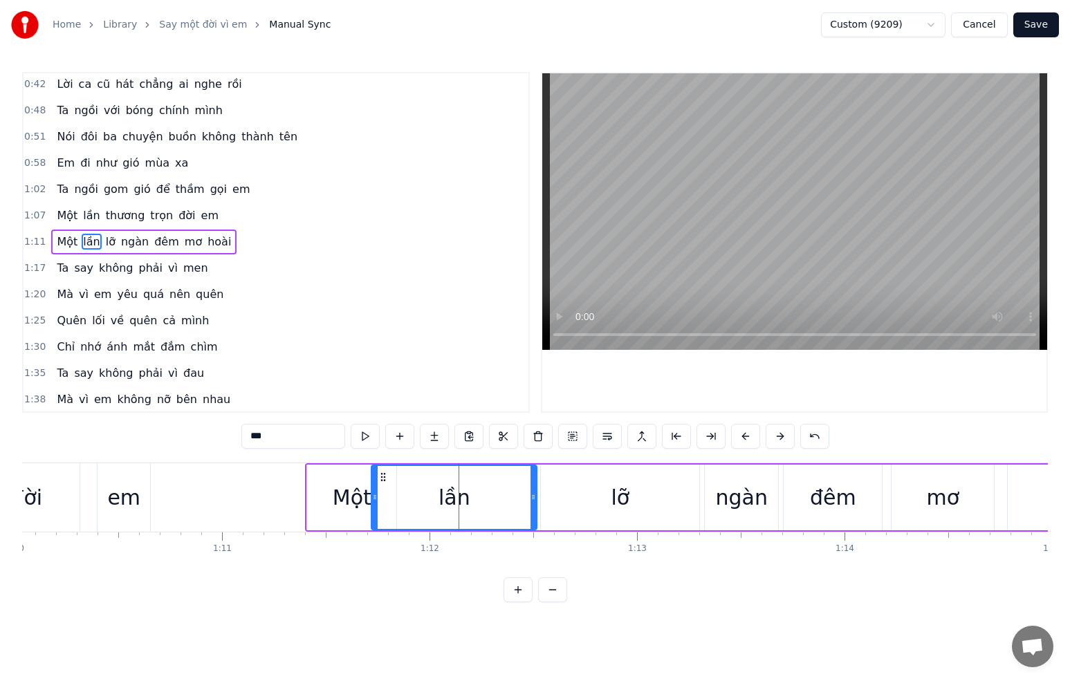
drag, startPoint x: 478, startPoint y: 498, endPoint x: 517, endPoint y: 498, distance: 38.7
click at [533, 497] on icon at bounding box center [534, 497] width 6 height 11
click at [399, 498] on div "lần" at bounding box center [454, 497] width 164 height 63
click at [551, 497] on div "lỡ" at bounding box center [620, 498] width 158 height 66
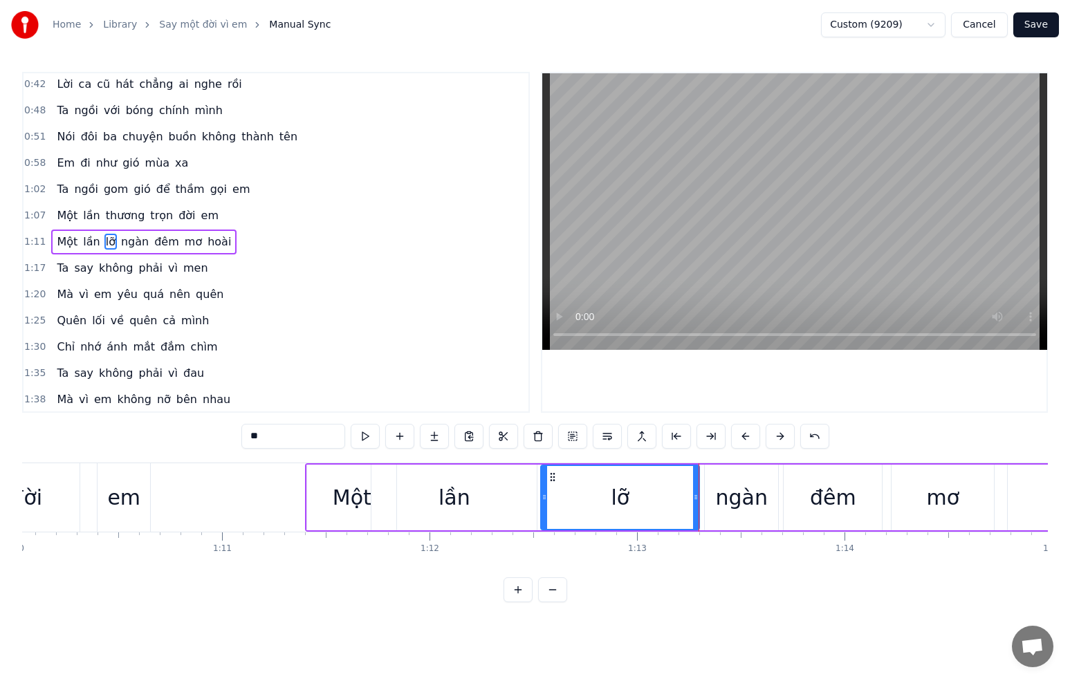
drag, startPoint x: 542, startPoint y: 497, endPoint x: 534, endPoint y: 497, distance: 8.3
click at [542, 497] on icon at bounding box center [545, 497] width 6 height 11
click at [524, 498] on div "lần" at bounding box center [453, 498] width 165 height 66
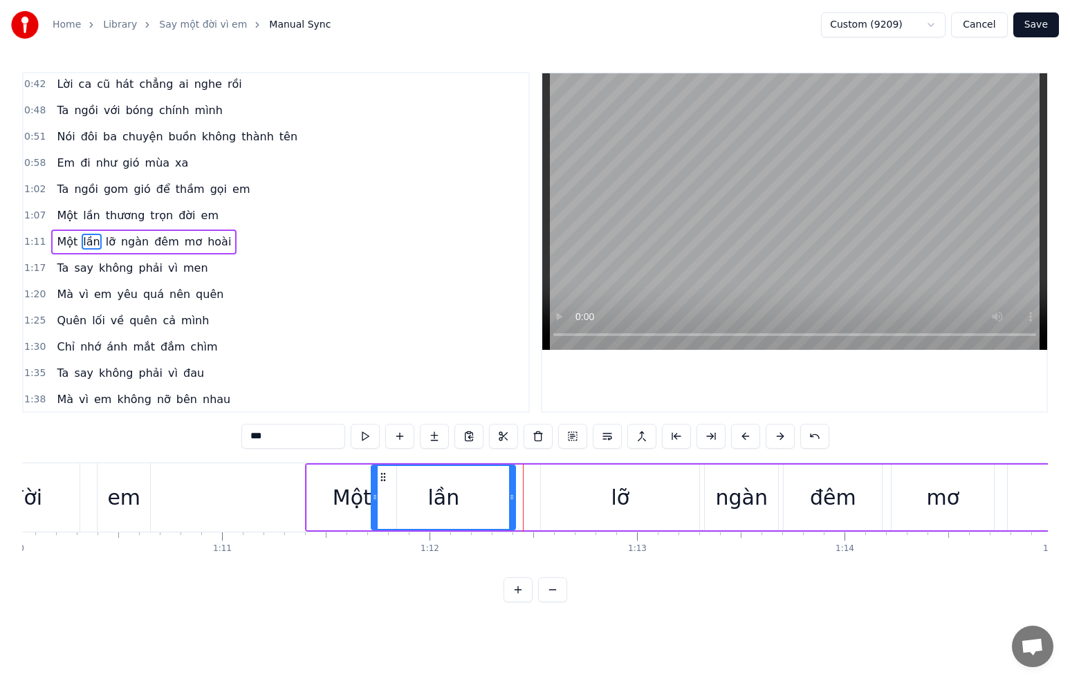
drag, startPoint x: 532, startPoint y: 498, endPoint x: 511, endPoint y: 498, distance: 21.4
click at [511, 498] on icon at bounding box center [512, 497] width 6 height 11
click at [553, 498] on div "lỡ" at bounding box center [620, 498] width 158 height 66
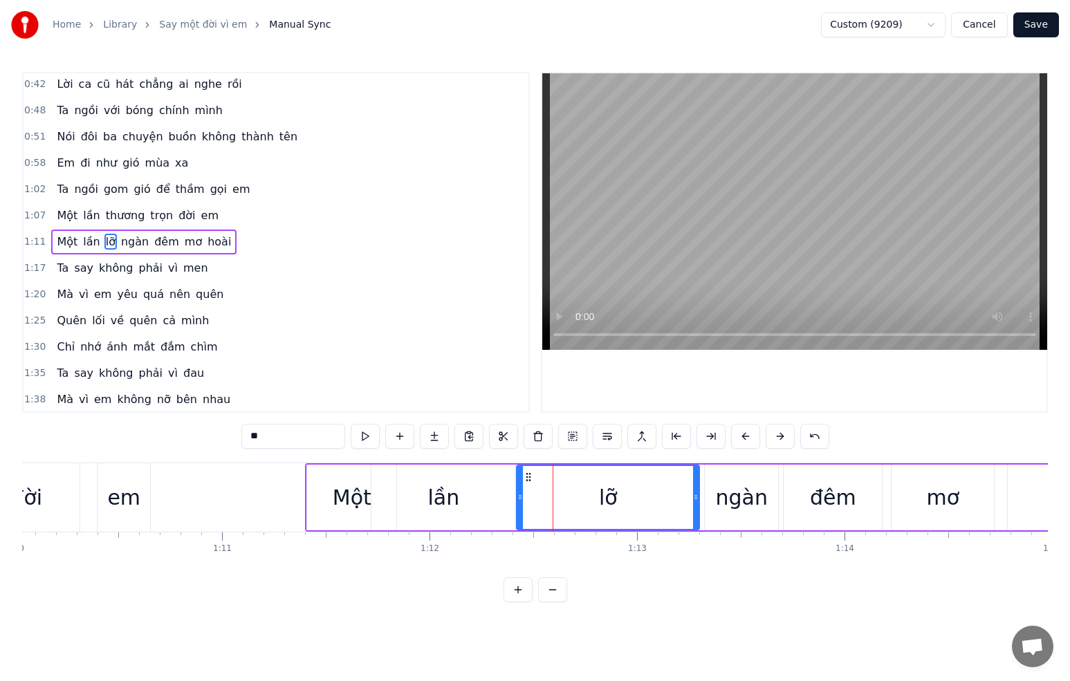
drag, startPoint x: 543, startPoint y: 497, endPoint x: 519, endPoint y: 498, distance: 24.2
click at [519, 498] on icon at bounding box center [520, 497] width 6 height 11
click at [344, 499] on div "Một" at bounding box center [352, 497] width 39 height 31
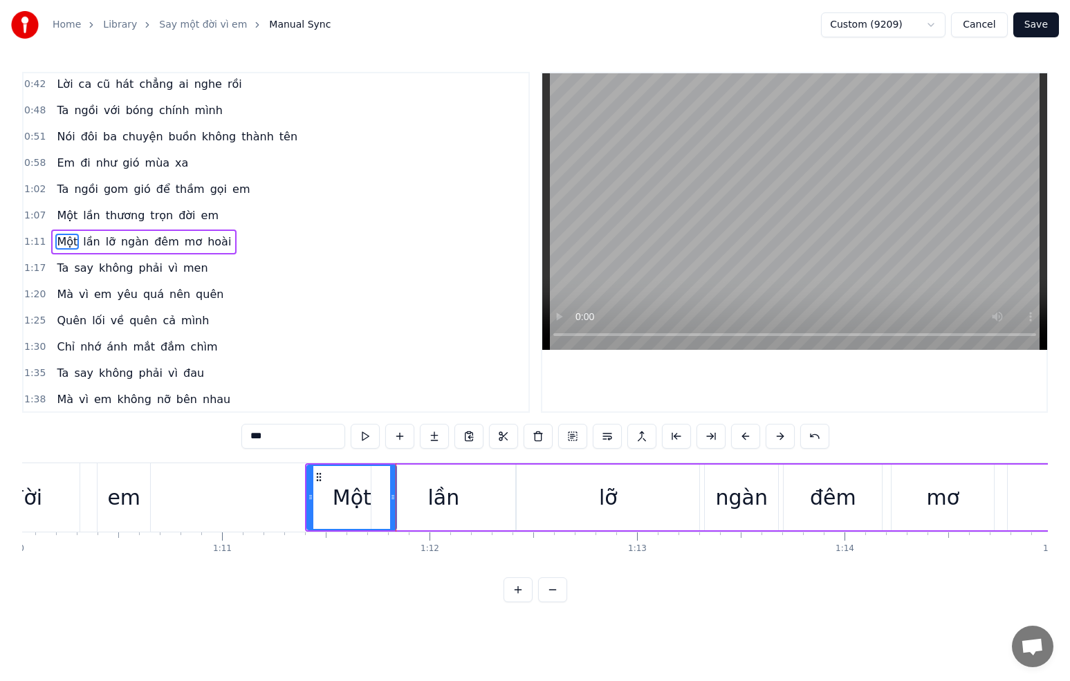
click at [410, 496] on div "lần" at bounding box center [443, 498] width 144 height 66
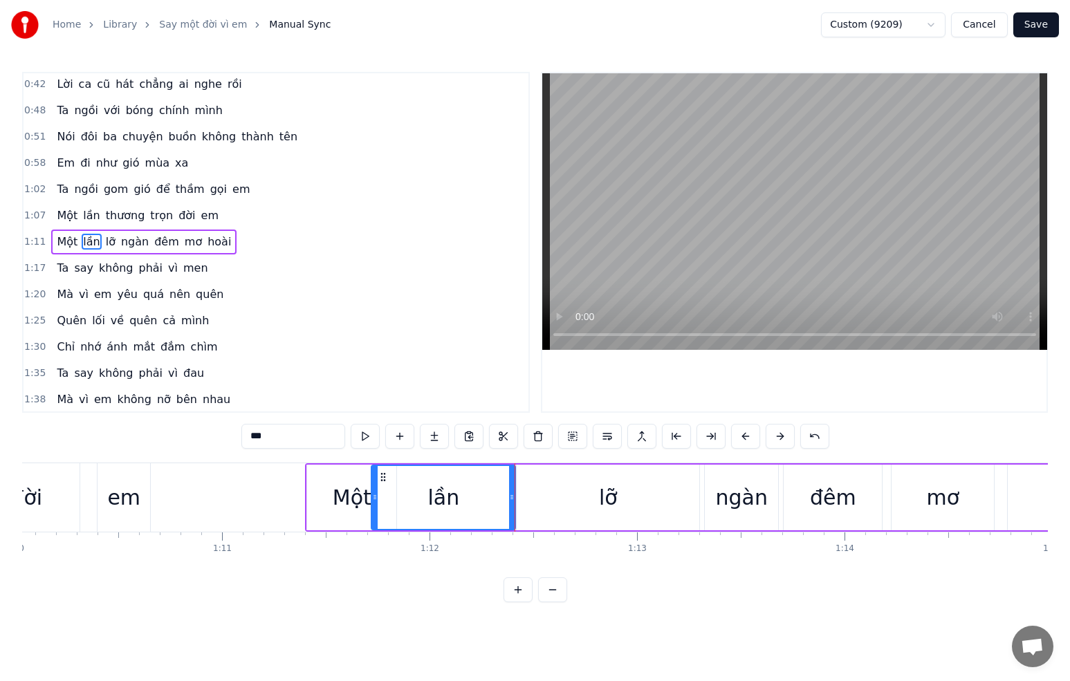
click at [526, 502] on div "lỡ" at bounding box center [608, 498] width 183 height 66
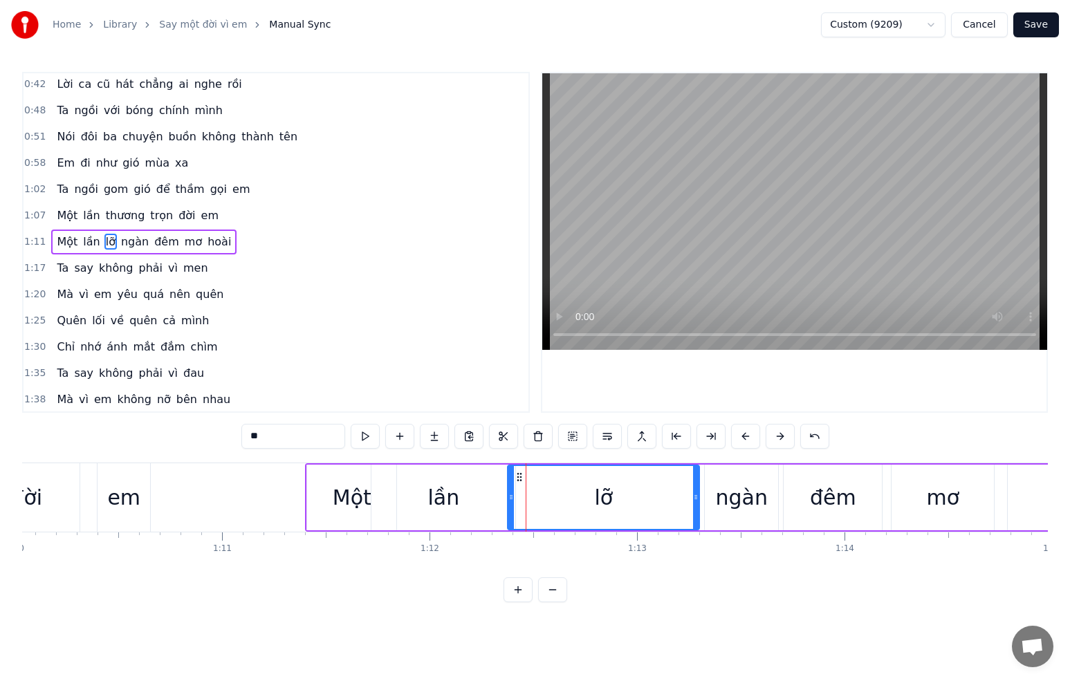
drag, startPoint x: 517, startPoint y: 501, endPoint x: 502, endPoint y: 502, distance: 15.2
click at [508, 502] on icon at bounding box center [511, 497] width 6 height 11
click at [483, 502] on div "lần" at bounding box center [443, 498] width 144 height 66
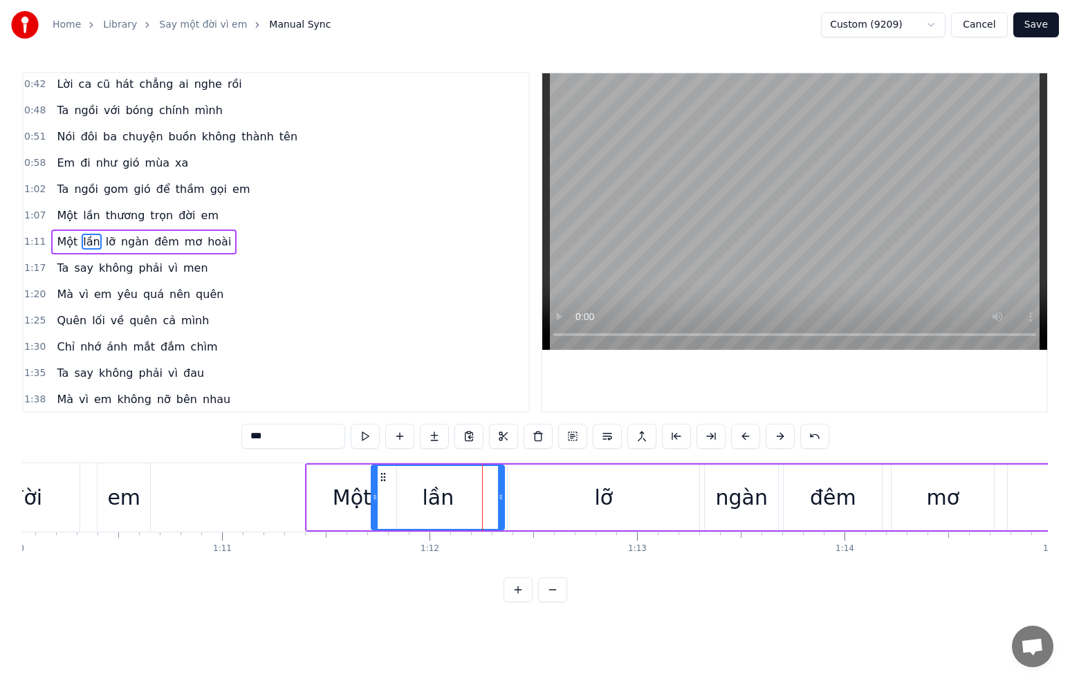
drag, startPoint x: 509, startPoint y: 498, endPoint x: 488, endPoint y: 500, distance: 20.9
click at [498, 499] on icon at bounding box center [501, 497] width 6 height 11
click at [454, 503] on div "lần" at bounding box center [437, 497] width 131 height 63
click at [518, 501] on div "lỡ" at bounding box center [604, 498] width 192 height 66
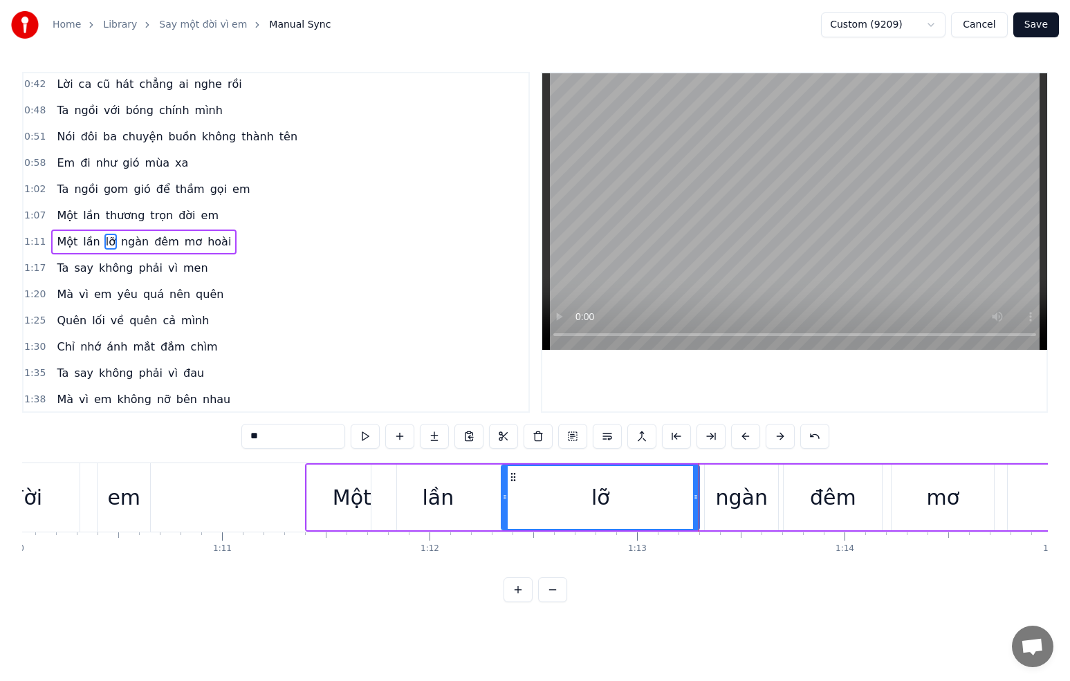
drag, startPoint x: 513, startPoint y: 500, endPoint x: 495, endPoint y: 499, distance: 17.3
click at [506, 500] on icon at bounding box center [505, 497] width 6 height 11
click at [473, 499] on div "lần" at bounding box center [437, 498] width 133 height 66
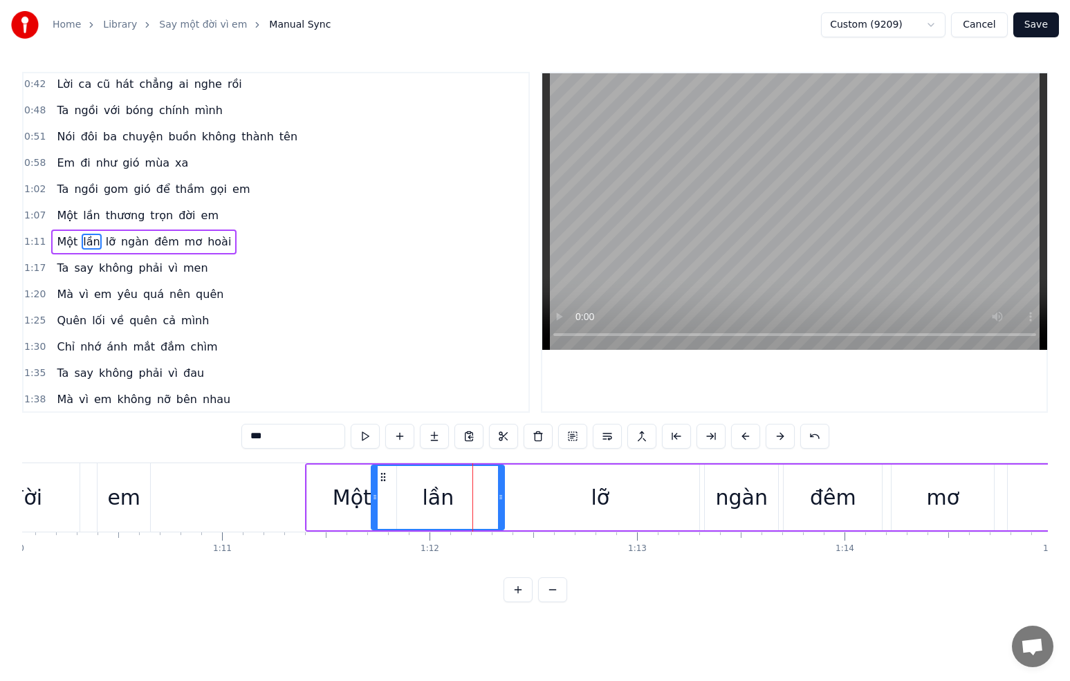
click at [520, 499] on div "lỡ" at bounding box center [600, 498] width 199 height 66
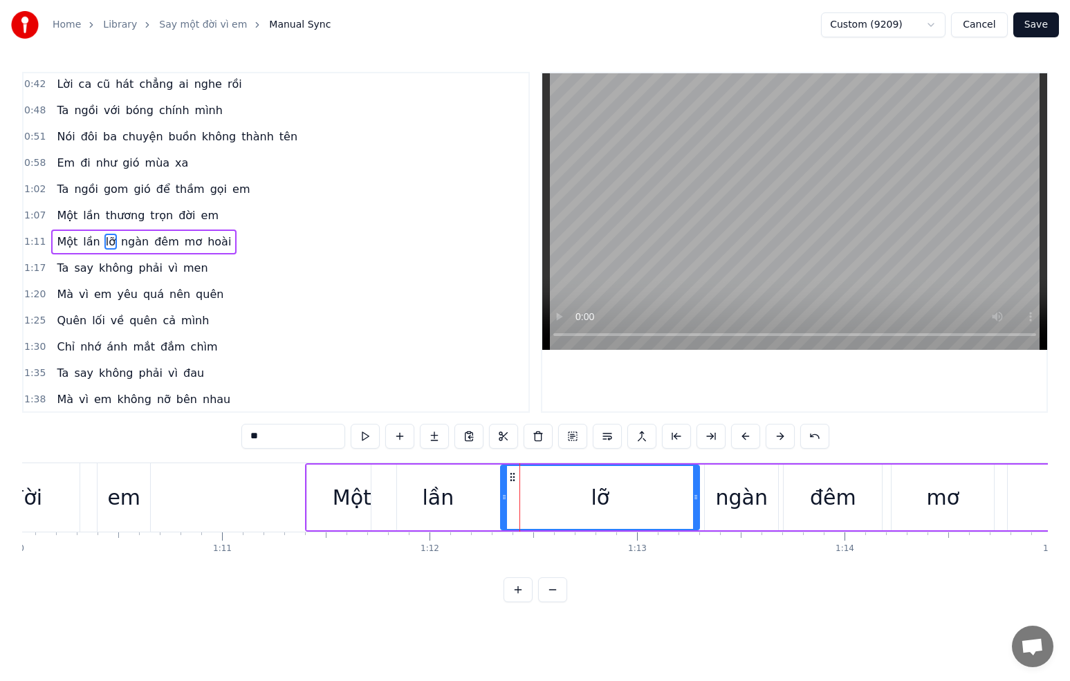
click at [488, 497] on div "lần" at bounding box center [437, 498] width 133 height 66
type input "***"
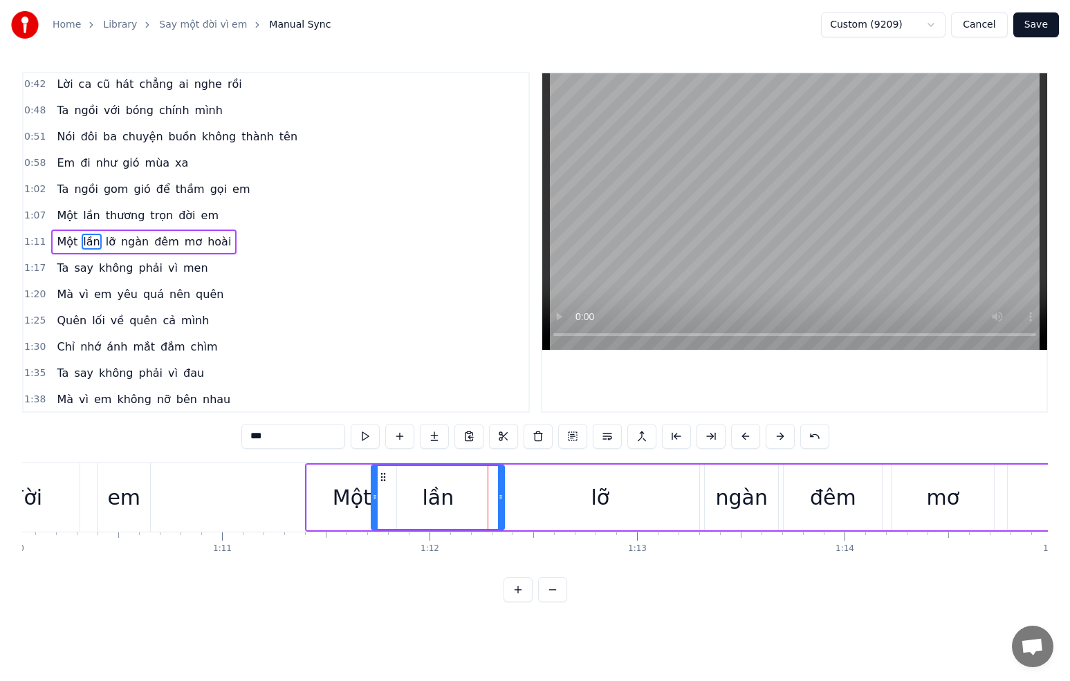
click at [503, 498] on div "lần" at bounding box center [438, 498] width 134 height 66
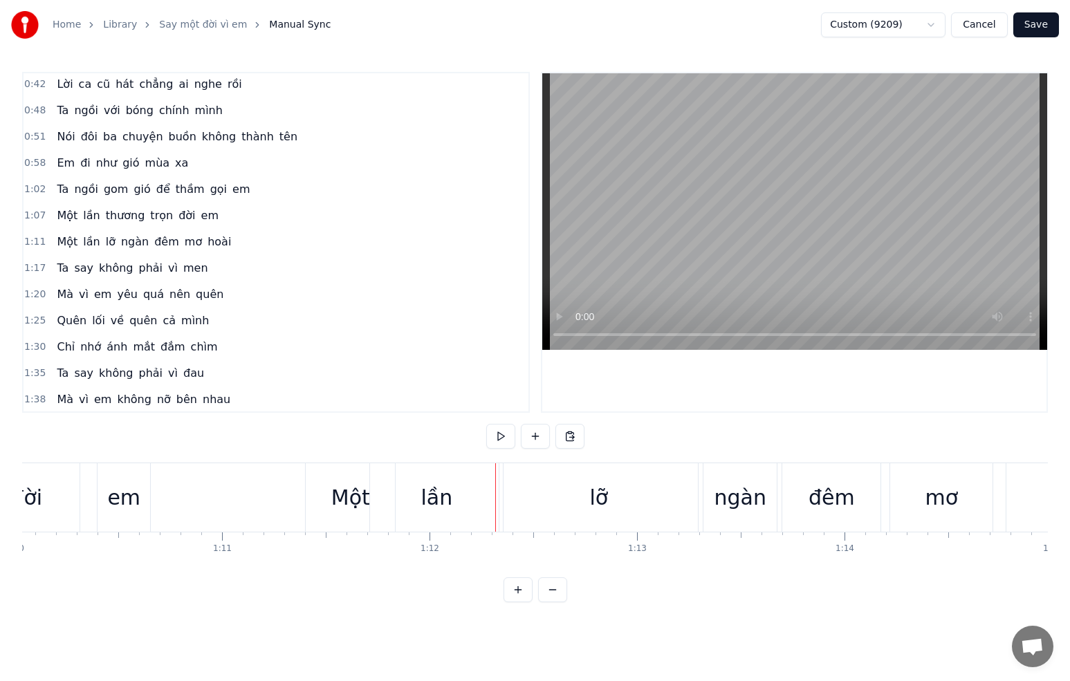
click at [713, 498] on div "ngàn" at bounding box center [739, 497] width 73 height 68
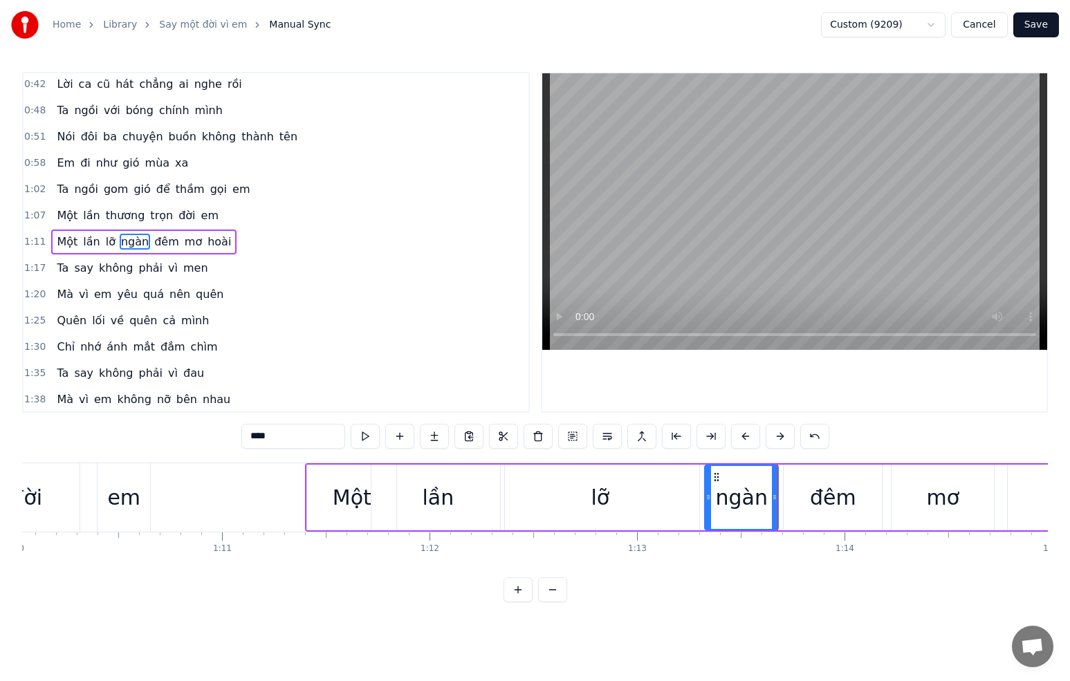
click at [818, 504] on div "đêm" at bounding box center [833, 497] width 46 height 31
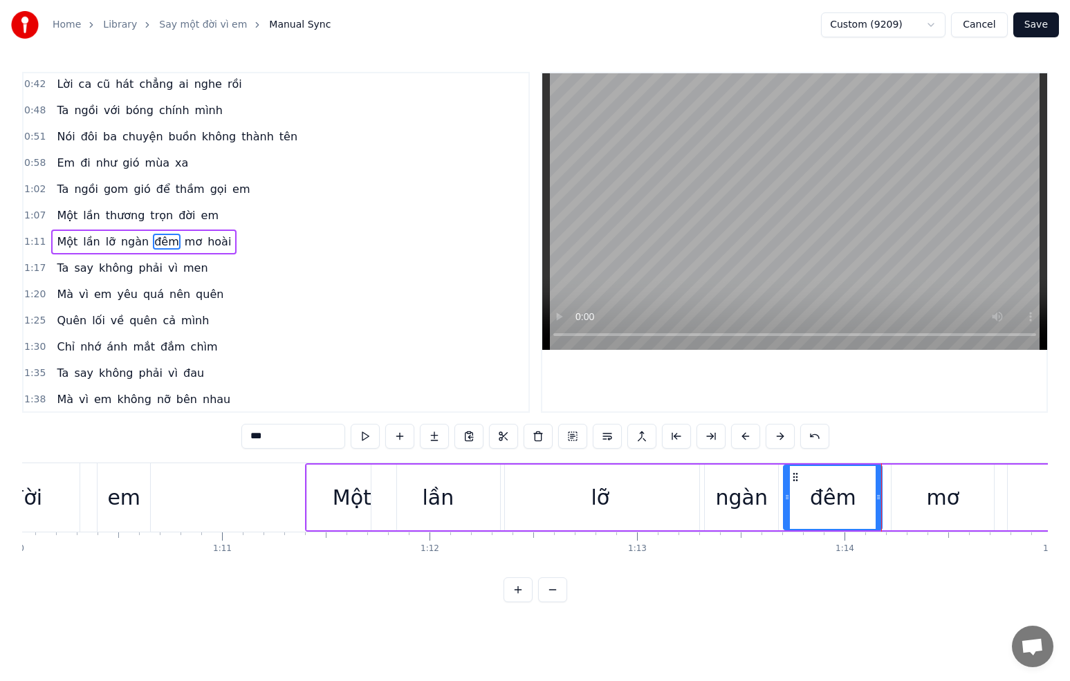
click at [748, 497] on div "ngàn" at bounding box center [742, 497] width 52 height 31
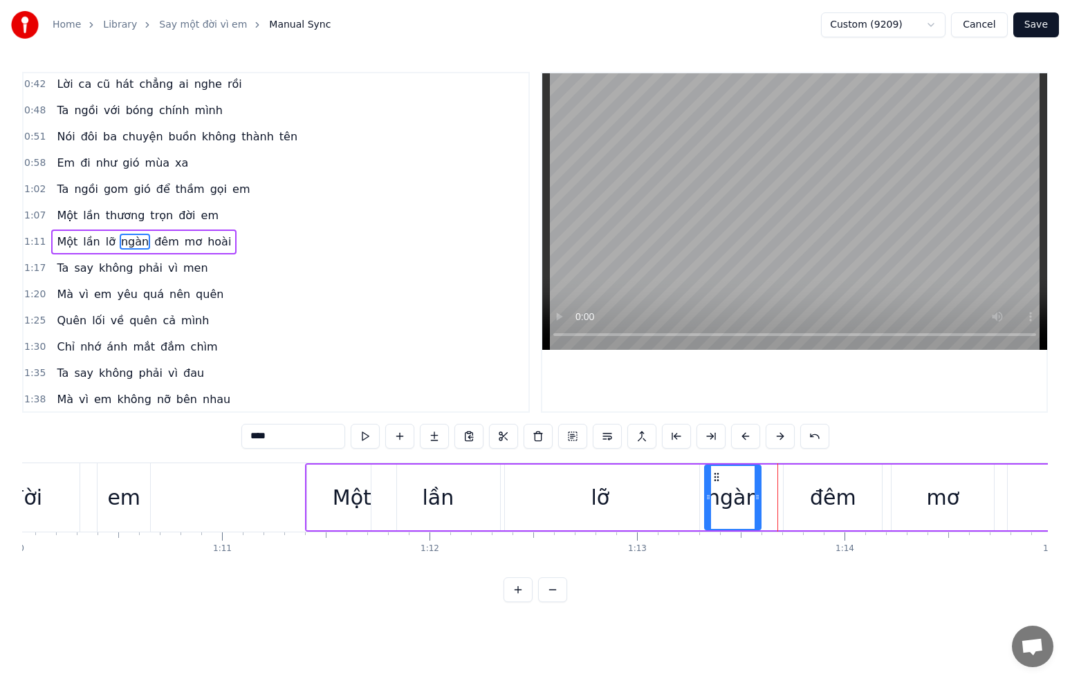
drag, startPoint x: 775, startPoint y: 498, endPoint x: 758, endPoint y: 498, distance: 17.3
click at [757, 498] on icon at bounding box center [758, 497] width 6 height 11
click at [799, 499] on div "đêm" at bounding box center [833, 498] width 98 height 66
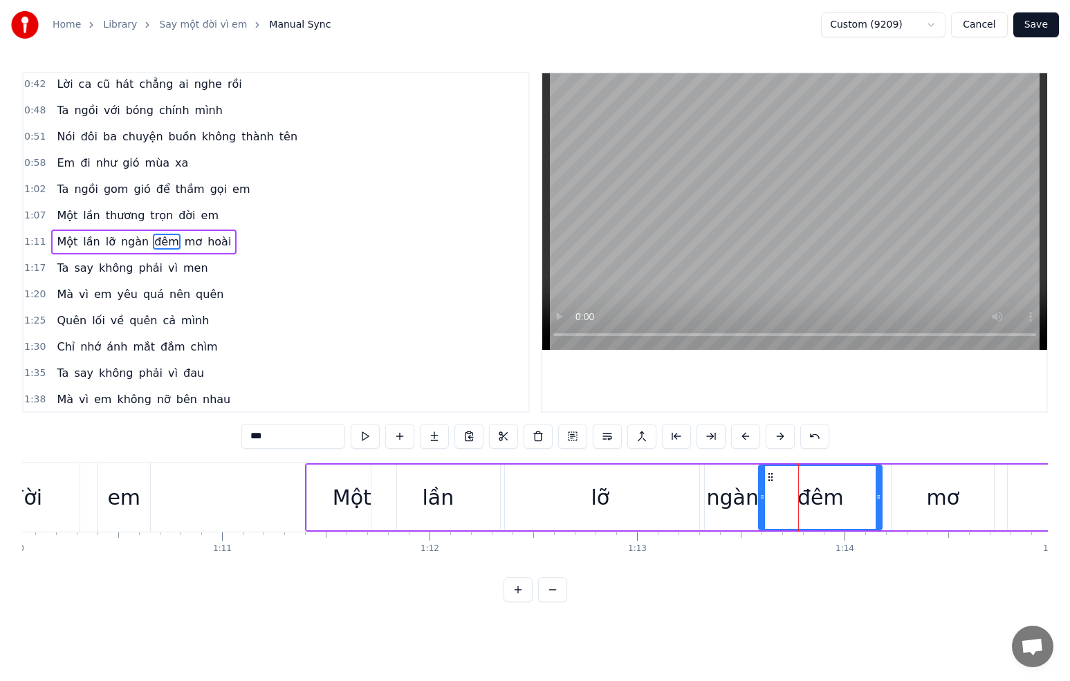
drag, startPoint x: 784, startPoint y: 499, endPoint x: 760, endPoint y: 499, distance: 24.9
click at [760, 499] on icon at bounding box center [763, 497] width 6 height 11
click at [735, 500] on div "ngàn" at bounding box center [733, 497] width 52 height 31
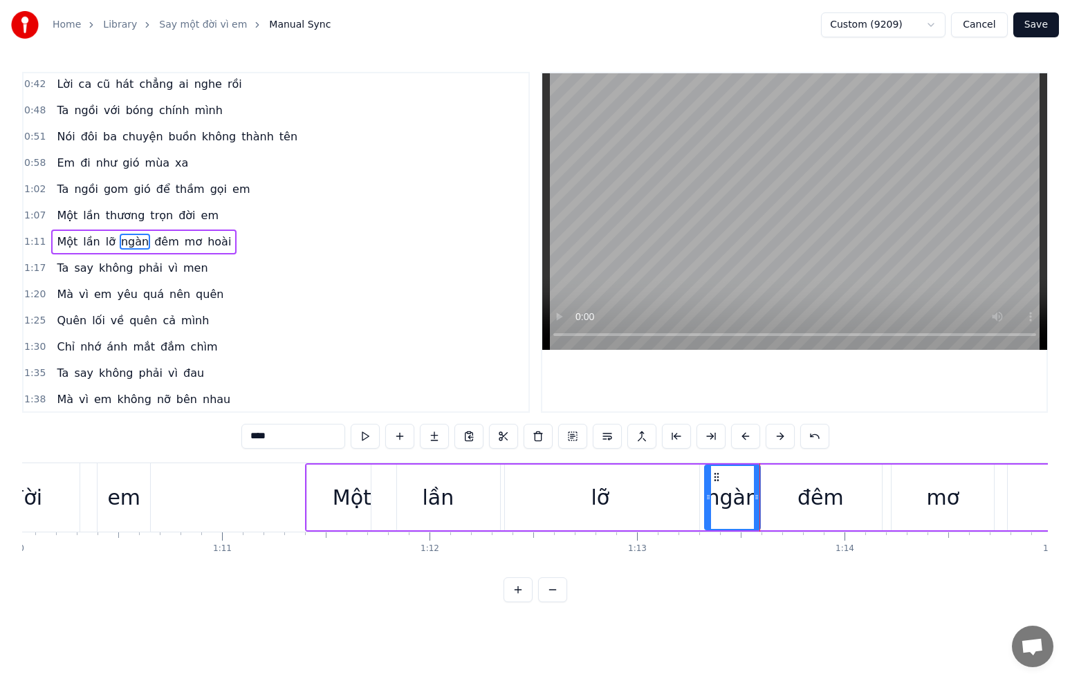
click at [766, 497] on div "đêm" at bounding box center [820, 498] width 123 height 66
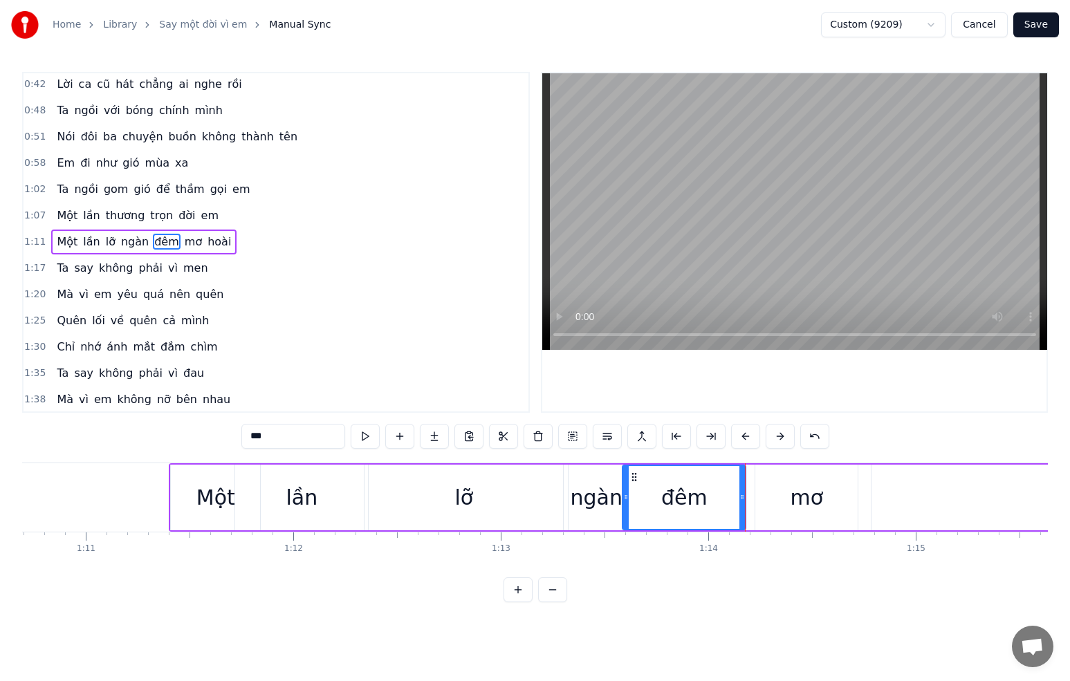
scroll to position [0, 14673]
click at [550, 497] on div "lỡ" at bounding box center [461, 498] width 199 height 66
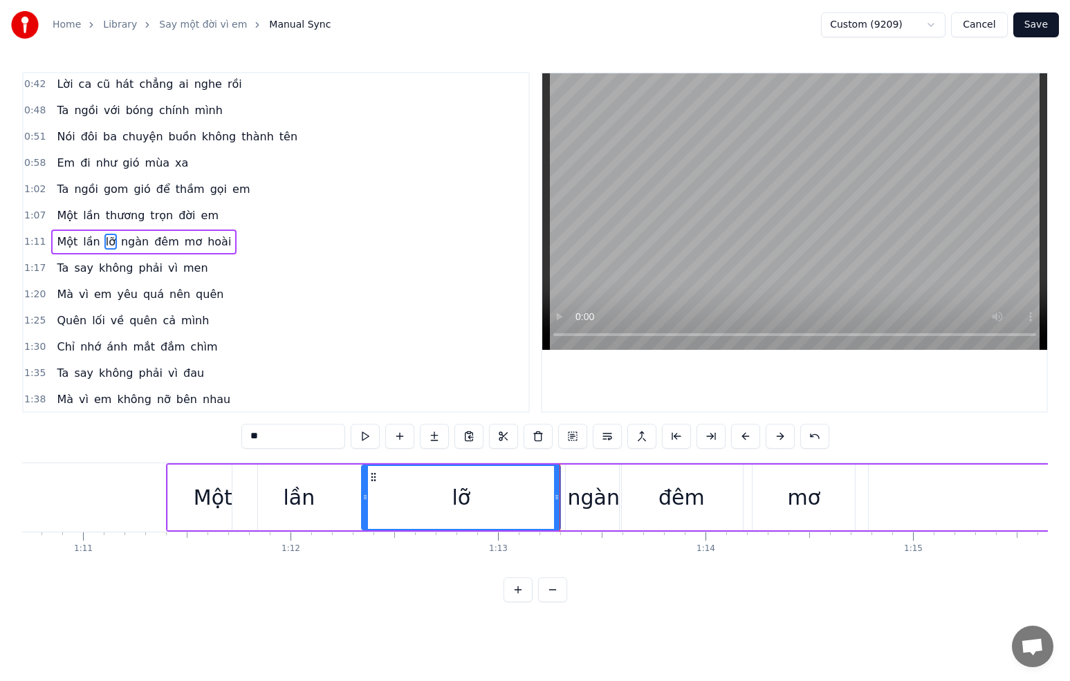
click at [599, 498] on div "ngàn" at bounding box center [594, 497] width 52 height 31
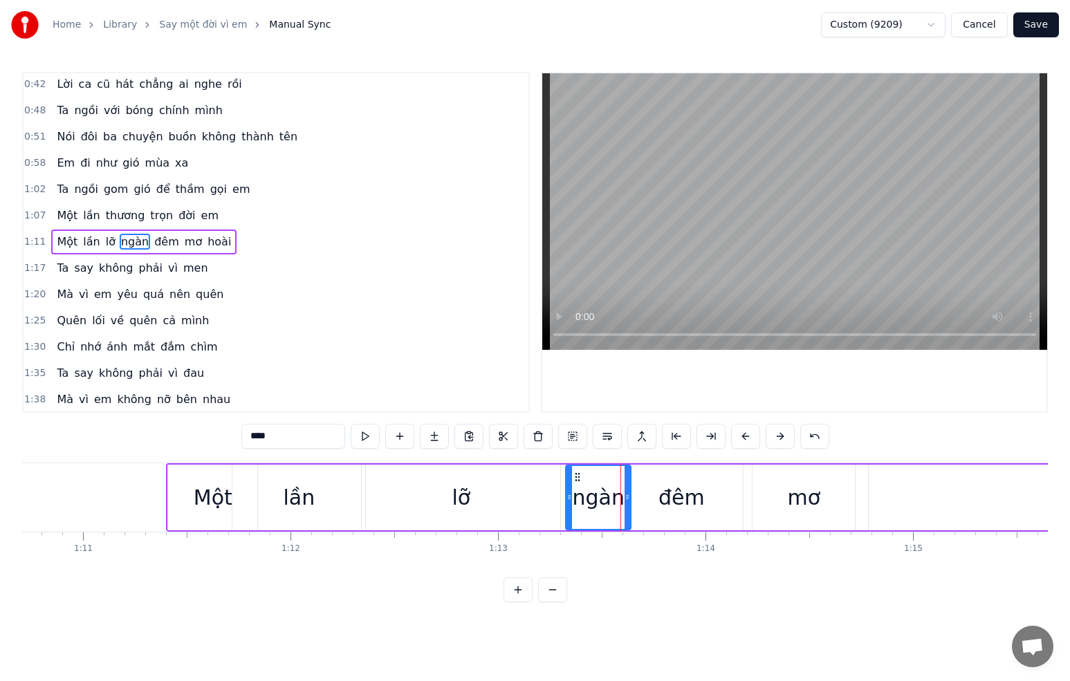
drag, startPoint x: 619, startPoint y: 497, endPoint x: 627, endPoint y: 498, distance: 8.3
click at [629, 498] on icon at bounding box center [628, 497] width 6 height 11
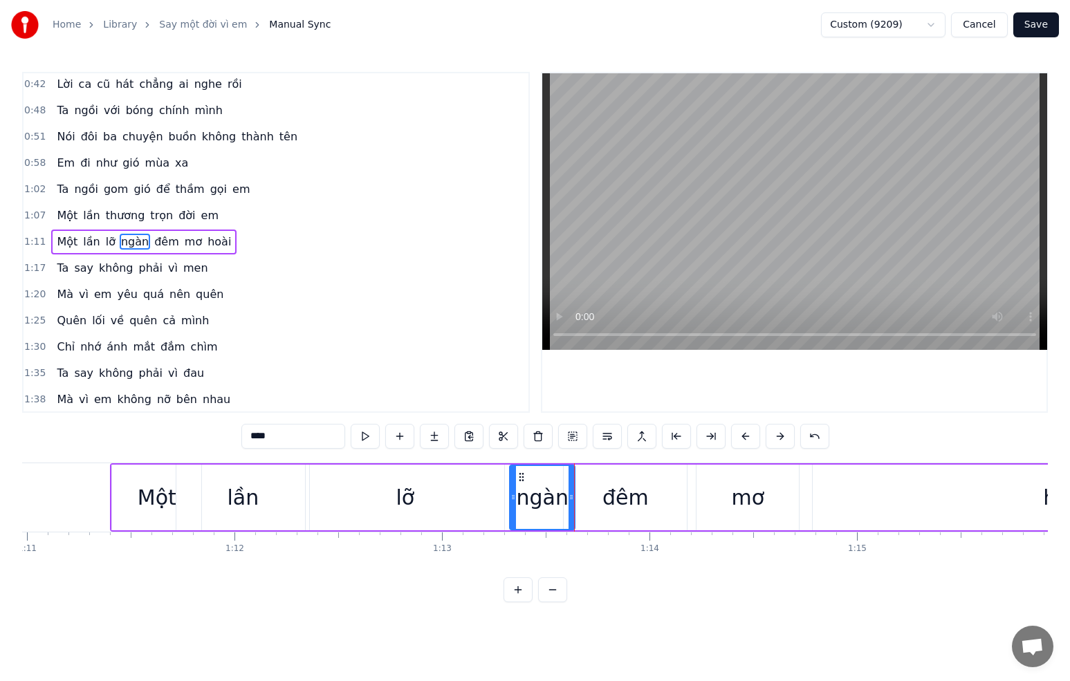
scroll to position [0, 14746]
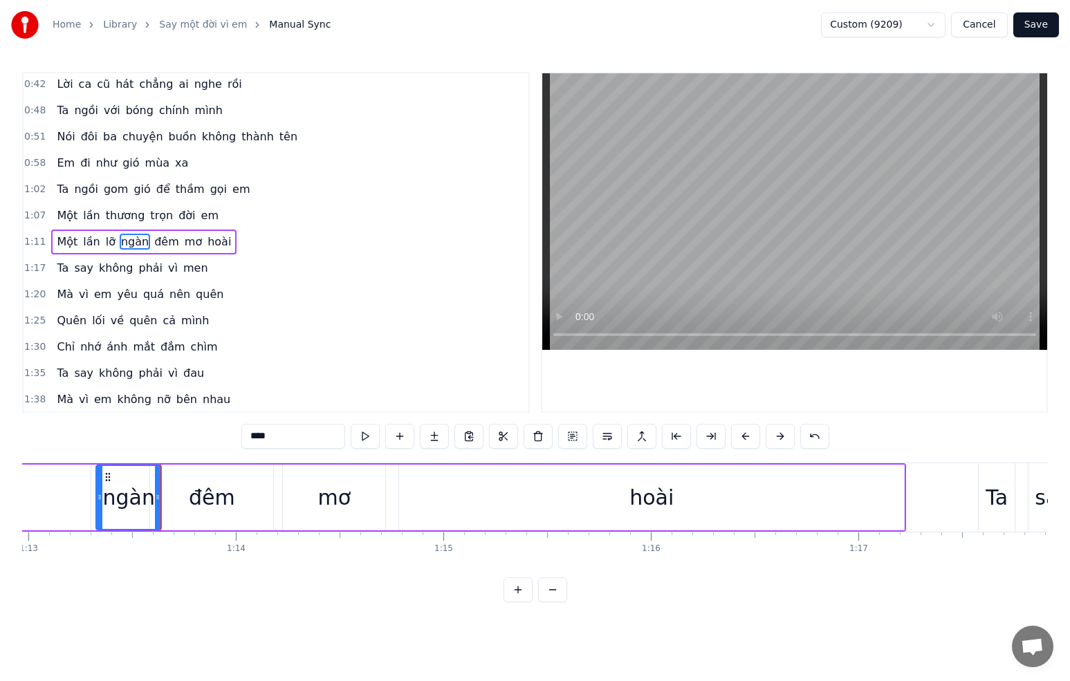
click at [719, 486] on div "hoài" at bounding box center [651, 498] width 505 height 66
type input "****"
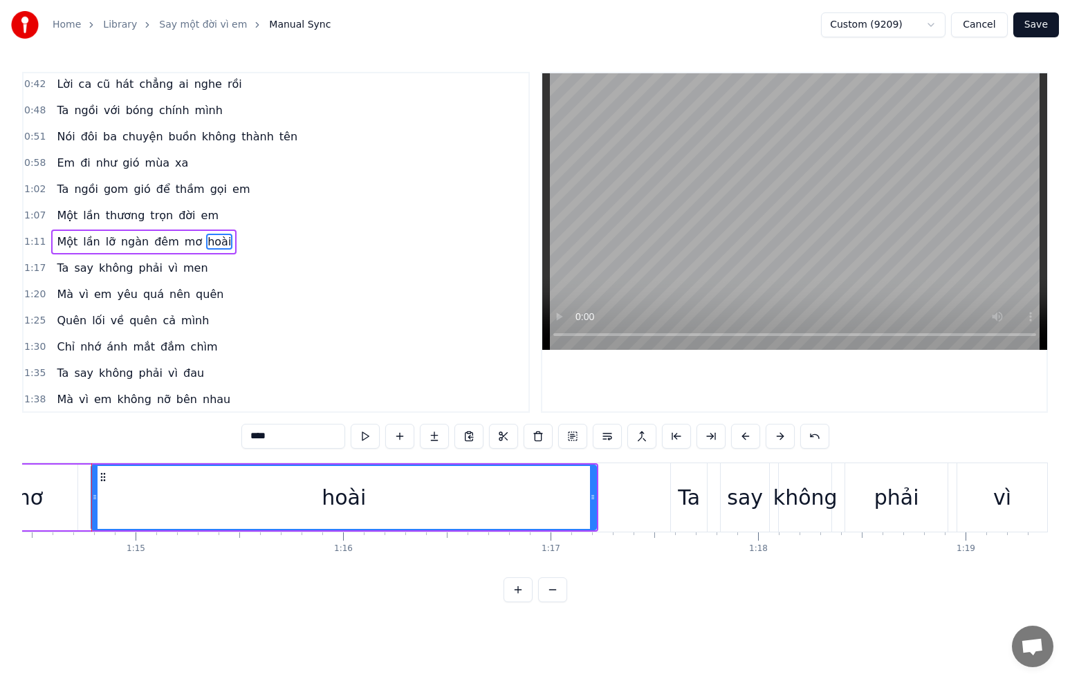
scroll to position [0, 15449]
click at [1029, 28] on button "Save" at bounding box center [1036, 24] width 46 height 25
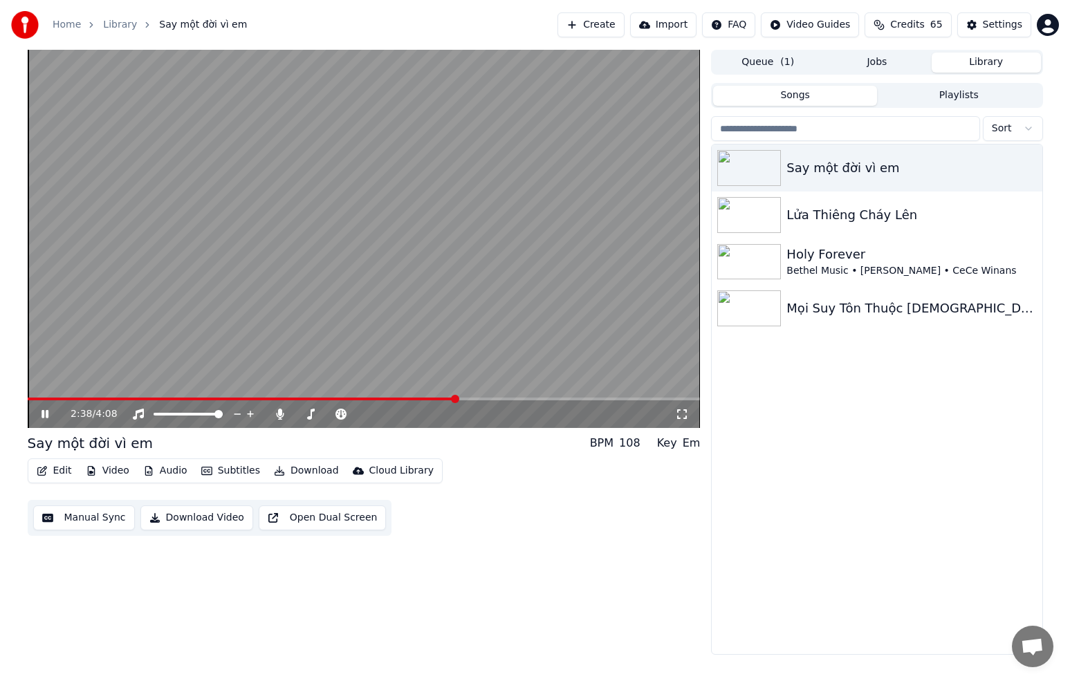
click at [285, 398] on span at bounding box center [364, 399] width 673 height 3
click at [287, 398] on span at bounding box center [286, 399] width 8 height 8
click at [287, 398] on span at bounding box center [288, 399] width 8 height 8
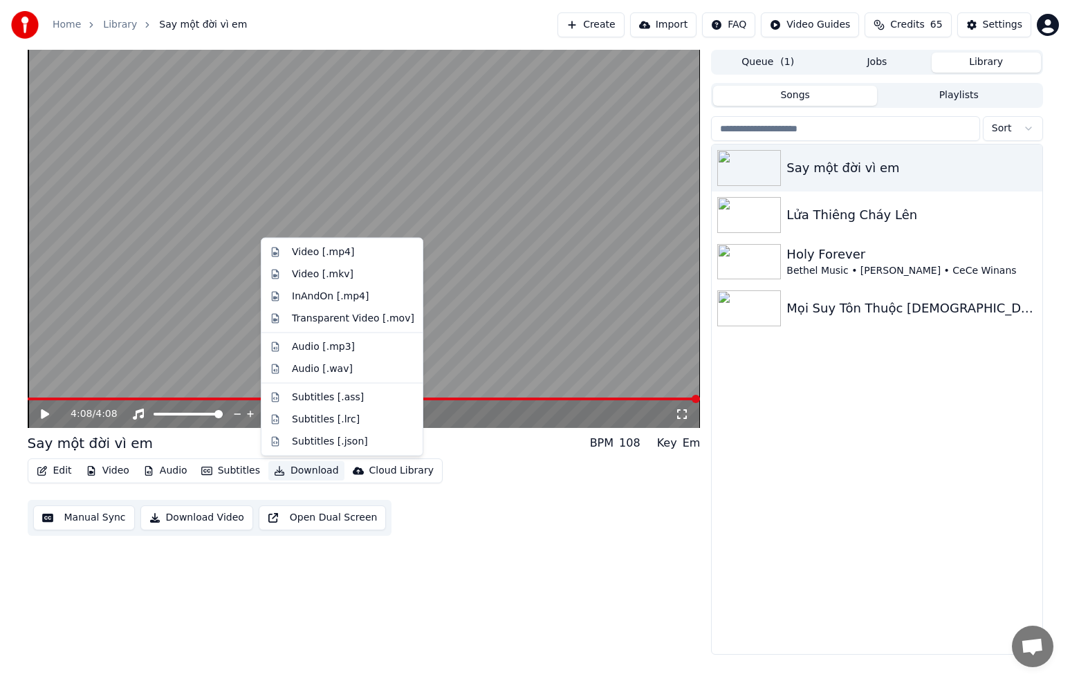
click at [306, 473] on button "Download" at bounding box center [306, 470] width 76 height 19
click at [352, 254] on div "Video [.mp4]" at bounding box center [353, 253] width 122 height 14
